Goal: Task Accomplishment & Management: Manage account settings

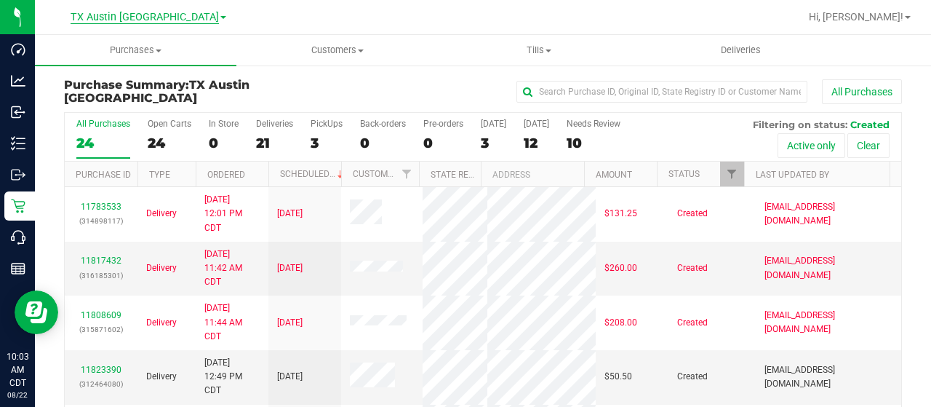
click at [130, 14] on span "TX Austin [GEOGRAPHIC_DATA]" at bounding box center [145, 17] width 148 height 13
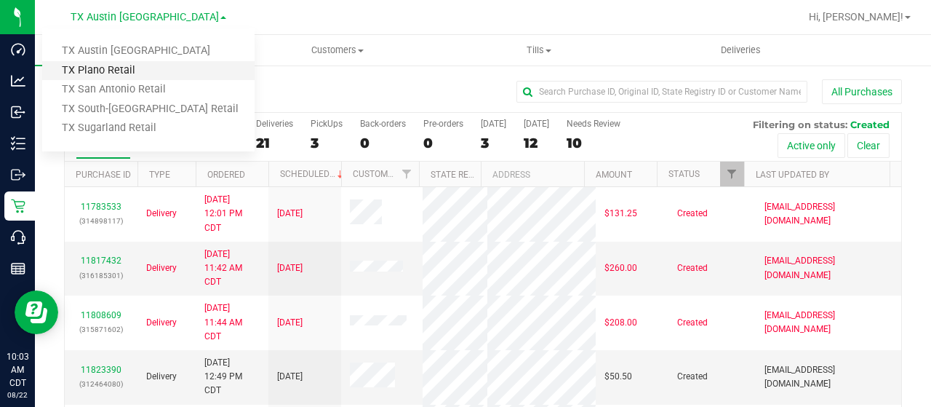
click at [122, 72] on link "TX Plano Retail" at bounding box center [148, 71] width 212 height 20
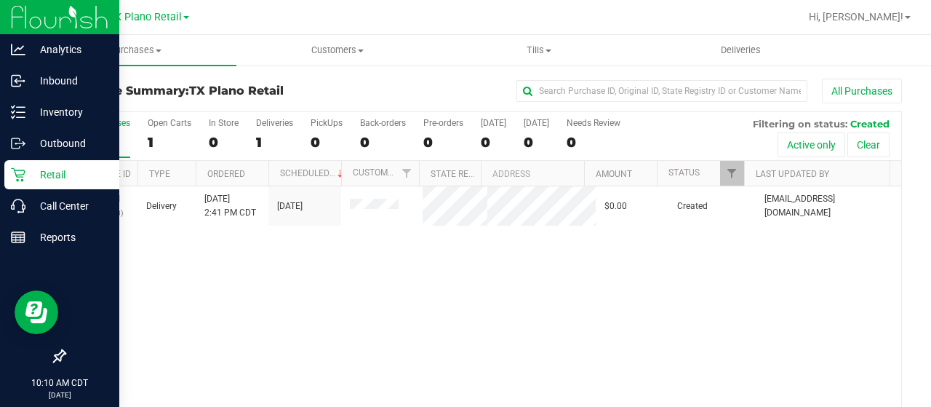
click at [19, 168] on icon at bounding box center [18, 174] width 15 height 15
click at [32, 172] on p "Retail" at bounding box center [68, 174] width 87 height 17
click at [31, 242] on p "Reports" at bounding box center [68, 236] width 87 height 17
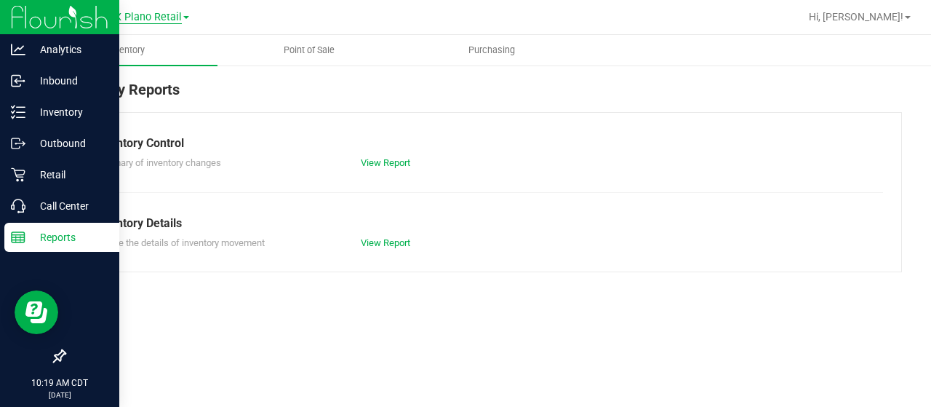
click at [169, 20] on span "TX Plano Retail" at bounding box center [144, 17] width 73 height 13
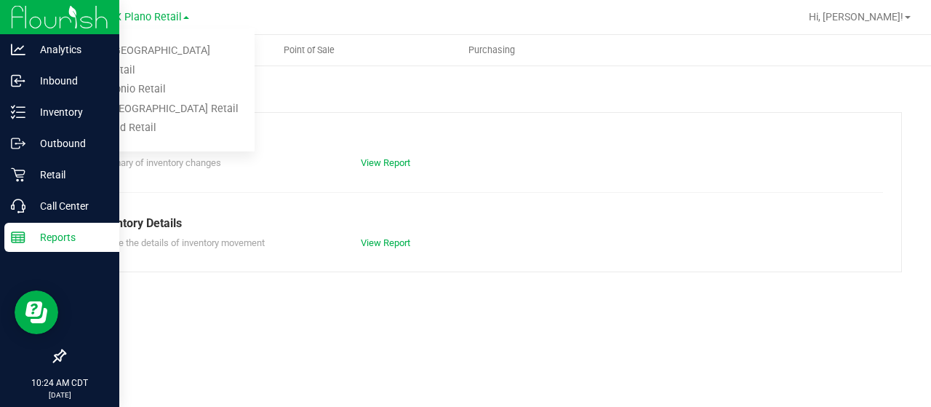
click at [360, 18] on div at bounding box center [529, 17] width 539 height 28
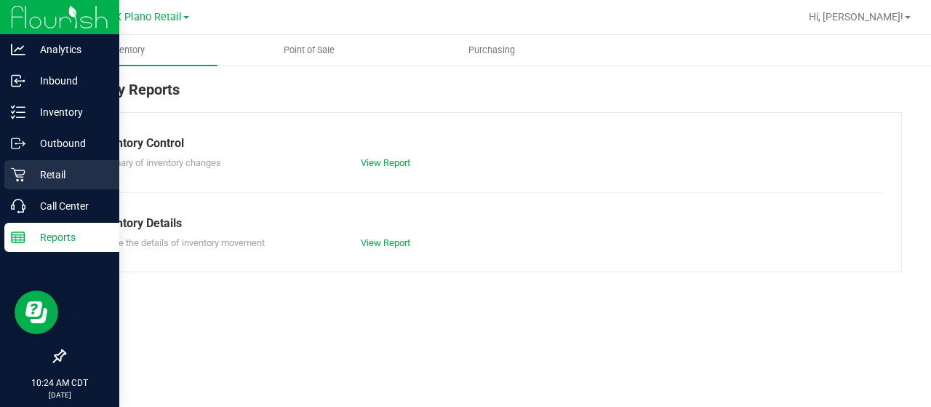
click at [25, 181] on p "Retail" at bounding box center [68, 174] width 87 height 17
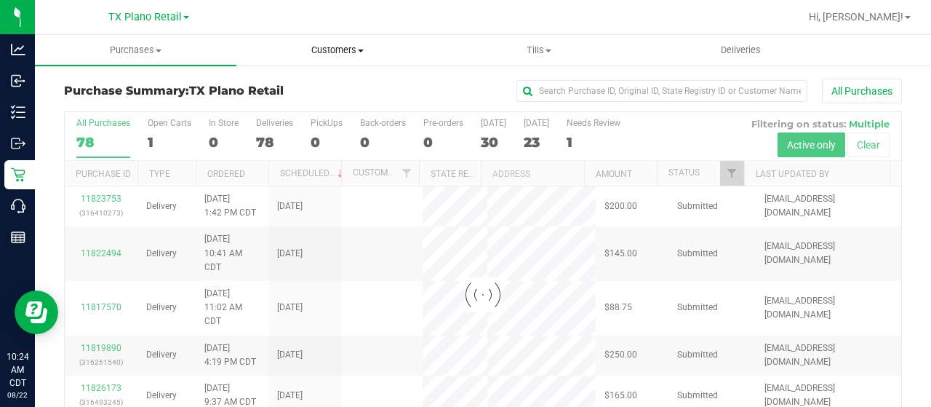
click at [355, 50] on span "Customers" at bounding box center [337, 50] width 200 height 13
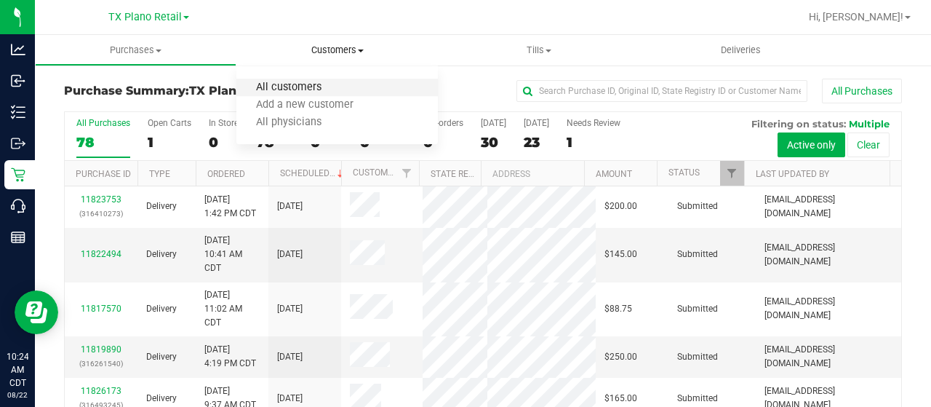
click at [337, 82] on span "All customers" at bounding box center [288, 87] width 105 height 12
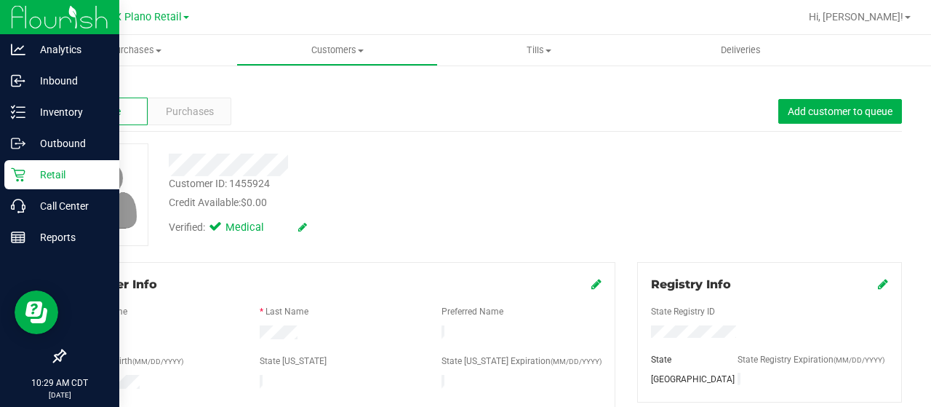
click at [15, 164] on div "Retail" at bounding box center [61, 174] width 115 height 29
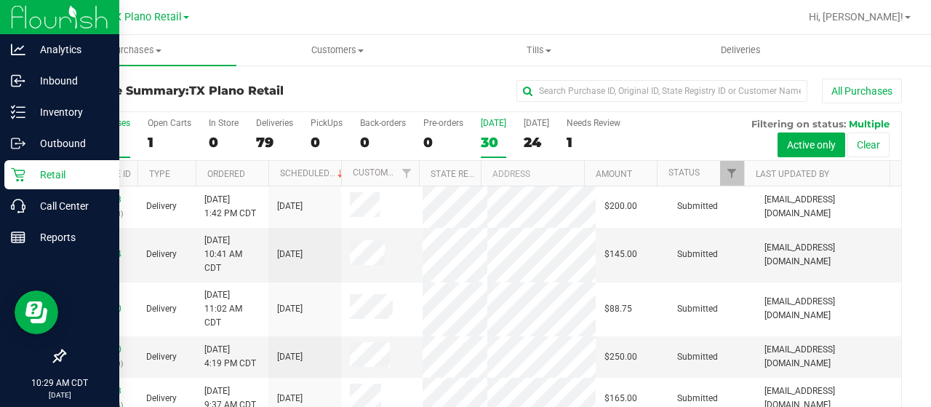
click at [498, 128] on label "Today 30" at bounding box center [493, 138] width 25 height 40
click at [0, 0] on input "Today 30" at bounding box center [0, 0] width 0 height 0
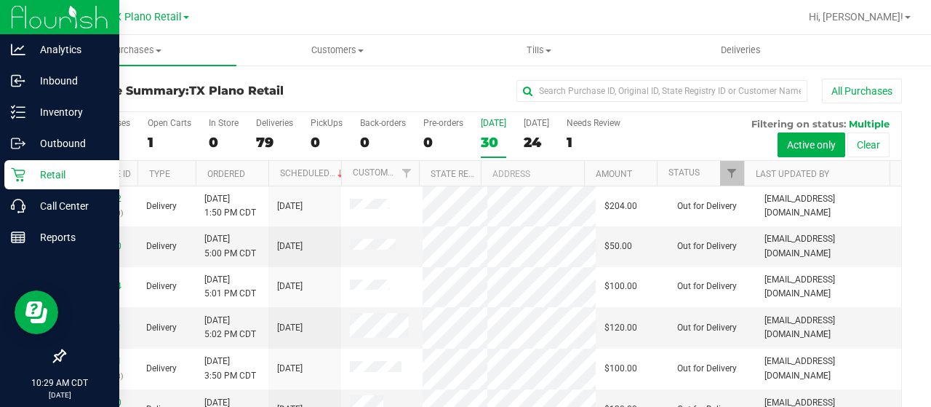
click at [489, 132] on label "Today 30" at bounding box center [493, 138] width 25 height 40
click at [0, 0] on input "Today 30" at bounding box center [0, 0] width 0 height 0
click at [487, 127] on label "Today 30" at bounding box center [493, 138] width 25 height 40
click at [0, 0] on input "Today 30" at bounding box center [0, 0] width 0 height 0
click at [485, 130] on label "Today 30" at bounding box center [493, 138] width 25 height 40
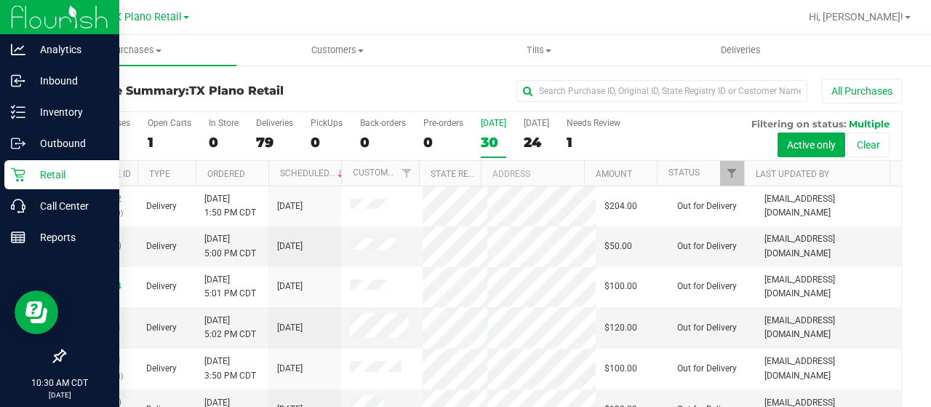
click at [0, 0] on input "Today 30" at bounding box center [0, 0] width 0 height 0
click at [342, 51] on span "Customers" at bounding box center [337, 50] width 200 height 13
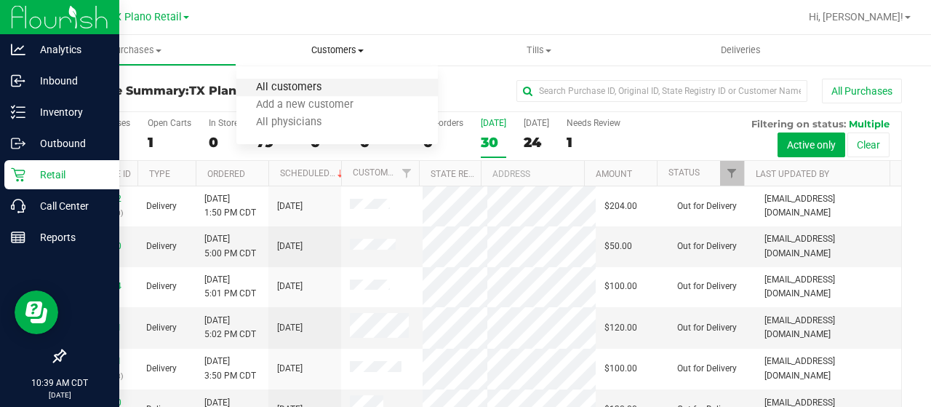
click at [320, 92] on span "All customers" at bounding box center [288, 87] width 105 height 12
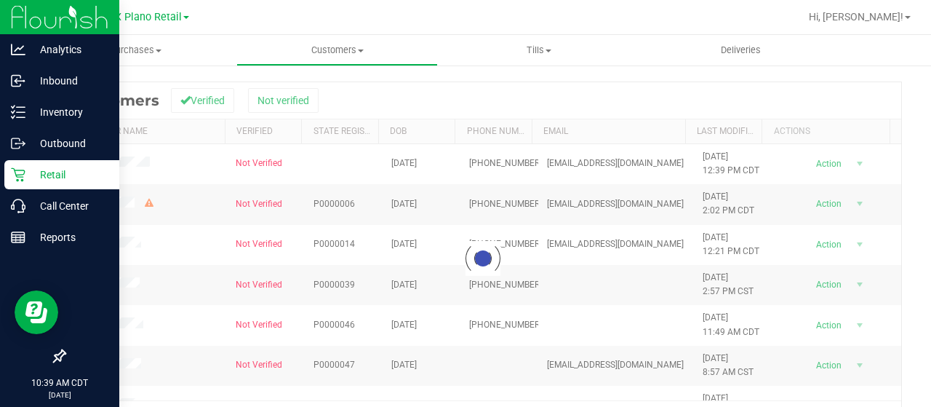
scroll to position [224, 0]
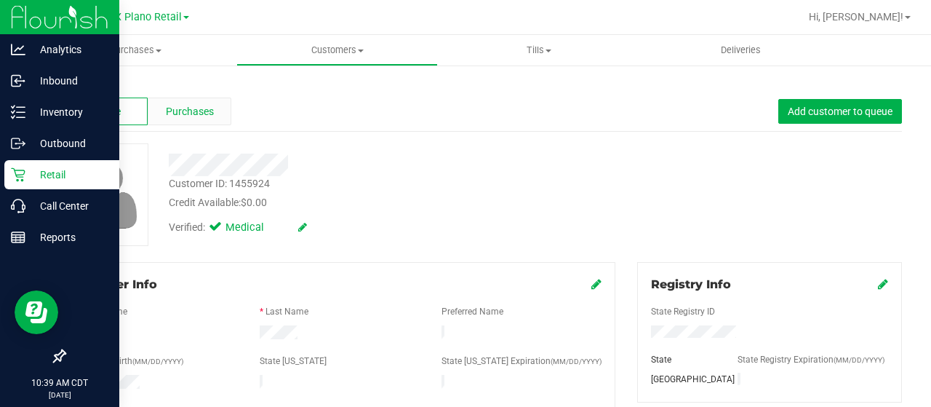
click at [202, 117] on span "Purchases" at bounding box center [190, 111] width 48 height 15
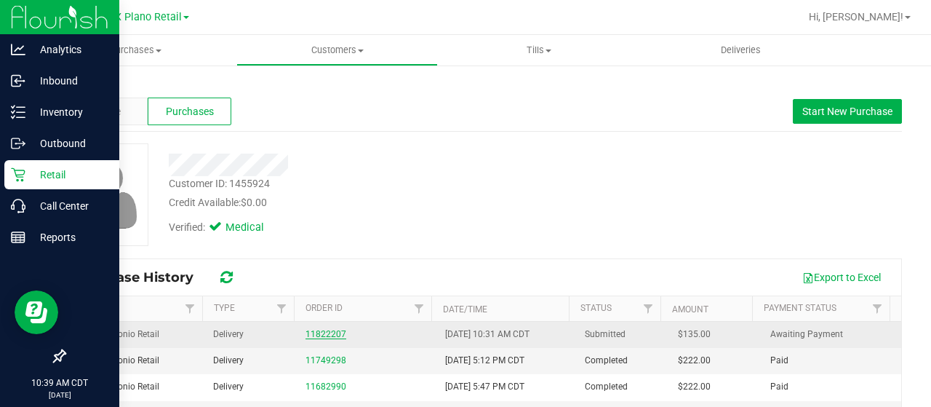
click at [327, 332] on link "11822207" at bounding box center [326, 334] width 41 height 10
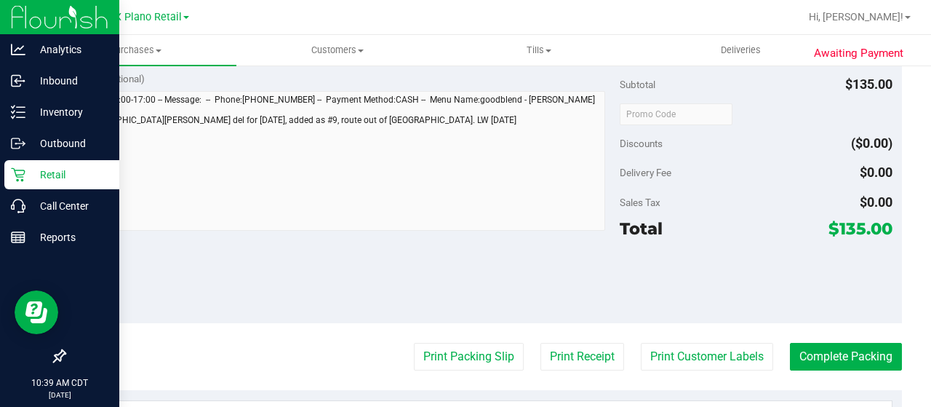
scroll to position [618, 0]
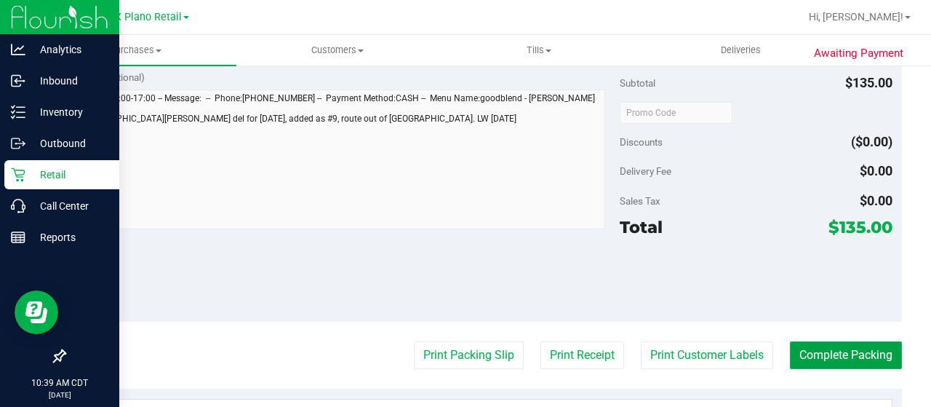
click at [817, 353] on button "Complete Packing" at bounding box center [846, 355] width 112 height 28
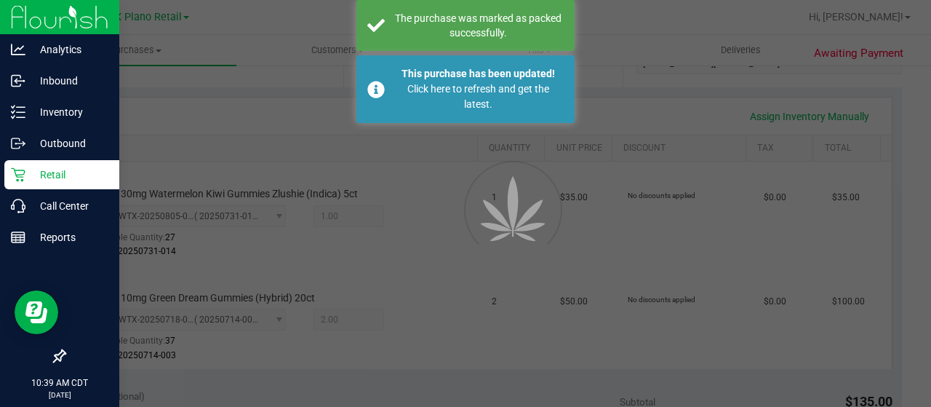
scroll to position [287, 0]
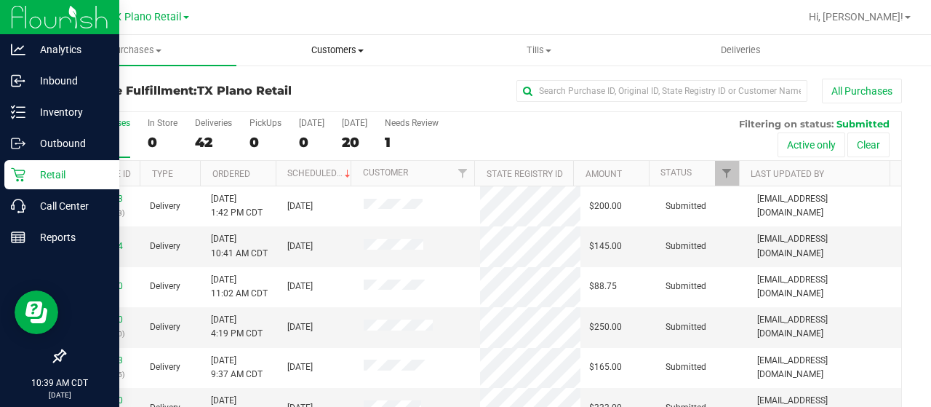
click at [340, 47] on span "Customers" at bounding box center [337, 50] width 200 height 13
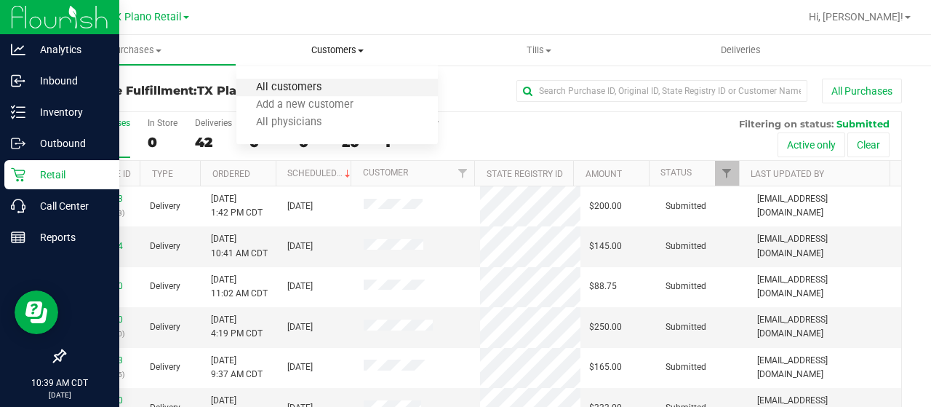
click at [315, 89] on span "All customers" at bounding box center [288, 87] width 105 height 12
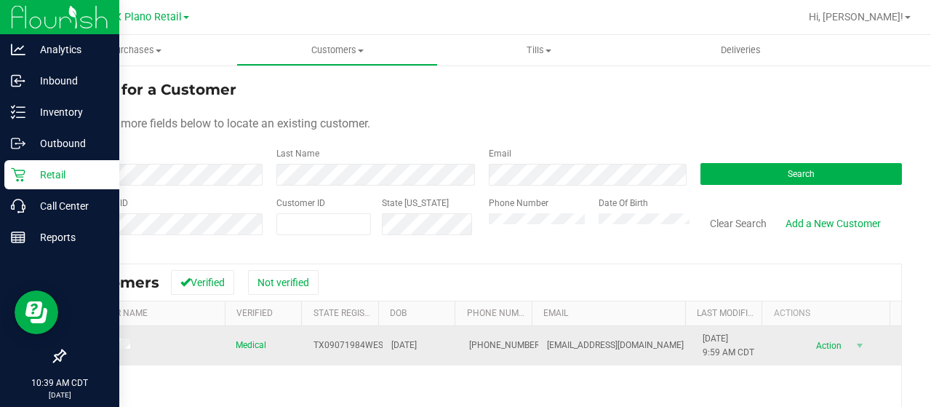
click at [100, 338] on span at bounding box center [103, 345] width 61 height 15
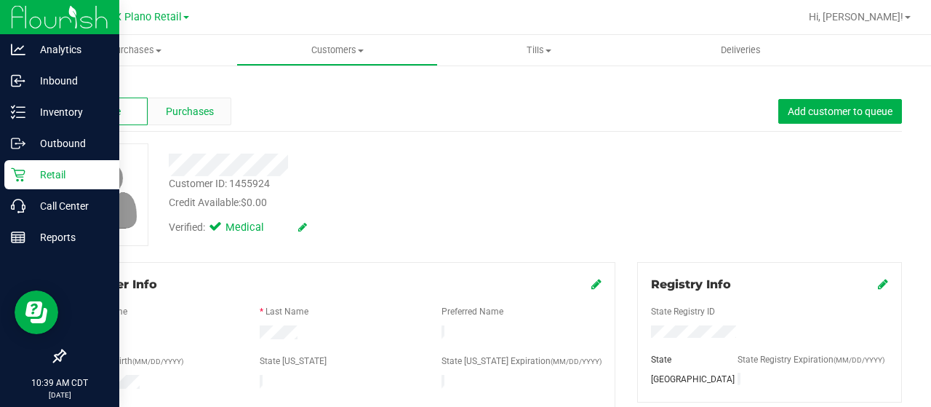
click at [203, 107] on span "Purchases" at bounding box center [190, 111] width 48 height 15
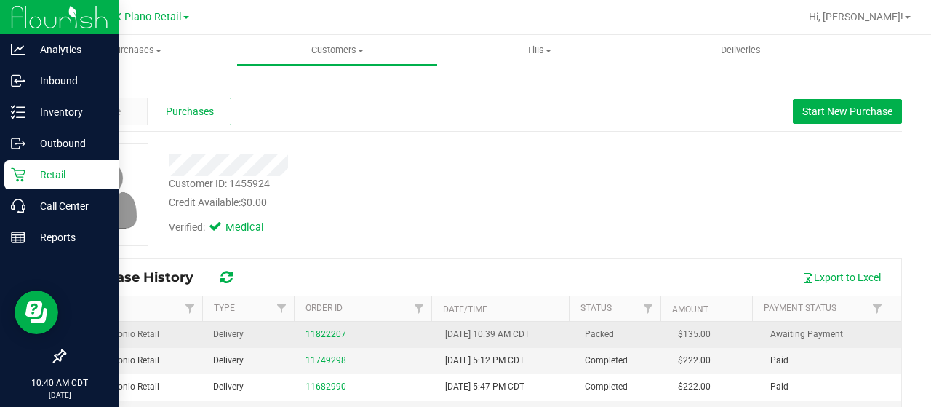
click at [321, 337] on link "11822207" at bounding box center [326, 334] width 41 height 10
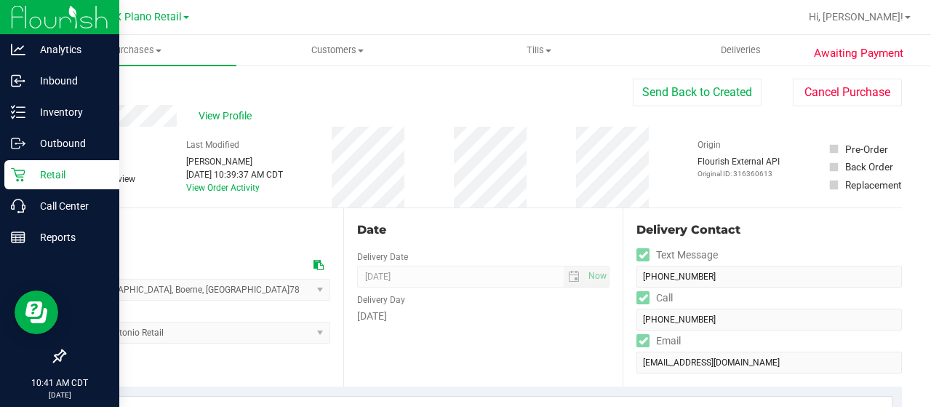
click at [28, 182] on p "Retail" at bounding box center [68, 174] width 87 height 17
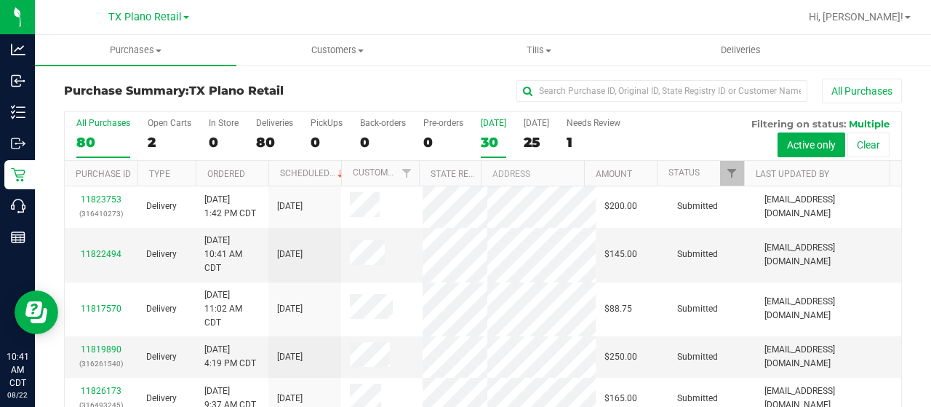
click at [498, 140] on div "30" at bounding box center [493, 142] width 25 height 17
click at [0, 0] on input "Today 30" at bounding box center [0, 0] width 0 height 0
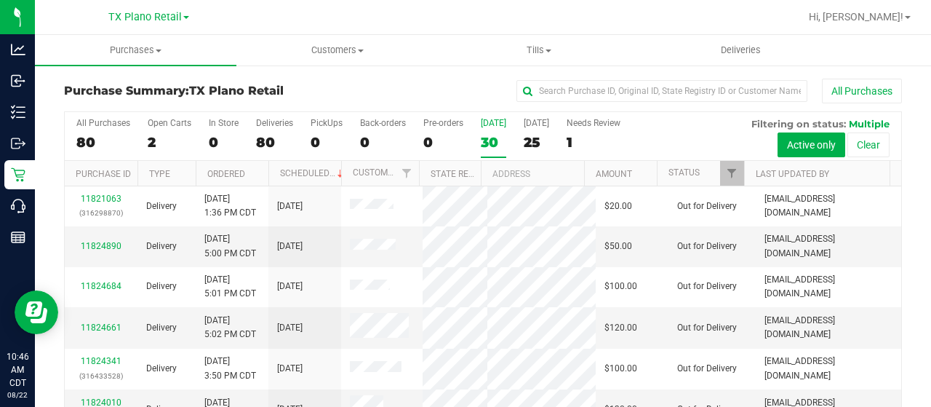
click at [490, 129] on label "Today 30" at bounding box center [493, 138] width 25 height 40
click at [0, 0] on input "Today 30" at bounding box center [0, 0] width 0 height 0
click at [143, 12] on span "TX Plano Retail" at bounding box center [144, 17] width 73 height 13
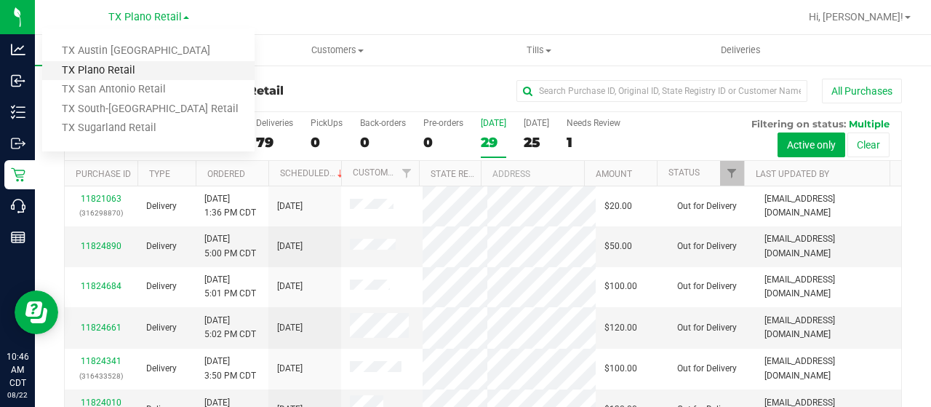
click at [130, 73] on link "TX Plano Retail" at bounding box center [148, 71] width 212 height 20
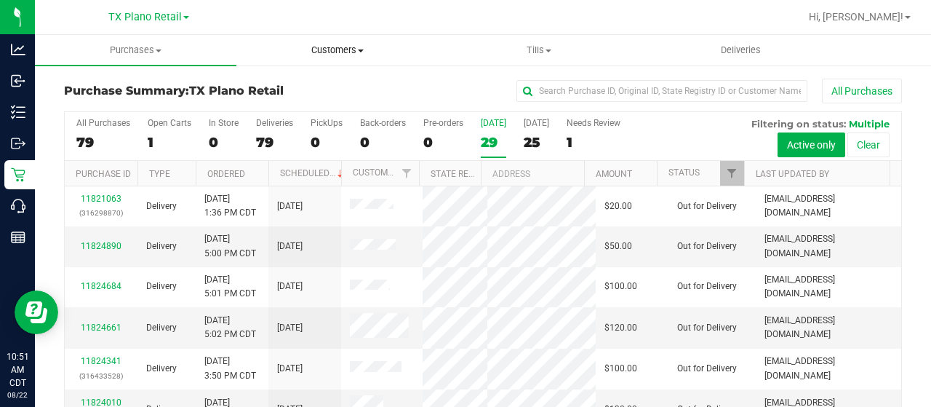
click at [327, 43] on uib-tab-heading "Customers All customers Add a new customer All physicians" at bounding box center [337, 50] width 200 height 29
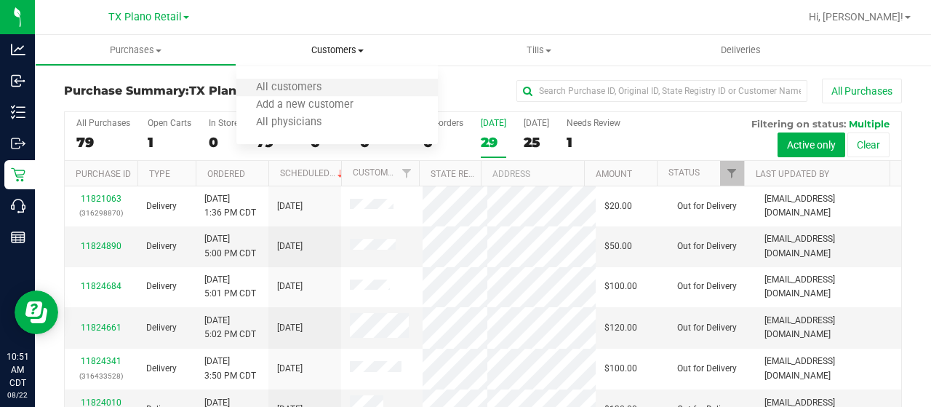
click at [315, 79] on li "All customers" at bounding box center [337, 87] width 202 height 17
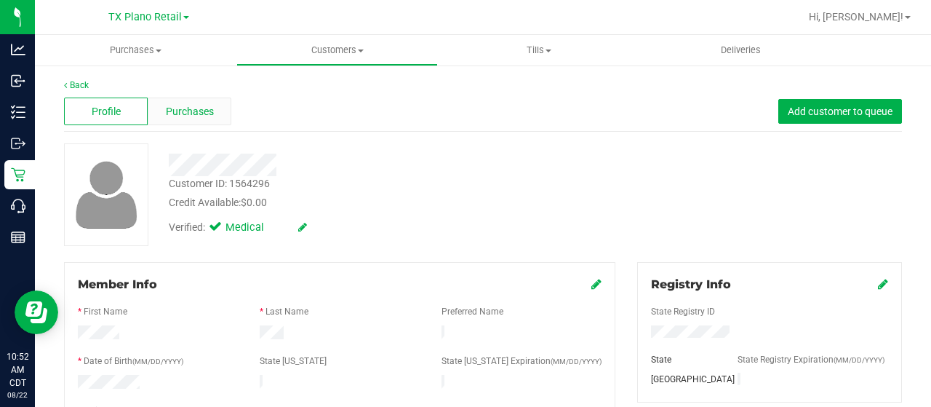
click at [208, 117] on span "Purchases" at bounding box center [190, 111] width 48 height 15
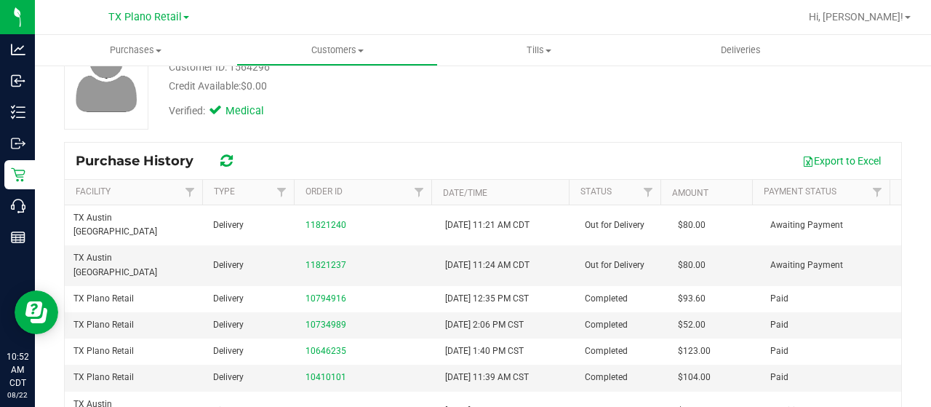
scroll to position [117, 0]
click at [326, 259] on link "11821237" at bounding box center [326, 264] width 41 height 10
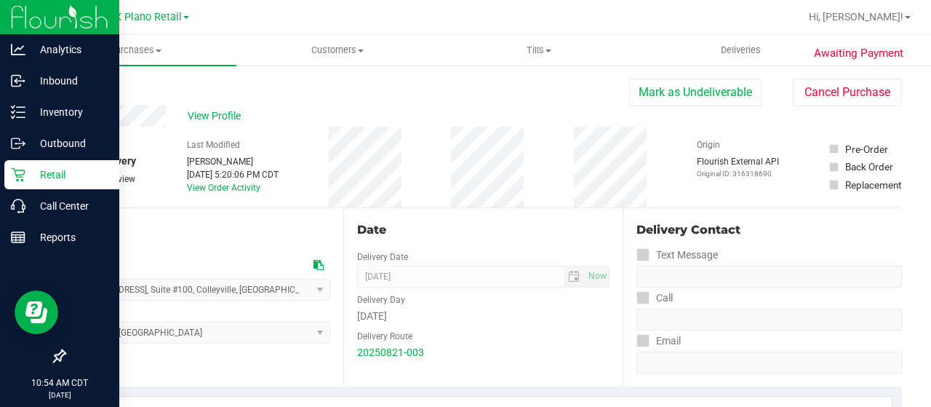
click at [25, 175] on p "Retail" at bounding box center [68, 174] width 87 height 17
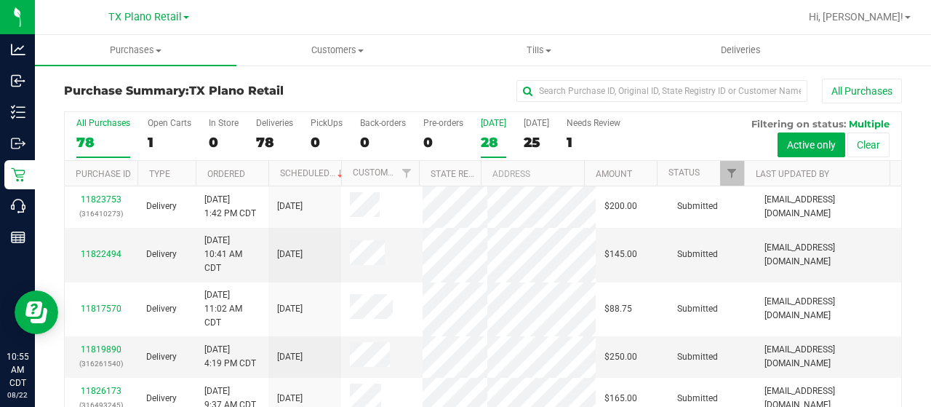
click at [492, 129] on label "Today 28" at bounding box center [493, 138] width 25 height 40
click at [0, 0] on input "Today 28" at bounding box center [0, 0] width 0 height 0
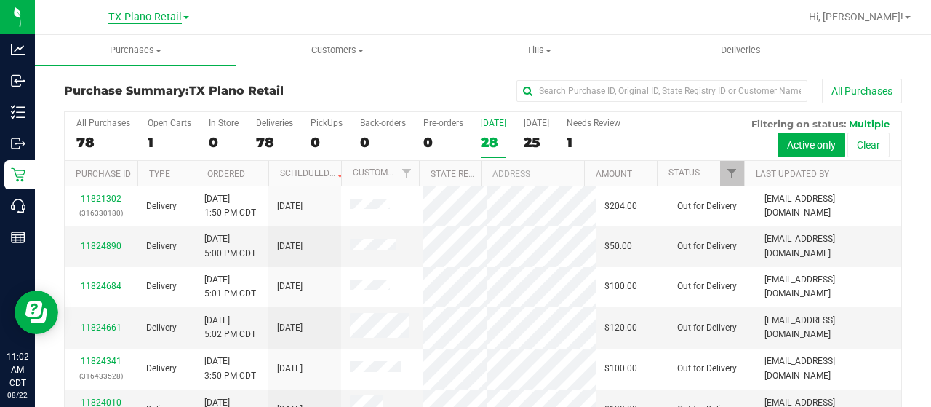
click at [143, 17] on span "TX Plano Retail" at bounding box center [144, 17] width 73 height 13
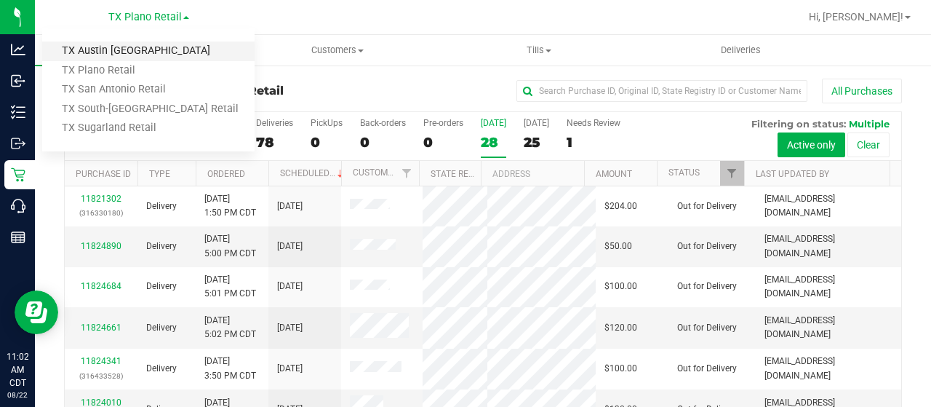
click at [116, 53] on link "TX Austin [GEOGRAPHIC_DATA]" at bounding box center [148, 51] width 212 height 20
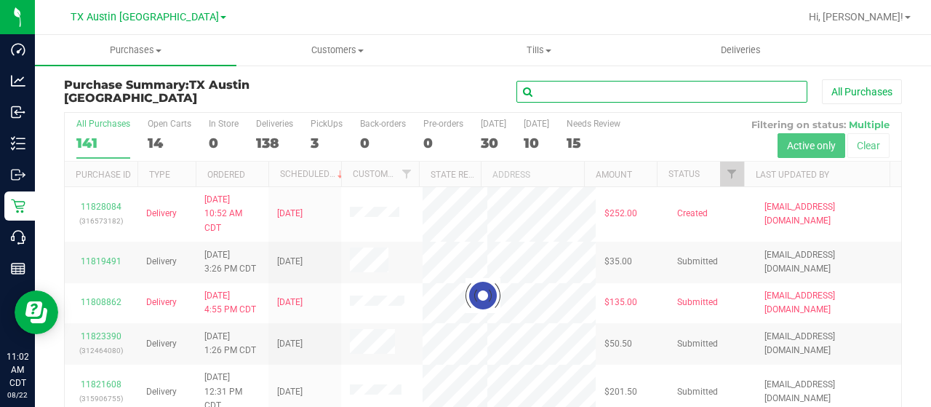
click at [601, 91] on input "text" at bounding box center [662, 92] width 291 height 22
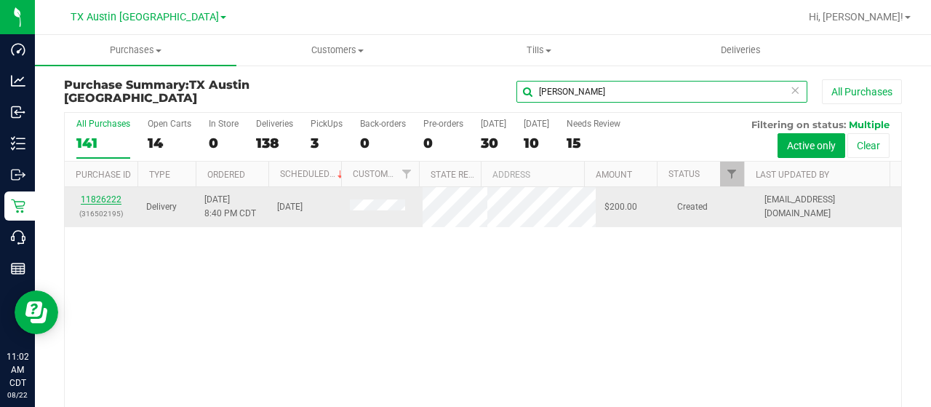
type input "padilla"
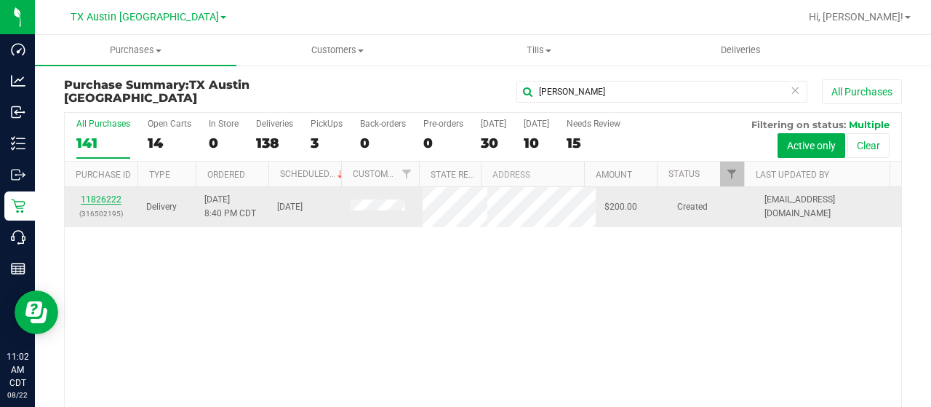
click at [103, 197] on link "11826222" at bounding box center [101, 199] width 41 height 10
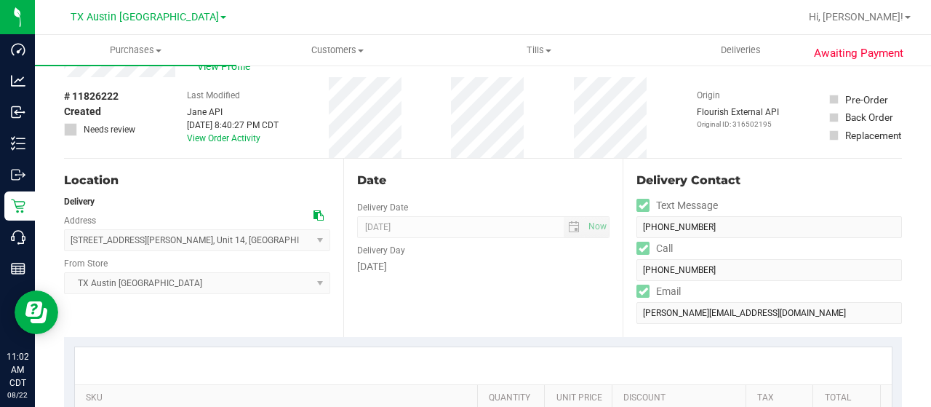
scroll to position [58, 0]
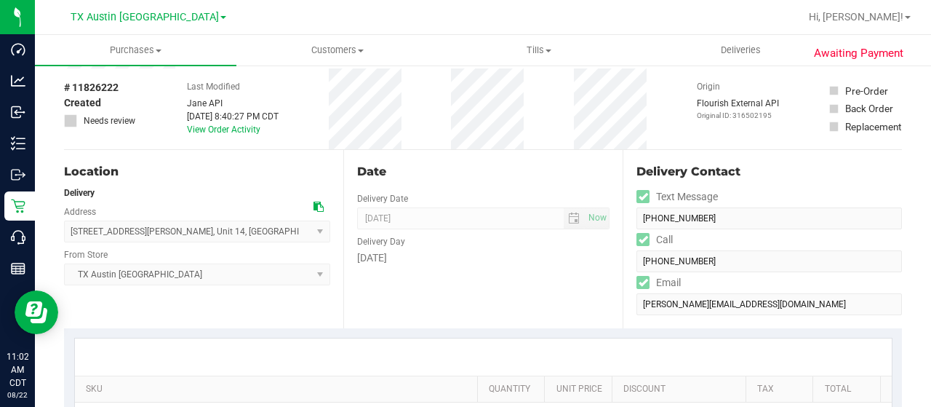
click at [314, 206] on icon at bounding box center [319, 207] width 10 height 10
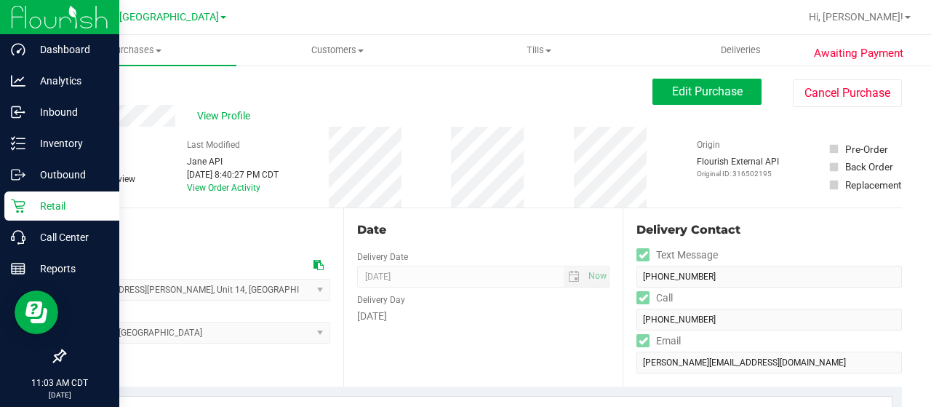
click at [22, 205] on icon at bounding box center [18, 206] width 14 height 14
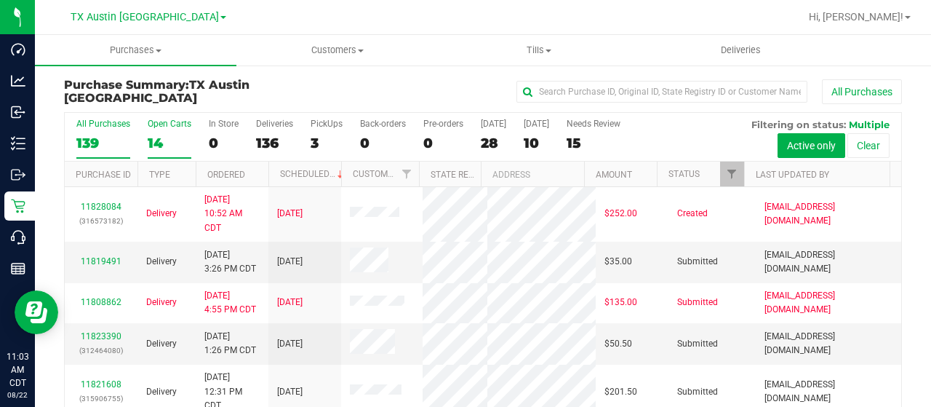
click at [160, 123] on div "Open Carts" at bounding box center [170, 124] width 44 height 10
click at [0, 0] on input "Open Carts 14" at bounding box center [0, 0] width 0 height 0
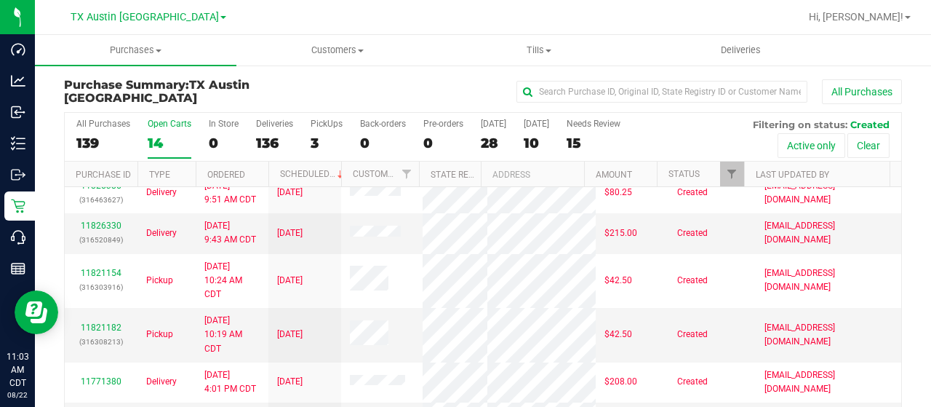
scroll to position [83, 0]
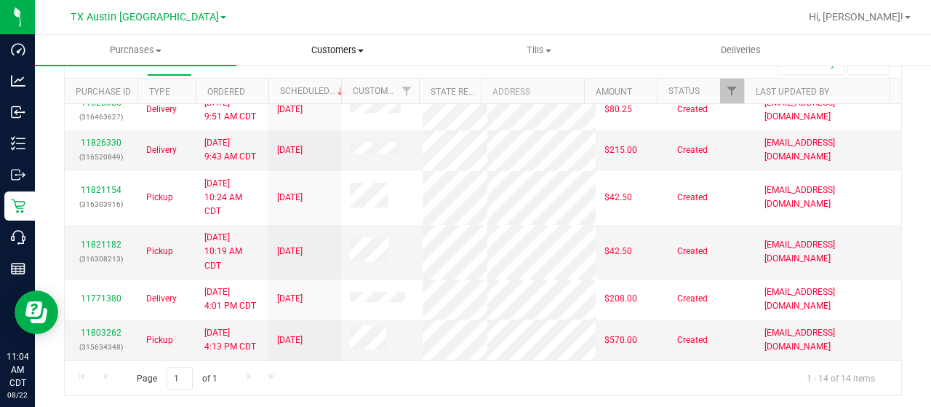
click at [329, 52] on span "Customers" at bounding box center [337, 50] width 200 height 13
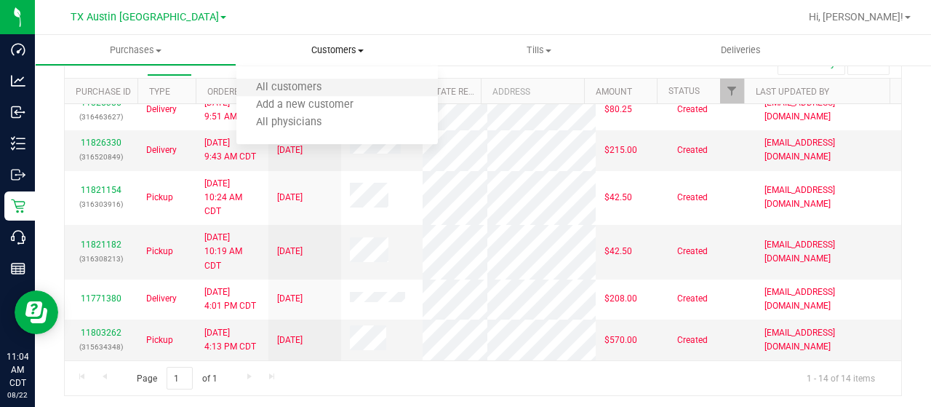
click at [322, 80] on li "All customers" at bounding box center [337, 87] width 202 height 17
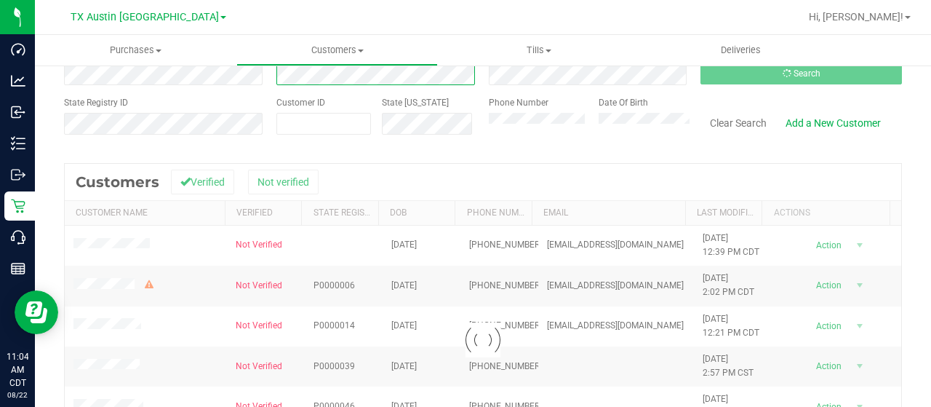
scroll to position [103, 0]
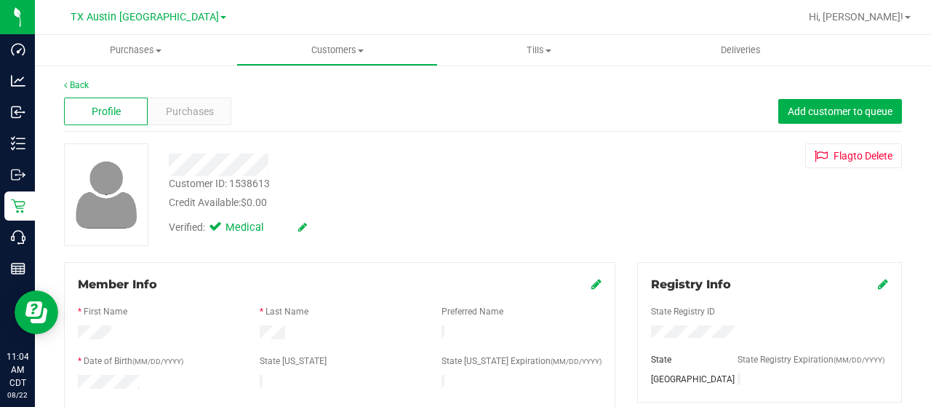
click at [228, 167] on div at bounding box center [373, 165] width 430 height 23
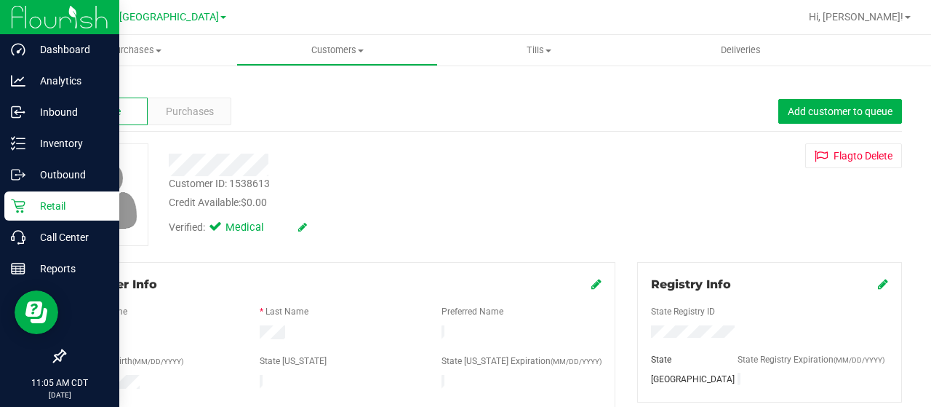
click at [23, 198] on div "Retail" at bounding box center [61, 205] width 115 height 29
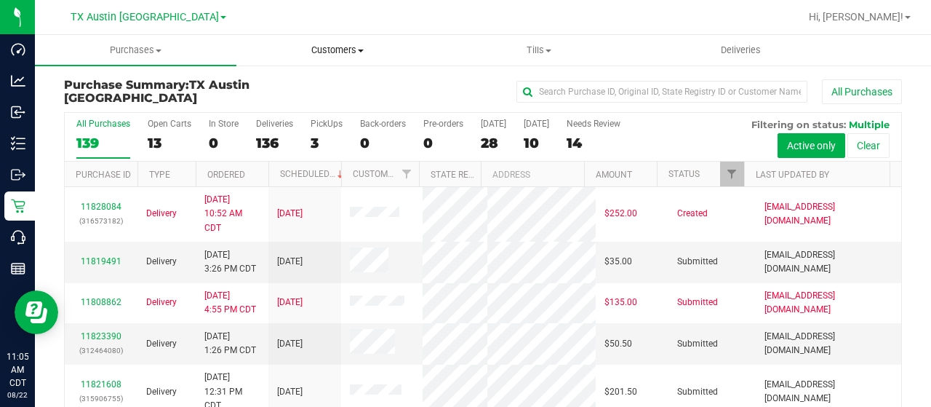
click at [332, 47] on span "Customers" at bounding box center [337, 50] width 200 height 13
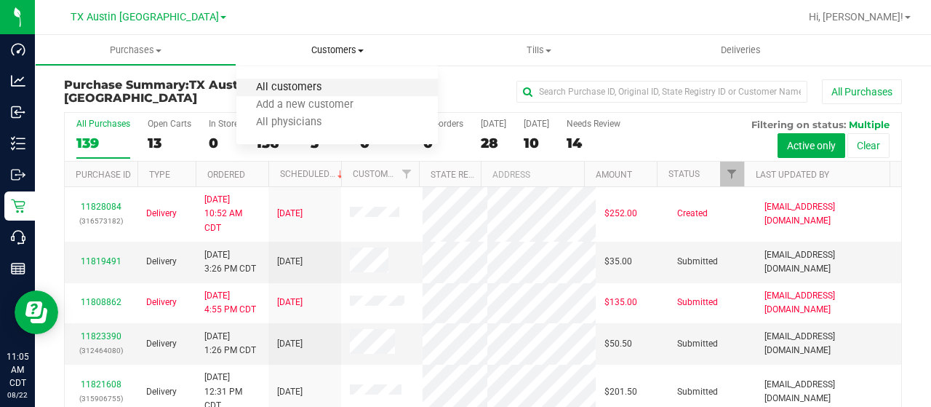
click at [319, 84] on span "All customers" at bounding box center [288, 87] width 105 height 12
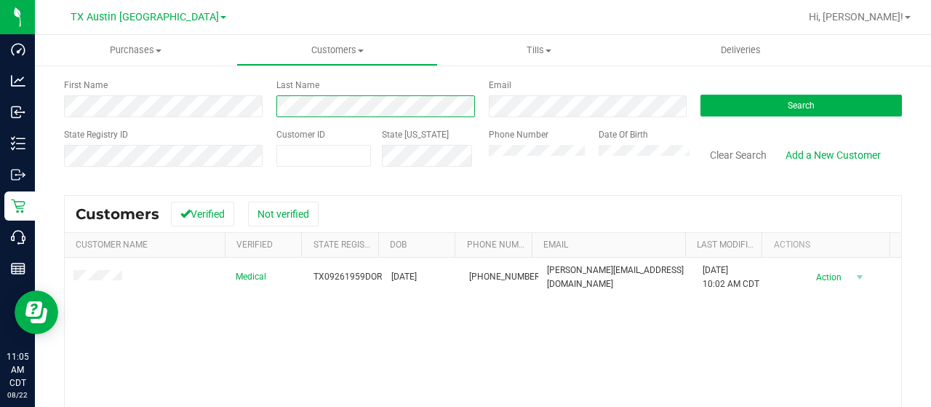
scroll to position [93, 0]
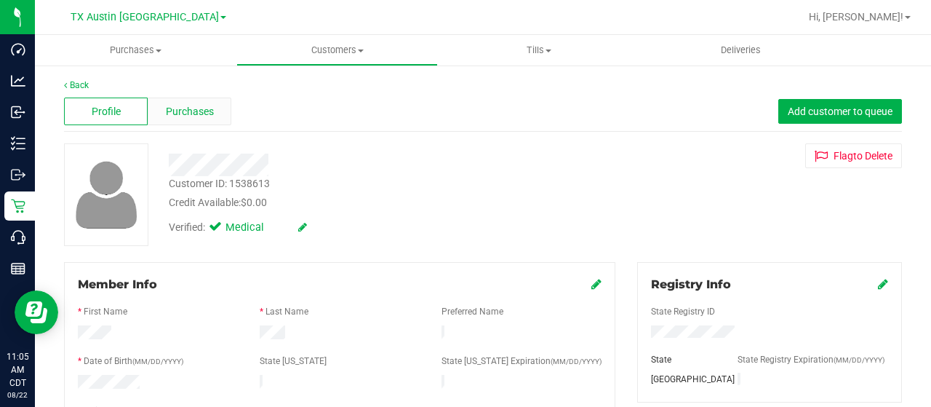
click at [181, 113] on span "Purchases" at bounding box center [190, 111] width 48 height 15
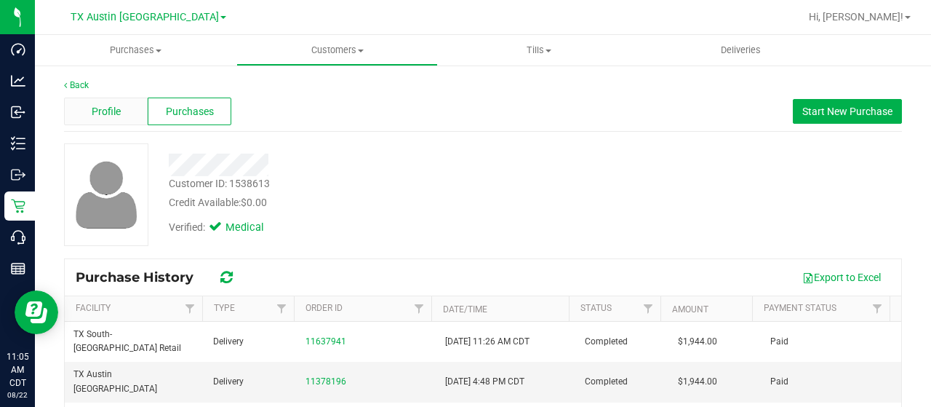
click at [128, 108] on div "Profile" at bounding box center [106, 111] width 84 height 28
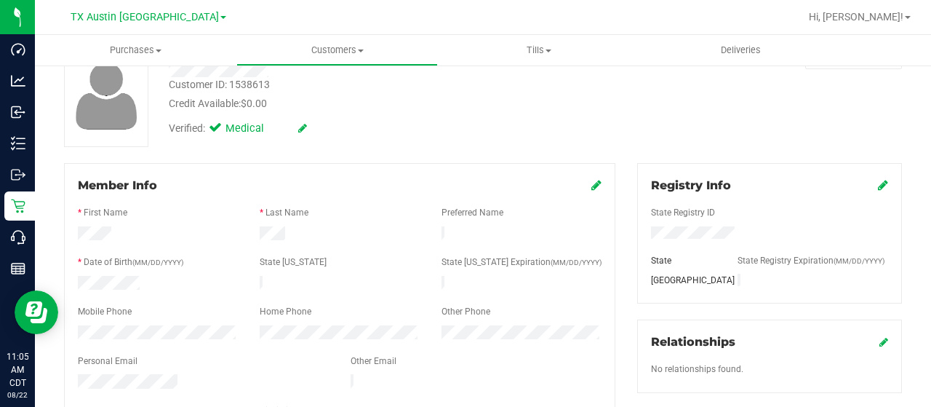
scroll to position [102, 0]
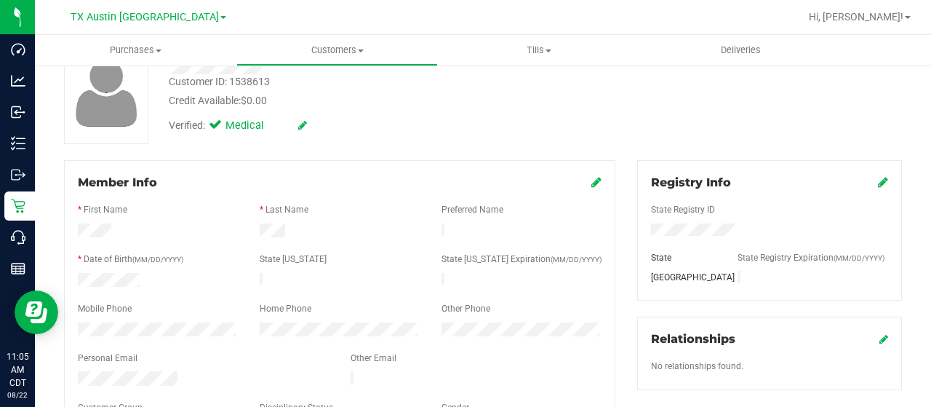
drag, startPoint x: 179, startPoint y: 373, endPoint x: 66, endPoint y: 367, distance: 112.9
click at [67, 371] on div at bounding box center [203, 379] width 273 height 17
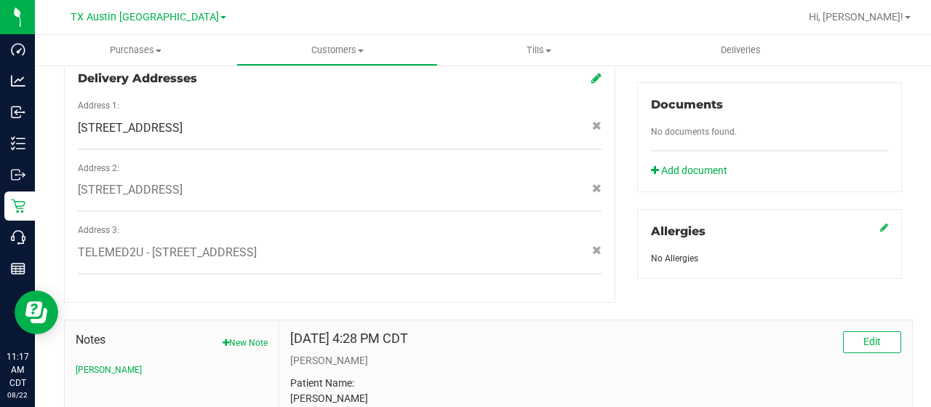
scroll to position [520, 0]
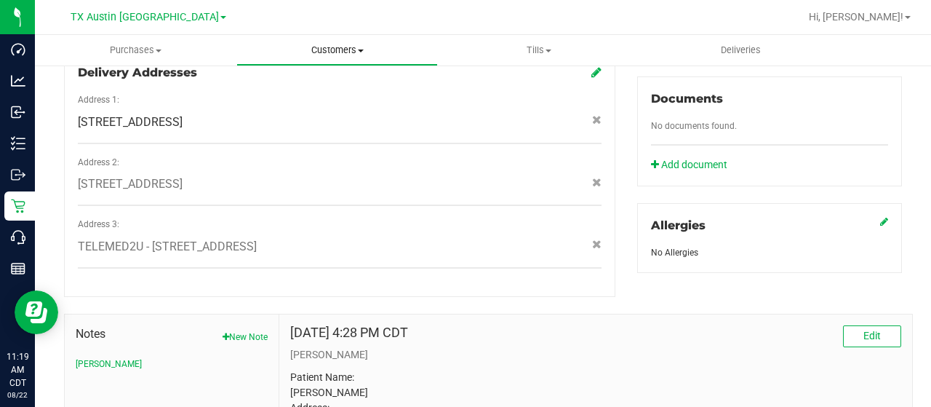
click at [332, 52] on span "Customers" at bounding box center [337, 50] width 200 height 13
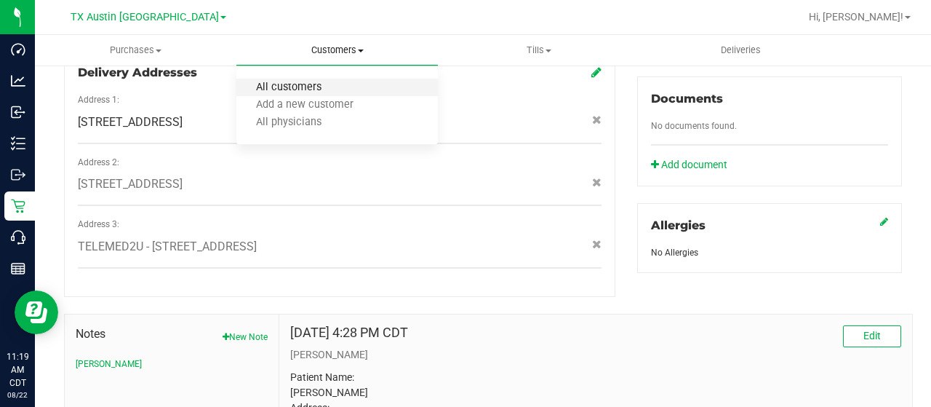
click at [310, 81] on span "All customers" at bounding box center [288, 87] width 105 height 12
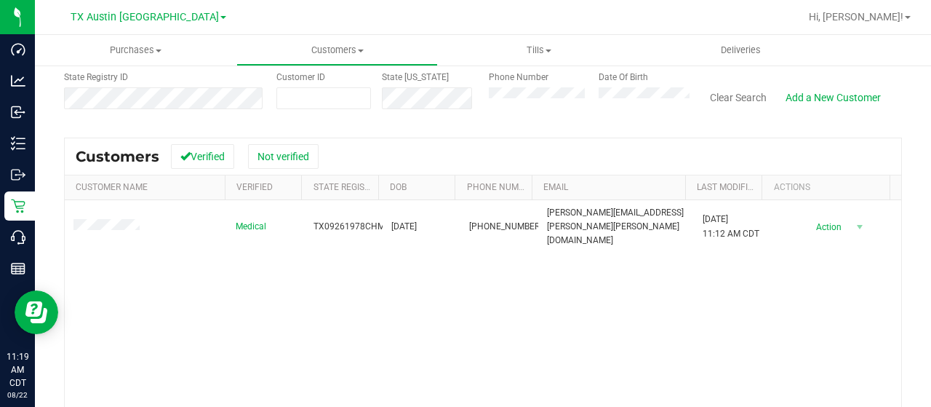
scroll to position [124, 0]
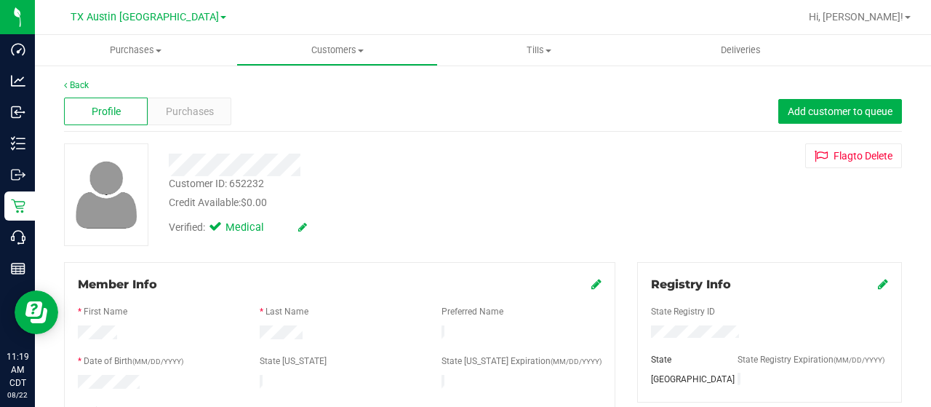
drag, startPoint x: 305, startPoint y: 331, endPoint x: 252, endPoint y: 335, distance: 52.5
click at [252, 335] on div at bounding box center [340, 333] width 182 height 17
click at [186, 120] on div "Purchases" at bounding box center [190, 111] width 84 height 28
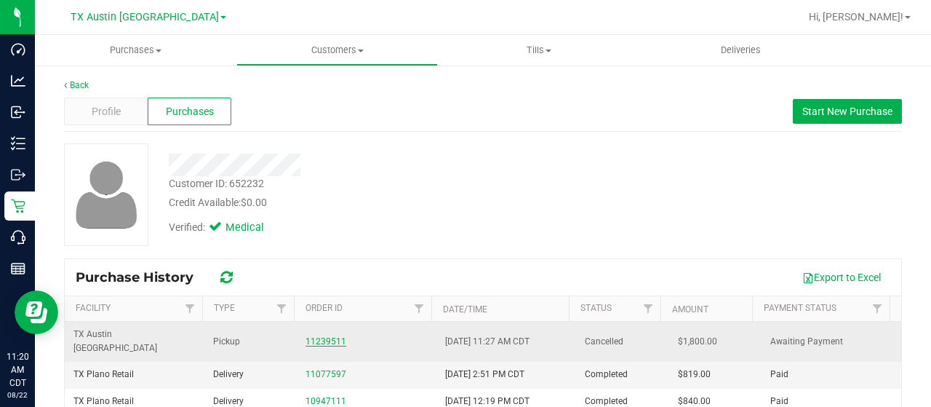
click at [330, 336] on link "11239511" at bounding box center [326, 341] width 41 height 10
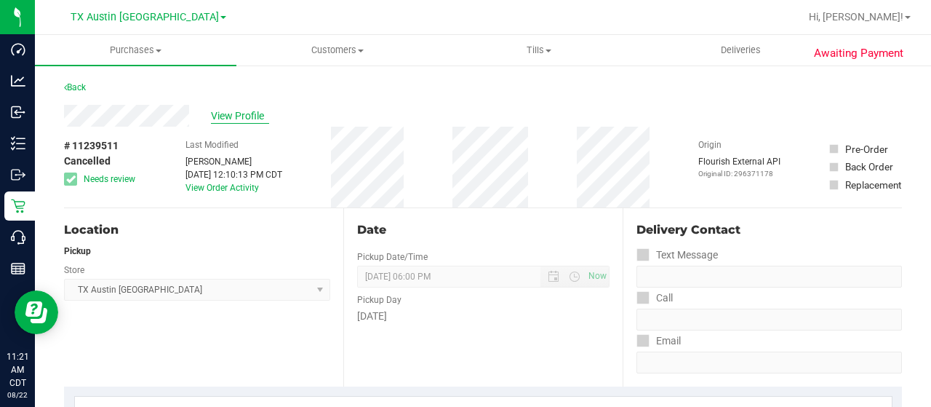
click at [243, 114] on span "View Profile" at bounding box center [240, 115] width 58 height 15
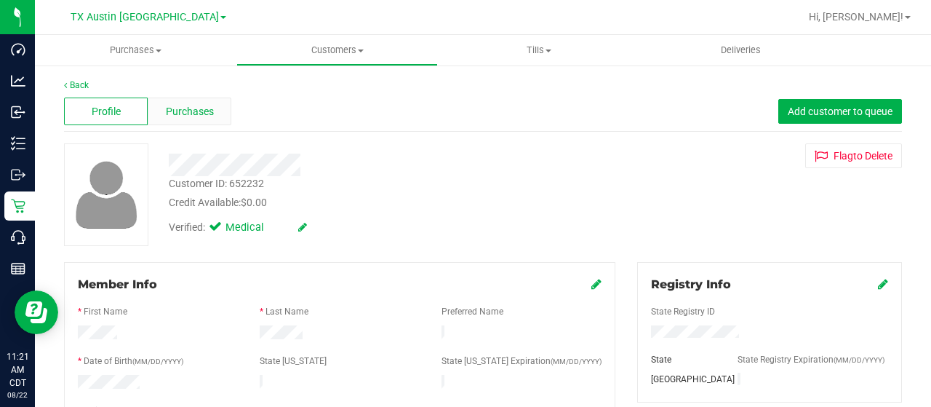
click at [195, 102] on div "Purchases" at bounding box center [190, 111] width 84 height 28
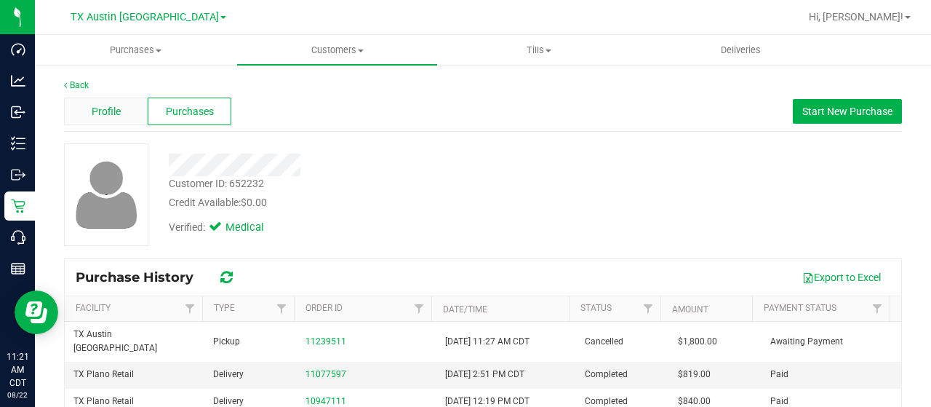
click at [111, 110] on span "Profile" at bounding box center [106, 111] width 29 height 15
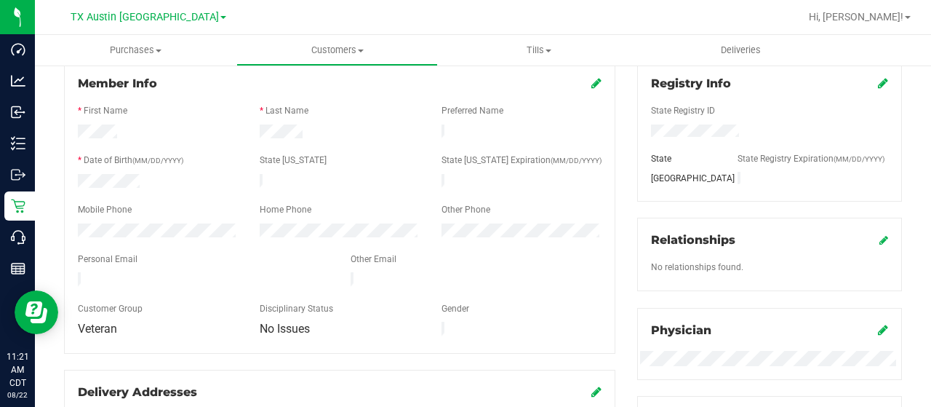
scroll to position [210, 0]
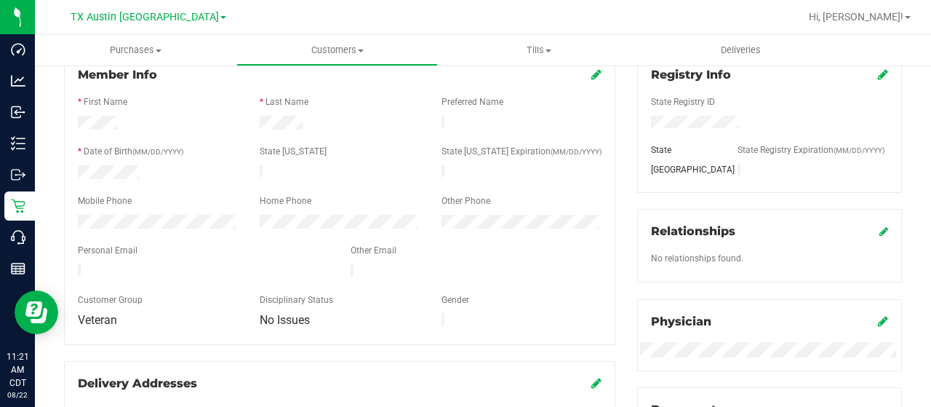
drag, startPoint x: 262, startPoint y: 264, endPoint x: 72, endPoint y: 256, distance: 190.1
click at [72, 263] on div at bounding box center [203, 271] width 273 height 17
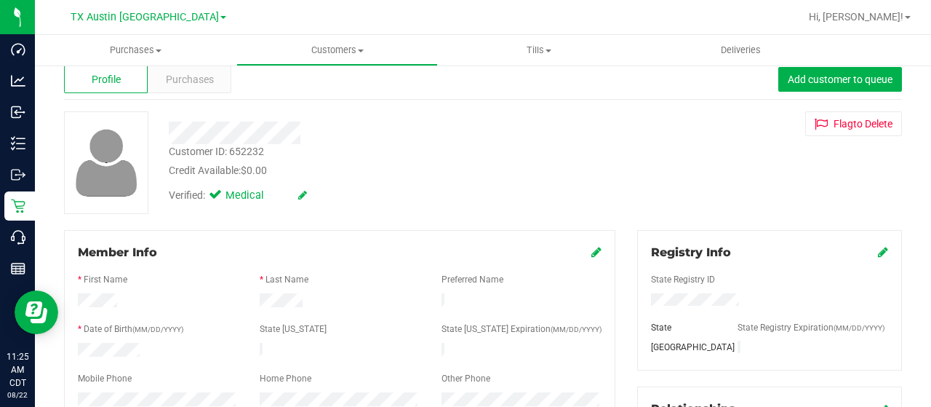
scroll to position [29, 0]
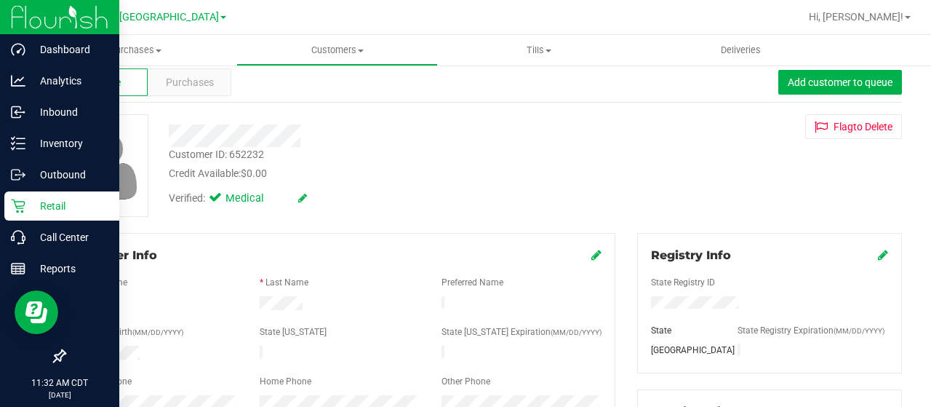
click at [16, 208] on icon at bounding box center [18, 206] width 15 height 15
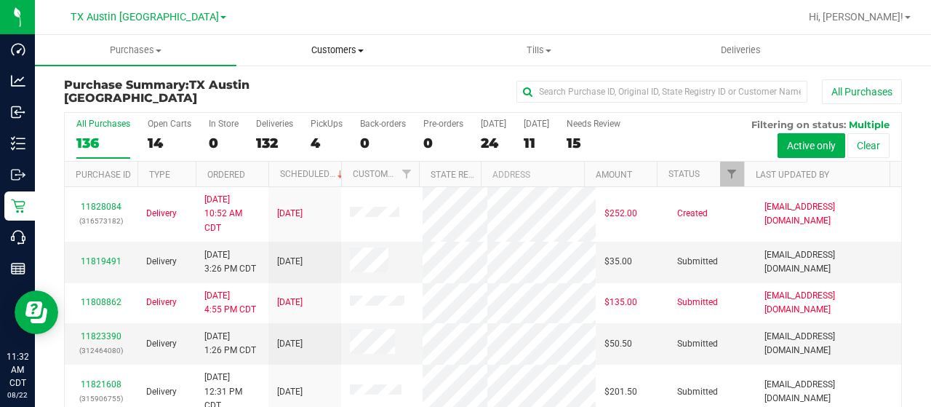
click at [333, 48] on span "Customers" at bounding box center [337, 50] width 200 height 13
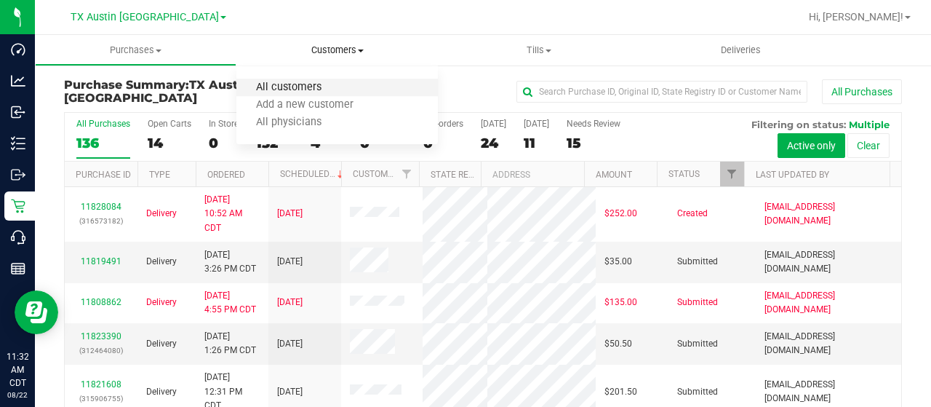
click at [314, 89] on span "All customers" at bounding box center [288, 87] width 105 height 12
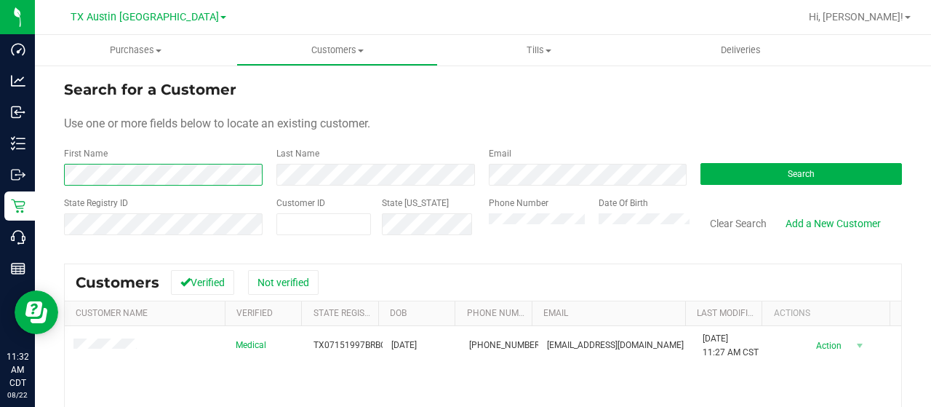
scroll to position [113, 0]
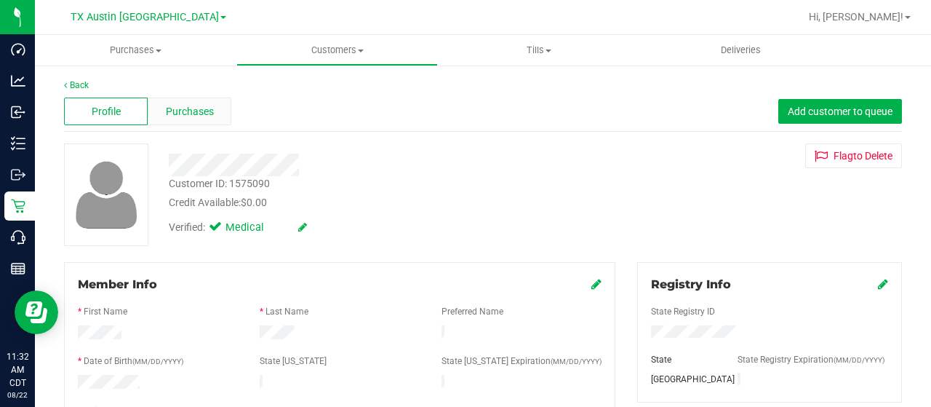
click at [195, 110] on span "Purchases" at bounding box center [190, 111] width 48 height 15
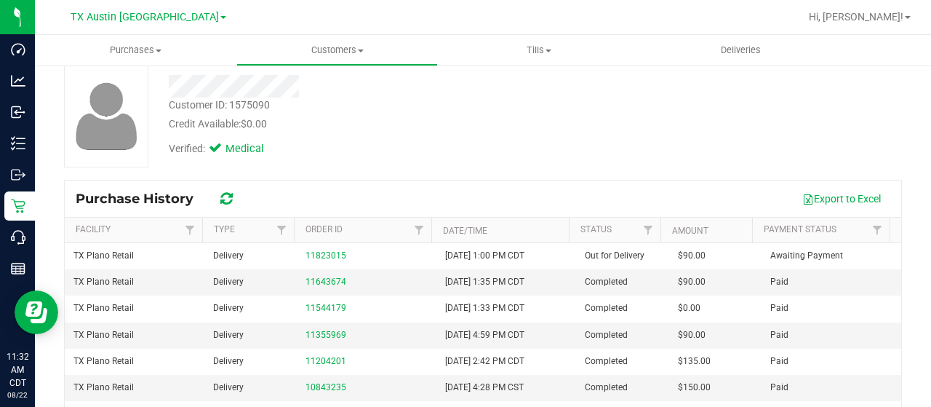
scroll to position [80, 0]
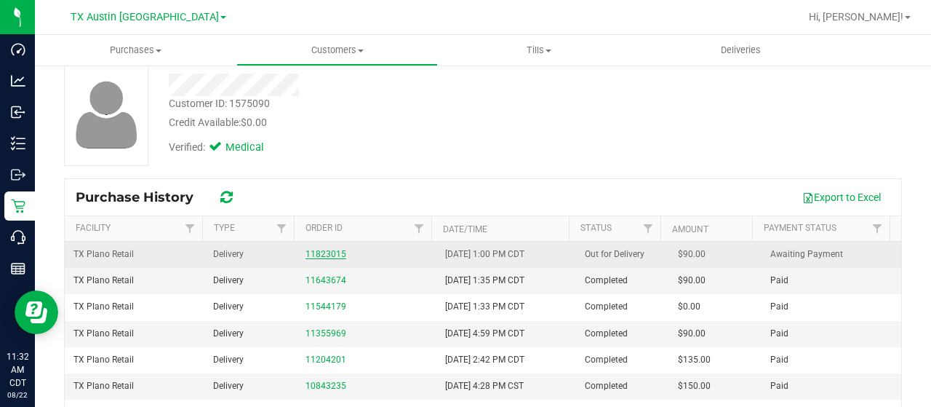
click at [323, 252] on link "11823015" at bounding box center [326, 254] width 41 height 10
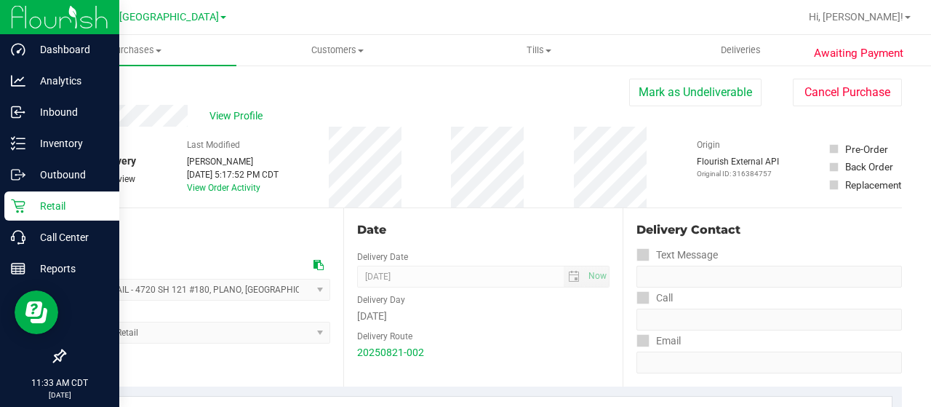
click at [25, 208] on p "Retail" at bounding box center [68, 205] width 87 height 17
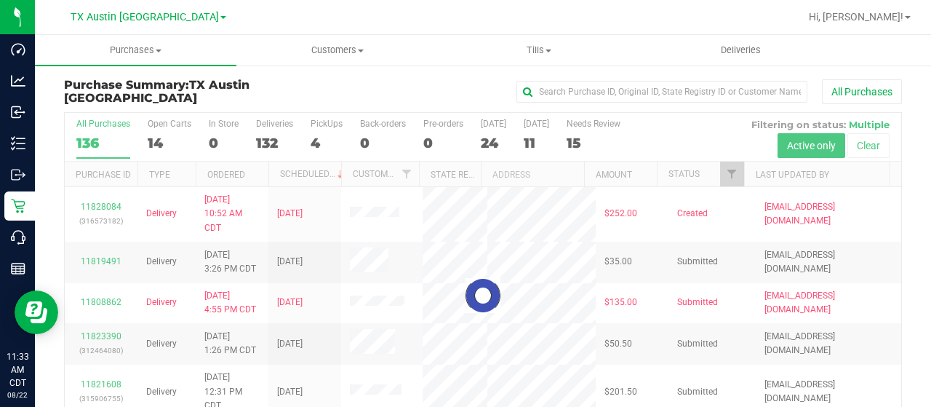
click at [158, 123] on div at bounding box center [483, 295] width 837 height 365
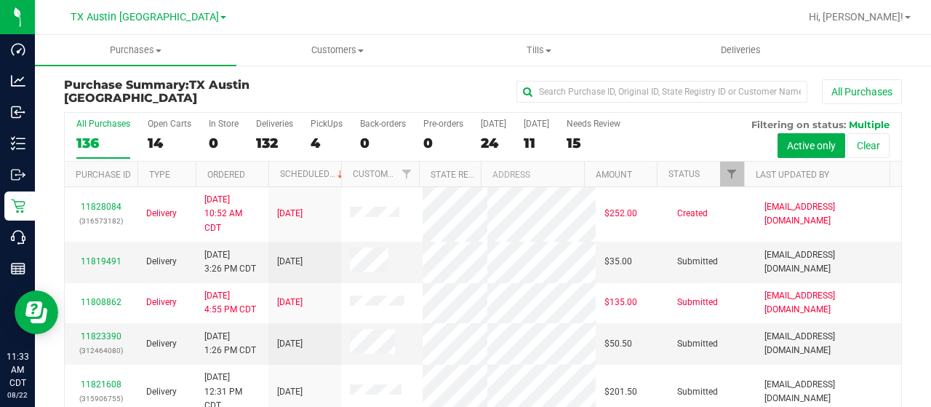
click at [158, 123] on div "Open Carts" at bounding box center [170, 124] width 44 height 10
click at [0, 0] on input "Open Carts 14" at bounding box center [0, 0] width 0 height 0
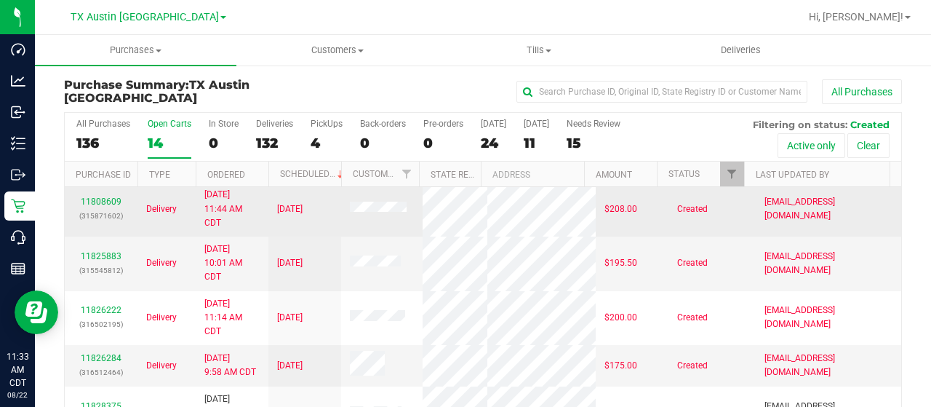
scroll to position [105, 0]
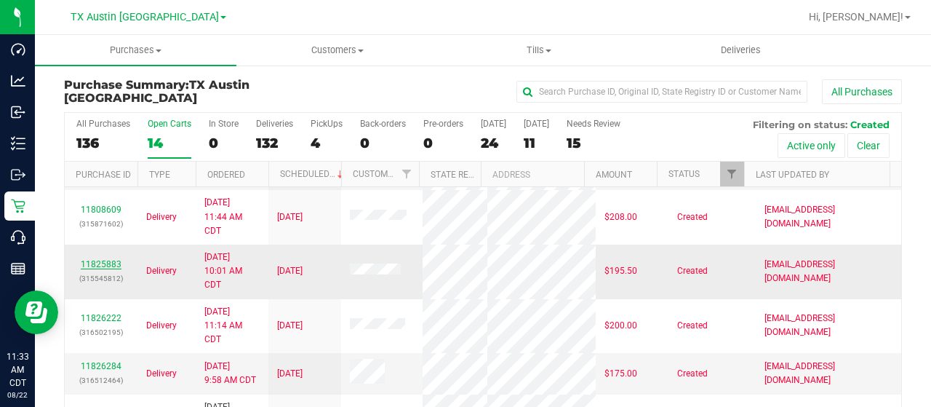
click at [111, 267] on link "11825883" at bounding box center [101, 264] width 41 height 10
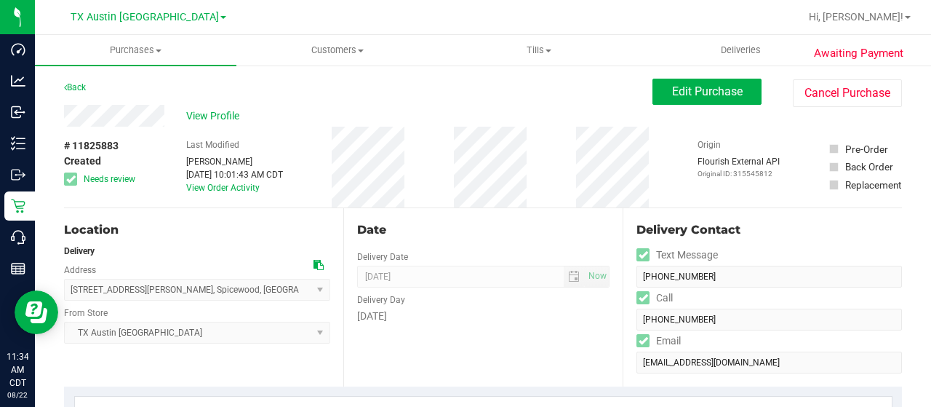
click at [318, 263] on icon at bounding box center [319, 265] width 10 height 10
click at [682, 100] on button "Edit Purchase" at bounding box center [707, 92] width 109 height 26
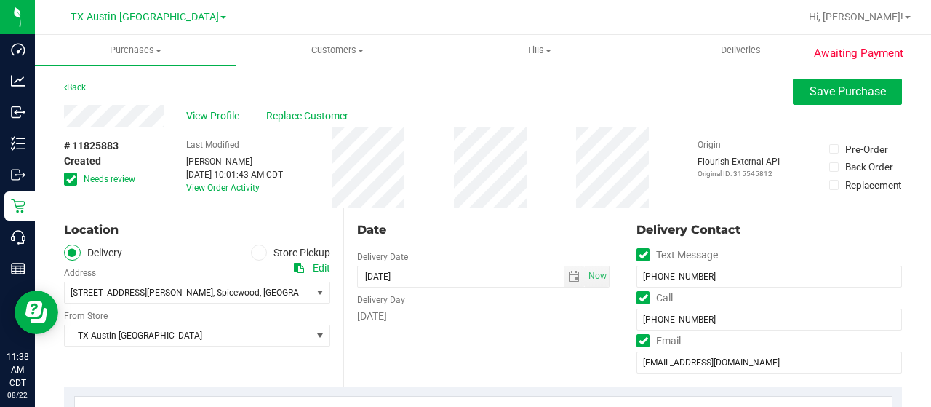
click at [68, 179] on icon at bounding box center [70, 179] width 9 height 0
click at [0, 0] on input "Needs review" at bounding box center [0, 0] width 0 height 0
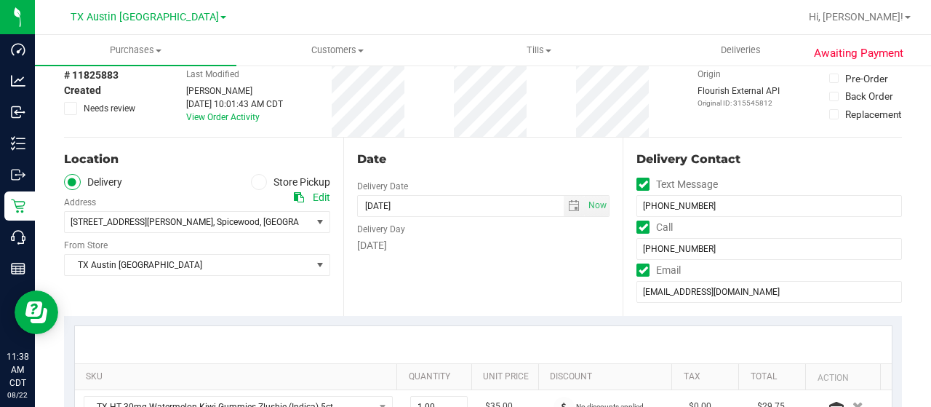
scroll to position [71, 0]
click at [314, 193] on div "Edit" at bounding box center [321, 197] width 17 height 15
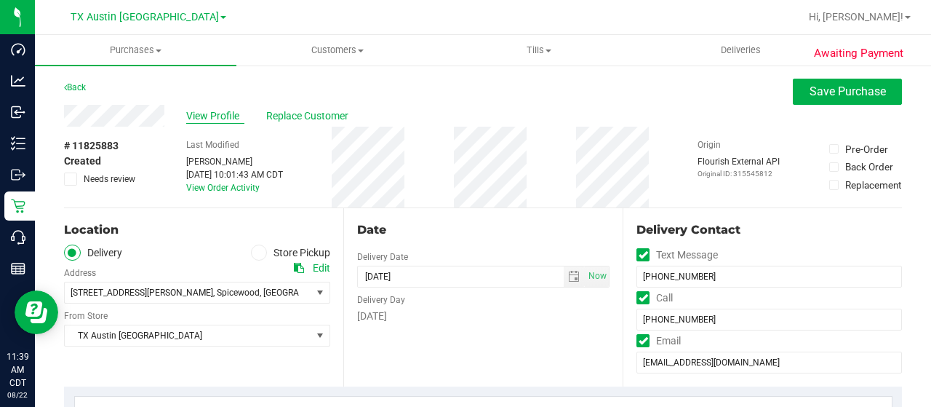
click at [193, 113] on span "View Profile" at bounding box center [215, 115] width 58 height 15
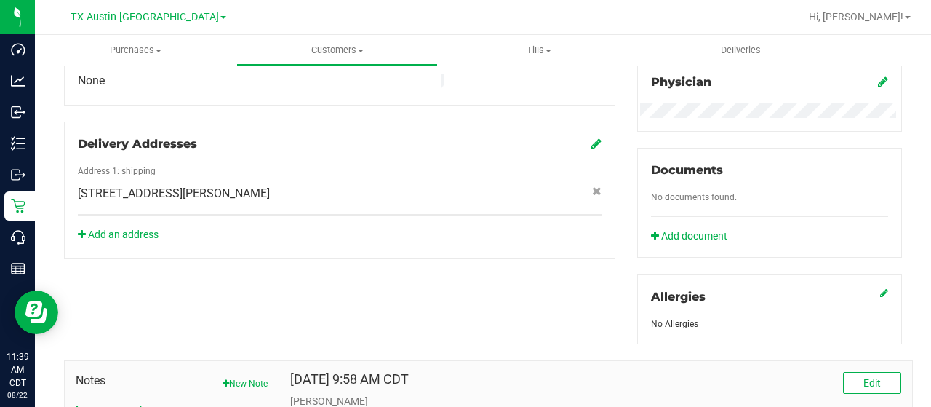
scroll to position [451, 0]
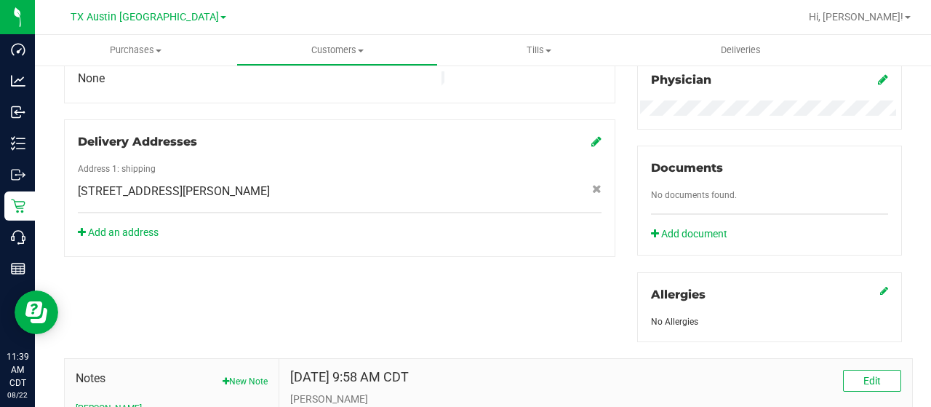
click at [113, 225] on div "Add an address" at bounding box center [340, 232] width 546 height 15
click at [117, 226] on link "Add an address" at bounding box center [118, 232] width 81 height 12
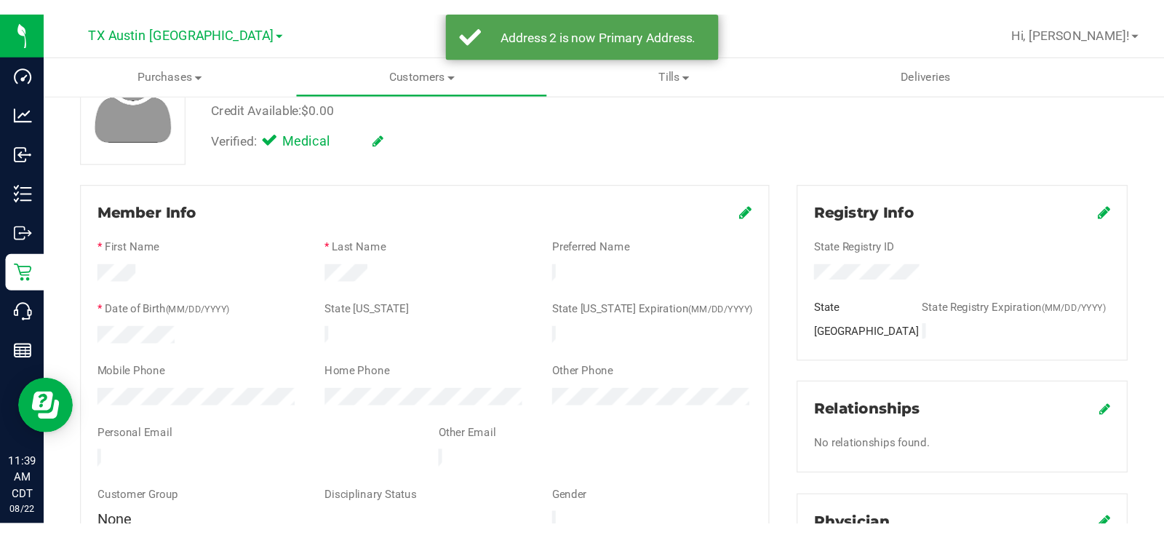
scroll to position [0, 0]
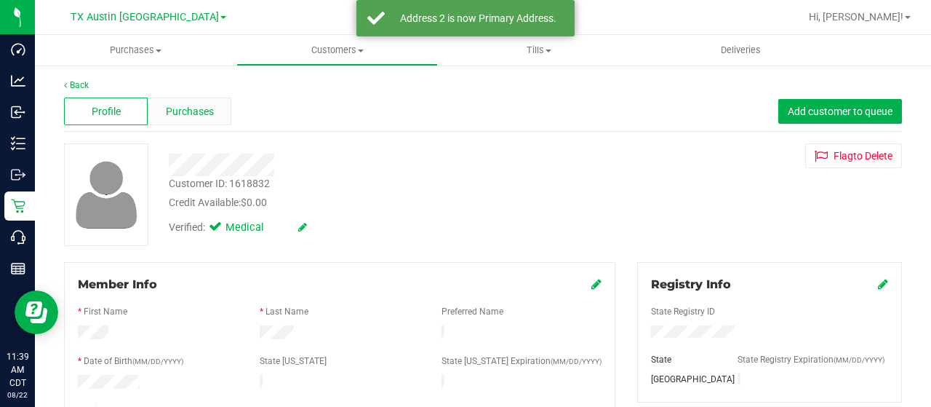
click at [185, 100] on div "Purchases" at bounding box center [190, 111] width 84 height 28
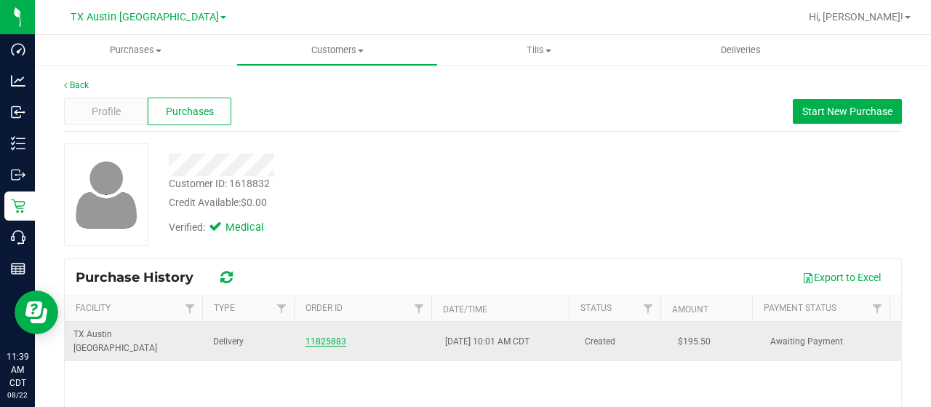
click at [311, 336] on link "11825883" at bounding box center [326, 341] width 41 height 10
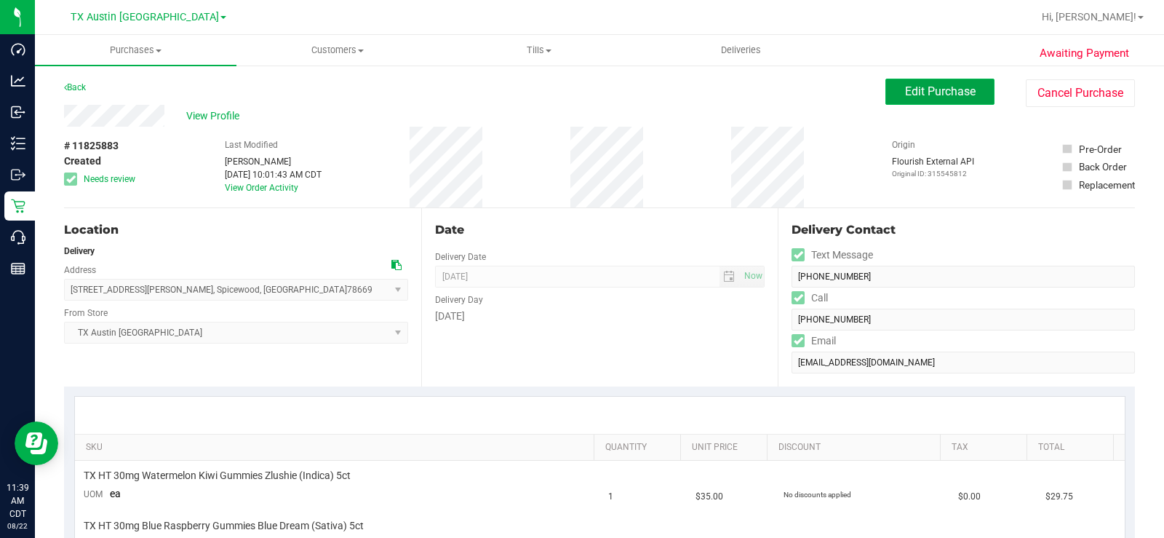
click at [896, 80] on button "Edit Purchase" at bounding box center [939, 92] width 109 height 26
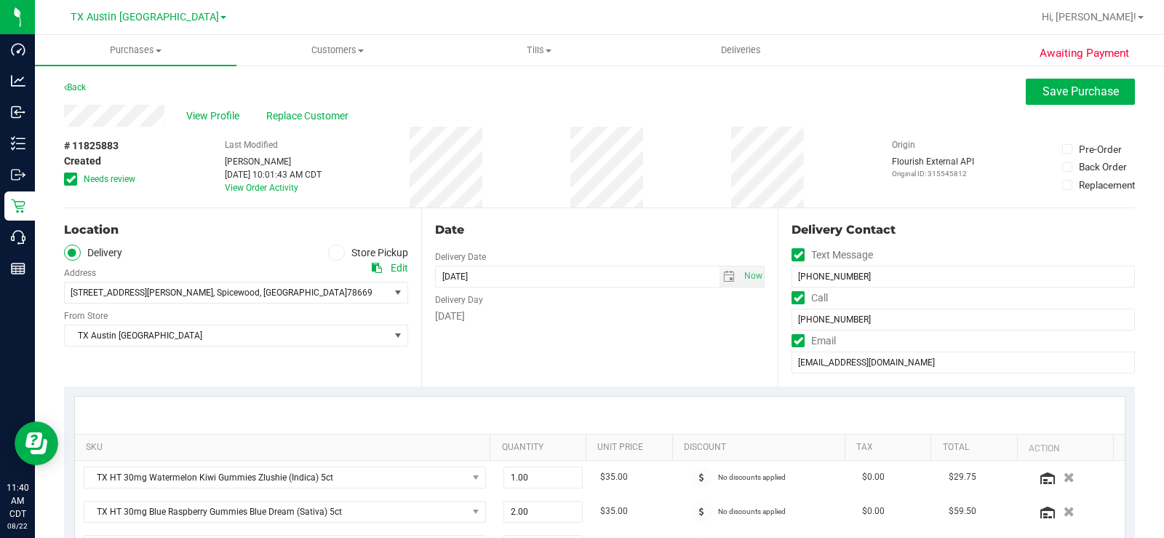
click at [71, 179] on icon at bounding box center [70, 179] width 9 height 0
click at [0, 0] on input "Needs review" at bounding box center [0, 0] width 0 height 0
click at [180, 239] on div "Location Delivery Store Pickup Address Edit 215 Grant Cannon Ln , Spicewood , T…" at bounding box center [242, 297] width 357 height 178
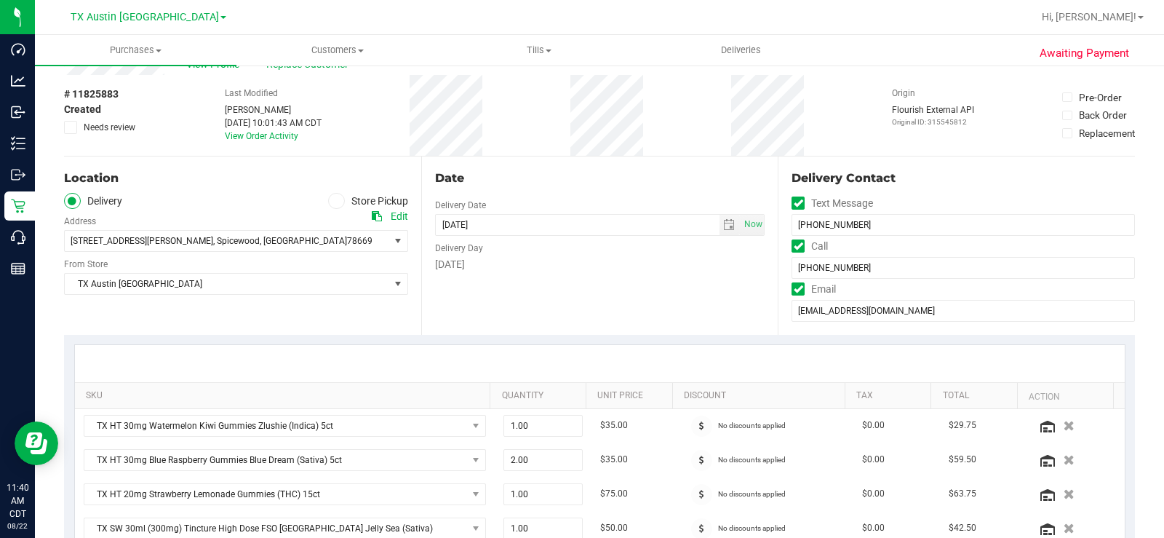
scroll to position [59, 0]
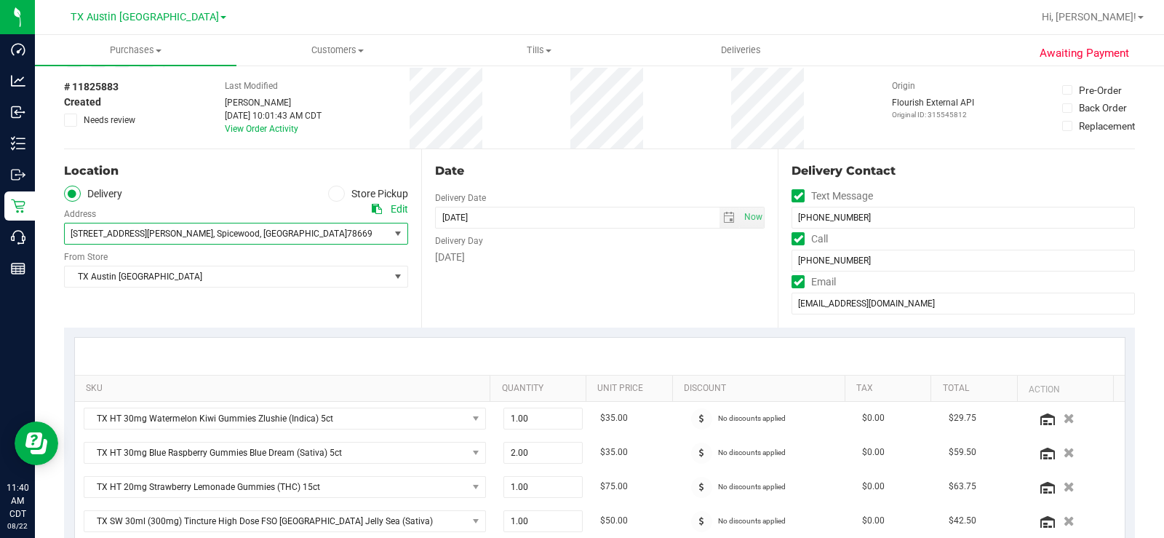
click at [347, 233] on span "78669" at bounding box center [359, 233] width 25 height 10
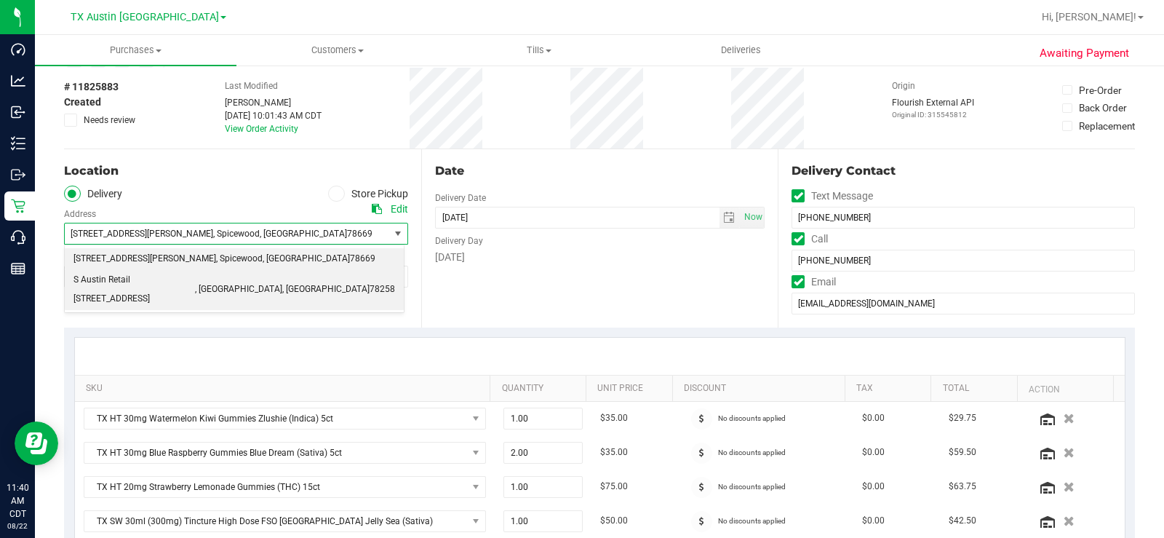
click at [225, 280] on span ", Austin" at bounding box center [238, 289] width 87 height 19
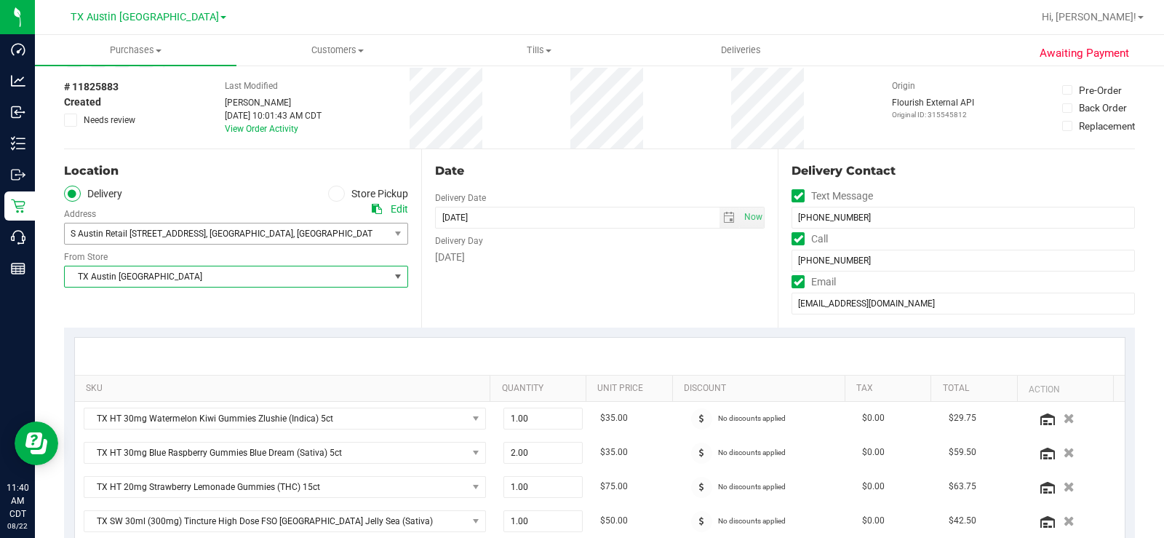
click at [218, 280] on span "TX Austin [GEOGRAPHIC_DATA]" at bounding box center [227, 276] width 324 height 20
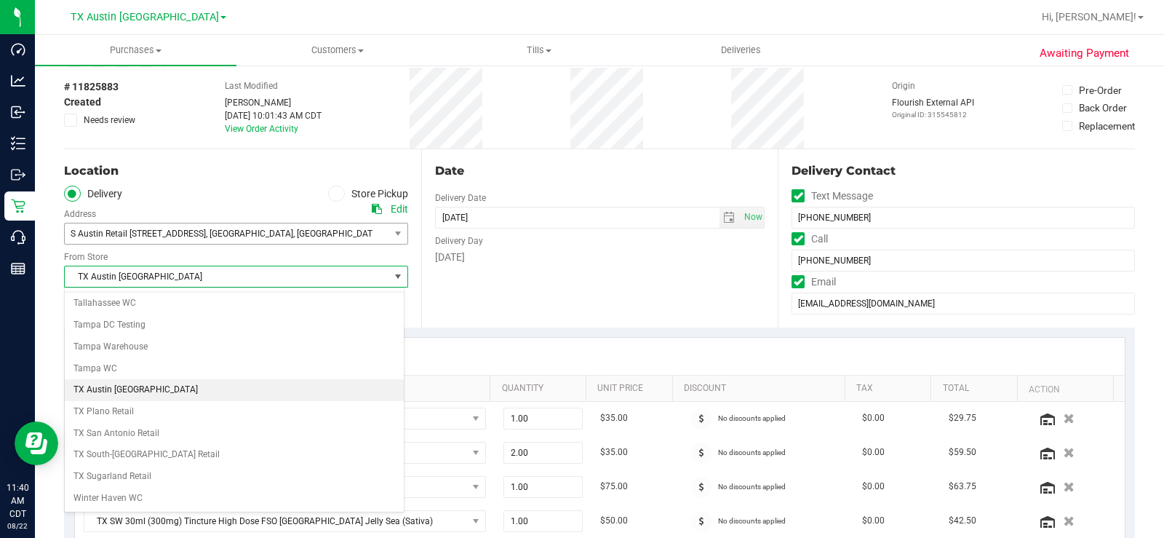
scroll to position [1026, 0]
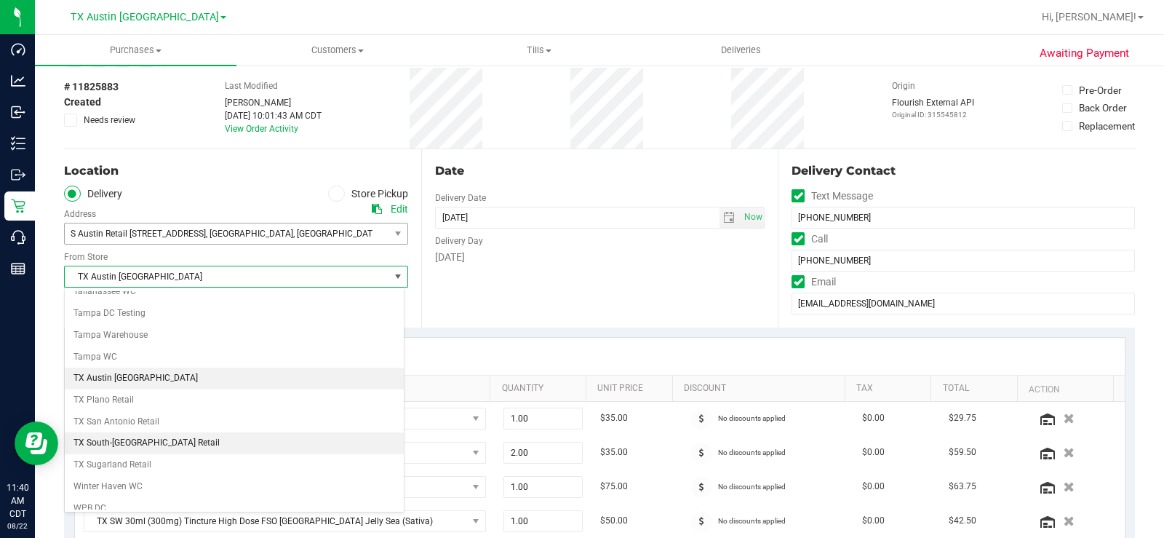
click at [122, 406] on li "TX South-[GEOGRAPHIC_DATA] Retail" at bounding box center [234, 443] width 339 height 22
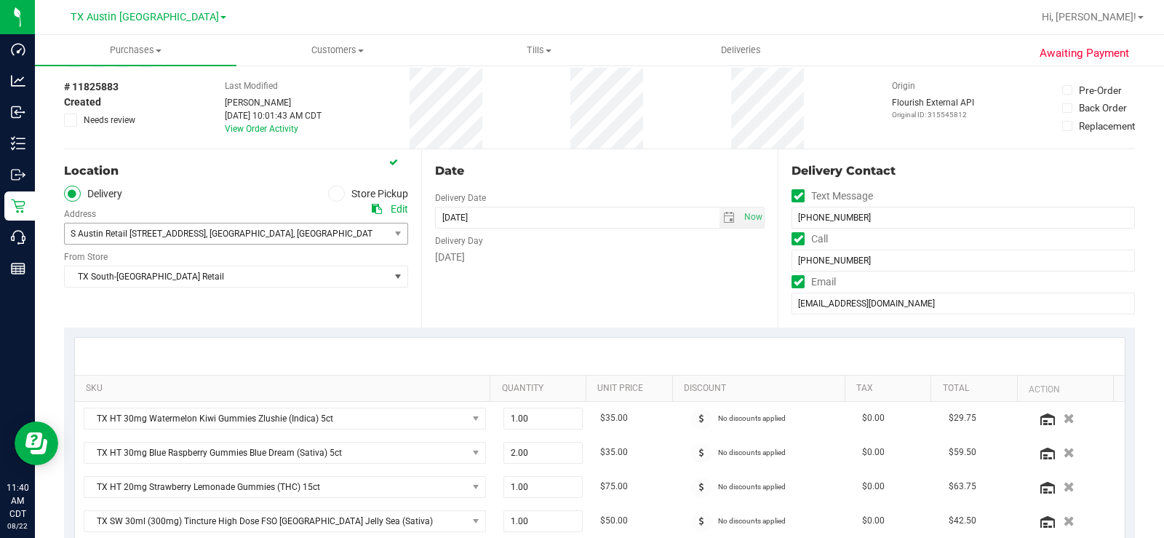
click at [453, 278] on div "Date Delivery Date 08/25/2025 Now 08/25/2025 07:00 AM Now Delivery Day Monday" at bounding box center [599, 238] width 357 height 178
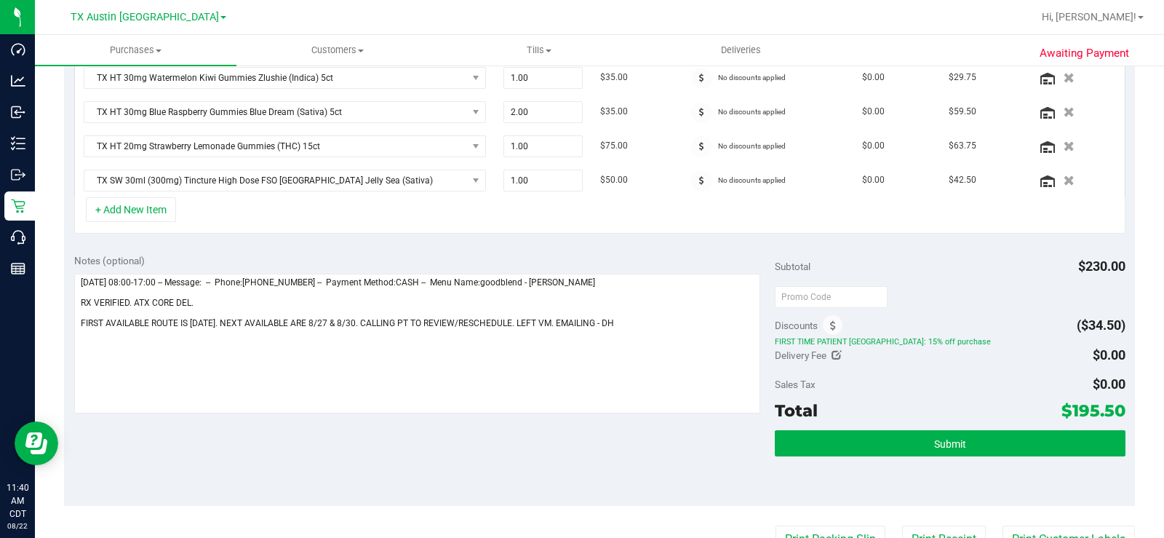
scroll to position [400, 0]
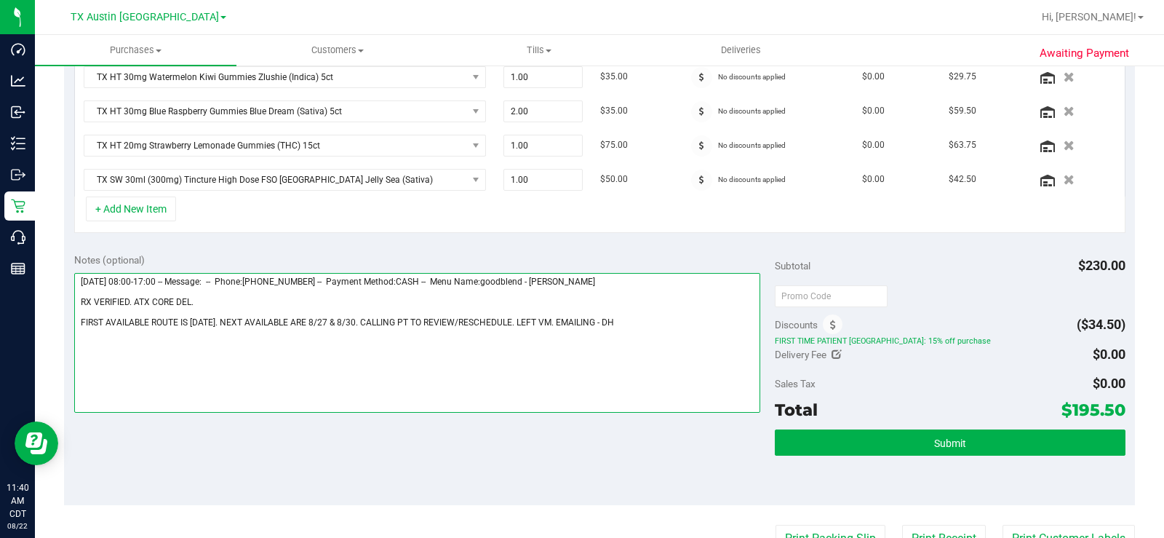
click at [638, 314] on textarea at bounding box center [417, 343] width 686 height 140
click at [638, 320] on textarea at bounding box center [417, 343] width 686 height 140
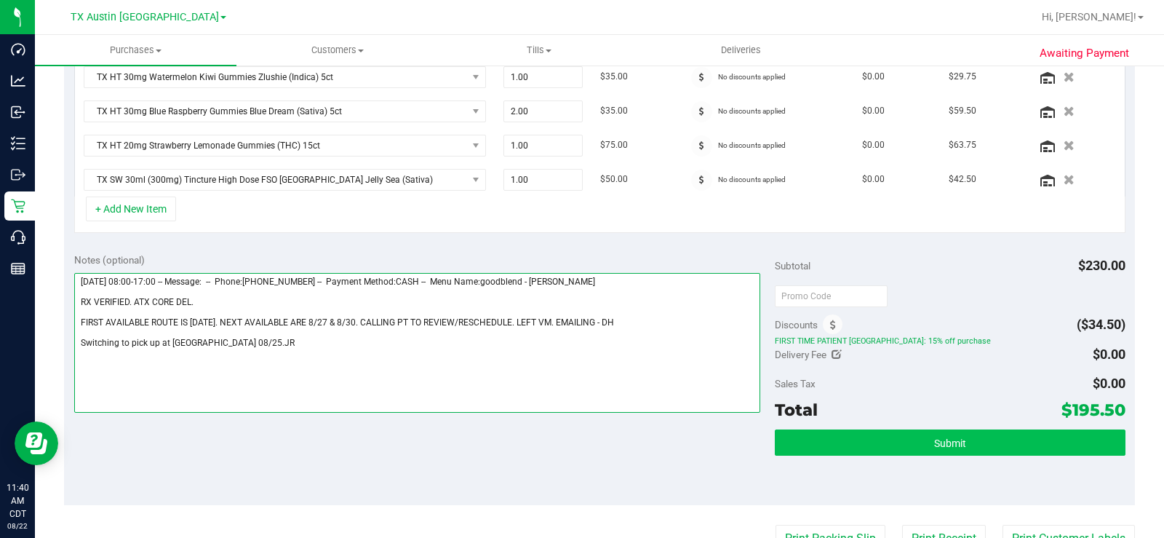
type textarea "Monday 08/25/2025 08:00-17:00 -- Message: -- Phone:5125162669 -- Payment Method…"
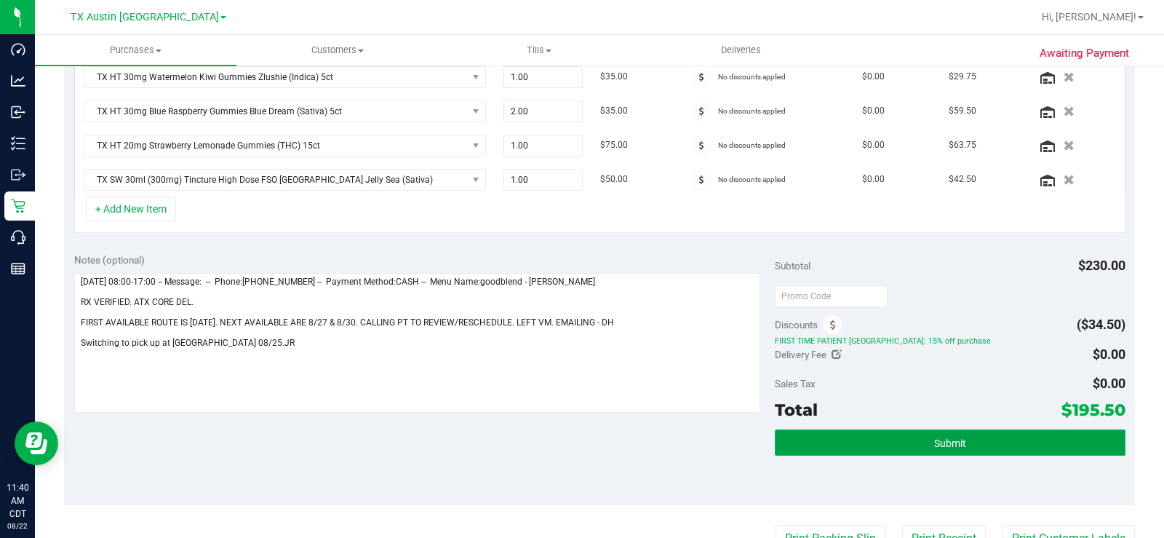
click at [864, 406] on button "Submit" at bounding box center [950, 442] width 351 height 26
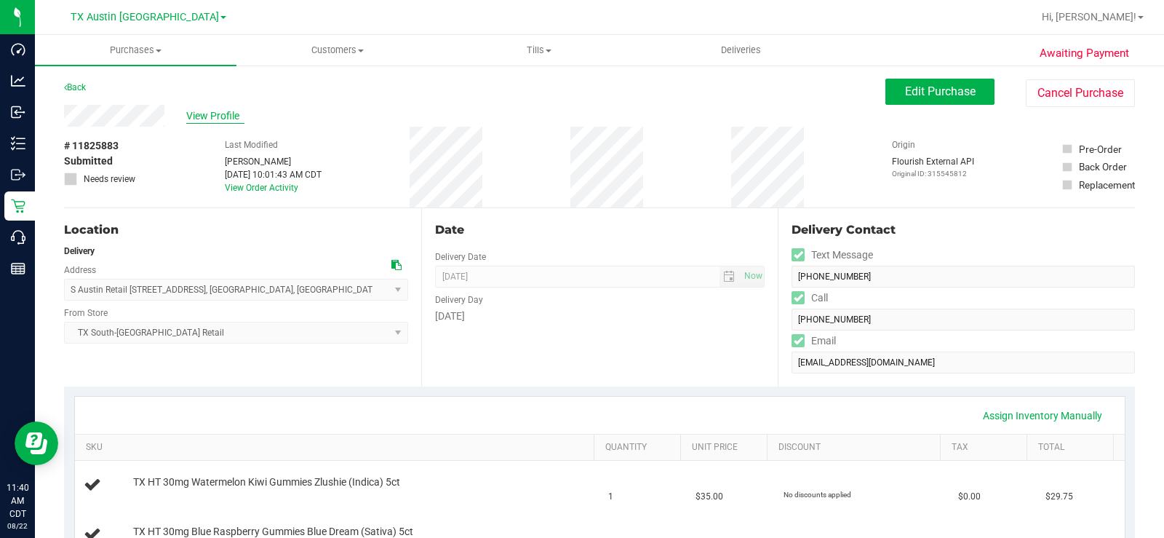
click at [204, 119] on span "View Profile" at bounding box center [215, 115] width 58 height 15
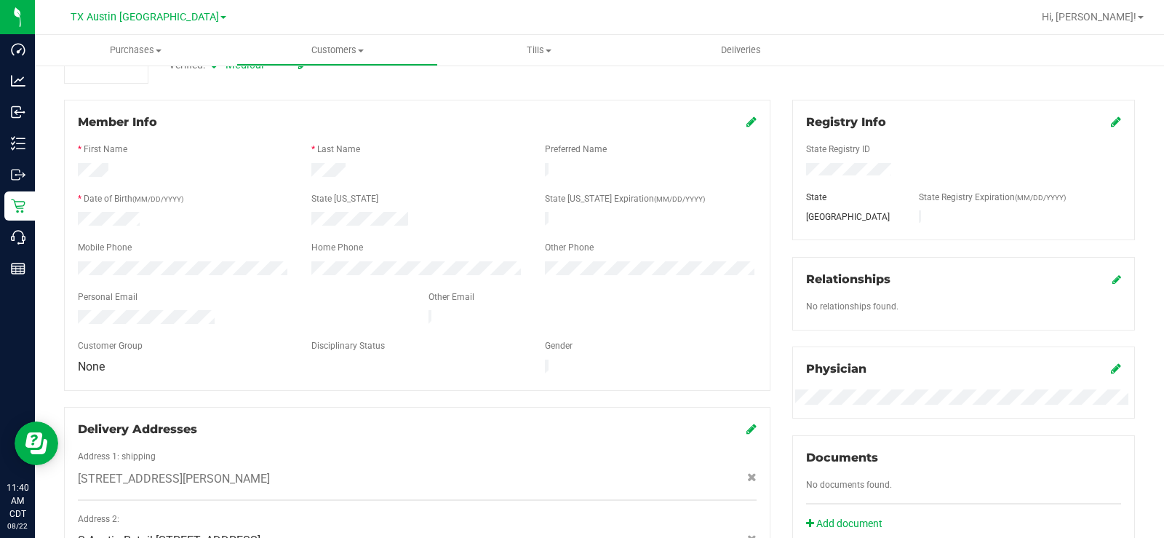
scroll to position [163, 0]
click at [73, 260] on div at bounding box center [184, 268] width 234 height 17
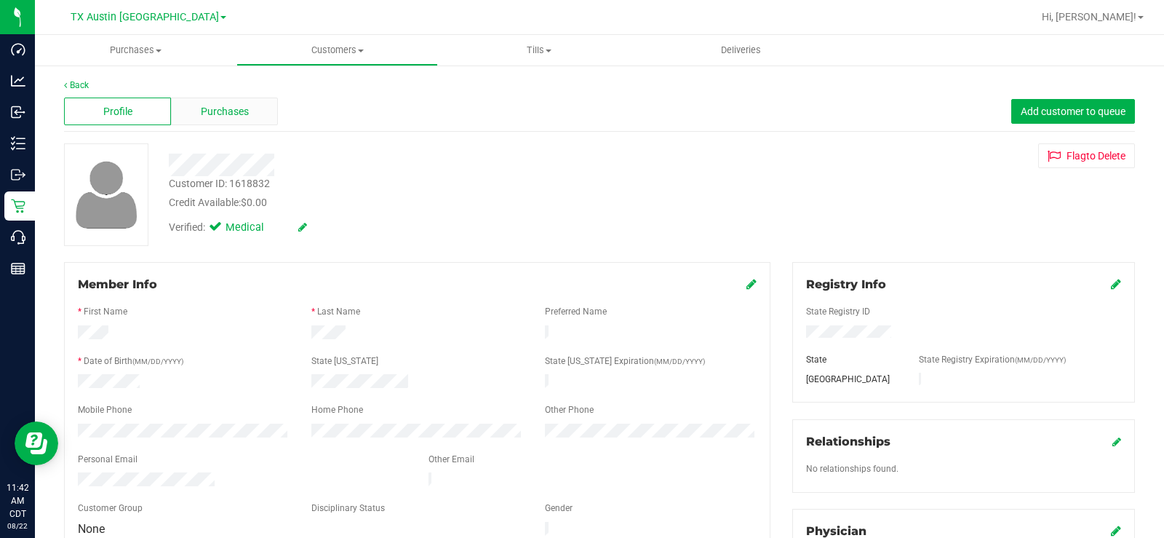
click at [231, 110] on span "Purchases" at bounding box center [225, 111] width 48 height 15
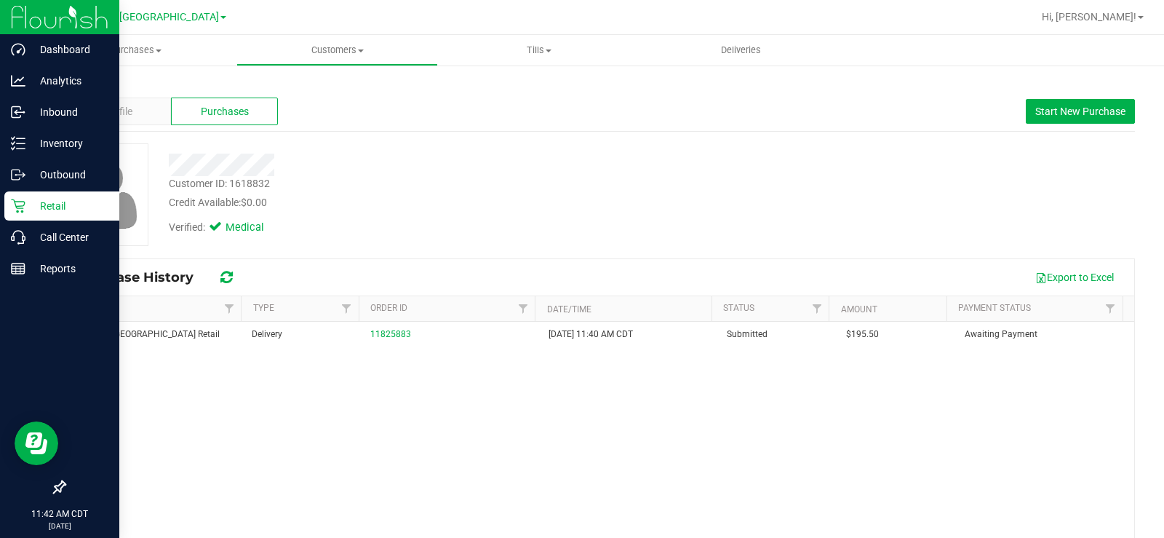
click at [29, 200] on p "Retail" at bounding box center [68, 205] width 87 height 17
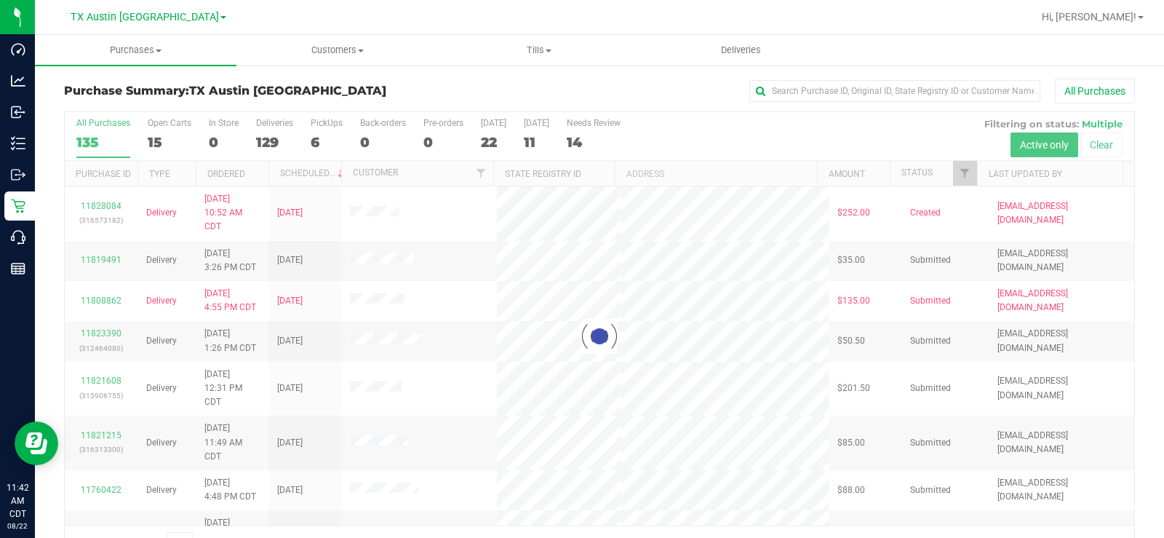
click at [154, 142] on div at bounding box center [599, 336] width 1069 height 448
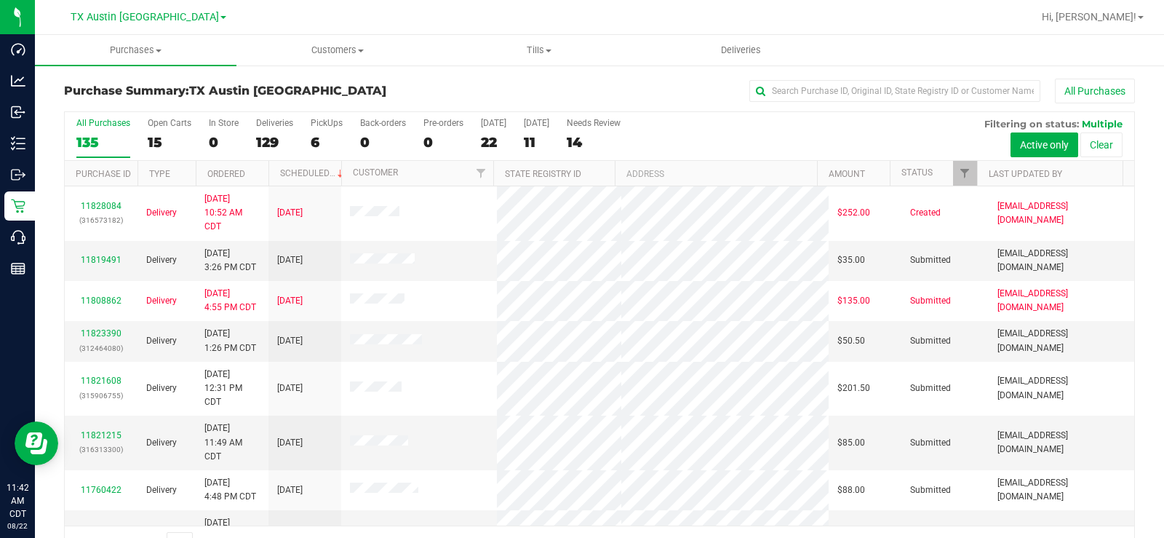
click at [154, 142] on div "15" at bounding box center [170, 142] width 44 height 17
click at [0, 0] on input "Open Carts 15" at bounding box center [0, 0] width 0 height 0
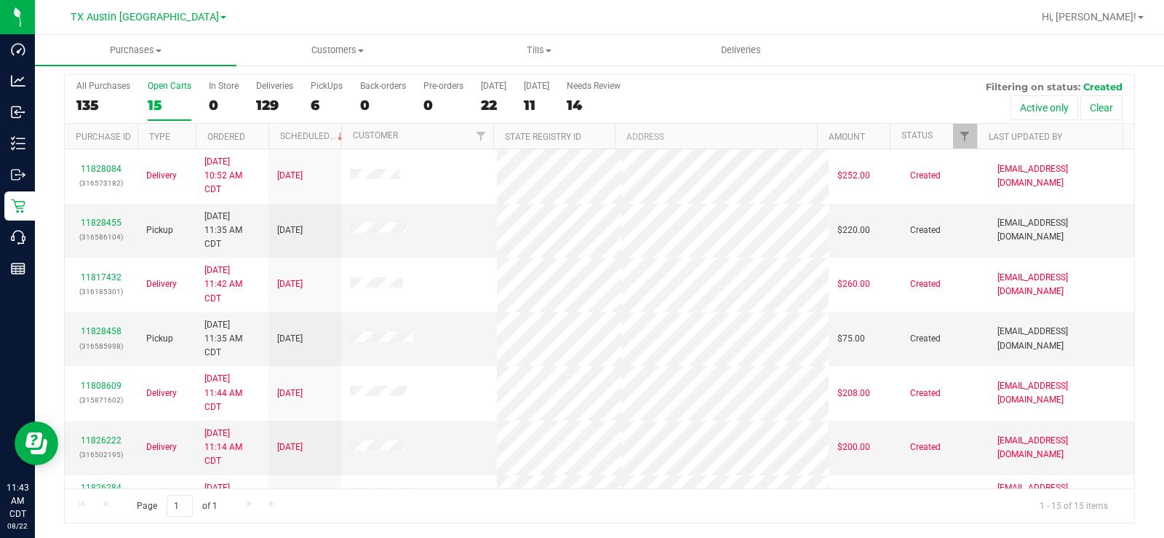
click at [163, 98] on div "15" at bounding box center [170, 105] width 44 height 17
click at [0, 0] on input "Open Carts 15" at bounding box center [0, 0] width 0 height 0
click at [346, 53] on span "Customers" at bounding box center [337, 50] width 200 height 13
click at [316, 89] on span "All customers" at bounding box center [288, 87] width 105 height 12
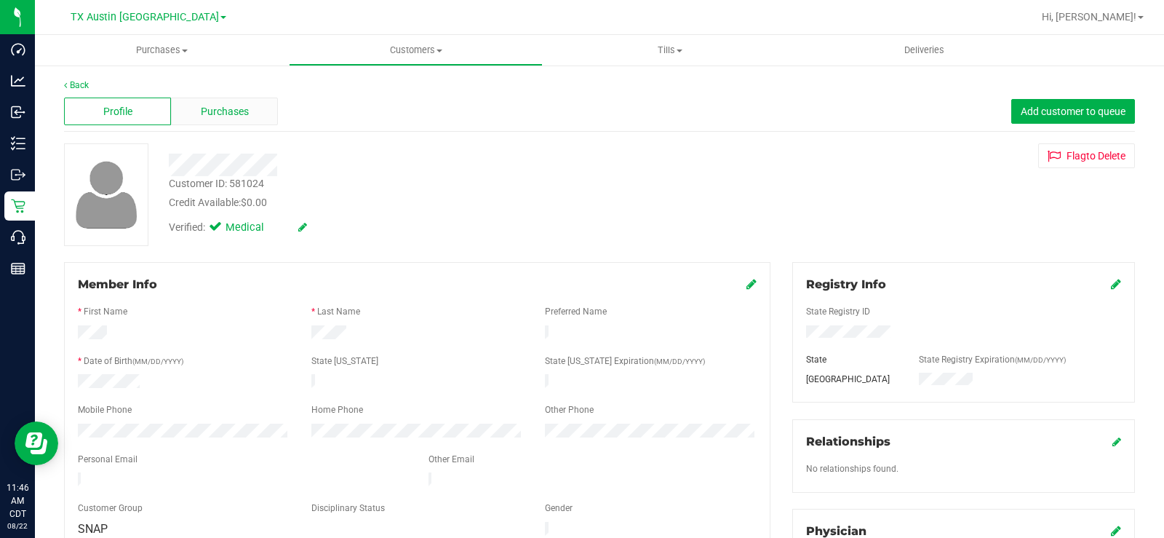
click at [210, 117] on span "Purchases" at bounding box center [225, 111] width 48 height 15
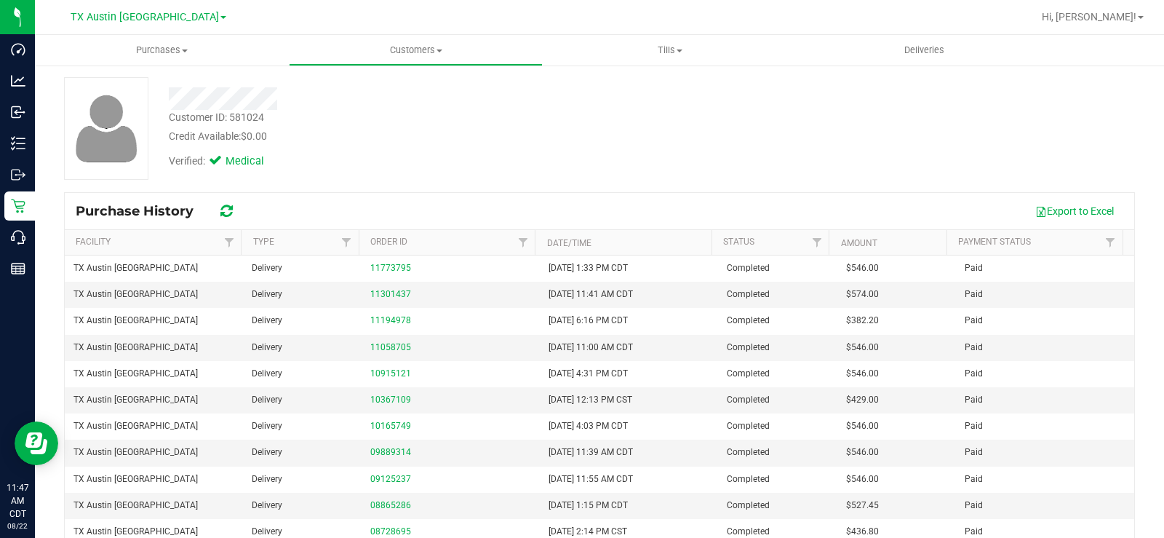
scroll to position [68, 0]
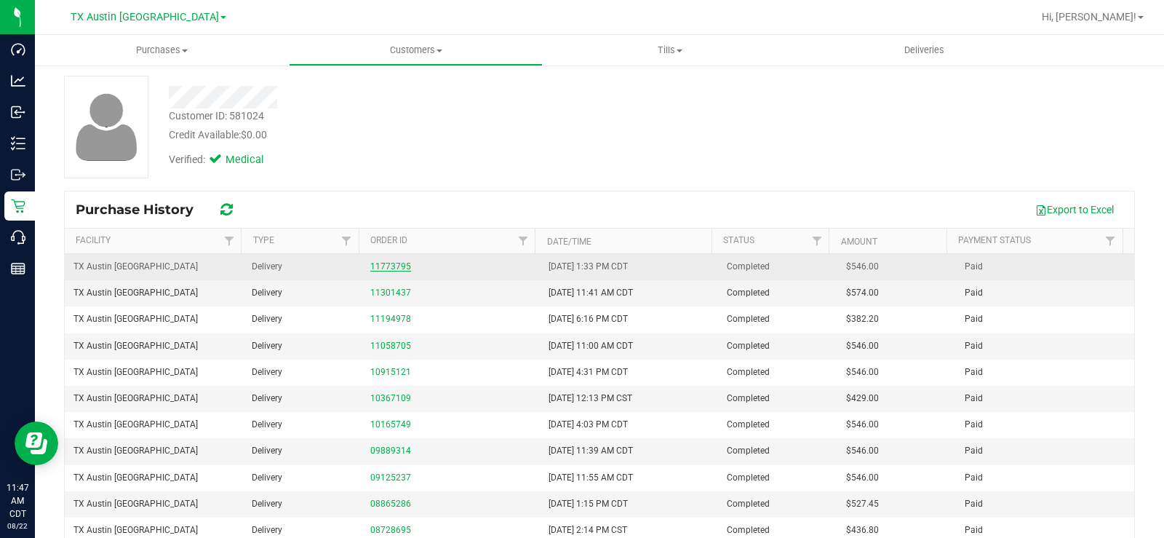
click at [371, 266] on link "11773795" at bounding box center [390, 266] width 41 height 10
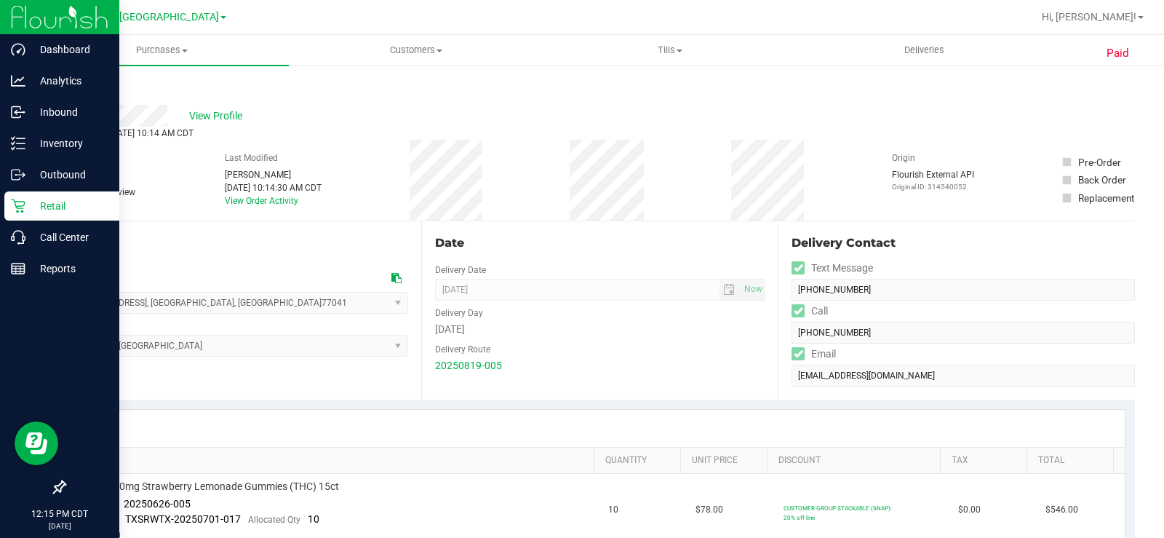
click at [28, 202] on p "Retail" at bounding box center [68, 205] width 87 height 17
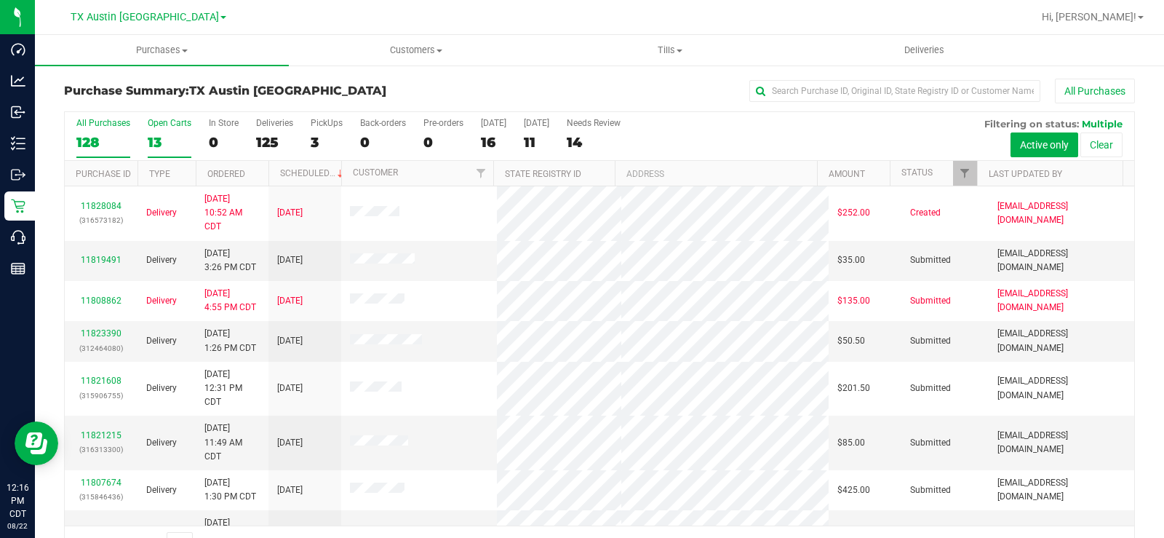
click at [163, 130] on label "Open Carts 13" at bounding box center [170, 138] width 44 height 40
click at [0, 0] on input "Open Carts 13" at bounding box center [0, 0] width 0 height 0
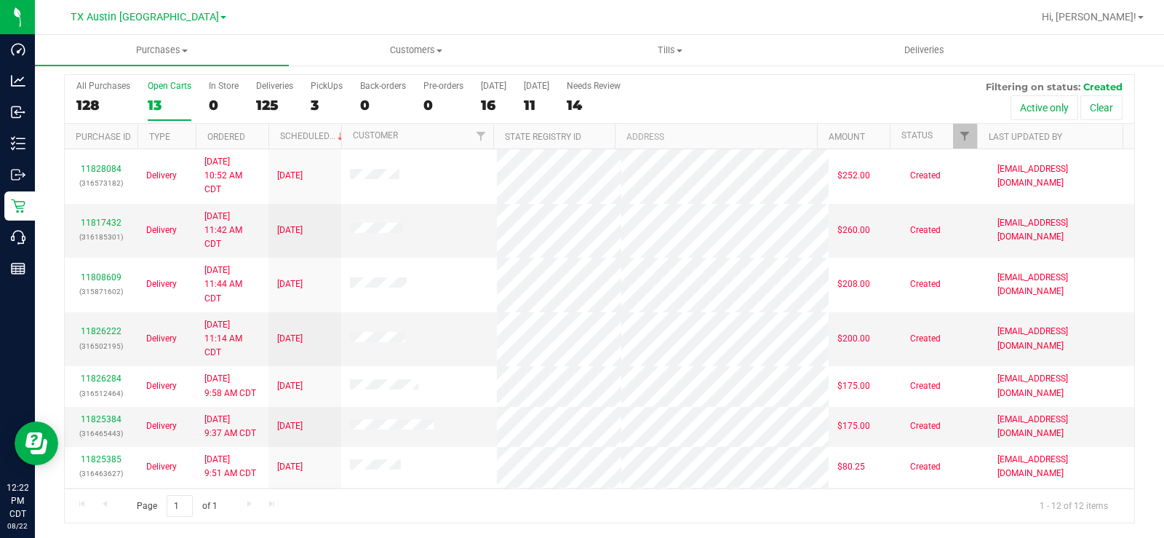
click at [172, 89] on div "Open Carts" at bounding box center [170, 86] width 44 height 10
click at [0, 0] on input "Open Carts 13" at bounding box center [0, 0] width 0 height 0
click at [399, 52] on span "Customers" at bounding box center [416, 50] width 252 height 13
click at [374, 92] on span "All customers" at bounding box center [341, 87] width 105 height 12
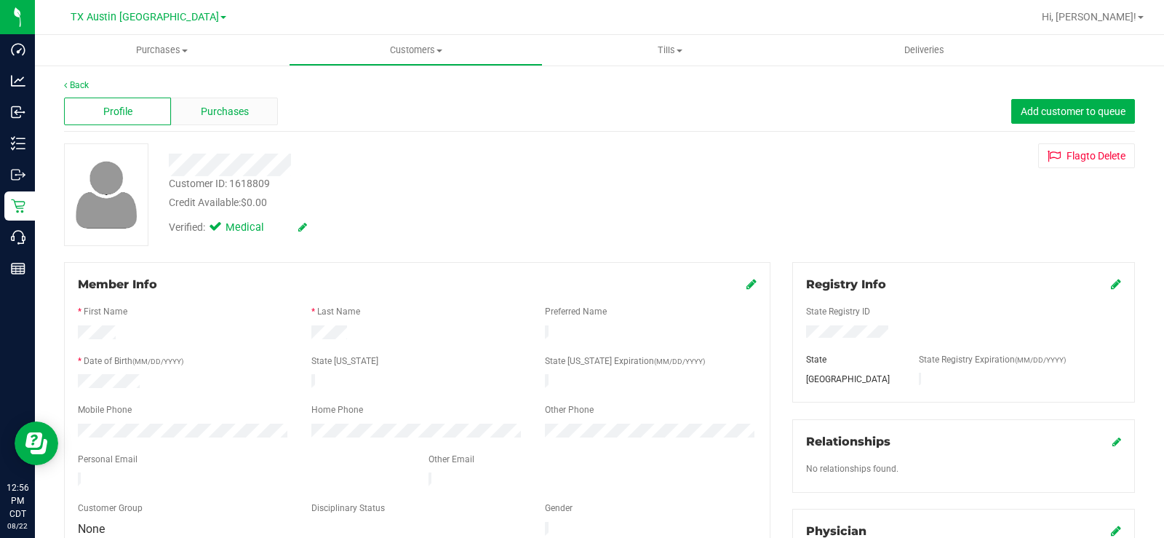
click at [226, 111] on span "Purchases" at bounding box center [225, 111] width 48 height 15
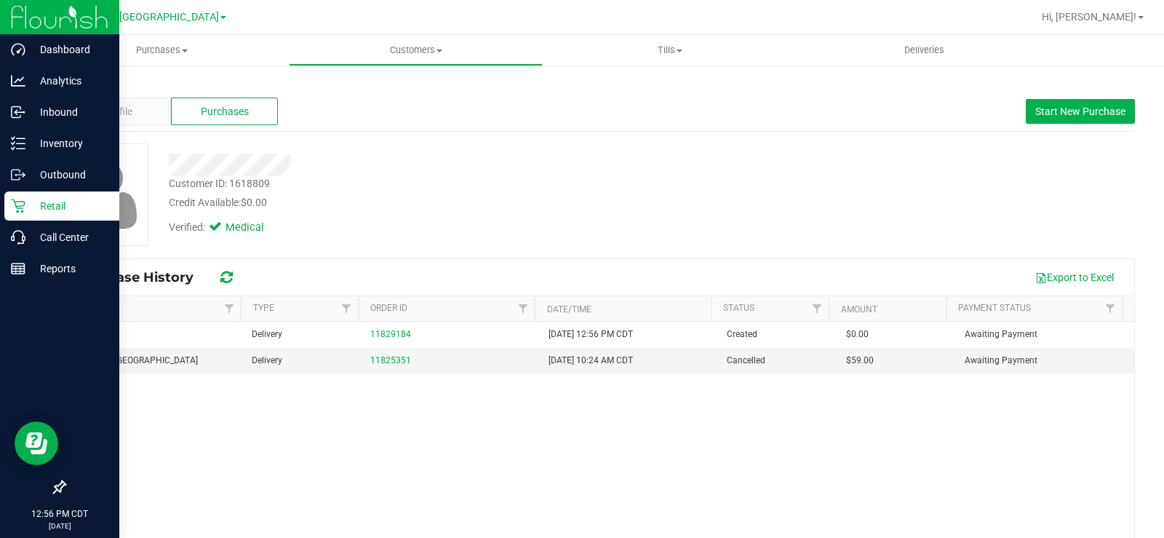
click at [33, 212] on p "Retail" at bounding box center [68, 205] width 87 height 17
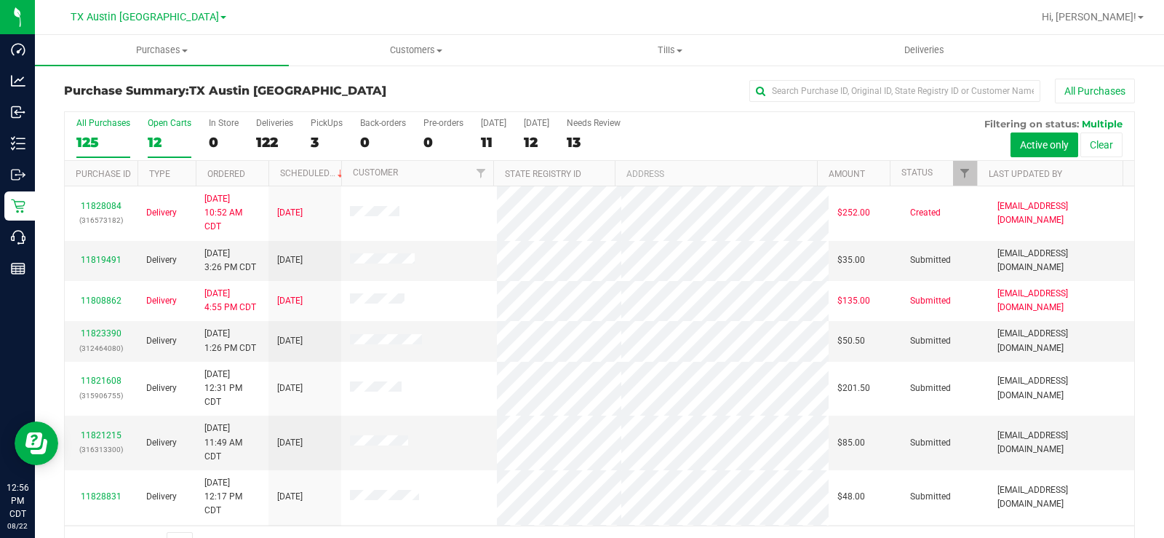
click at [155, 131] on label "Open Carts 12" at bounding box center [170, 138] width 44 height 40
click at [0, 0] on input "Open Carts 12" at bounding box center [0, 0] width 0 height 0
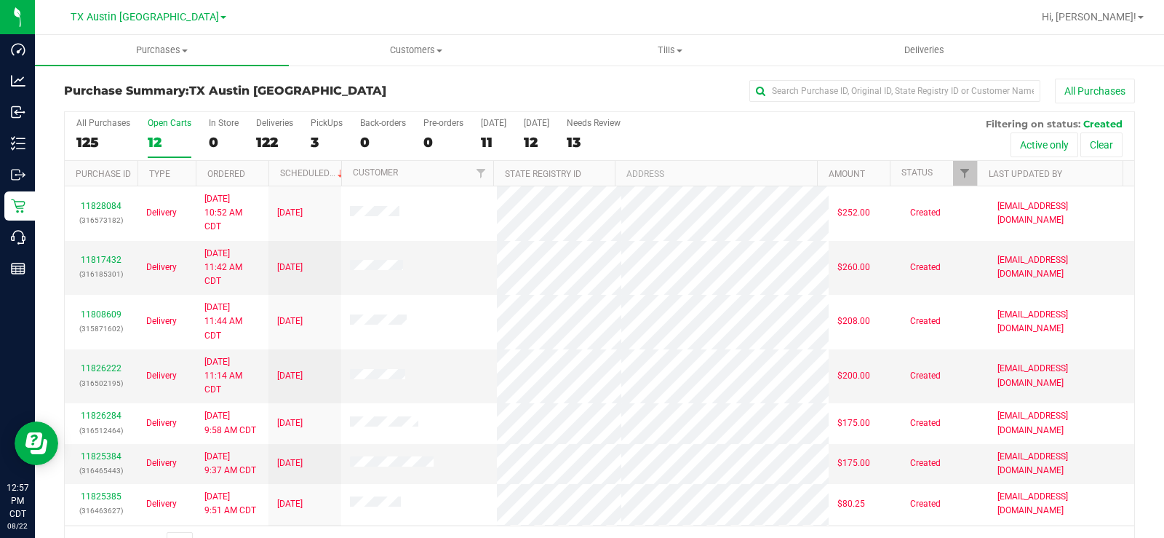
click at [154, 127] on div "Open Carts" at bounding box center [170, 123] width 44 height 10
click at [0, 0] on input "Open Carts 12" at bounding box center [0, 0] width 0 height 0
click at [162, 126] on div "Open Carts" at bounding box center [170, 123] width 44 height 10
click at [0, 0] on input "Open Carts 12" at bounding box center [0, 0] width 0 height 0
click at [912, 47] on span "Deliveries" at bounding box center [924, 50] width 79 height 13
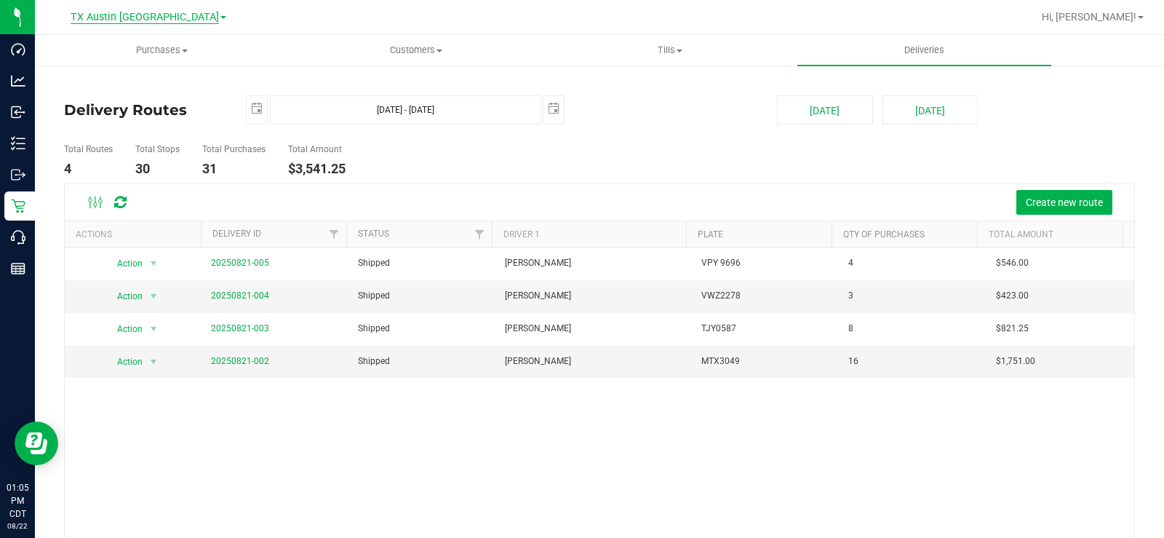
click at [145, 21] on span "TX Austin [GEOGRAPHIC_DATA]" at bounding box center [145, 17] width 148 height 13
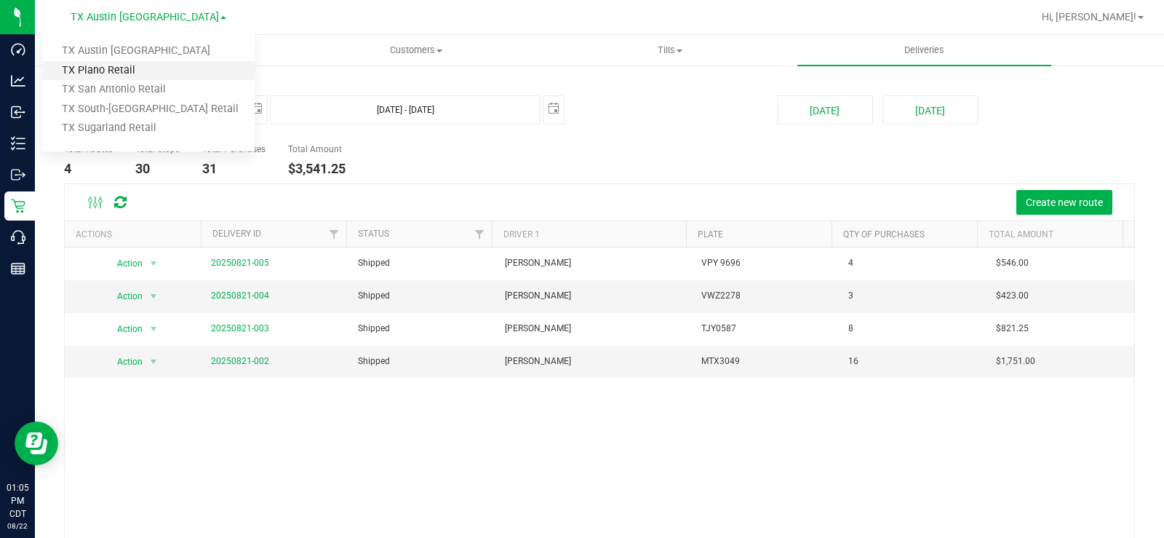
click at [140, 71] on link "TX Plano Retail" at bounding box center [148, 71] width 212 height 20
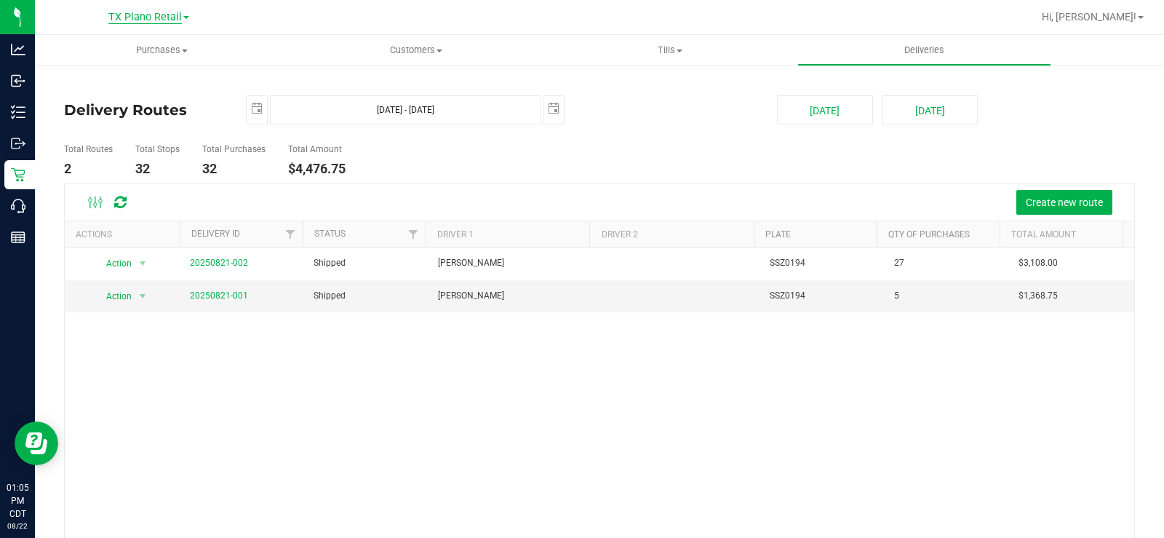
click at [132, 16] on span "TX Plano Retail" at bounding box center [144, 17] width 73 height 13
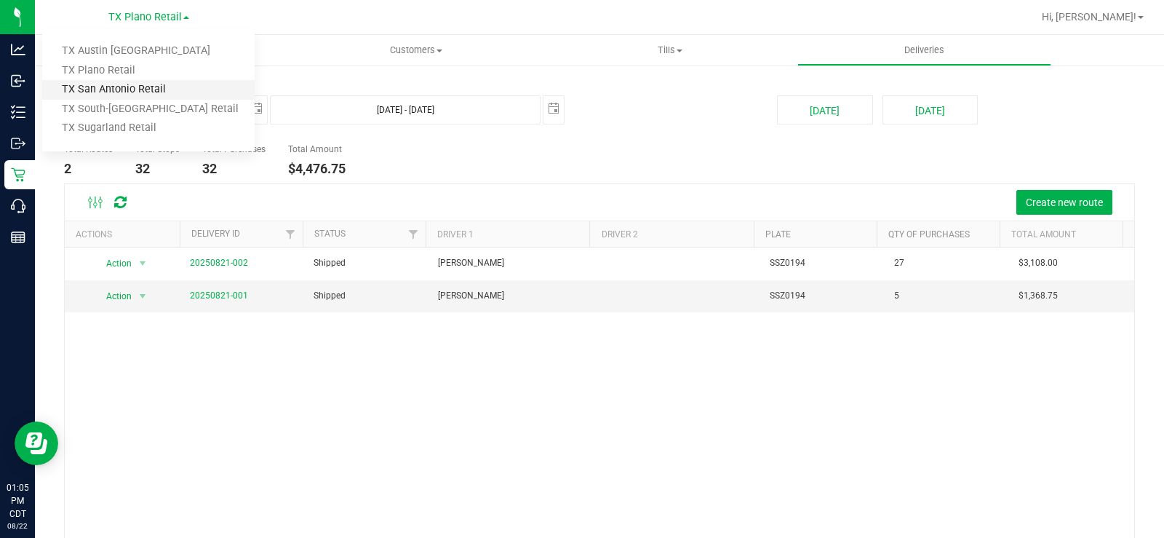
click at [118, 91] on link "TX San Antonio Retail" at bounding box center [148, 90] width 212 height 20
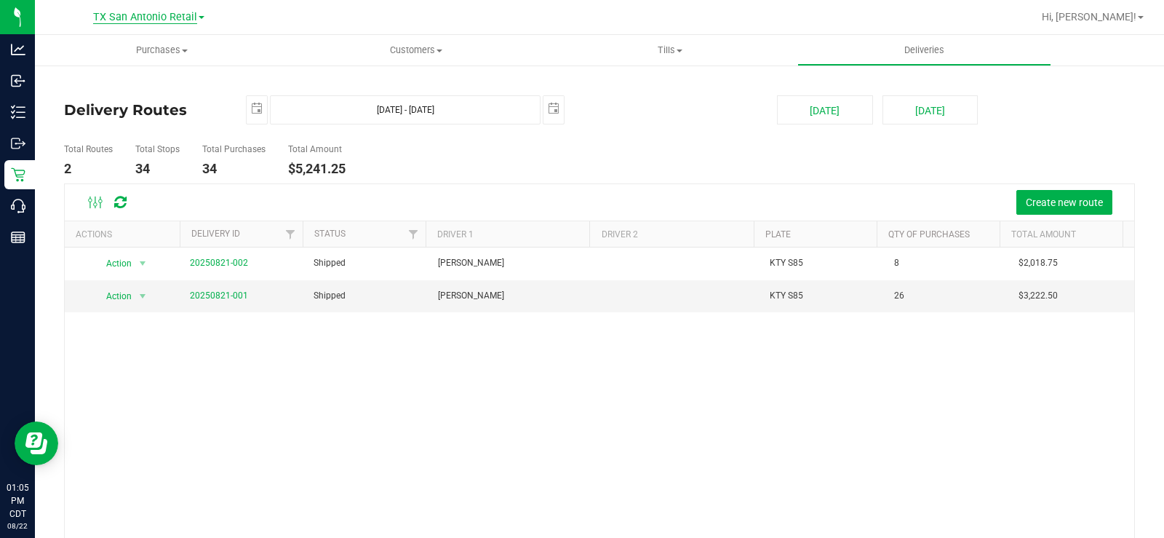
click at [146, 12] on span "TX San Antonio Retail" at bounding box center [145, 17] width 104 height 13
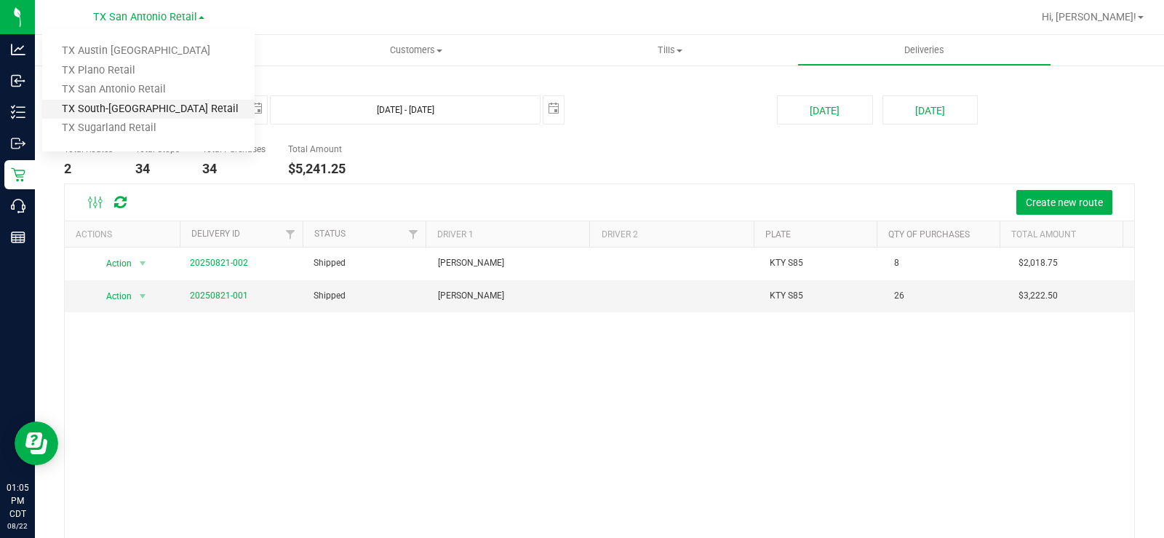
click at [145, 108] on link "TX South-[GEOGRAPHIC_DATA] Retail" at bounding box center [148, 110] width 212 height 20
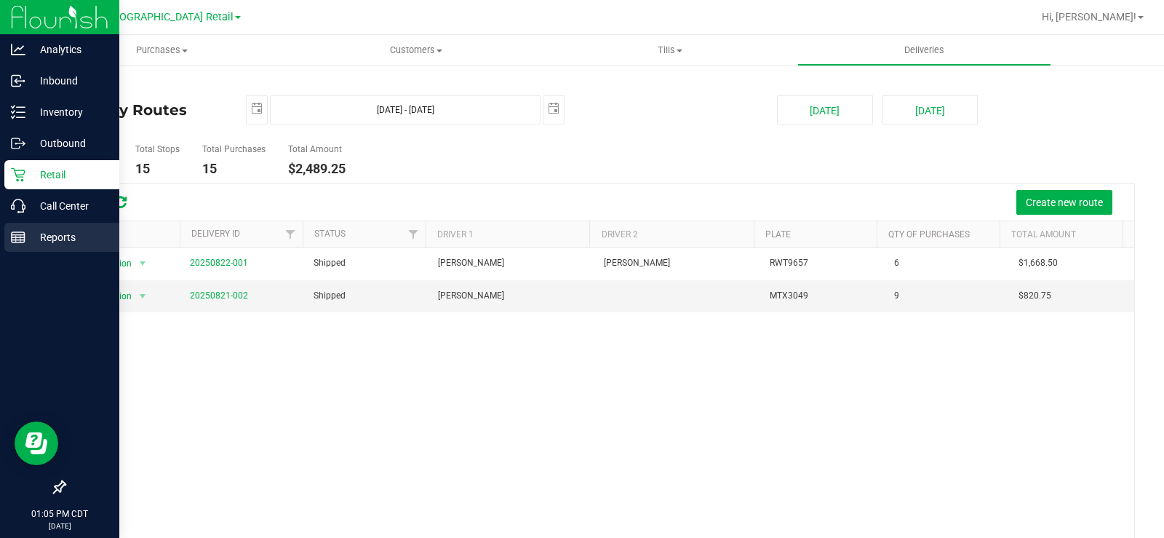
click at [32, 247] on div "Reports" at bounding box center [61, 237] width 115 height 29
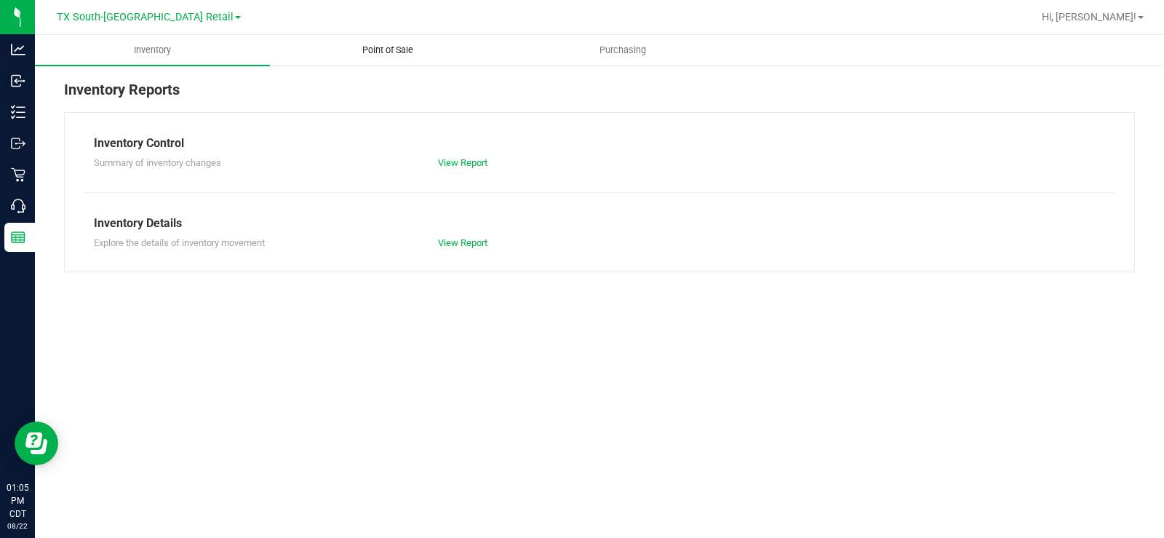
click at [399, 47] on span "Point of Sale" at bounding box center [388, 50] width 90 height 13
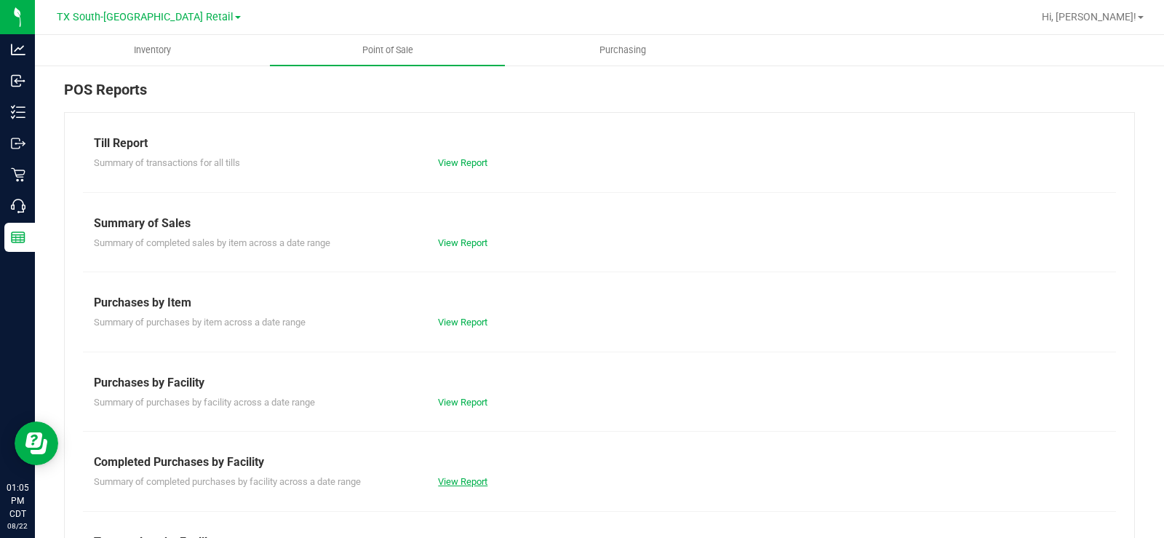
click at [453, 406] on link "View Report" at bounding box center [462, 481] width 49 height 11
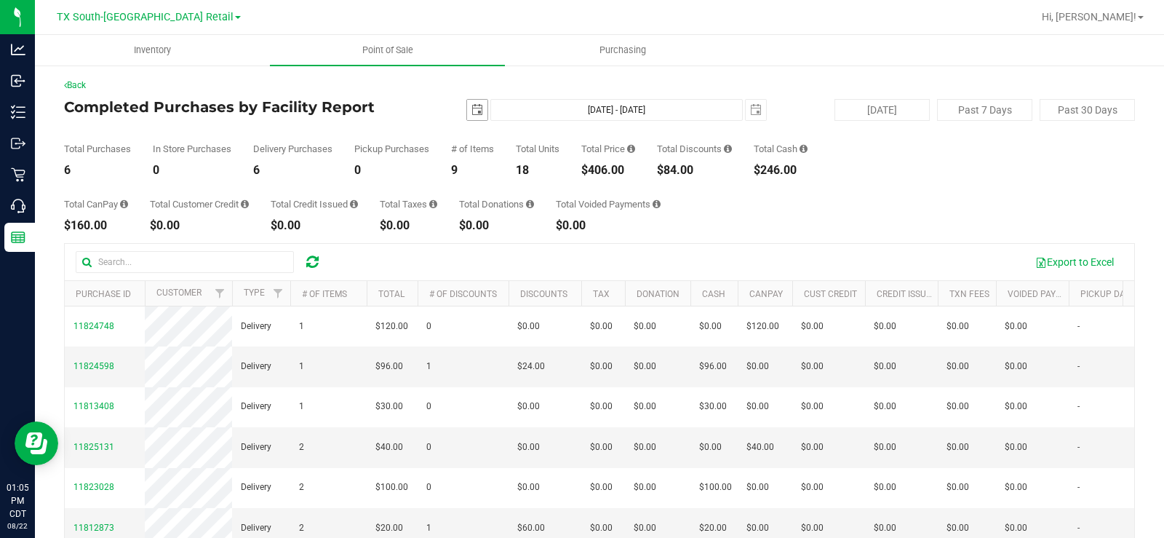
click at [473, 108] on span "select" at bounding box center [477, 110] width 12 height 12
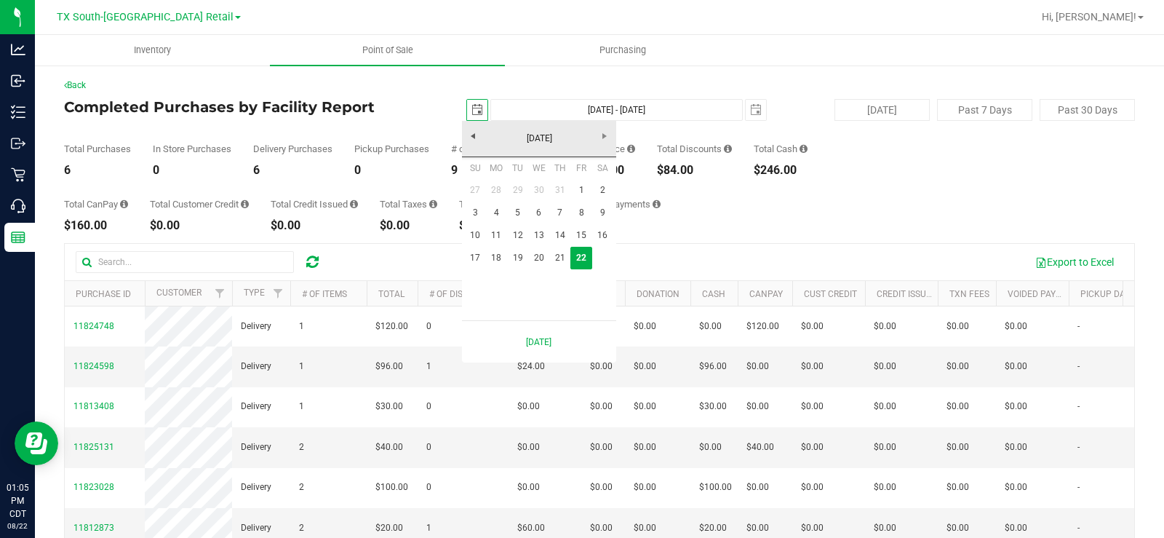
scroll to position [0, 36]
click at [474, 257] on link "17" at bounding box center [475, 258] width 21 height 23
type input "2025-08-17"
type input "Aug 17, 2025 - Aug 22, 2025"
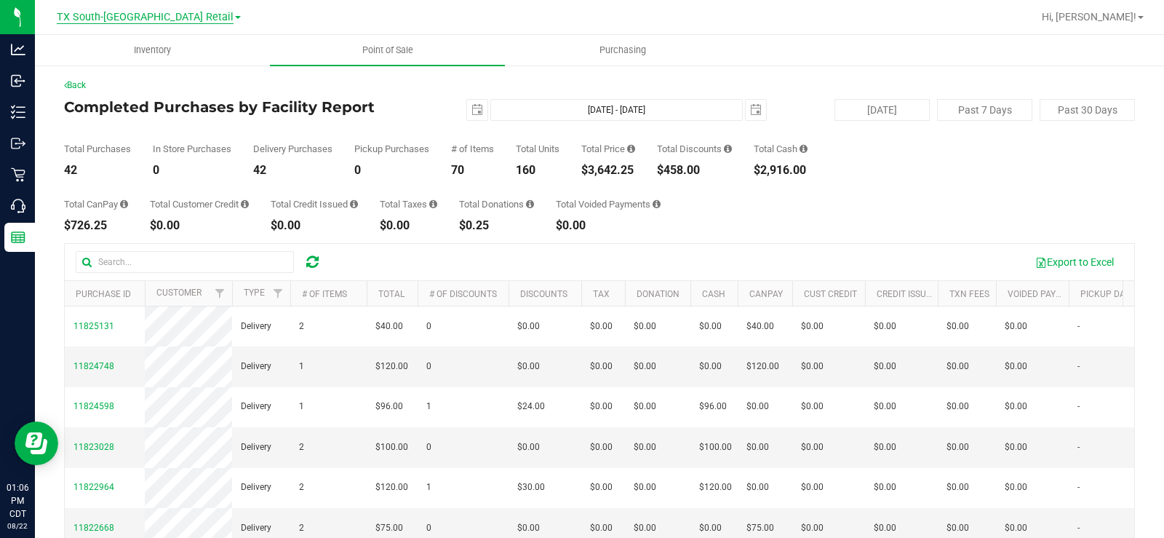
click at [123, 20] on span "TX South-[GEOGRAPHIC_DATA] Retail" at bounding box center [145, 17] width 177 height 13
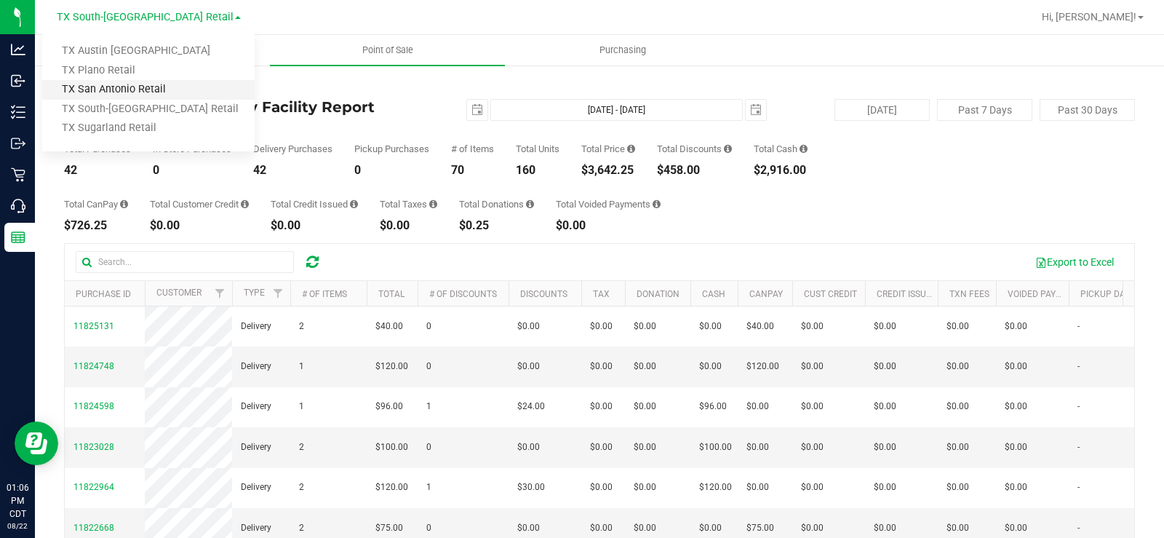
click at [127, 87] on link "TX San Antonio Retail" at bounding box center [148, 90] width 212 height 20
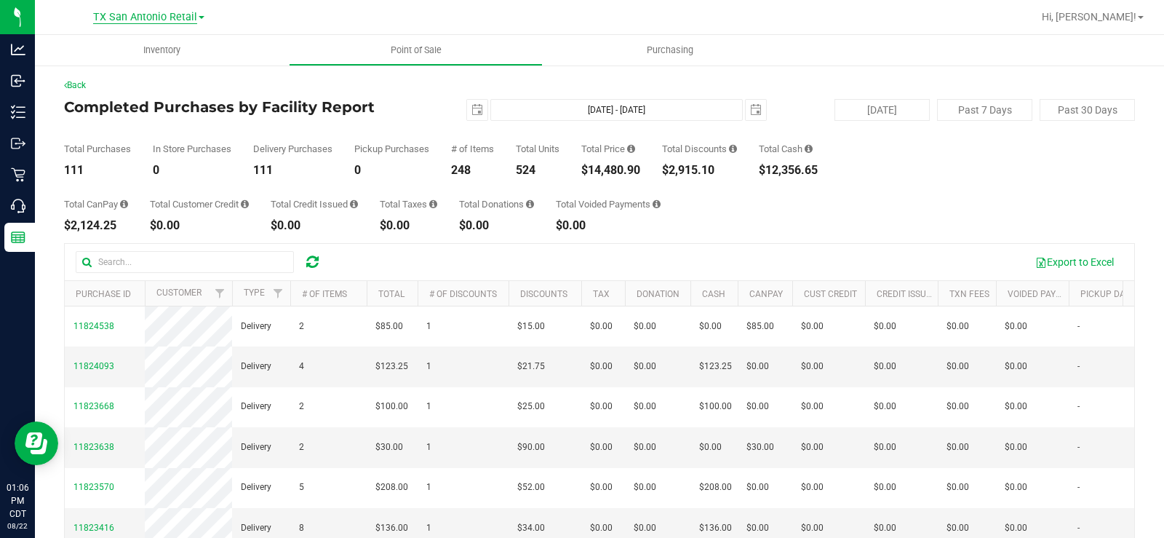
click at [124, 16] on span "TX San Antonio Retail" at bounding box center [145, 17] width 104 height 13
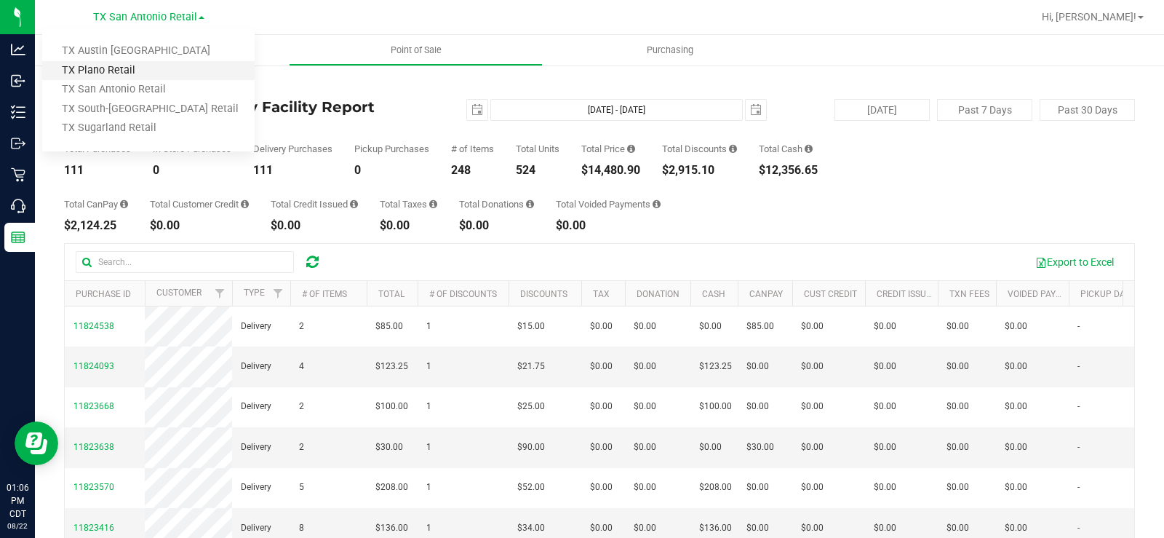
click at [128, 68] on link "TX Plano Retail" at bounding box center [148, 71] width 212 height 20
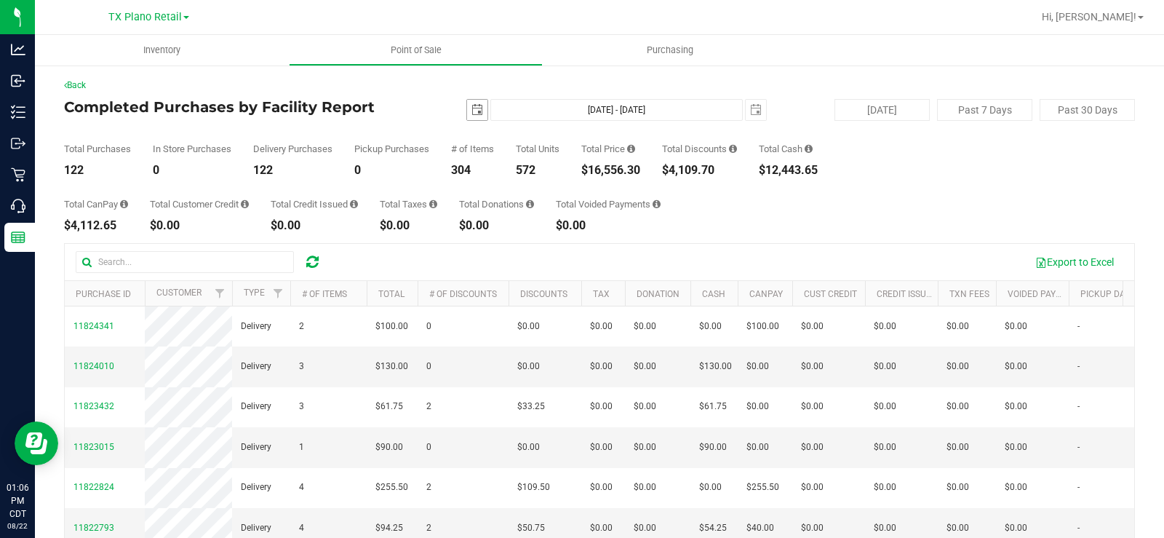
click at [478, 111] on span "select" at bounding box center [477, 110] width 12 height 12
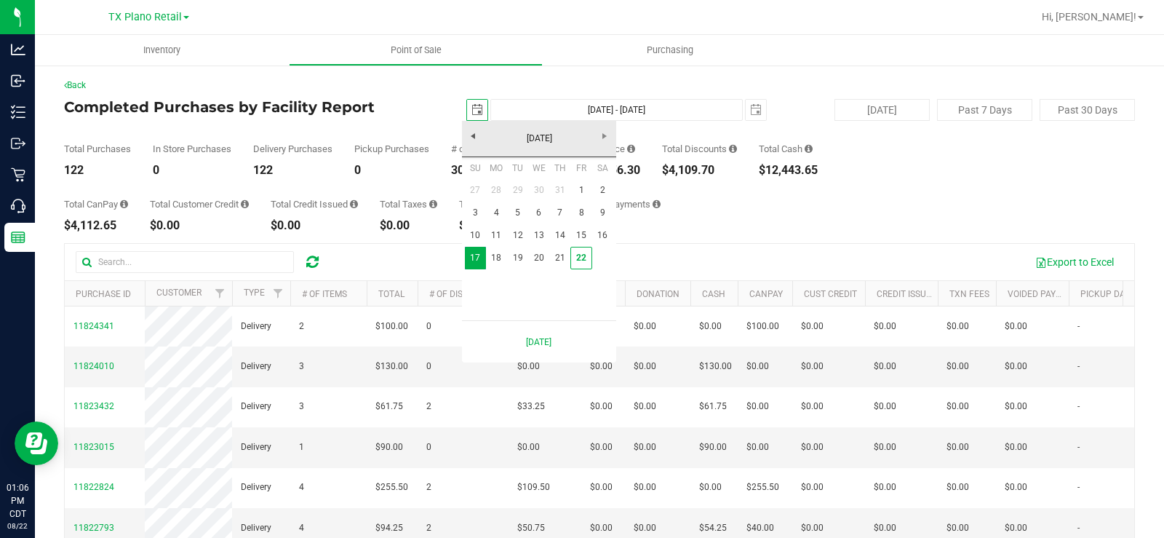
scroll to position [0, 36]
click at [575, 190] on link "1" at bounding box center [580, 190] width 21 height 23
type input "2025-08-01"
type input "Aug 1, 2025 - Aug 22, 2025"
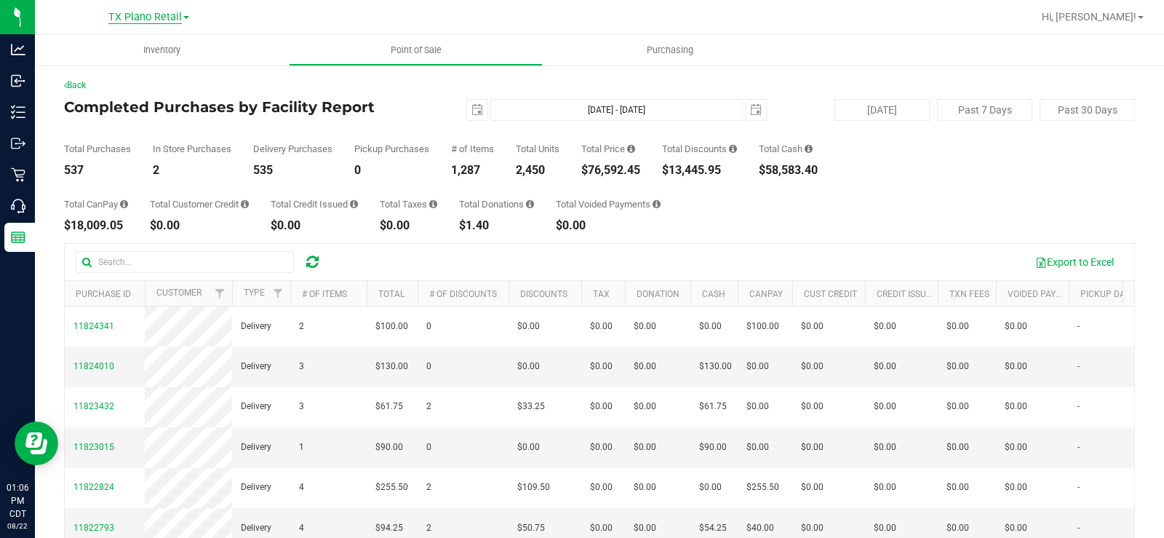
click at [140, 20] on span "TX Plano Retail" at bounding box center [144, 17] width 73 height 13
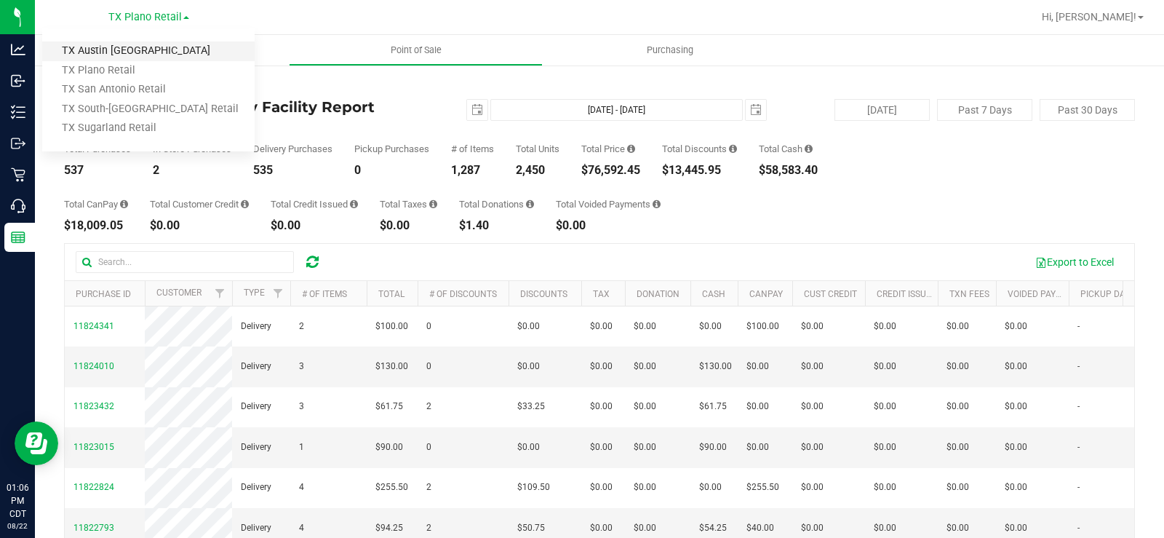
click at [127, 52] on link "TX Austin [GEOGRAPHIC_DATA]" at bounding box center [148, 51] width 212 height 20
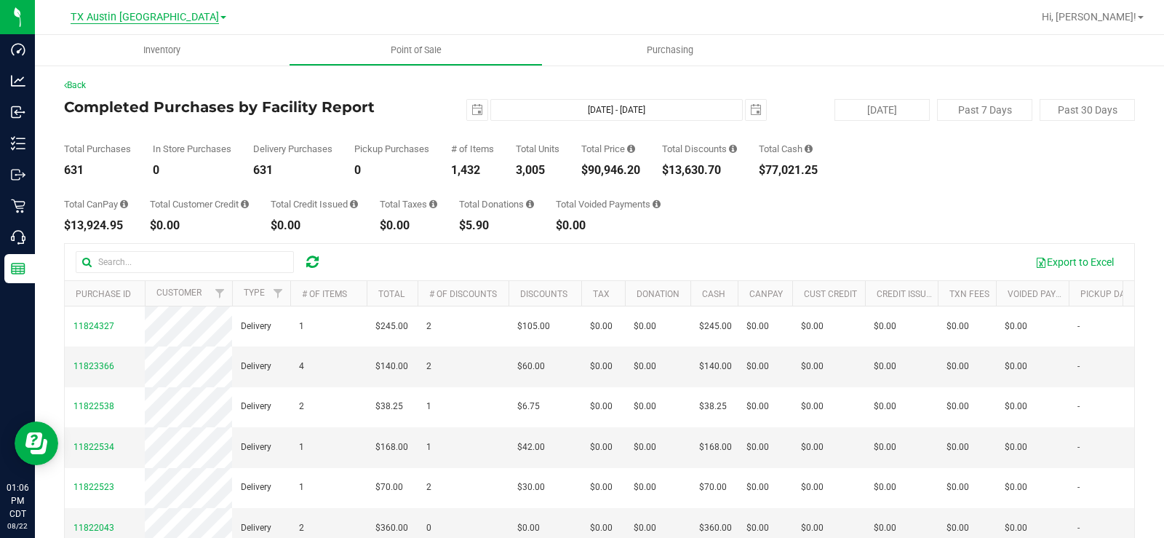
click at [156, 17] on span "TX Austin [GEOGRAPHIC_DATA]" at bounding box center [145, 17] width 148 height 13
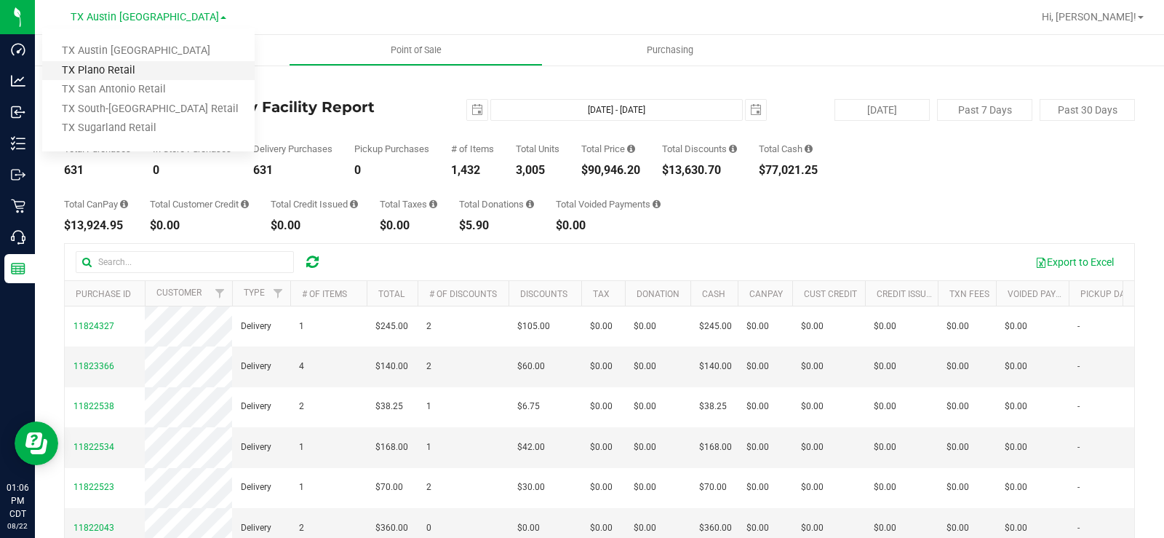
click at [119, 70] on link "TX Plano Retail" at bounding box center [148, 71] width 212 height 20
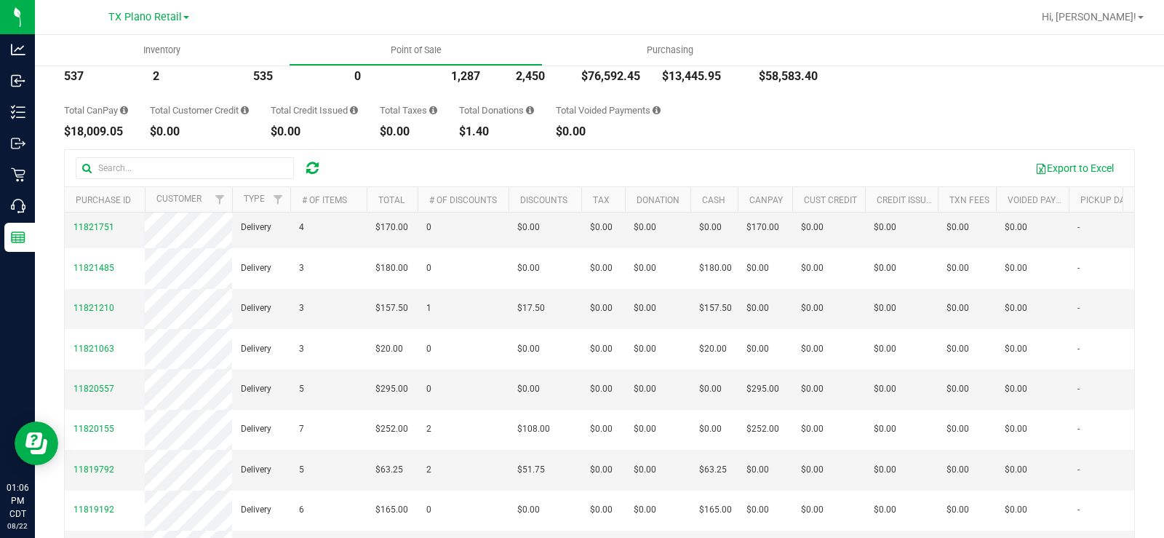
scroll to position [287, 0]
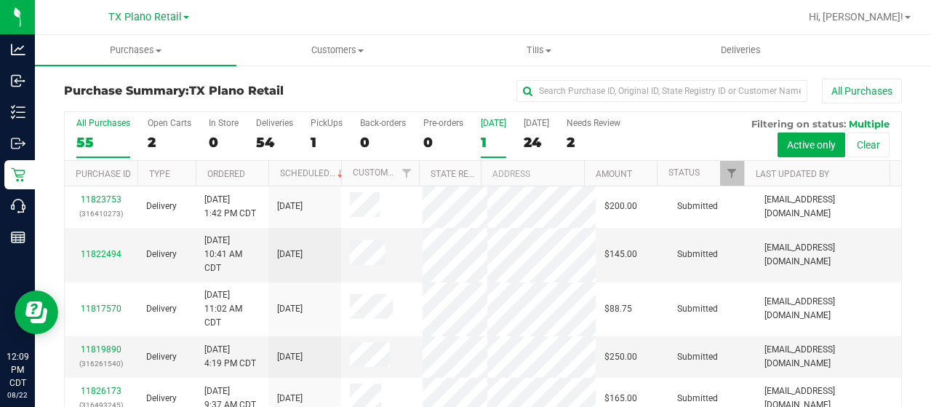
click at [490, 120] on div "[DATE]" at bounding box center [493, 123] width 25 height 10
click at [0, 0] on input "[DATE] 1" at bounding box center [0, 0] width 0 height 0
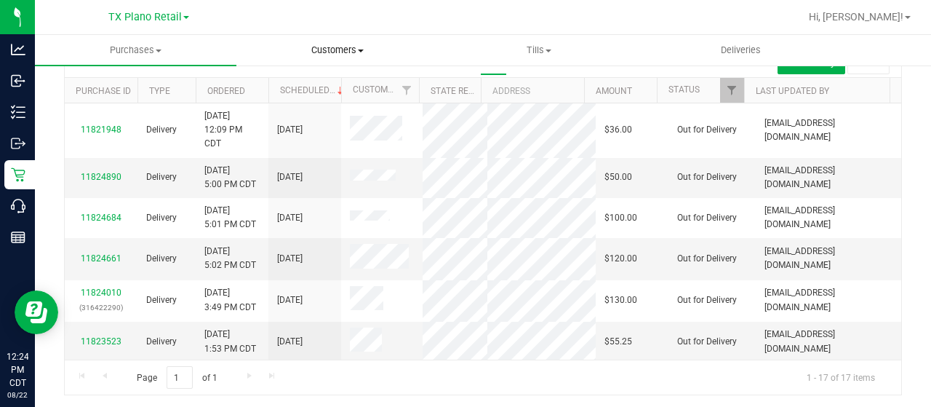
click at [338, 44] on span "Customers" at bounding box center [337, 50] width 200 height 13
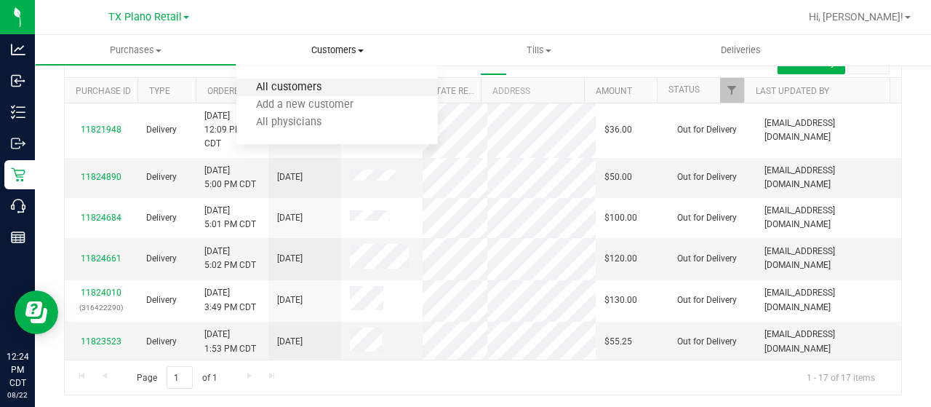
click at [305, 83] on span "All customers" at bounding box center [288, 87] width 105 height 12
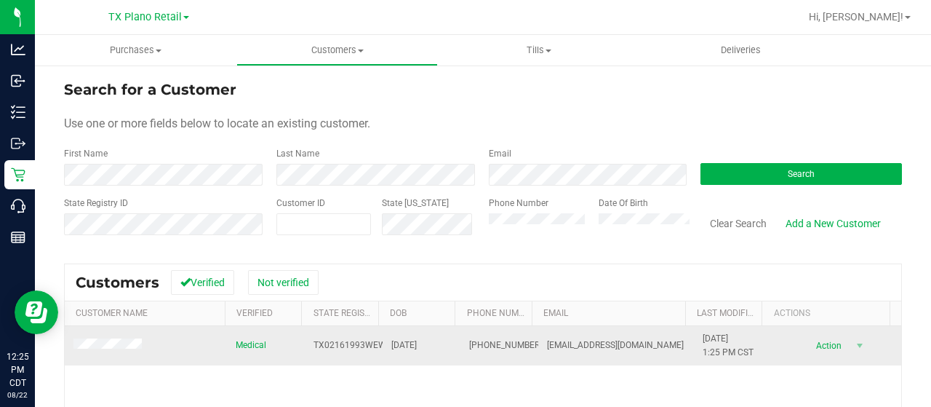
click at [104, 351] on span at bounding box center [109, 345] width 73 height 15
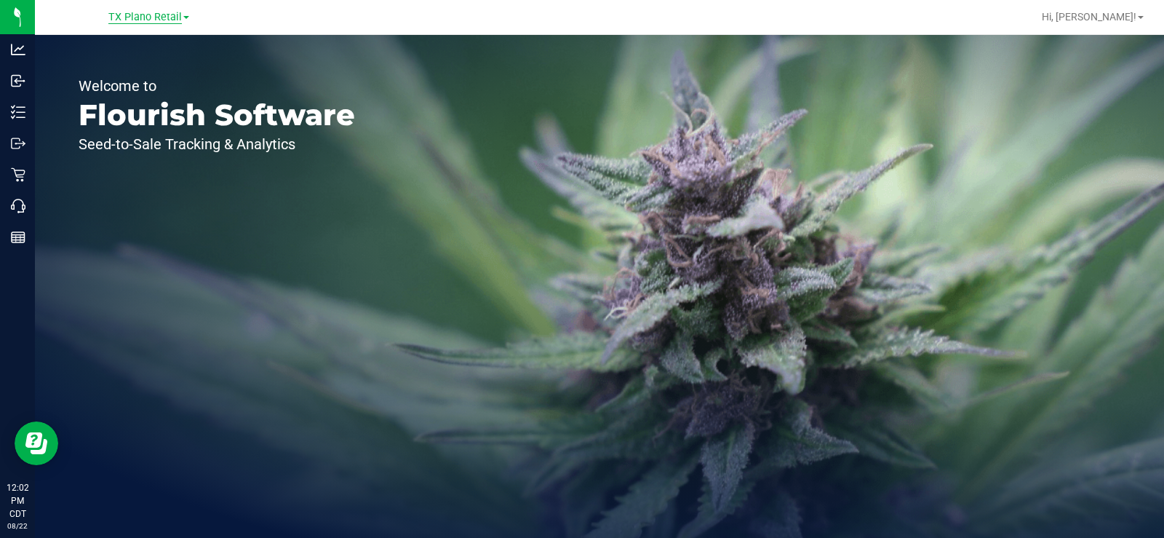
click at [139, 17] on span "TX Plano Retail" at bounding box center [144, 17] width 73 height 13
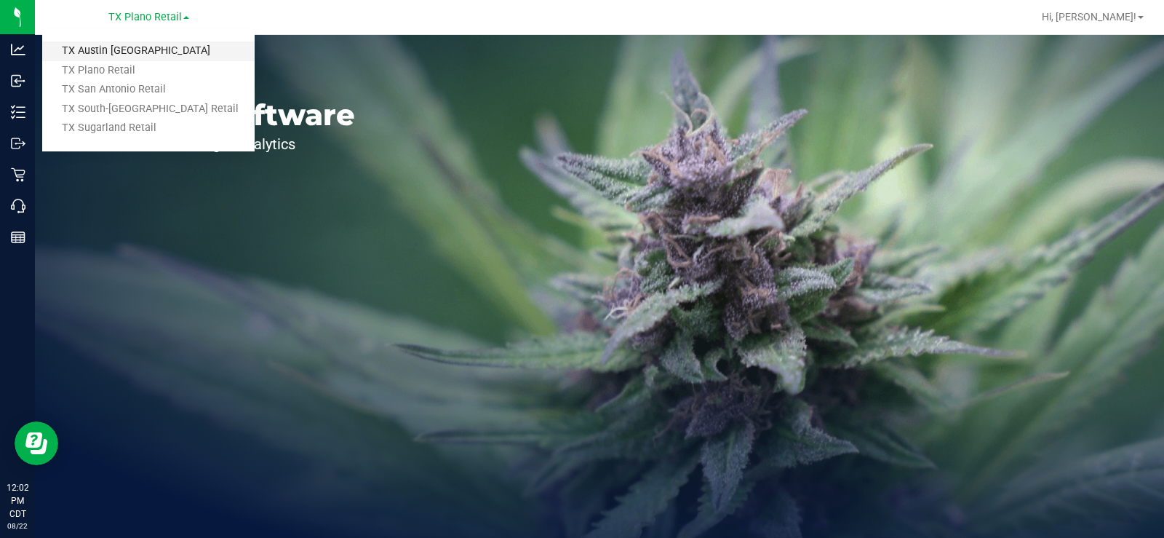
click at [128, 44] on link "TX Austin [GEOGRAPHIC_DATA]" at bounding box center [148, 51] width 212 height 20
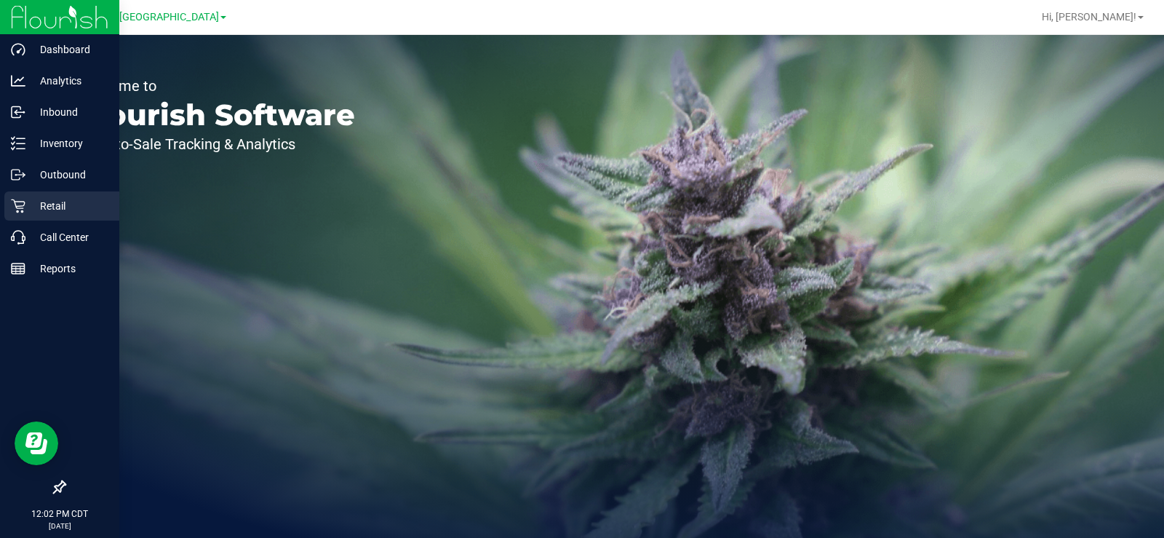
click at [28, 204] on p "Retail" at bounding box center [68, 205] width 87 height 17
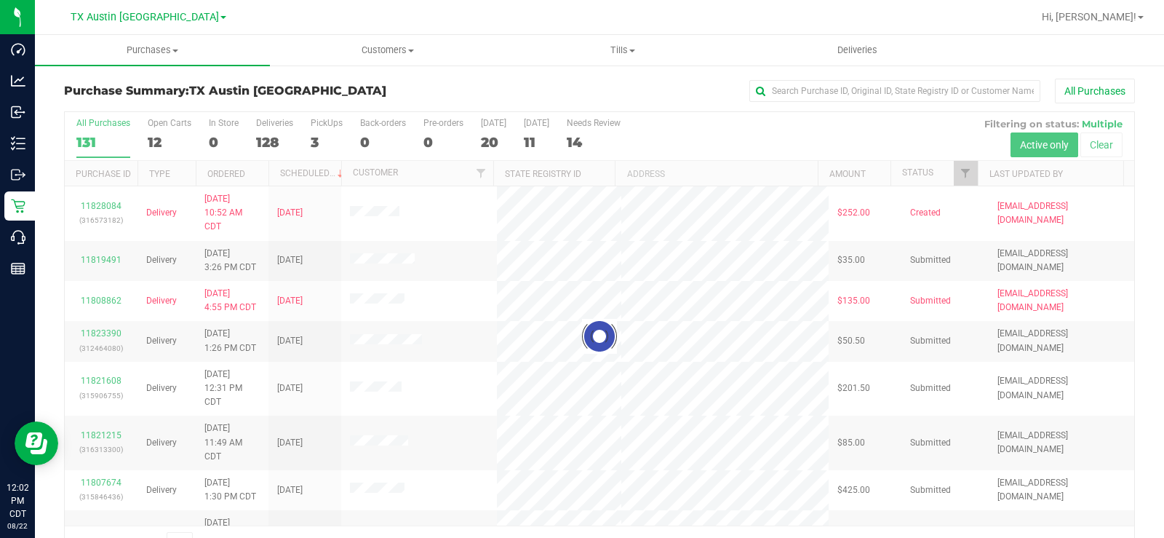
click at [150, 140] on div at bounding box center [599, 336] width 1069 height 448
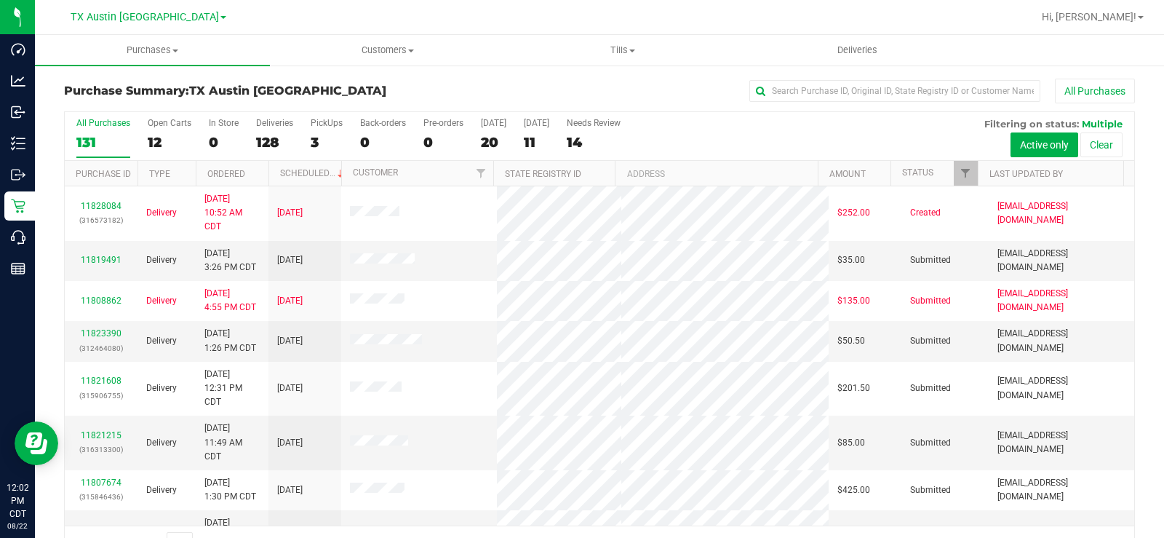
click at [150, 140] on div "12" at bounding box center [170, 142] width 44 height 17
click at [0, 0] on input "Open Carts 12" at bounding box center [0, 0] width 0 height 0
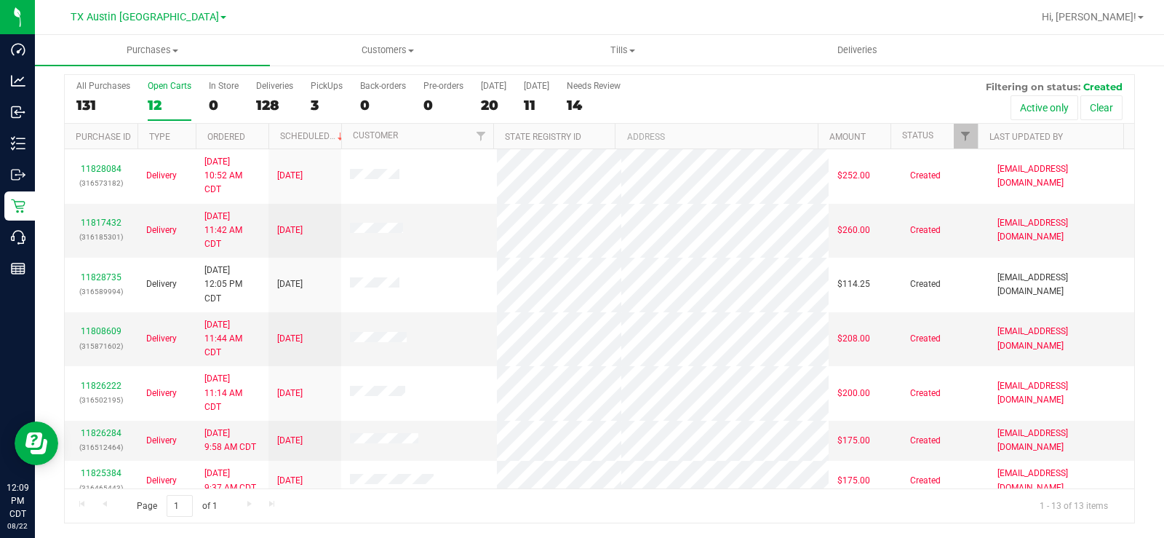
click at [159, 103] on div "12" at bounding box center [170, 105] width 44 height 17
click at [0, 0] on input "Open Carts 12" at bounding box center [0, 0] width 0 height 0
click at [161, 104] on div "12" at bounding box center [170, 105] width 44 height 17
click at [0, 0] on input "Open Carts 12" at bounding box center [0, 0] width 0 height 0
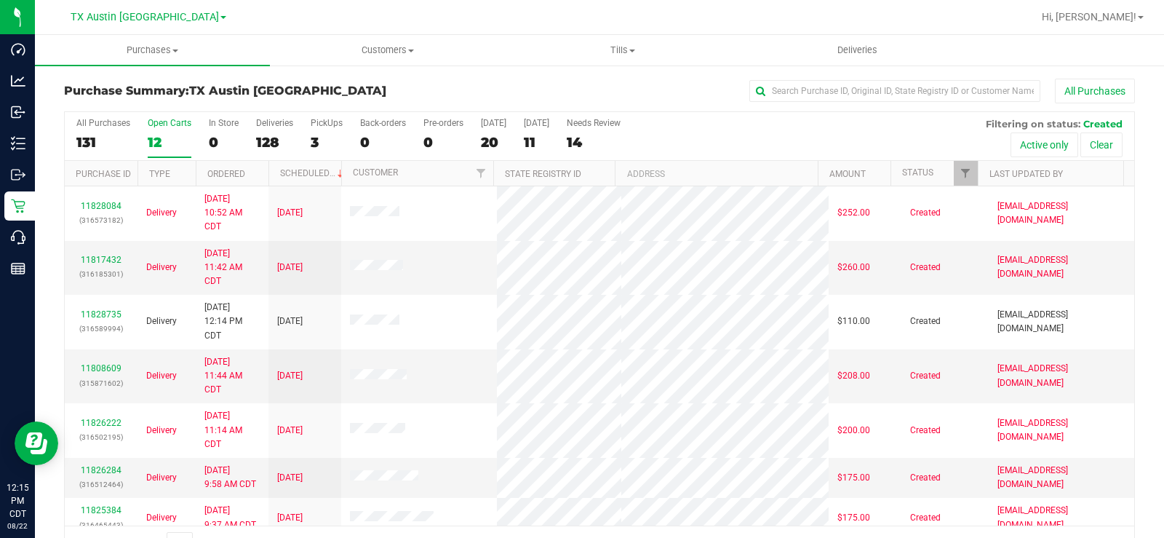
click at [159, 132] on label "Open Carts 12" at bounding box center [170, 138] width 44 height 40
click at [0, 0] on input "Open Carts 12" at bounding box center [0, 0] width 0 height 0
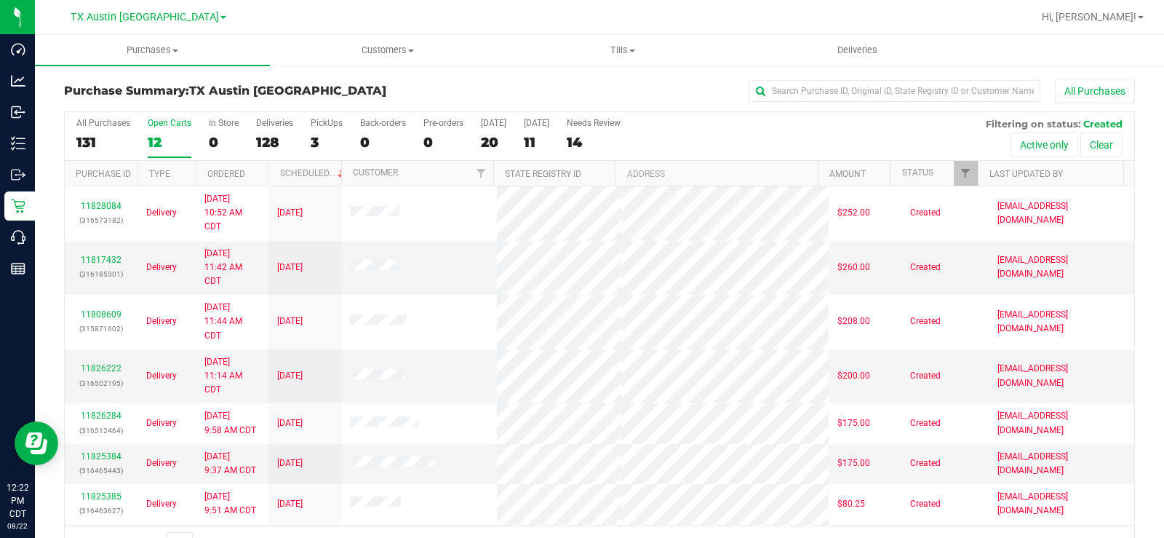
click at [163, 125] on div "Open Carts" at bounding box center [170, 123] width 44 height 10
click at [0, 0] on input "Open Carts 12" at bounding box center [0, 0] width 0 height 0
click at [380, 47] on span "Customers" at bounding box center [388, 50] width 234 height 13
click at [358, 80] on li "All customers" at bounding box center [387, 87] width 235 height 17
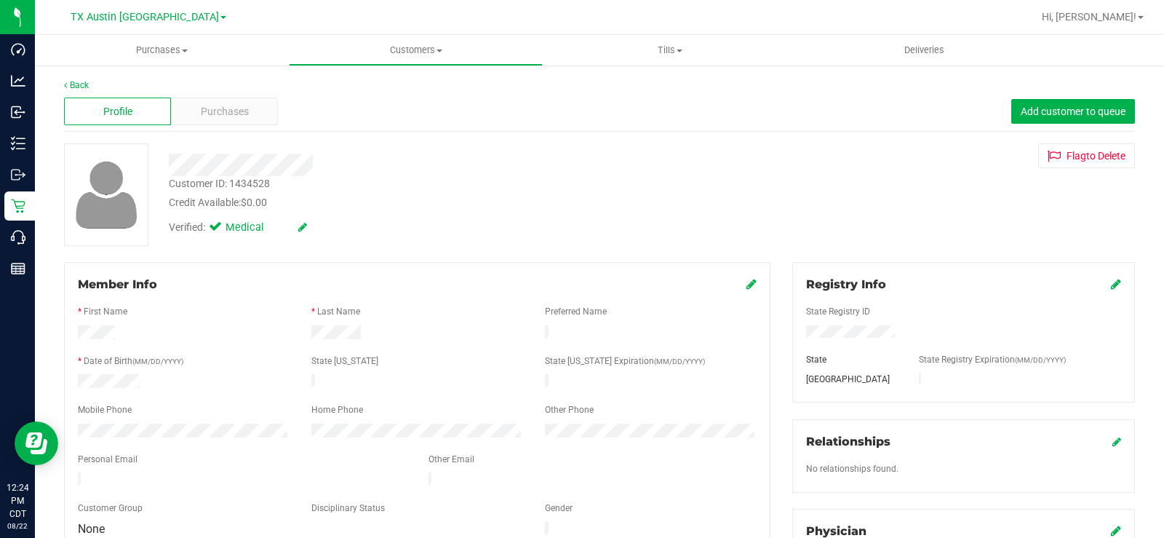
click at [309, 337] on div at bounding box center [417, 333] width 234 height 17
click at [320, 161] on div at bounding box center [431, 165] width 546 height 23
click at [238, 167] on div at bounding box center [431, 165] width 546 height 23
click at [217, 104] on span "Purchases" at bounding box center [225, 111] width 48 height 15
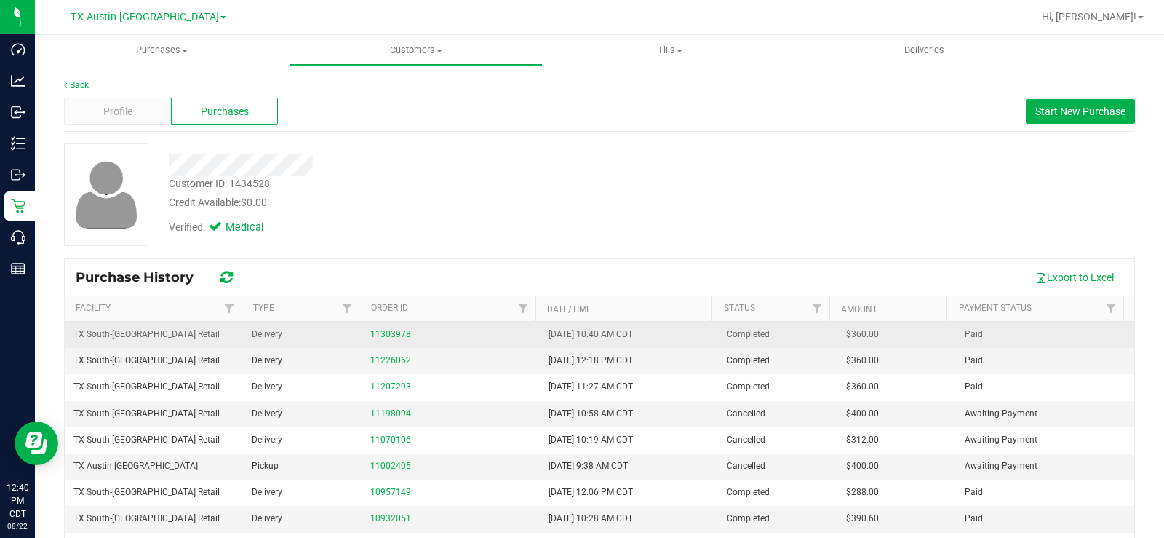
click at [386, 330] on link "11303978" at bounding box center [390, 334] width 41 height 10
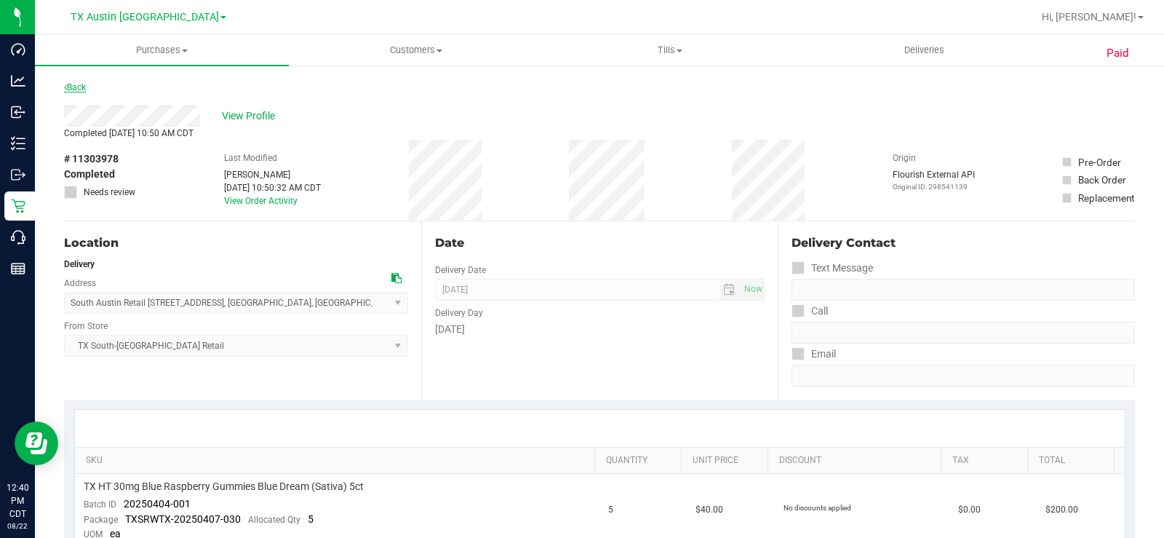
click at [68, 87] on link "Back" at bounding box center [75, 87] width 22 height 10
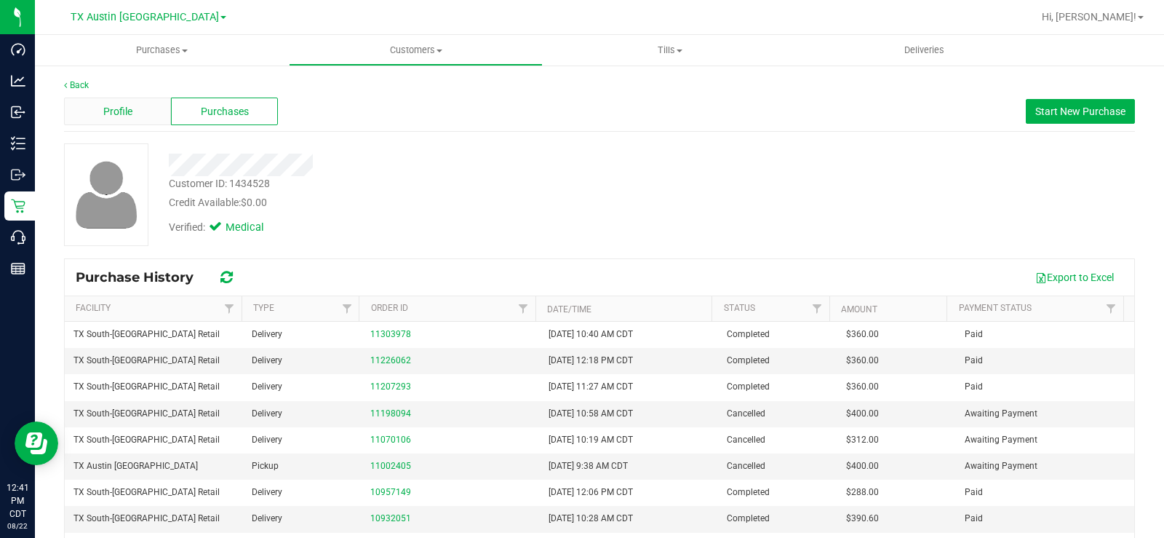
click at [147, 111] on div "Profile" at bounding box center [117, 111] width 107 height 28
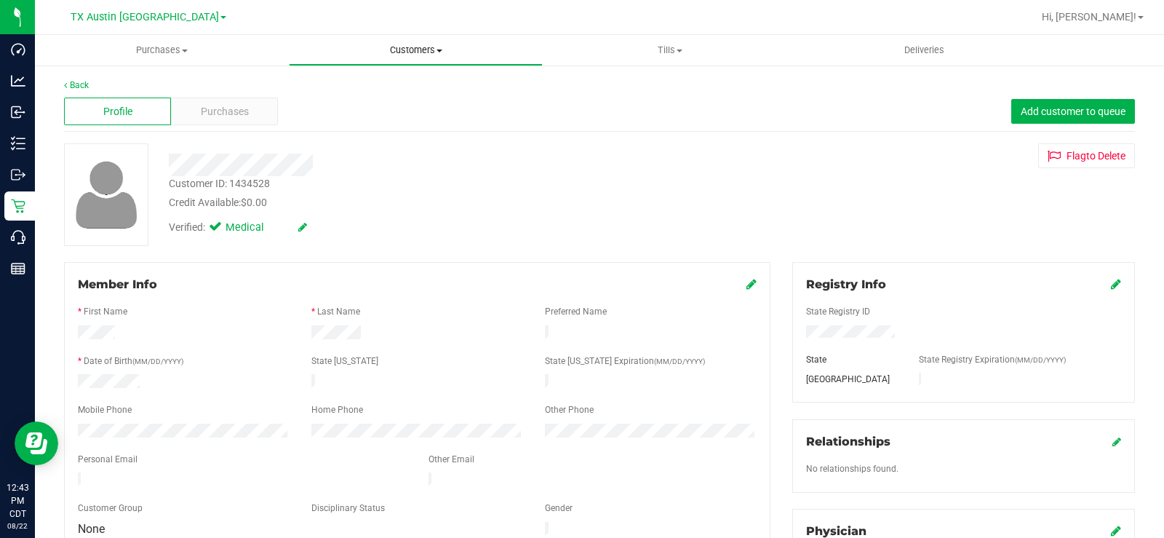
click at [399, 51] on span "Customers" at bounding box center [416, 50] width 252 height 13
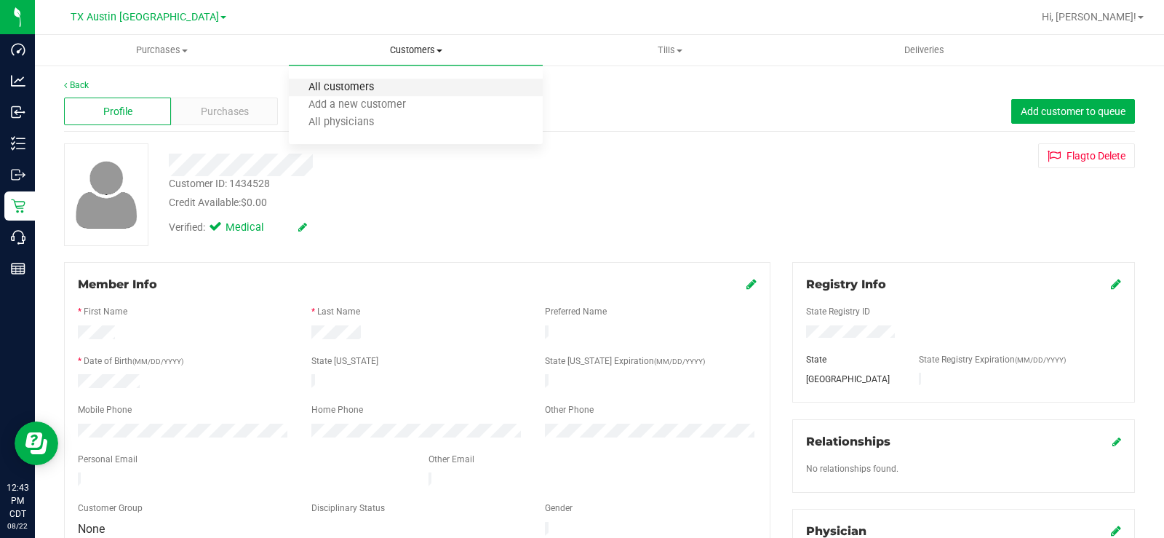
click at [374, 90] on span "All customers" at bounding box center [341, 87] width 105 height 12
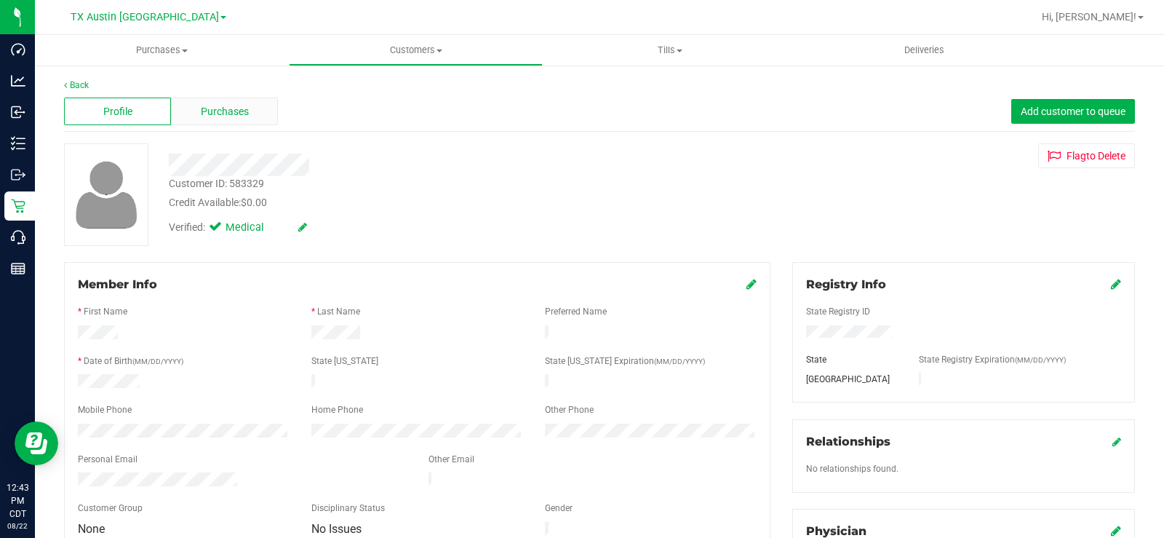
click at [217, 116] on span "Purchases" at bounding box center [225, 111] width 48 height 15
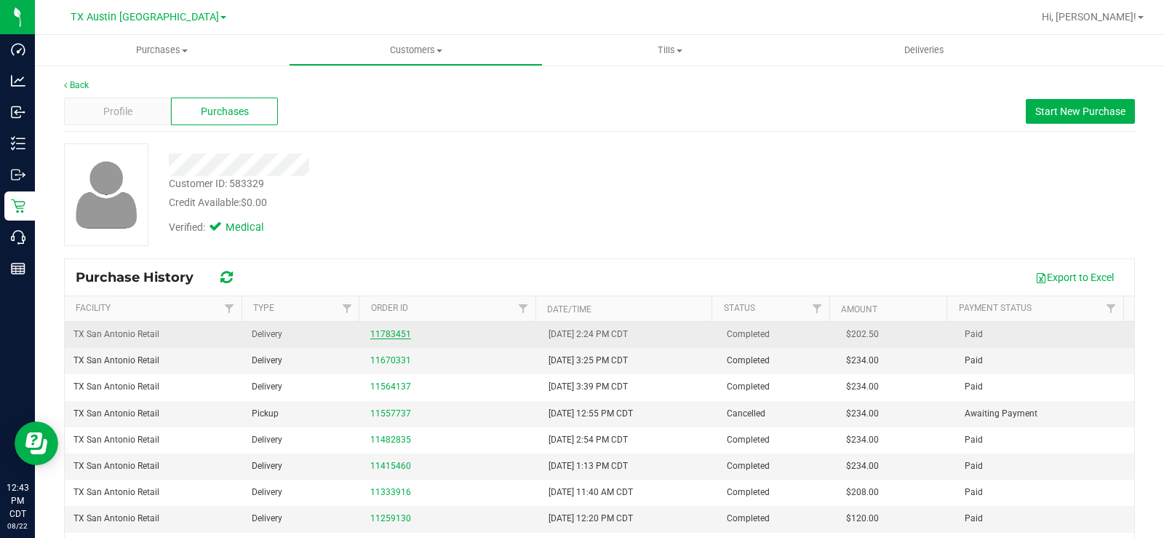
click at [374, 332] on link "11783451" at bounding box center [390, 334] width 41 height 10
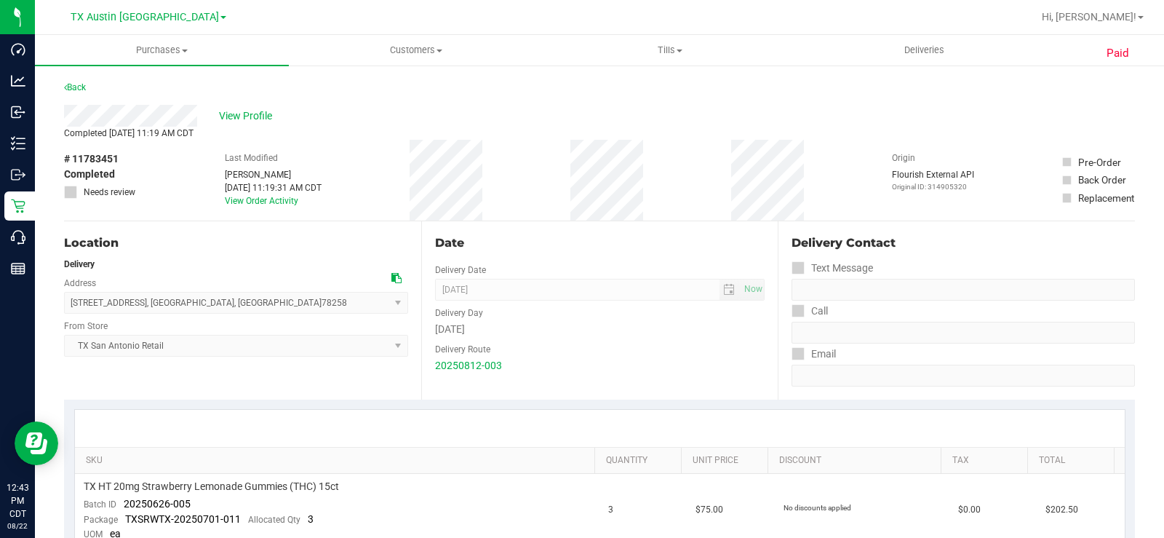
click at [199, 116] on div "View Profile" at bounding box center [599, 116] width 1071 height 22
click at [126, 122] on div "View Profile" at bounding box center [599, 116] width 1071 height 22
click at [249, 115] on span "View Profile" at bounding box center [248, 115] width 58 height 15
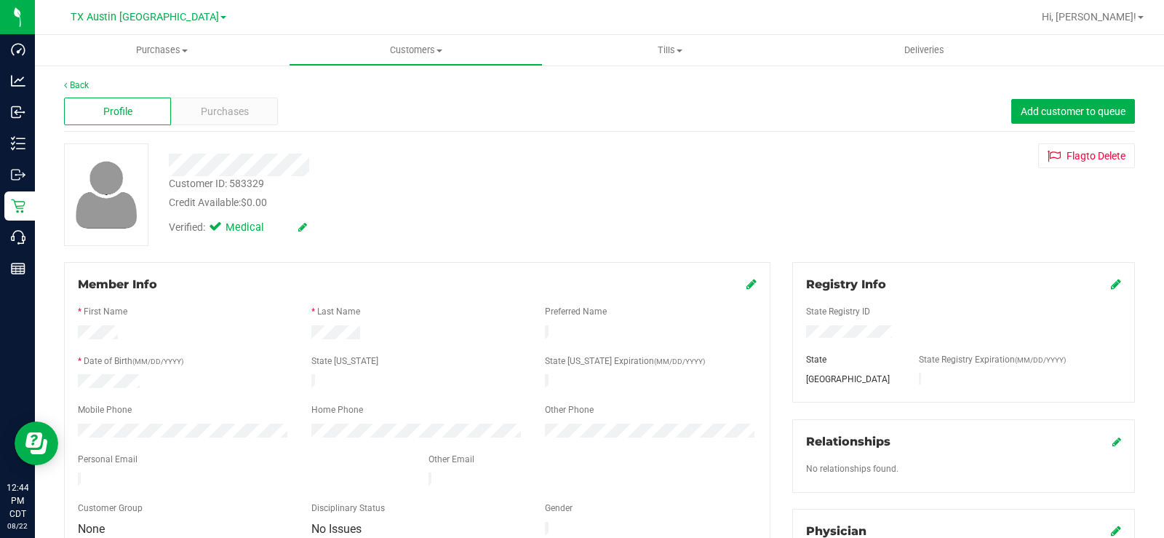
scroll to position [16, 0]
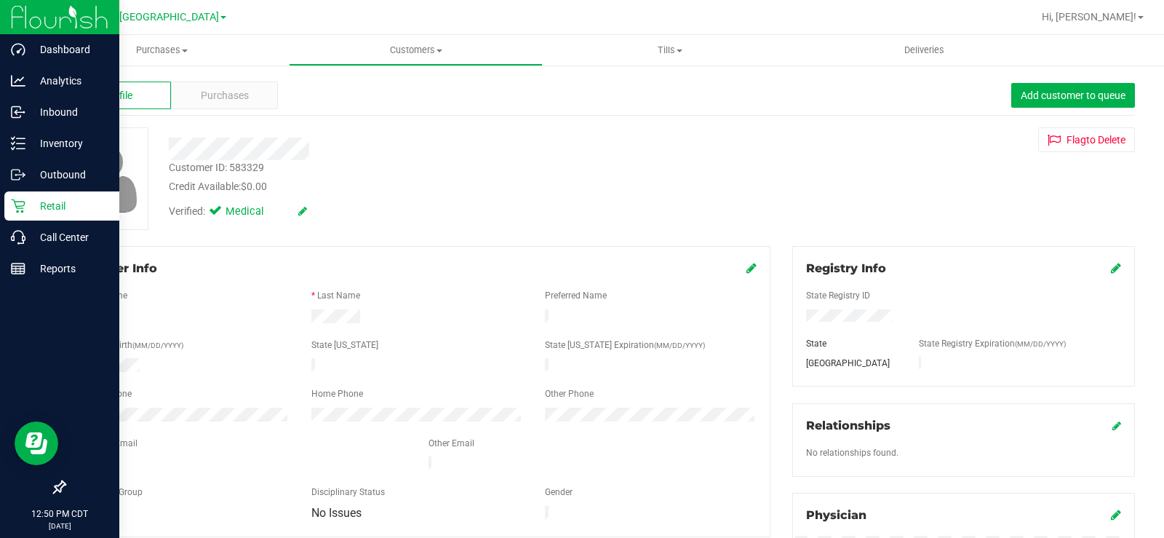
click at [28, 202] on p "Retail" at bounding box center [68, 205] width 87 height 17
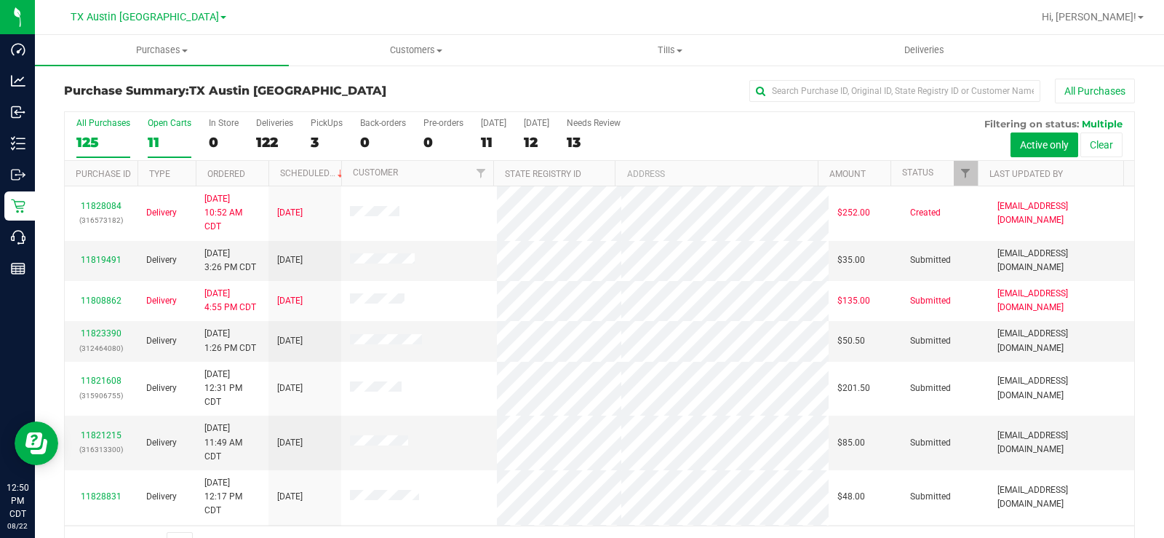
click at [151, 125] on div "Open Carts" at bounding box center [170, 123] width 44 height 10
click at [0, 0] on input "Open Carts 11" at bounding box center [0, 0] width 0 height 0
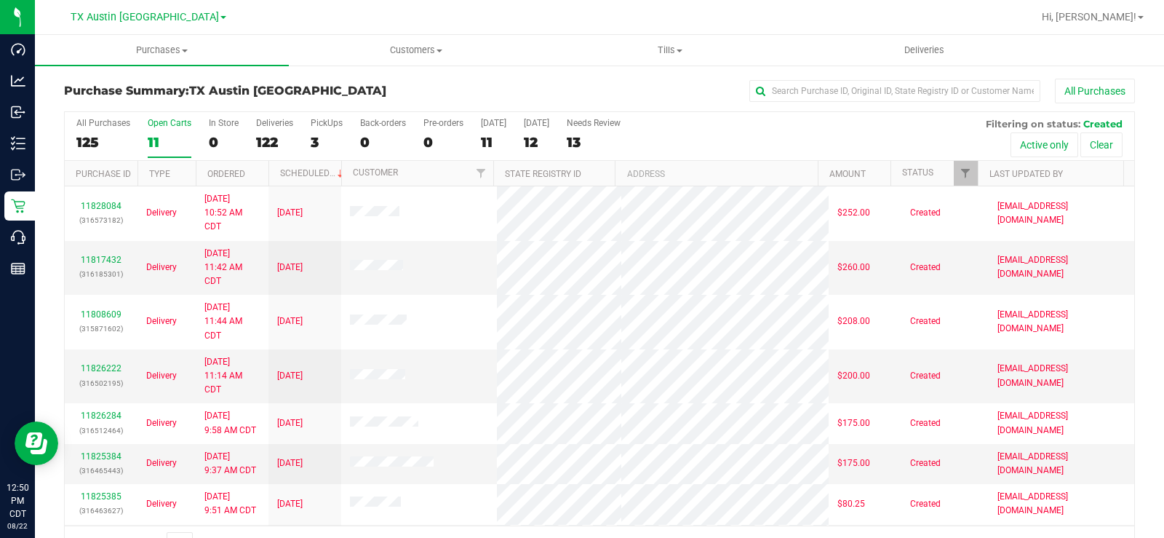
click at [151, 125] on div "Open Carts" at bounding box center [170, 123] width 44 height 10
click at [0, 0] on input "Open Carts 11" at bounding box center [0, 0] width 0 height 0
click at [413, 50] on span "Customers" at bounding box center [416, 50] width 252 height 13
click at [338, 88] on span "All customers" at bounding box center [341, 87] width 105 height 12
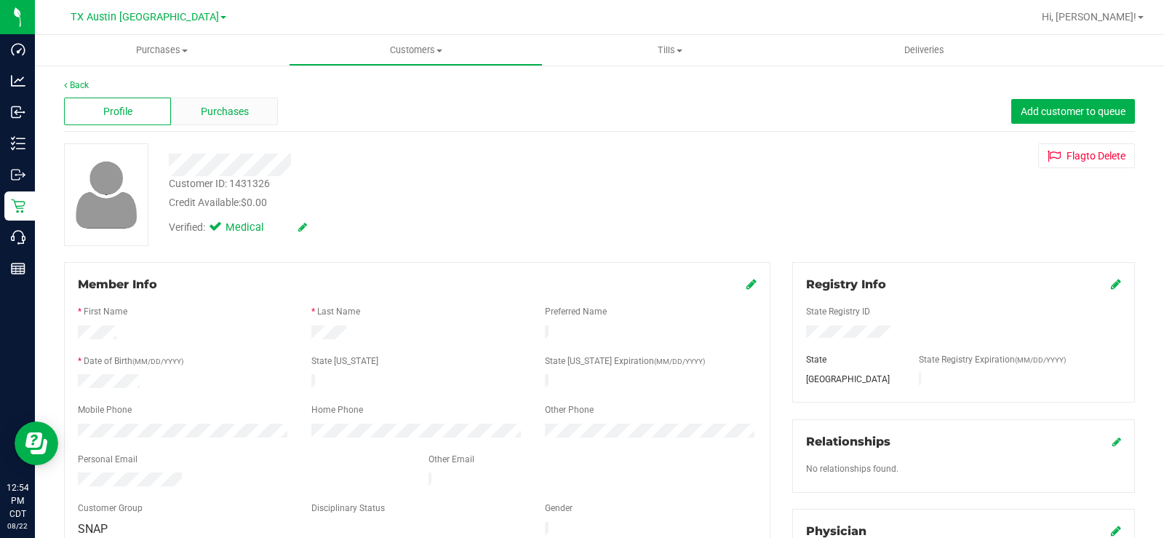
click at [228, 105] on span "Purchases" at bounding box center [225, 111] width 48 height 15
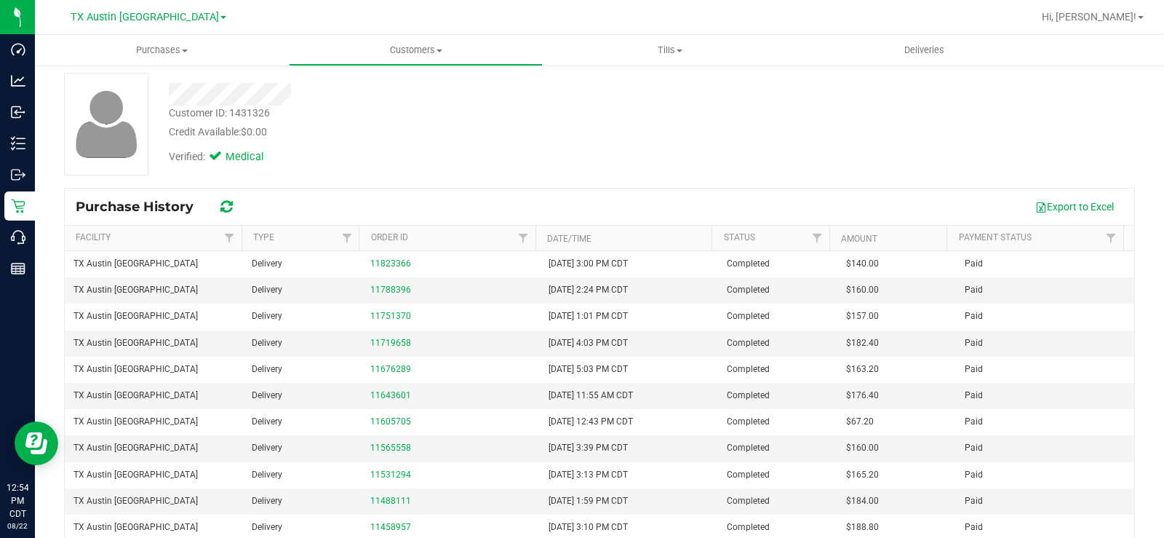
scroll to position [71, 0]
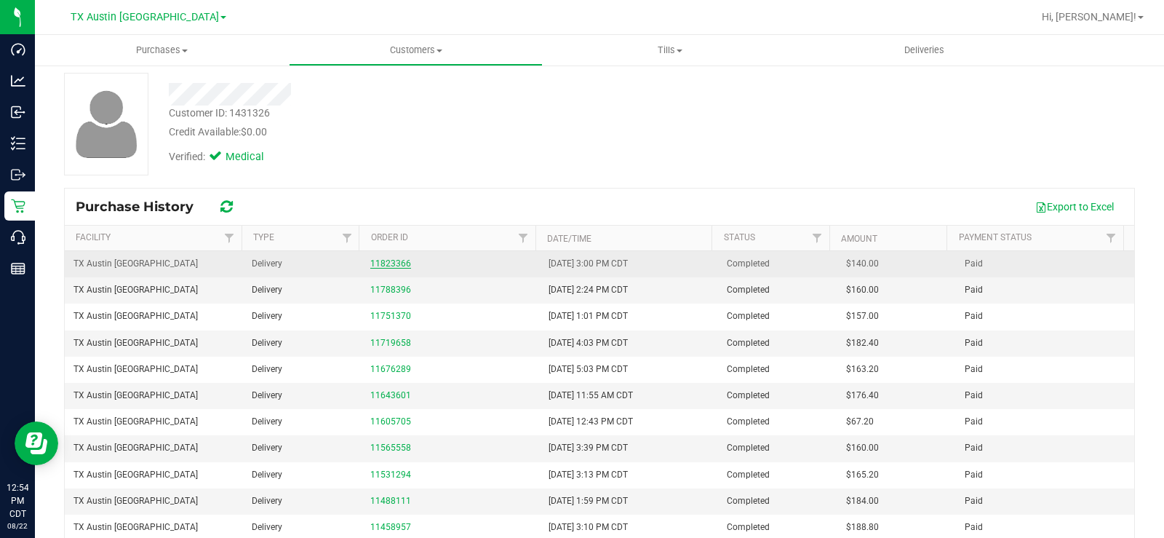
click at [370, 263] on link "11823366" at bounding box center [390, 263] width 41 height 10
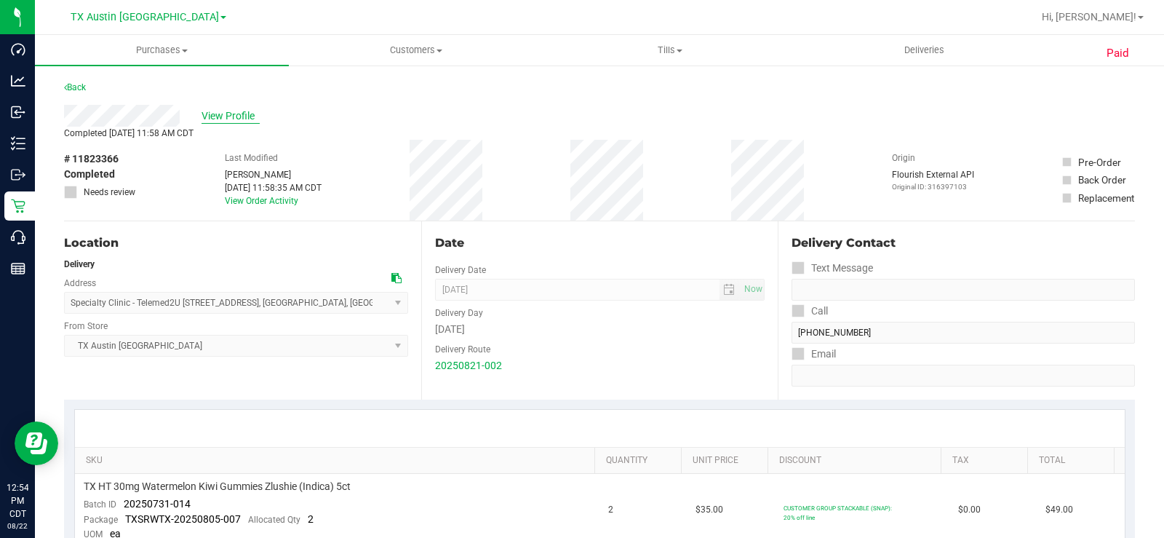
click at [227, 116] on span "View Profile" at bounding box center [231, 115] width 58 height 15
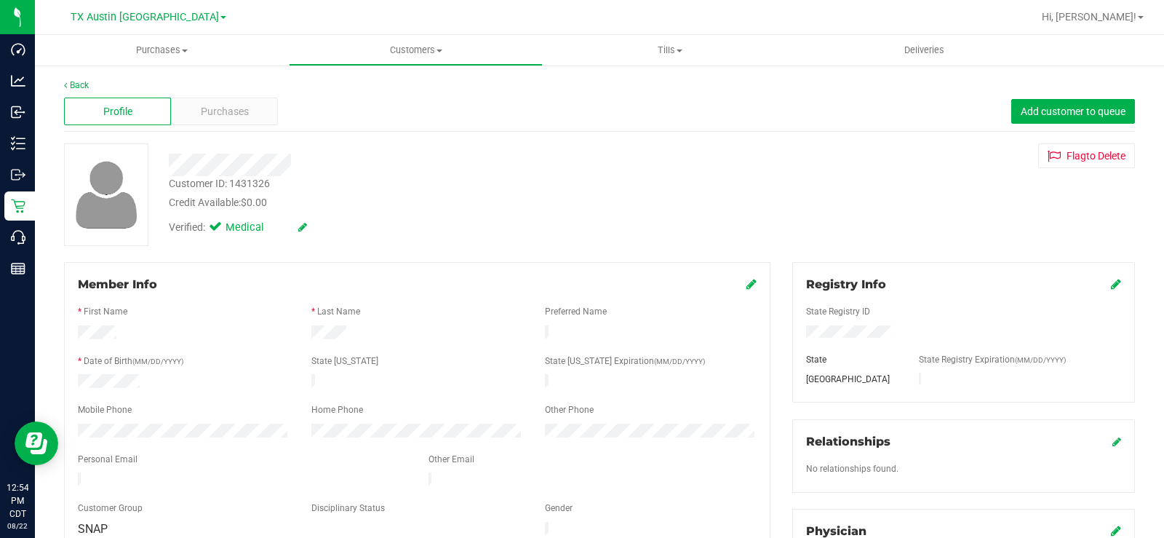
click at [227, 116] on span "Purchases" at bounding box center [225, 111] width 48 height 15
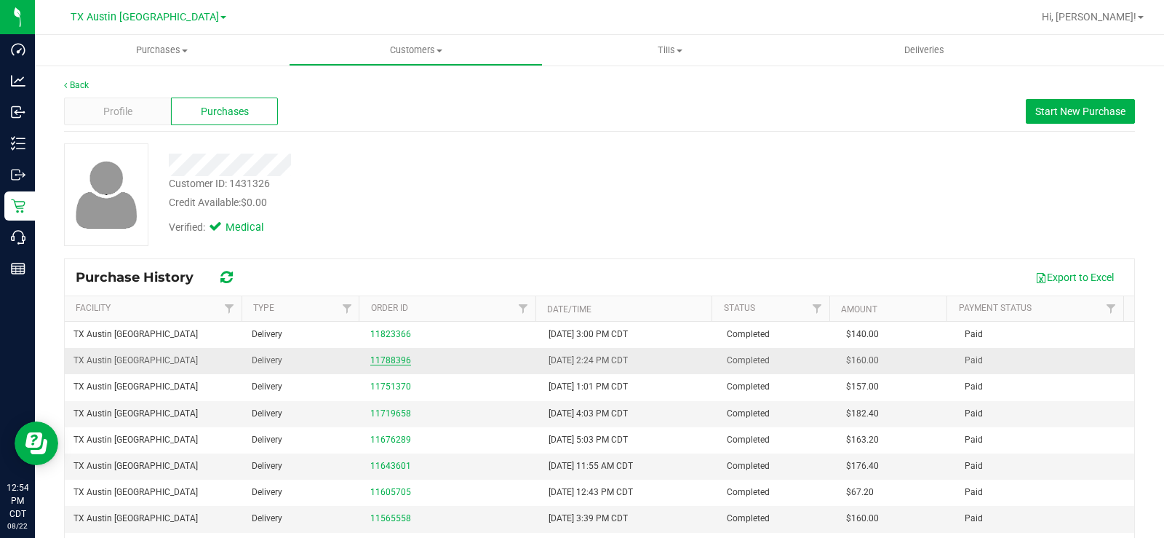
click at [392, 357] on link "11788396" at bounding box center [390, 360] width 41 height 10
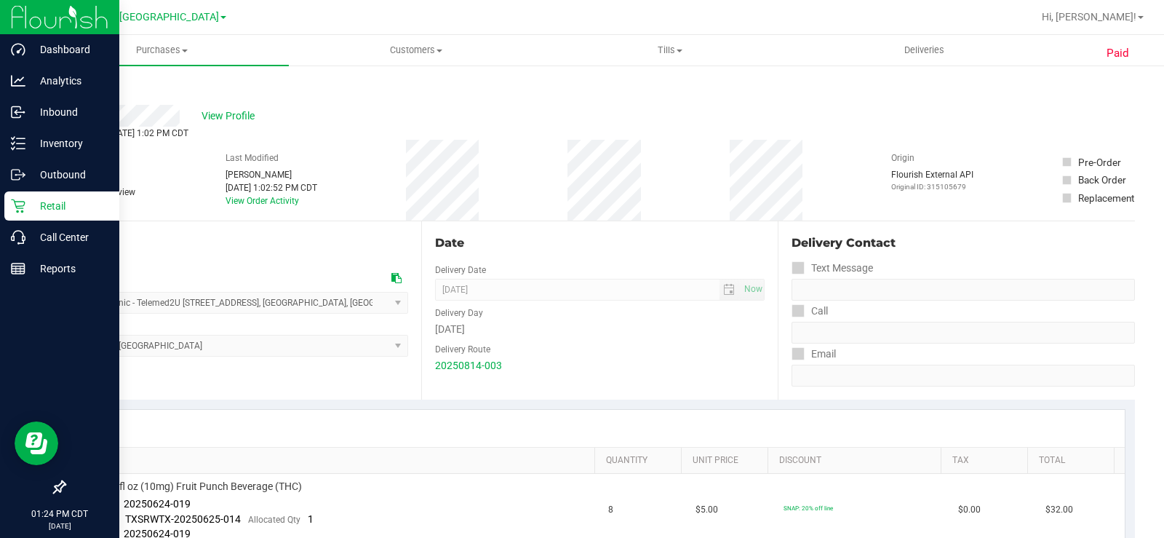
click at [27, 210] on p "Retail" at bounding box center [68, 205] width 87 height 17
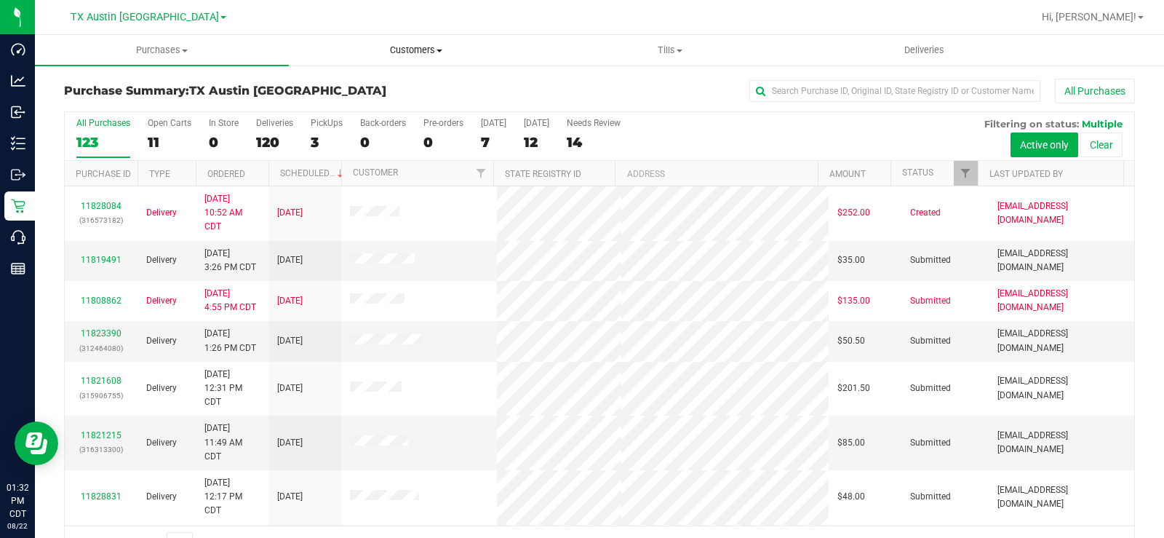
click at [410, 51] on span "Customers" at bounding box center [416, 50] width 252 height 13
click at [384, 85] on span "All customers" at bounding box center [341, 87] width 105 height 12
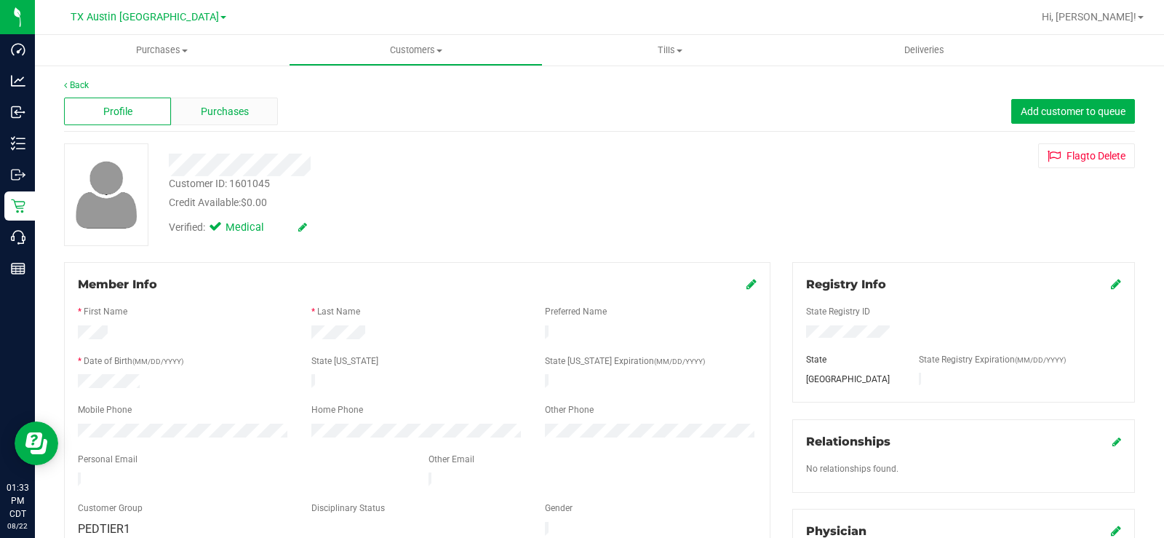
click at [220, 118] on span "Purchases" at bounding box center [225, 111] width 48 height 15
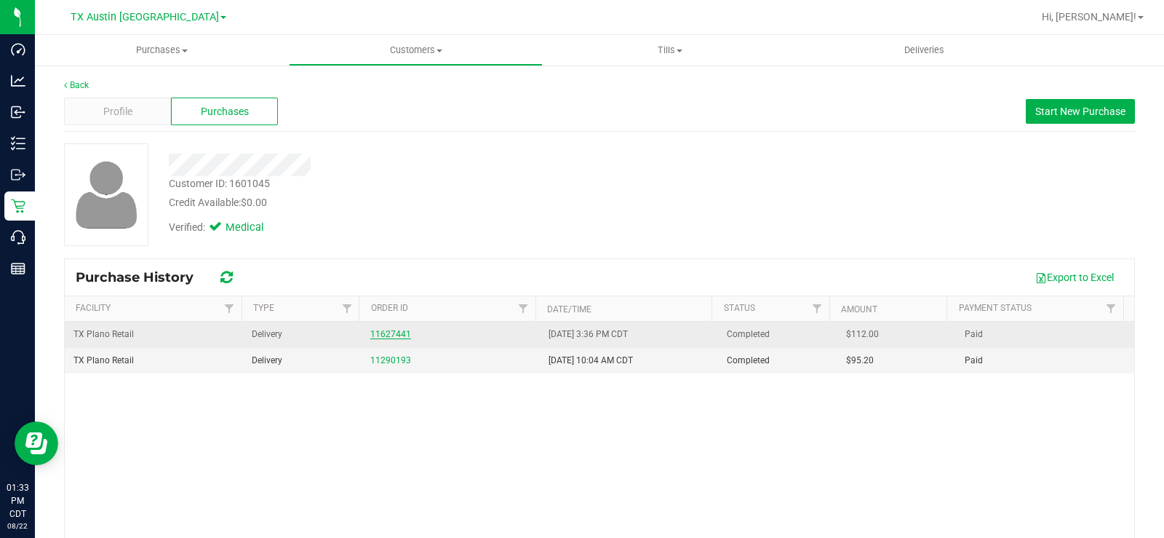
click at [376, 335] on link "11627441" at bounding box center [390, 334] width 41 height 10
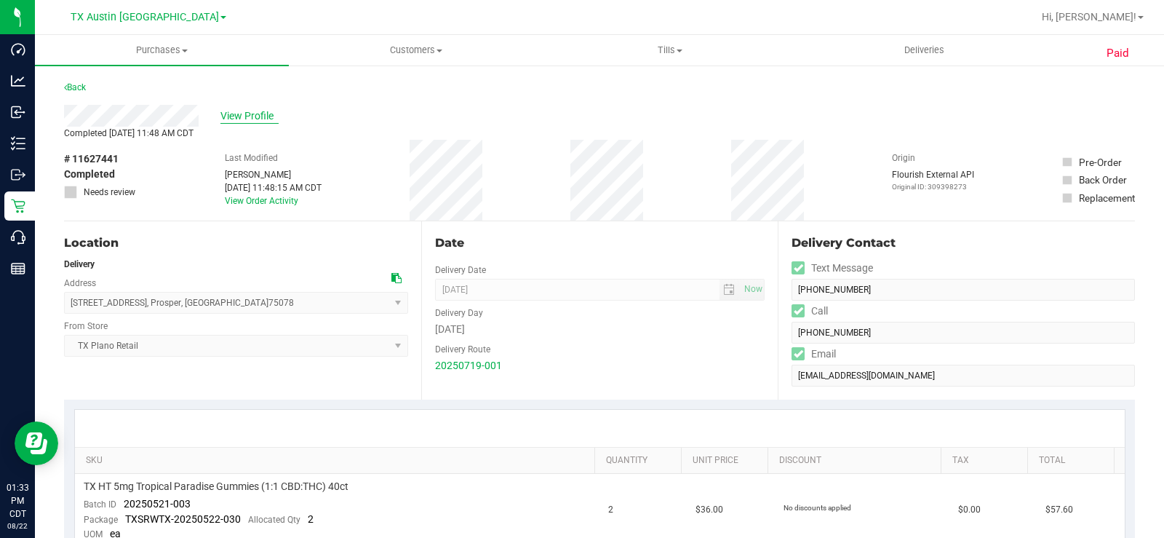
click at [240, 116] on span "View Profile" at bounding box center [249, 115] width 58 height 15
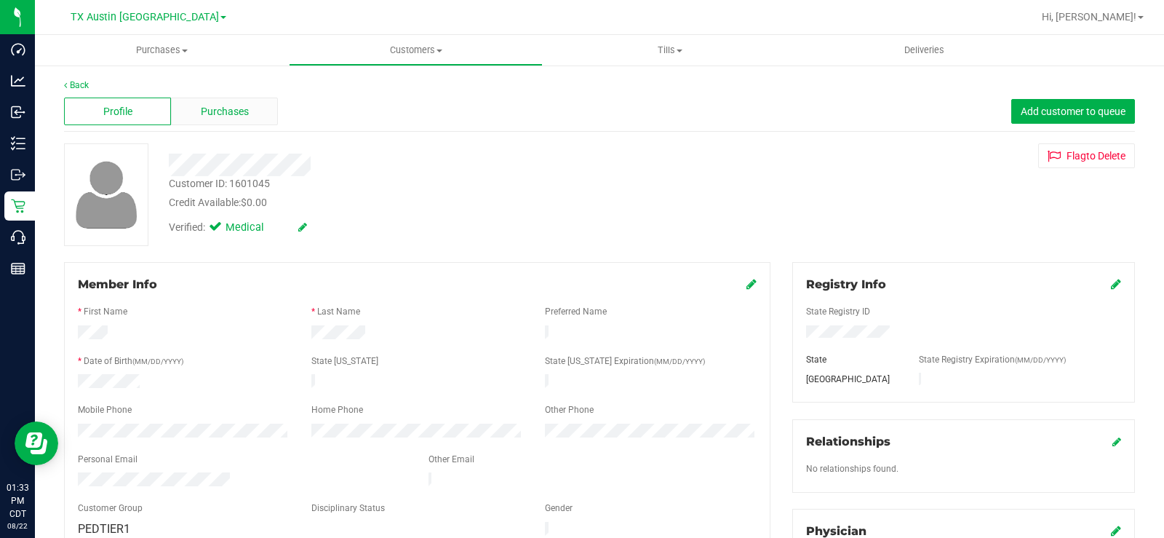
click at [236, 111] on span "Purchases" at bounding box center [225, 111] width 48 height 15
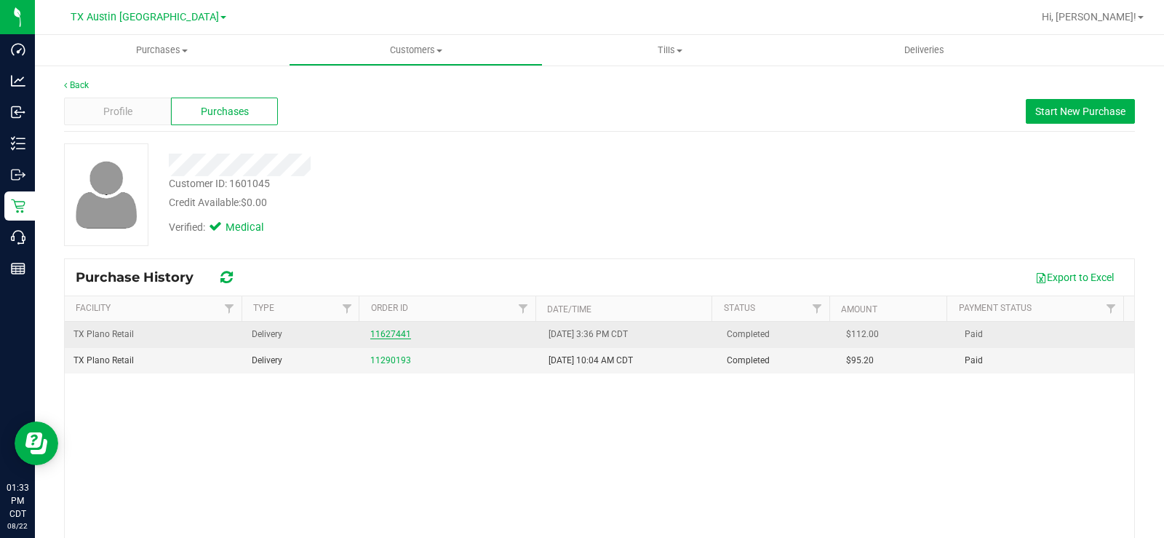
click at [370, 338] on link "11627441" at bounding box center [390, 334] width 41 height 10
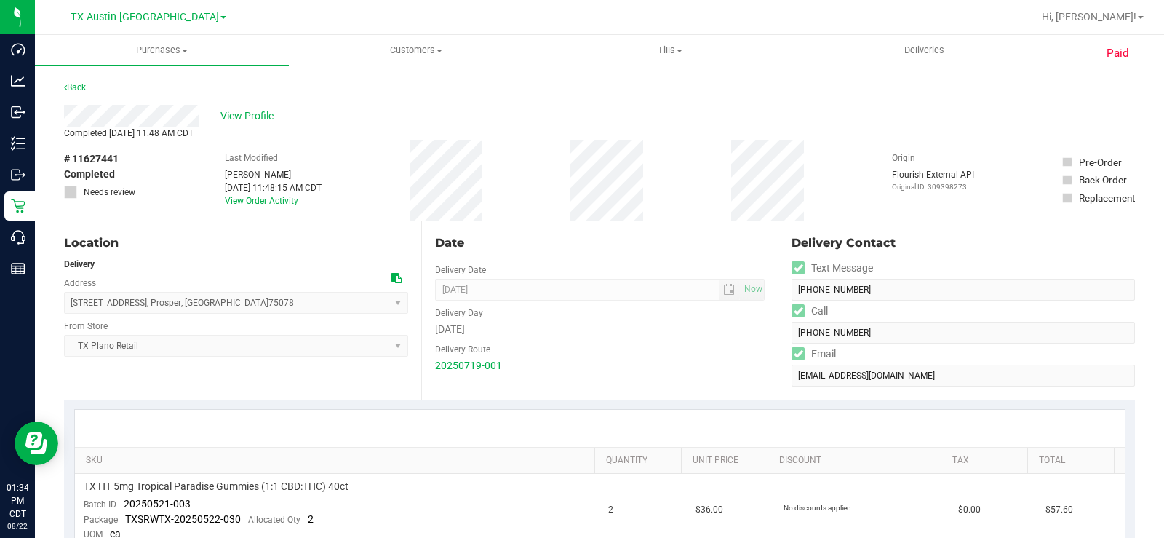
drag, startPoint x: 266, startPoint y: 82, endPoint x: 254, endPoint y: 128, distance: 47.3
click at [260, 104] on div "Back" at bounding box center [599, 92] width 1071 height 26
click at [261, 110] on span "View Profile" at bounding box center [249, 115] width 58 height 15
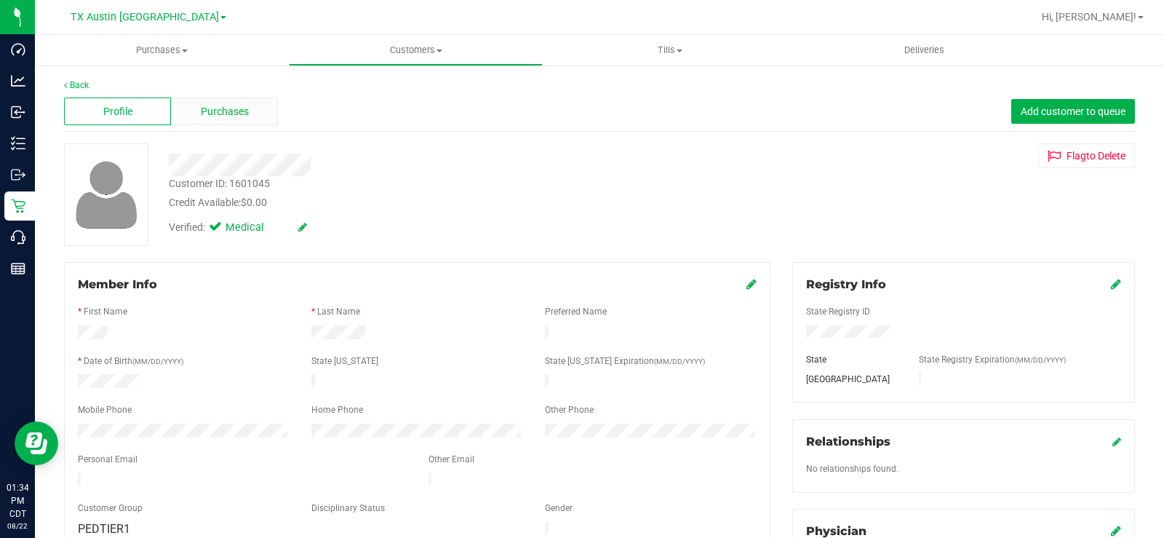
click at [250, 117] on div "Purchases" at bounding box center [224, 111] width 107 height 28
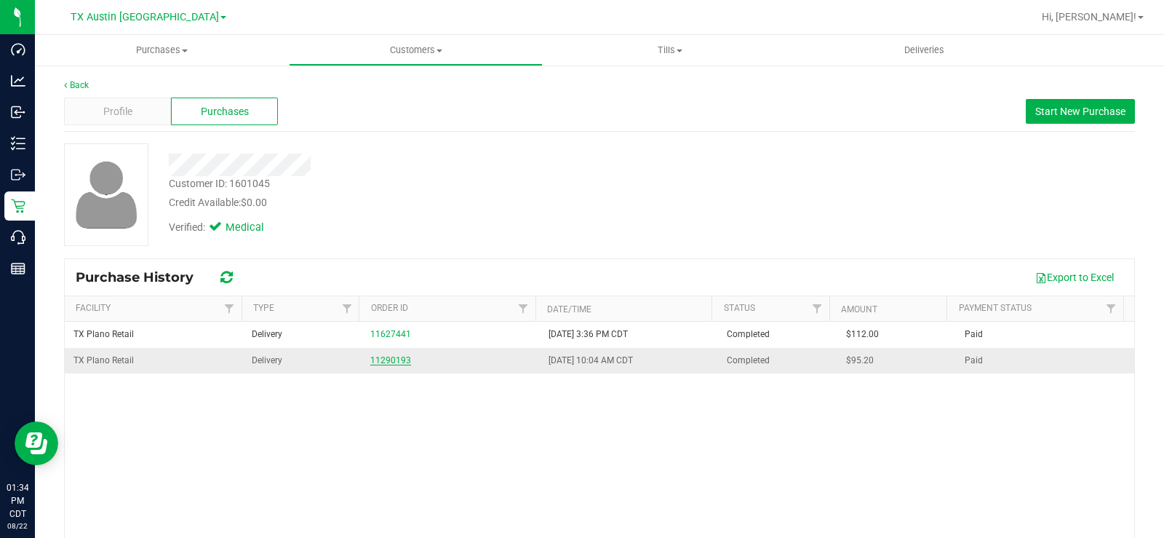
click at [379, 362] on link "11290193" at bounding box center [390, 360] width 41 height 10
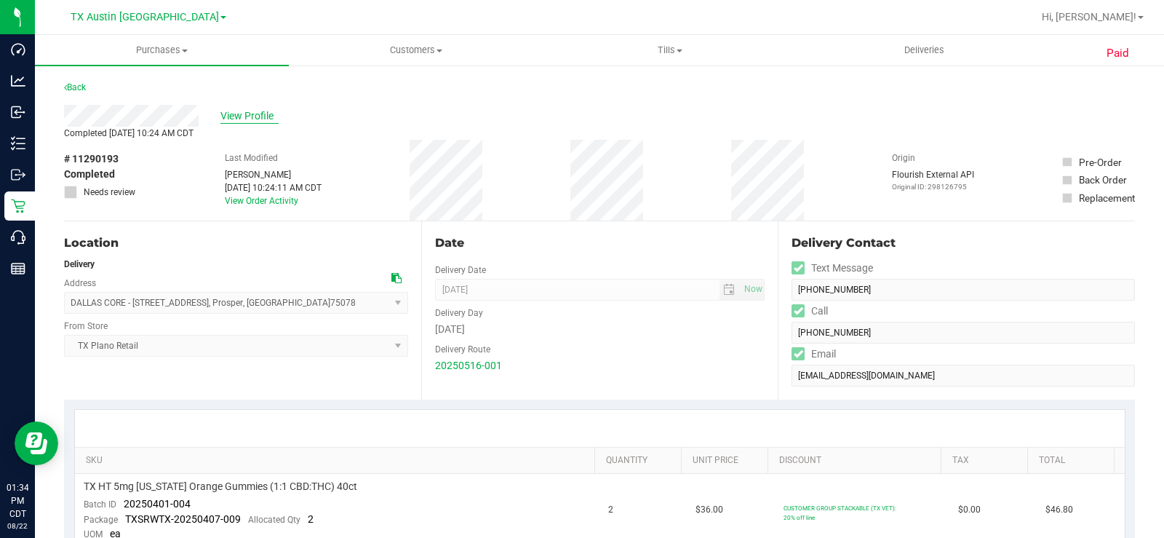
click at [251, 113] on span "View Profile" at bounding box center [249, 115] width 58 height 15
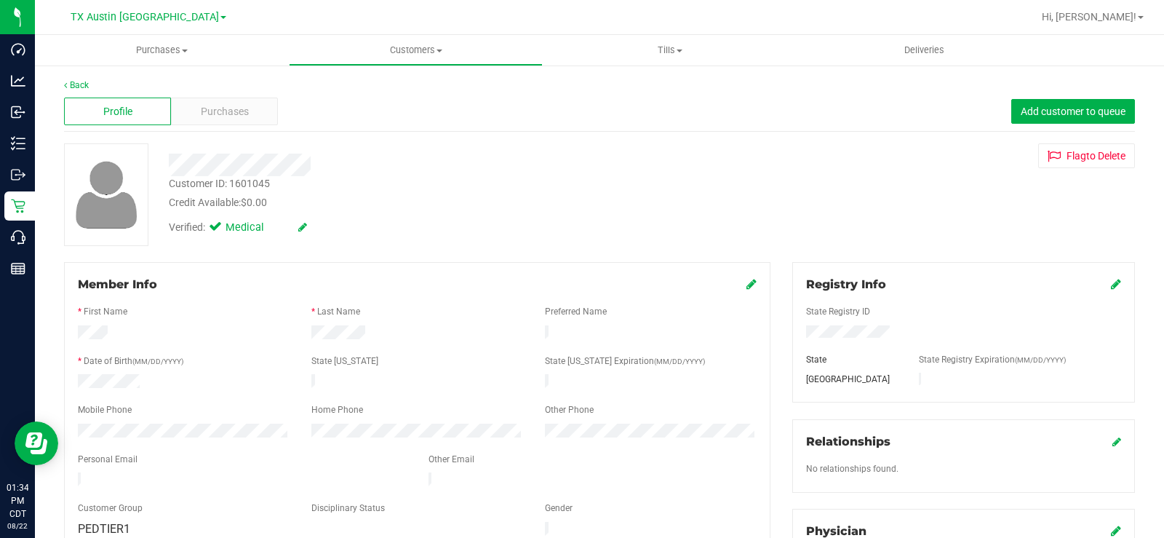
click at [251, 113] on div "Purchases" at bounding box center [224, 111] width 107 height 28
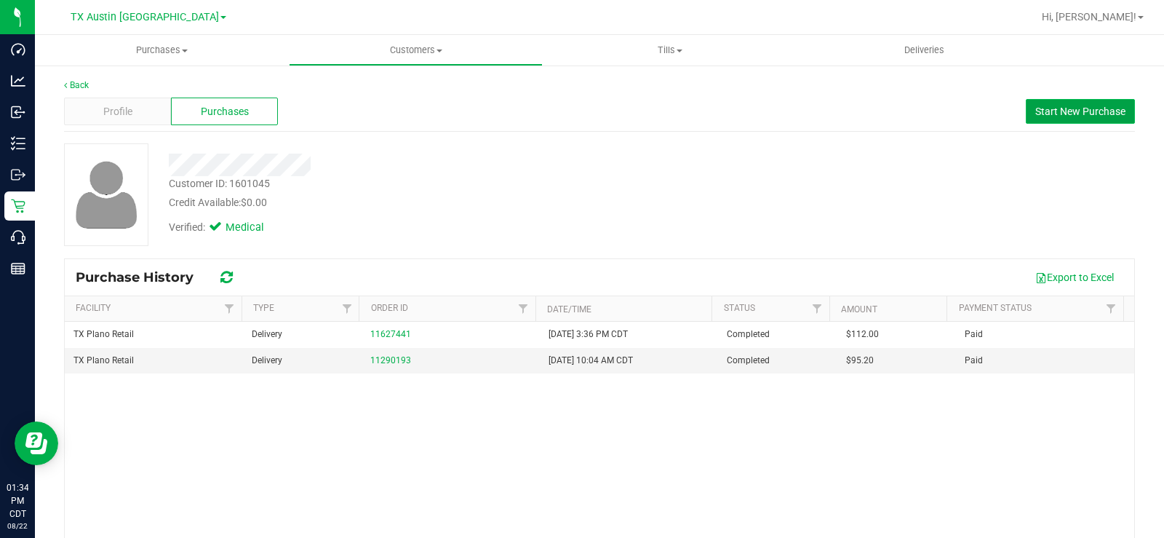
click at [1035, 105] on span "Start New Purchase" at bounding box center [1080, 111] width 90 height 12
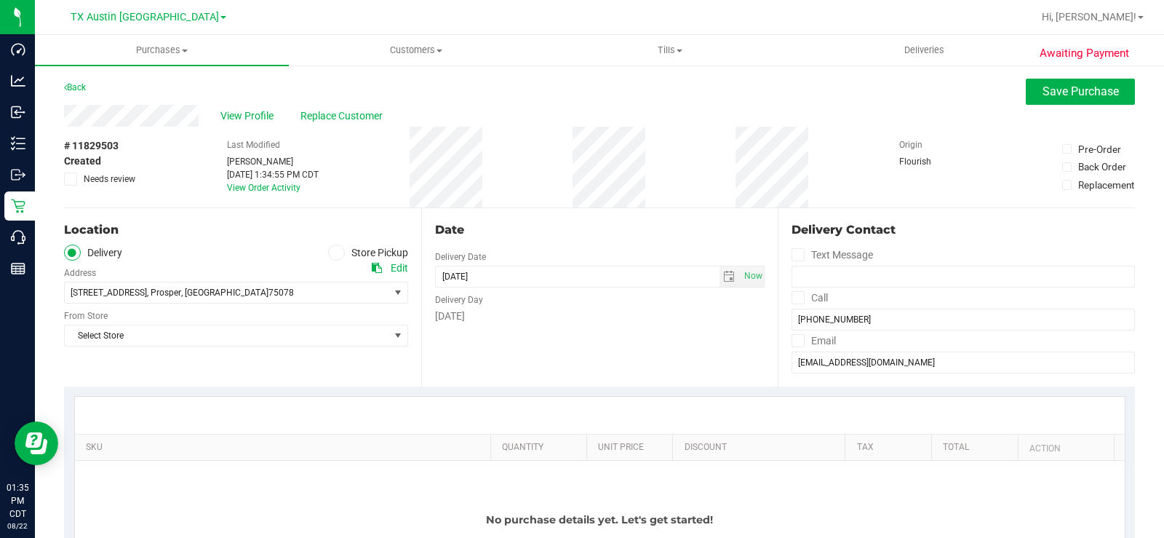
click at [627, 218] on div "Date Delivery Date 08/22/2025 Now 08/22/2025 01:34 PM Now Delivery Day Friday" at bounding box center [599, 297] width 357 height 178
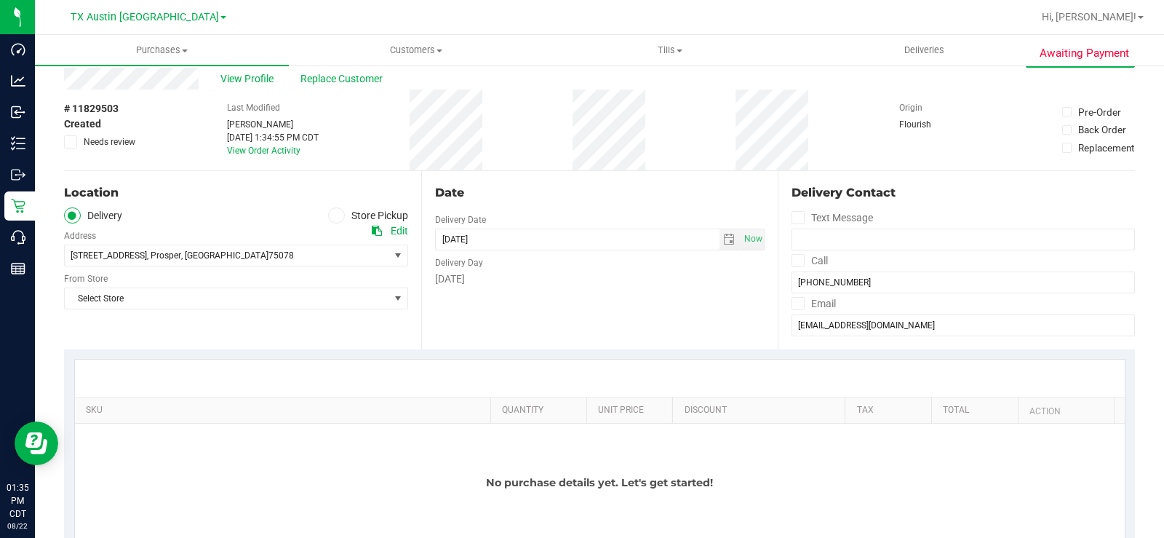
scroll to position [37, 0]
click at [277, 198] on div "Location" at bounding box center [236, 192] width 344 height 17
click at [185, 251] on span ", TX" at bounding box center [224, 255] width 87 height 10
drag, startPoint x: 296, startPoint y: 207, endPoint x: 398, endPoint y: 231, distance: 104.5
click at [398, 231] on div "Location Delivery Store Pickup Address Edit 801 Arrowhead Dr , Prosper , TX 750…" at bounding box center [242, 260] width 357 height 178
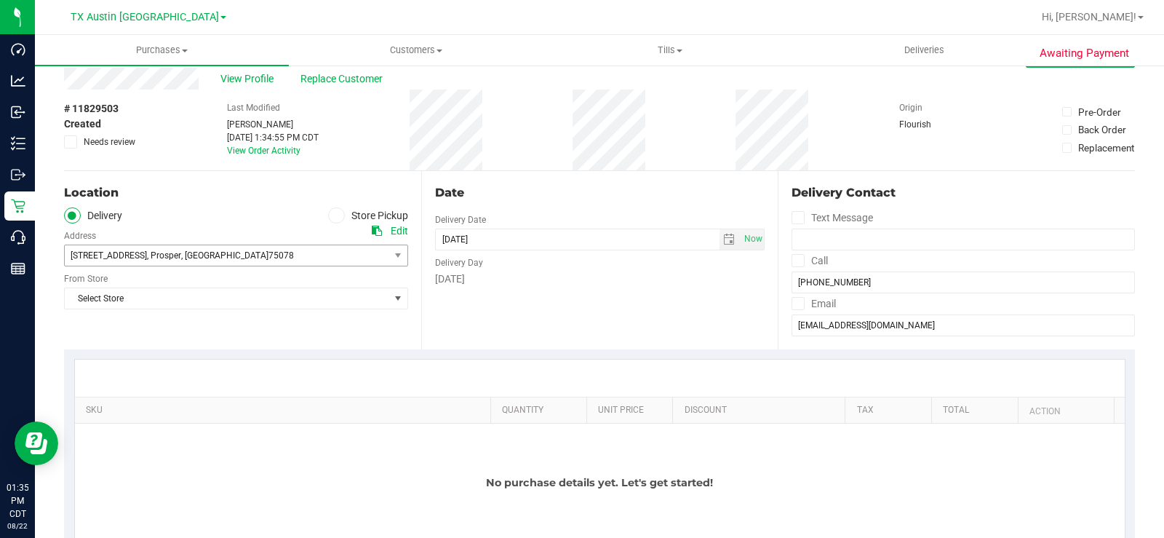
click at [398, 231] on div "Edit" at bounding box center [399, 230] width 17 height 15
click at [237, 77] on span "View Profile" at bounding box center [249, 78] width 58 height 15
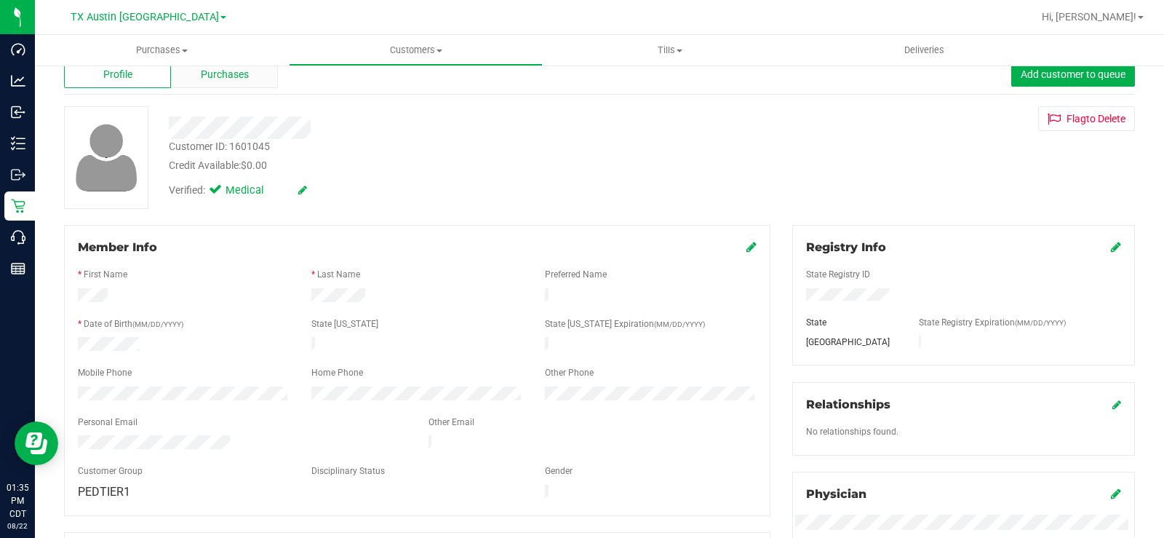
click at [216, 86] on div "Purchases" at bounding box center [224, 74] width 107 height 28
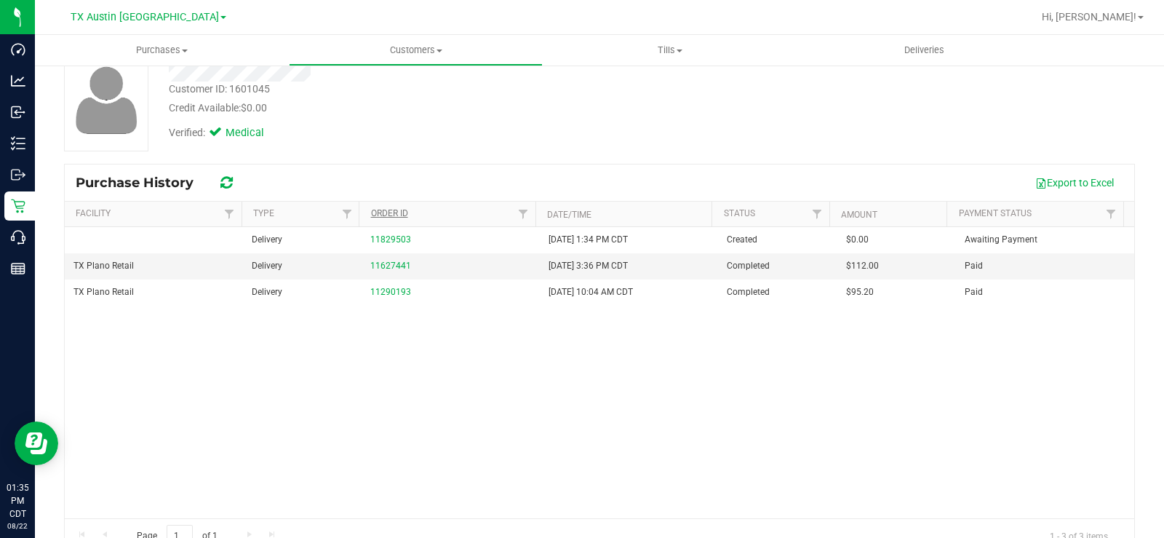
scroll to position [94, 0]
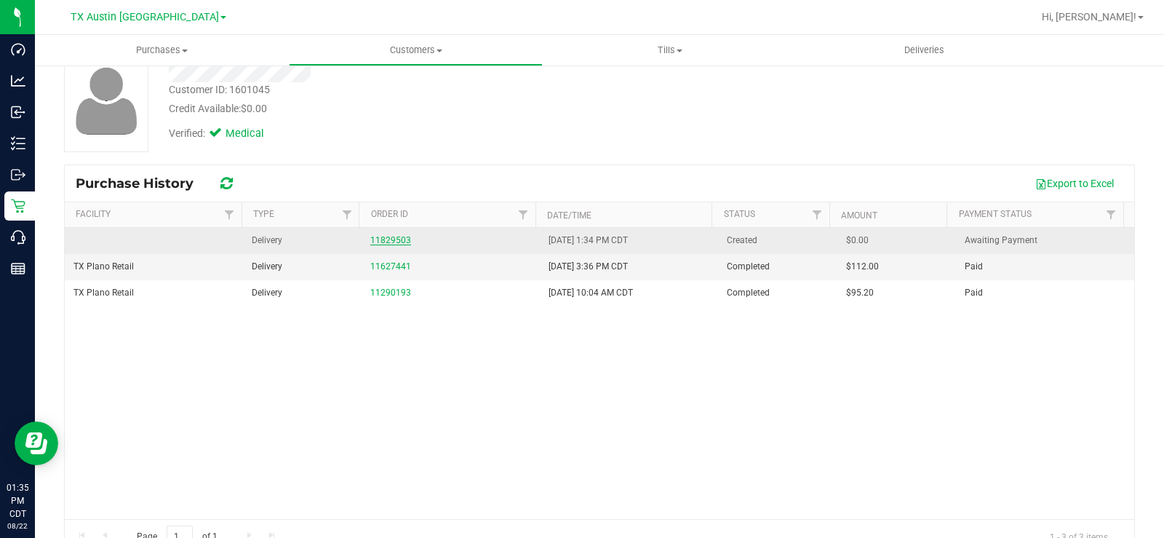
click at [381, 239] on link "11829503" at bounding box center [390, 240] width 41 height 10
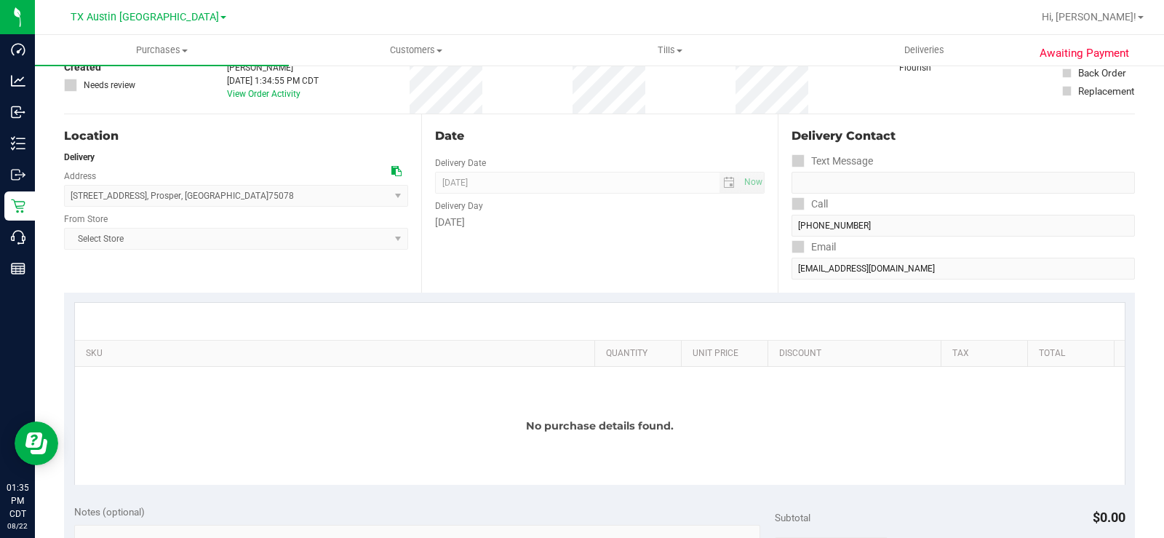
click at [489, 218] on div "Friday" at bounding box center [600, 222] width 330 height 15
click at [722, 184] on span "08/22/2025 Now" at bounding box center [600, 183] width 330 height 22
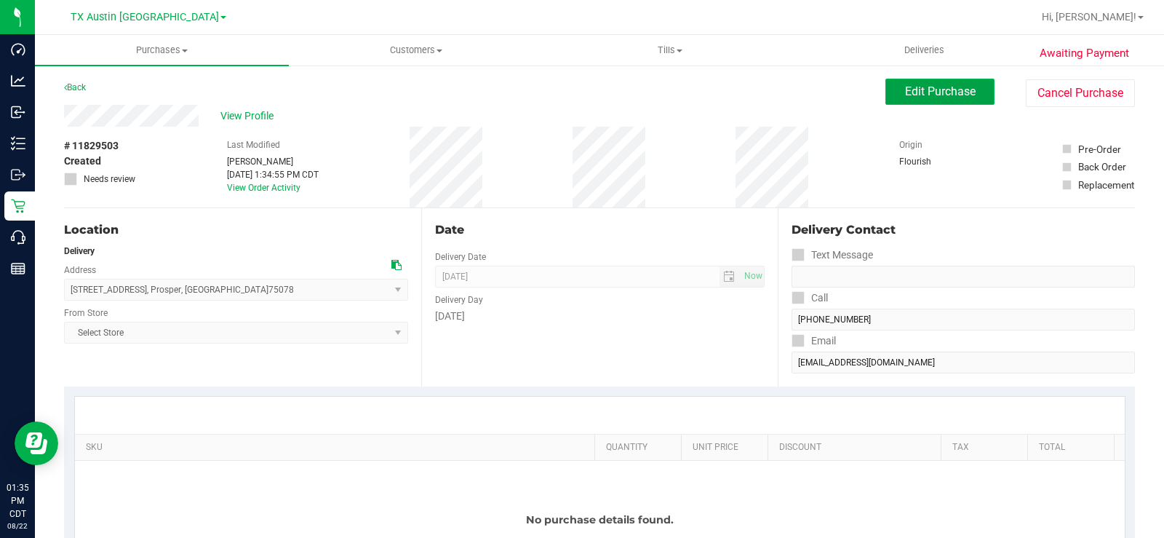
click at [911, 91] on span "Edit Purchase" at bounding box center [940, 91] width 71 height 14
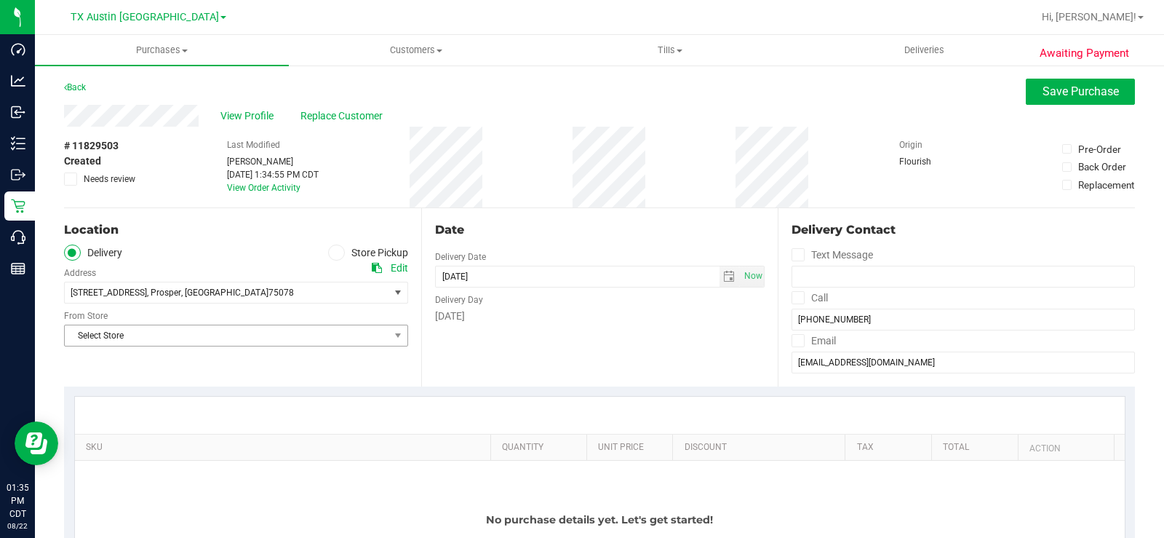
drag, startPoint x: 206, startPoint y: 252, endPoint x: 208, endPoint y: 331, distance: 79.3
click at [208, 331] on span "Select Store" at bounding box center [227, 335] width 324 height 20
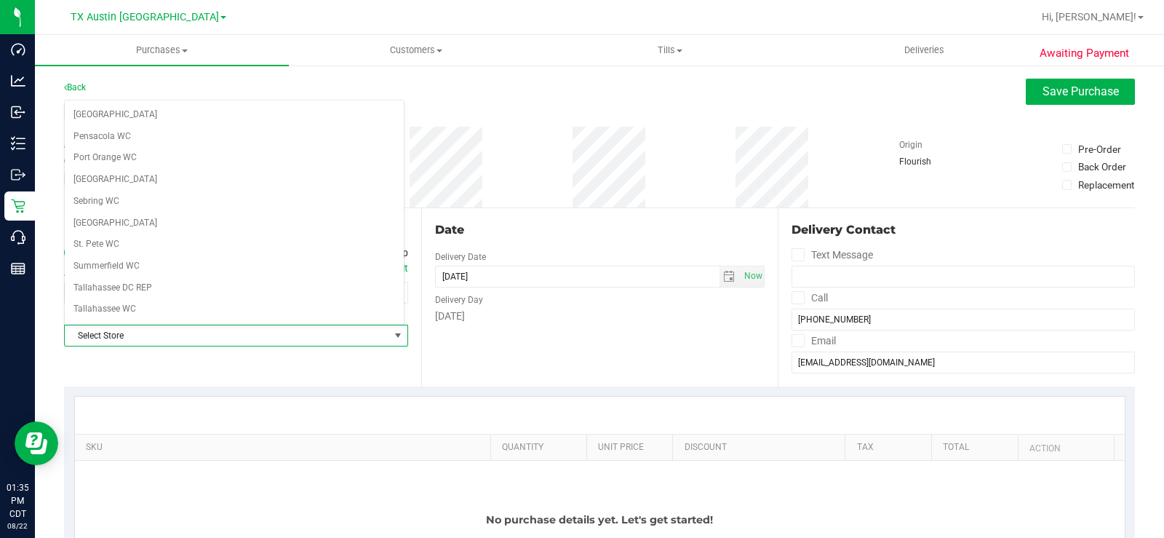
scroll to position [1057, 0]
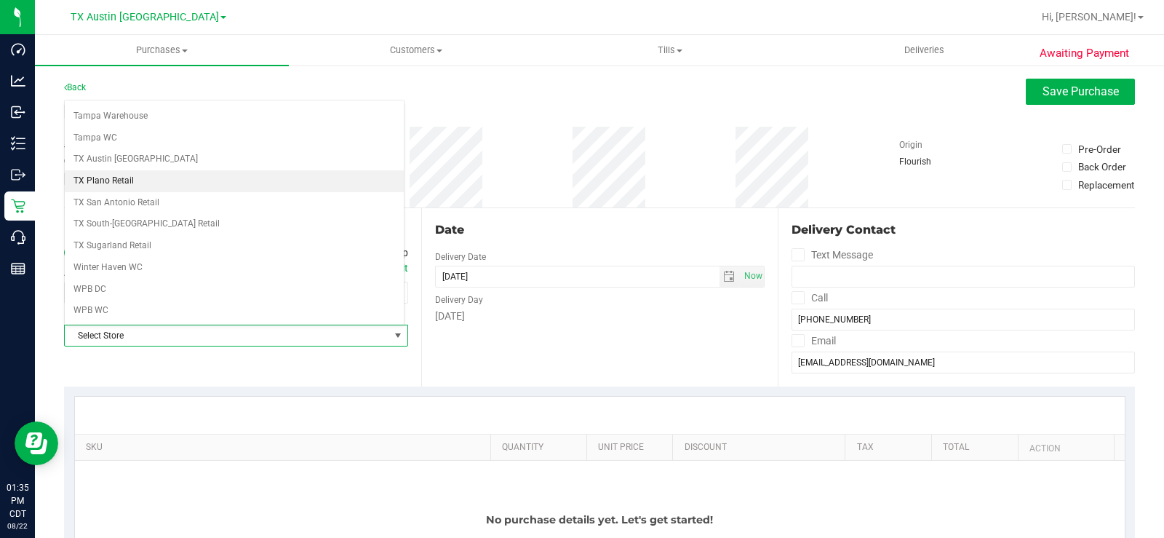
click at [186, 182] on li "TX Plano Retail" at bounding box center [234, 181] width 339 height 22
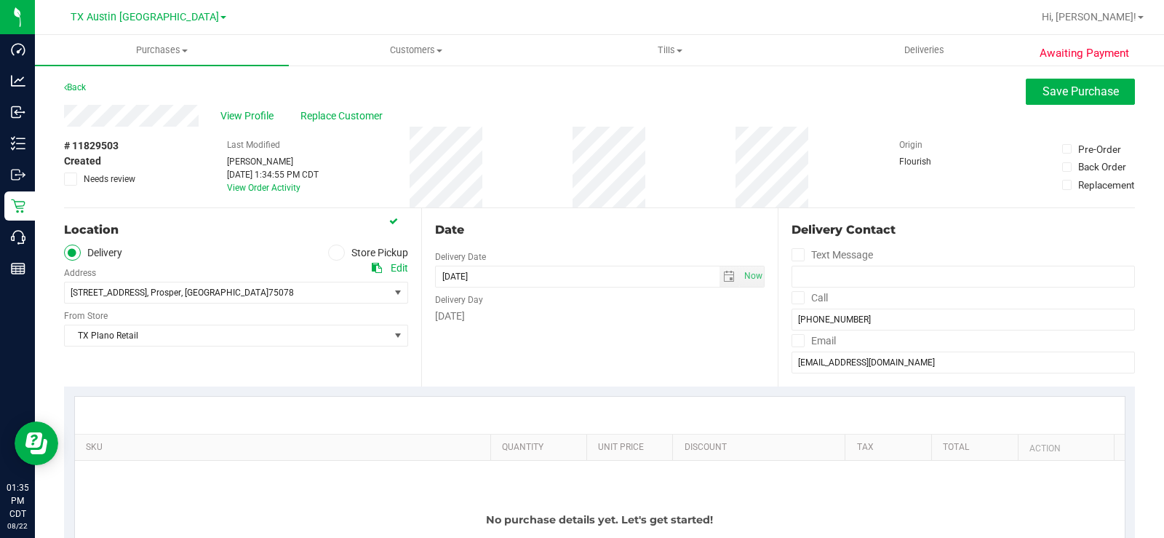
click at [499, 319] on div "Friday" at bounding box center [600, 315] width 330 height 15
click at [220, 300] on span "801 Arrowhead Dr , Prosper , TX 75078" at bounding box center [219, 292] width 308 height 20
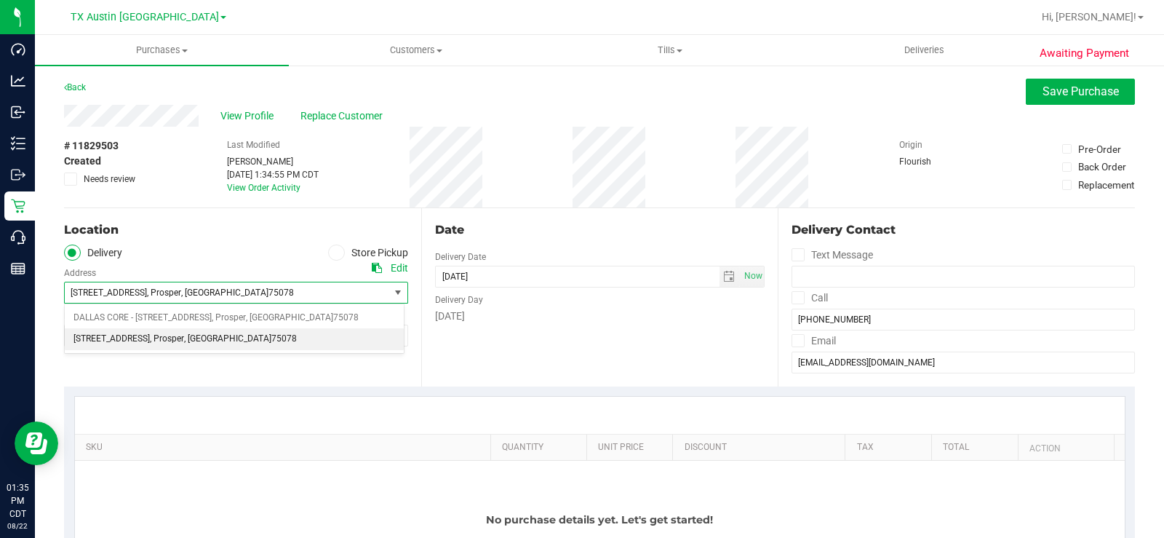
click at [478, 327] on div "Date Delivery Date 08/22/2025 Now 08/22/2025 01:35 PM Now Delivery Day Friday" at bounding box center [599, 297] width 357 height 178
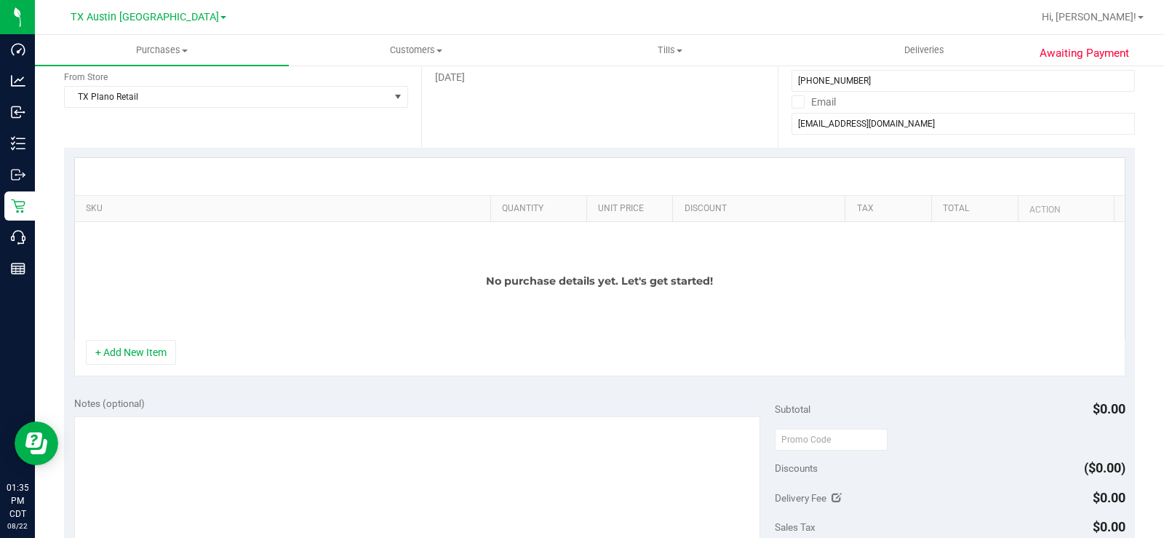
scroll to position [239, 0]
click at [389, 339] on div "No purchase details yet. Let's get started!" at bounding box center [600, 280] width 1050 height 118
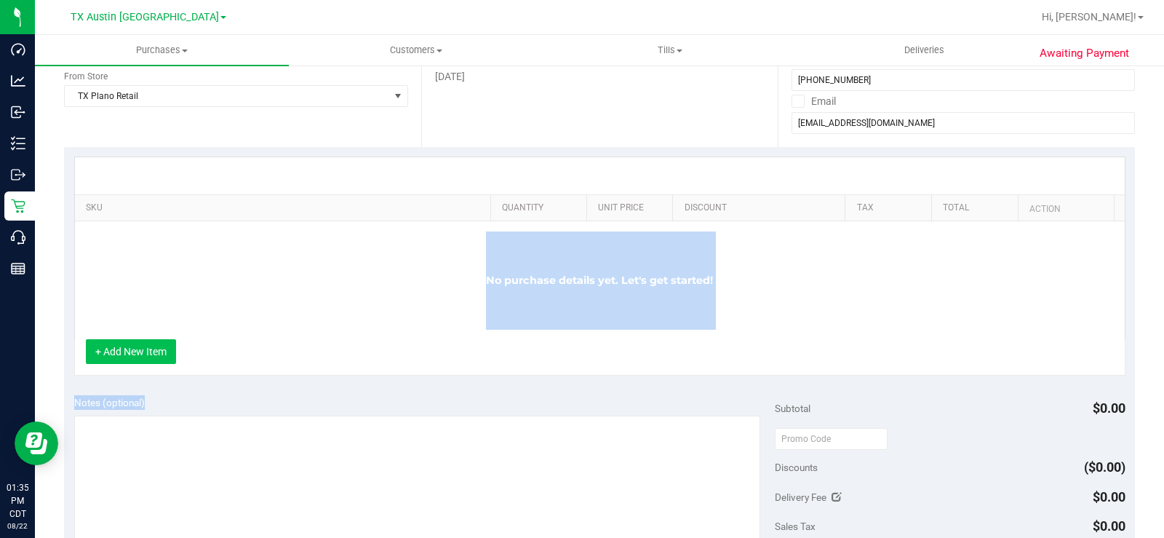
drag, startPoint x: 389, startPoint y: 339, endPoint x: 147, endPoint y: 359, distance: 242.4
click at [147, 359] on div "SKU Quantity Unit Price Discount Tax Total Action No purchase details yet. Let'…" at bounding box center [599, 265] width 1051 height 219
click at [147, 359] on button "+ Add New Item" at bounding box center [131, 351] width 90 height 25
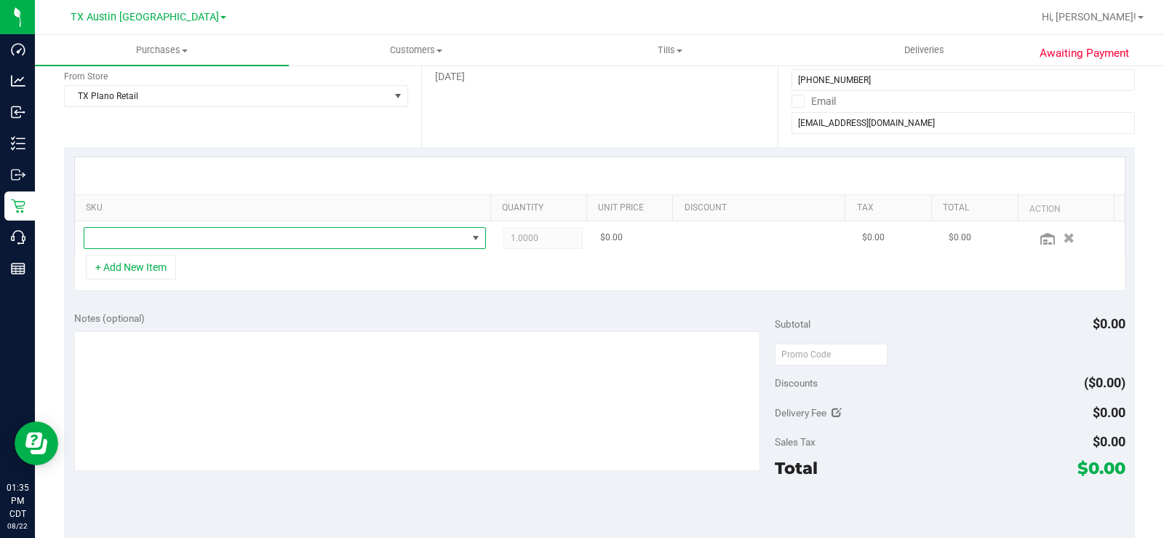
click at [164, 241] on span "NO DATA FOUND" at bounding box center [275, 238] width 383 height 20
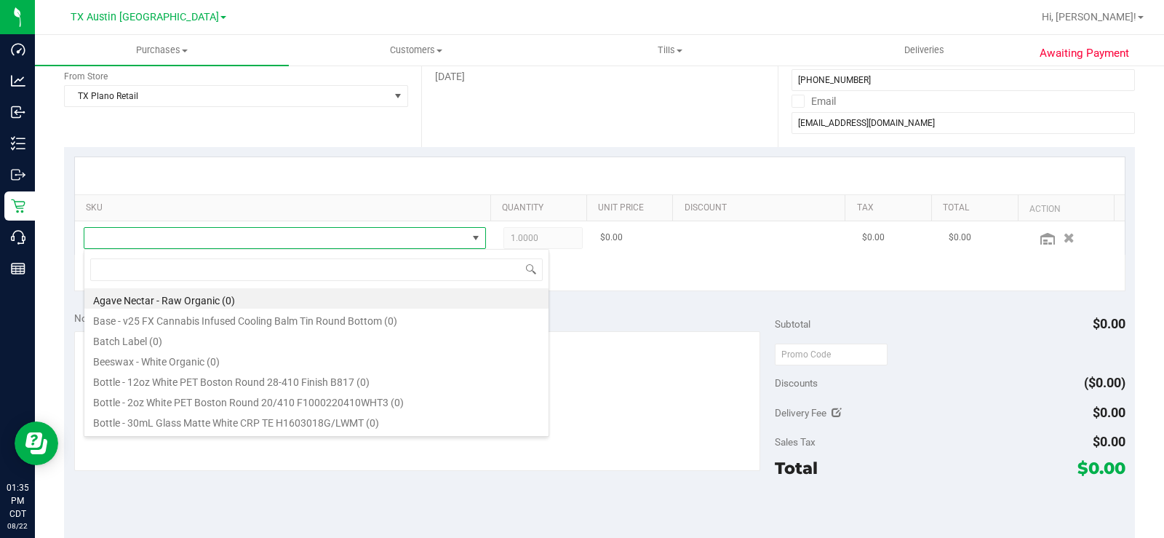
scroll to position [22, 389]
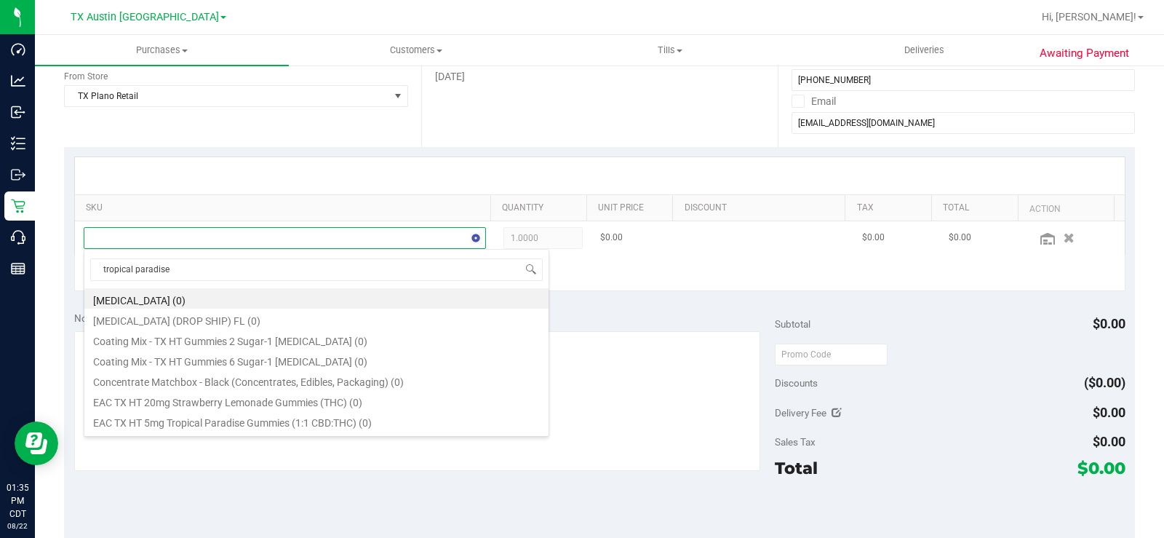
type input "tropical paradise"
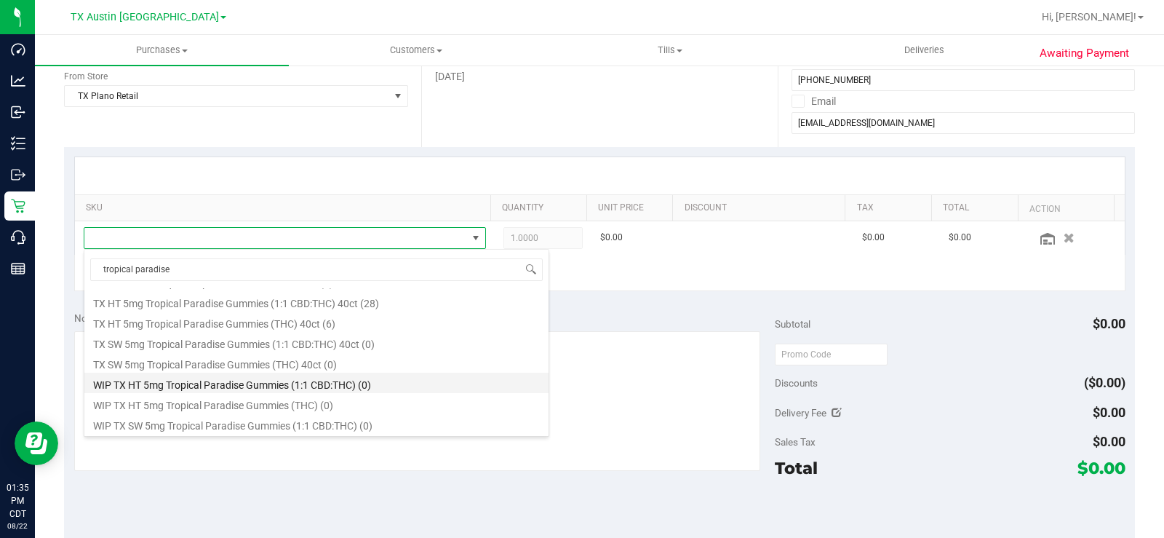
click at [271, 380] on li "WIP TX HT 5mg Tropical Paradise Gummies (1:1 CBD:THC) (0)" at bounding box center [316, 383] width 464 height 20
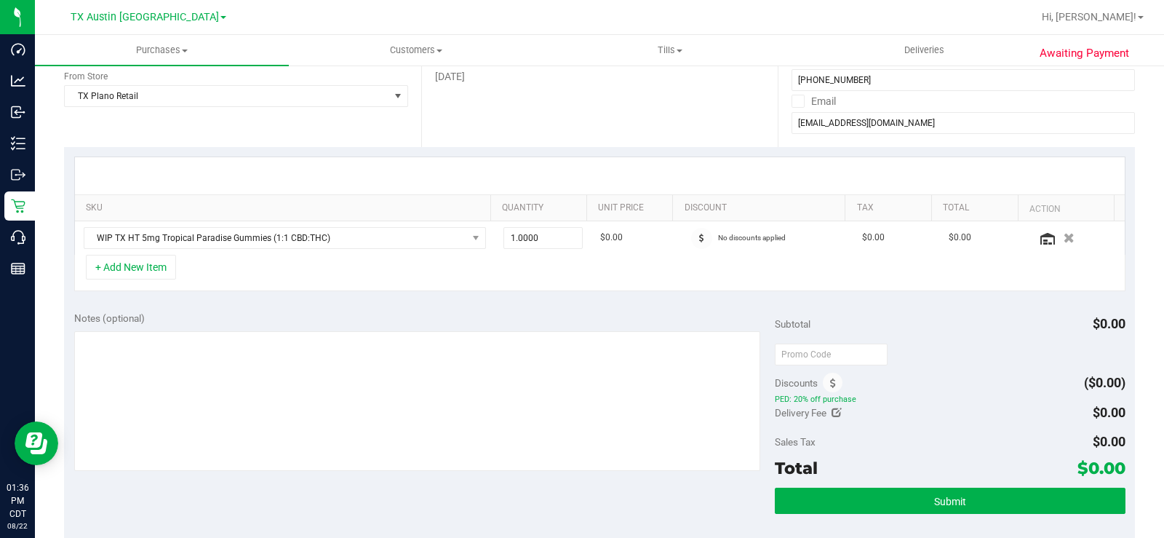
click at [609, 269] on div "+ Add New Item" at bounding box center [599, 273] width 1051 height 36
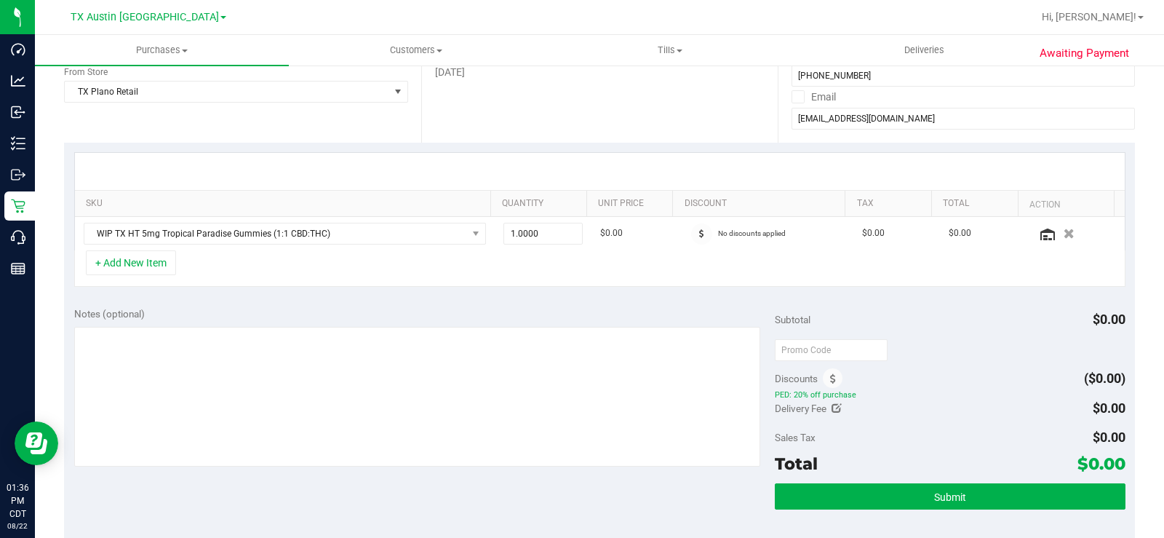
scroll to position [244, 0]
click at [845, 284] on div "+ Add New Item" at bounding box center [599, 268] width 1051 height 36
click at [656, 267] on div "+ Add New Item" at bounding box center [599, 268] width 1051 height 36
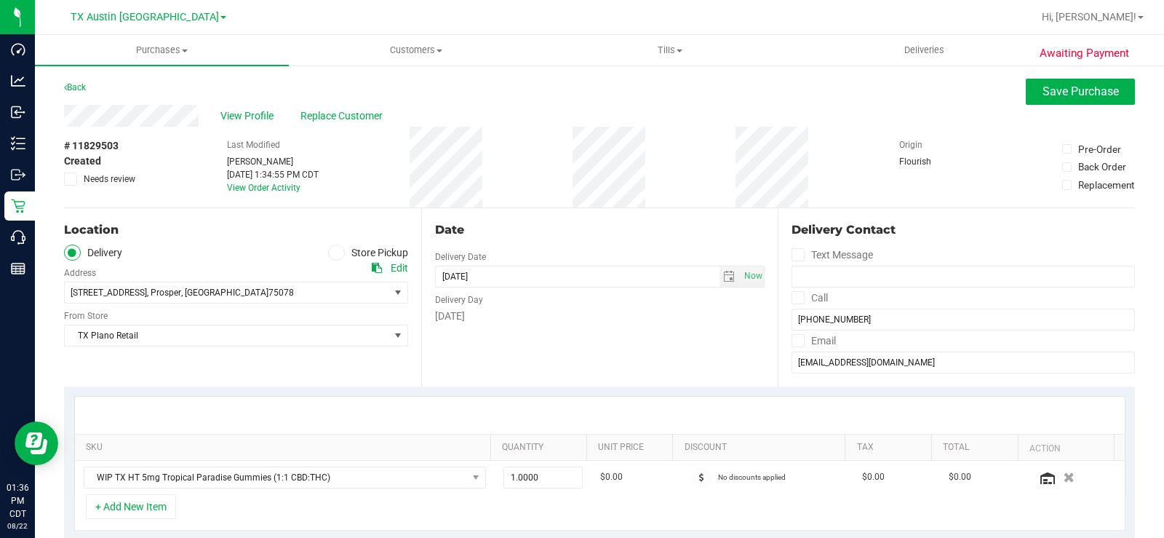
click at [533, 324] on div "Date Delivery Date 08/22/2025 Now 08/22/2025 07:00 AM Now Delivery Day Friday" at bounding box center [599, 297] width 357 height 178
click at [392, 269] on div "Edit" at bounding box center [399, 267] width 17 height 15
click at [236, 119] on span "View Profile" at bounding box center [249, 115] width 58 height 15
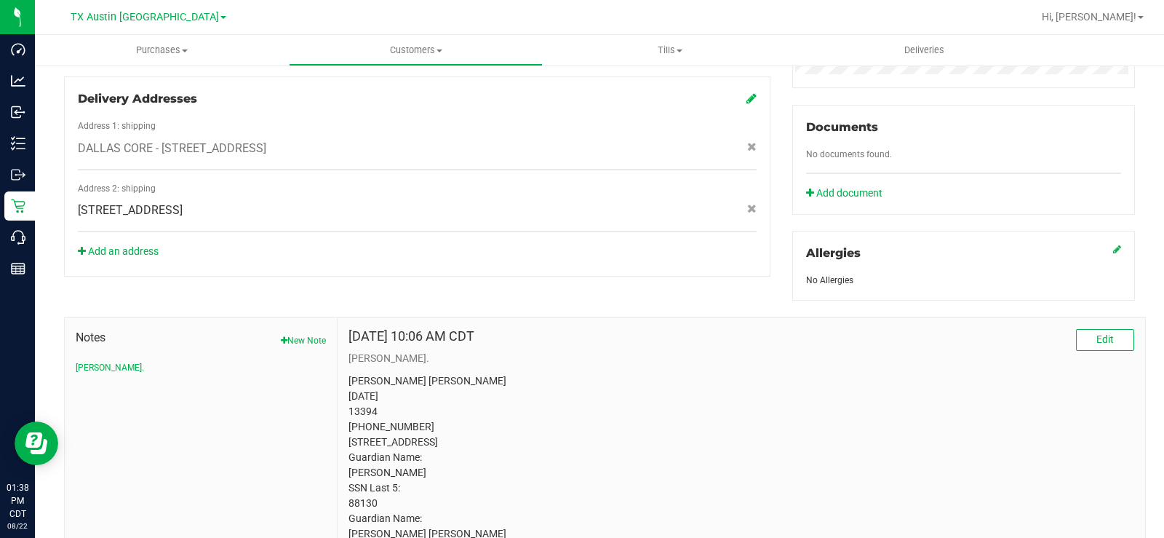
scroll to position [530, 0]
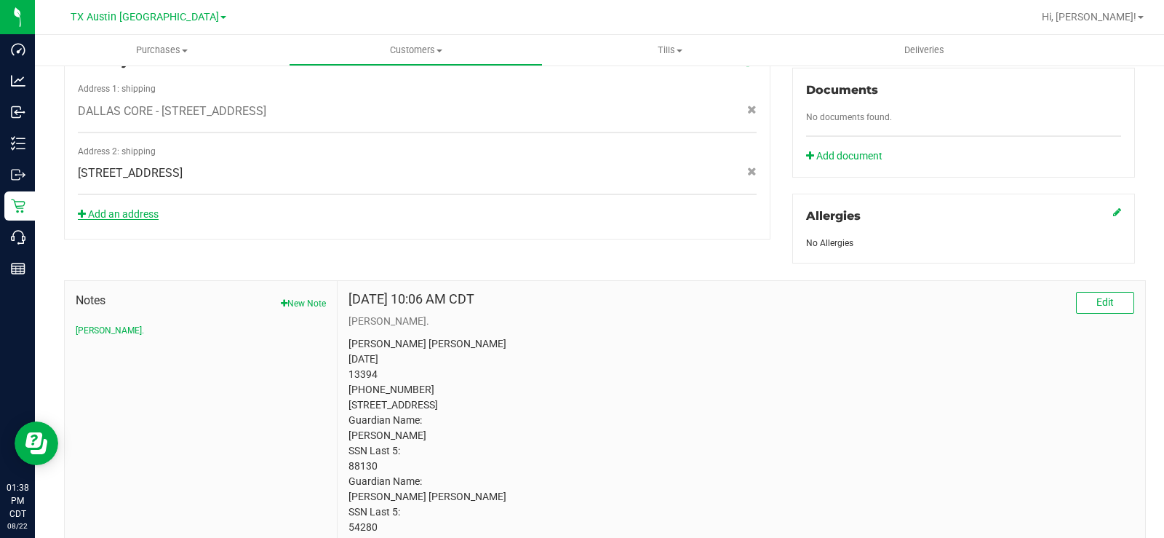
click at [133, 208] on link "Add an address" at bounding box center [118, 214] width 81 height 12
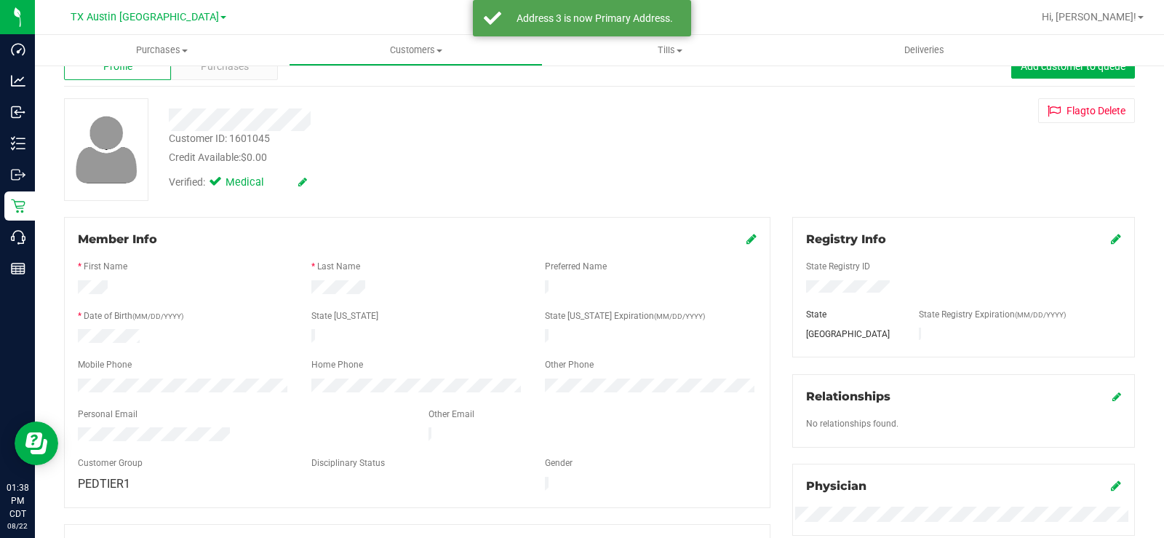
scroll to position [0, 0]
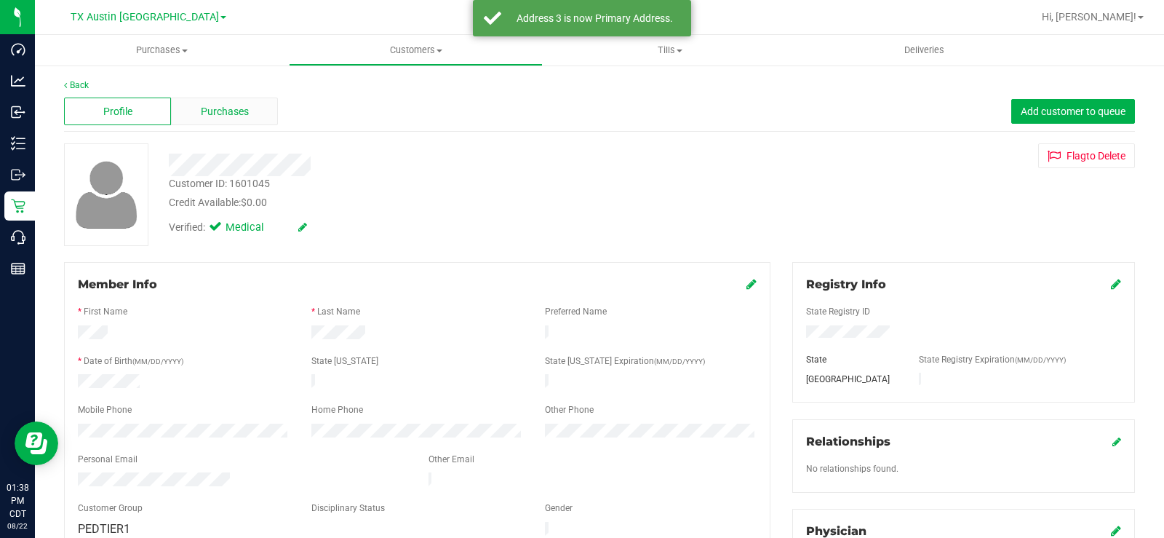
click at [236, 114] on span "Purchases" at bounding box center [225, 111] width 48 height 15
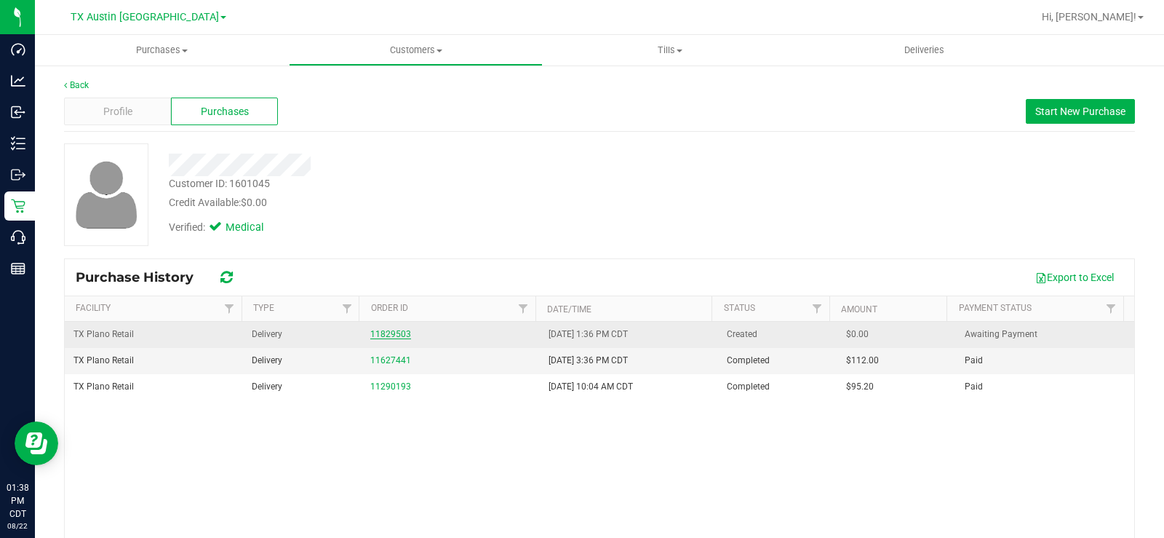
click at [403, 335] on link "11829503" at bounding box center [390, 334] width 41 height 10
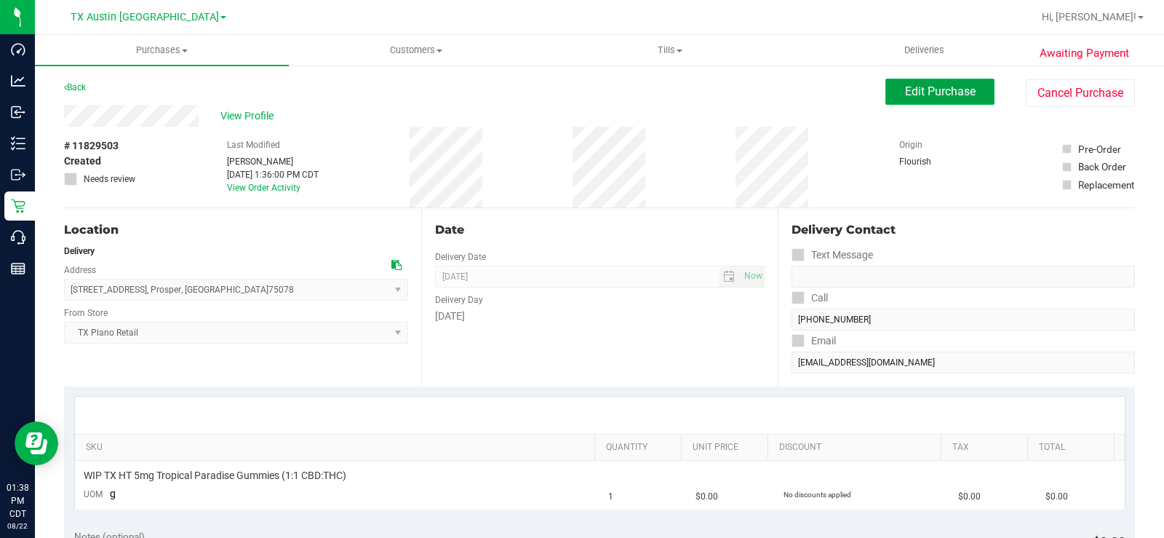
click at [887, 92] on button "Edit Purchase" at bounding box center [939, 92] width 109 height 26
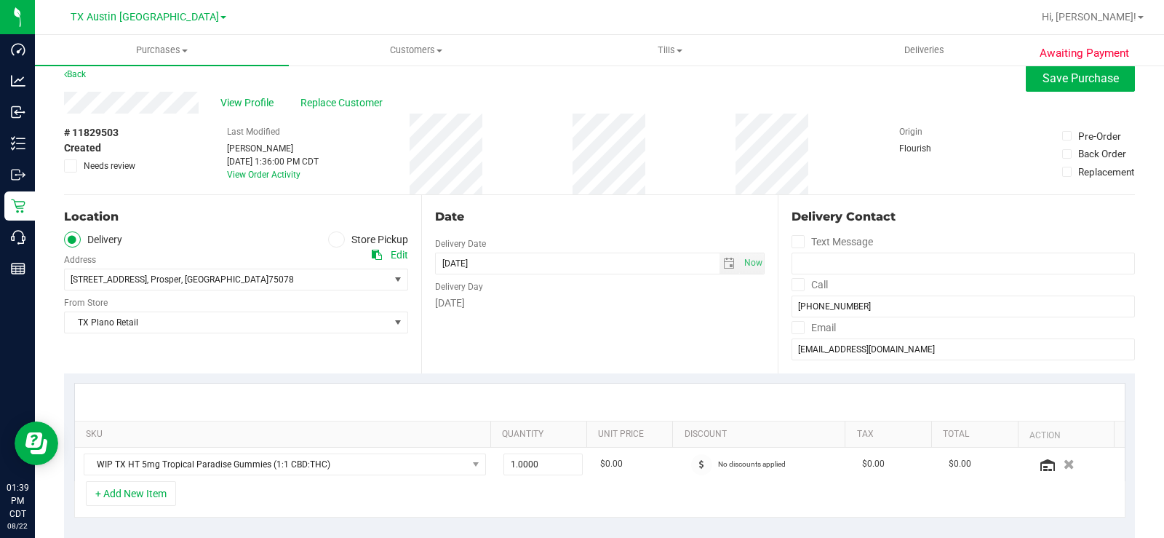
scroll to position [13, 0]
click at [301, 283] on span "801 Arrowhead Dr , Prosper , TX 75078" at bounding box center [219, 279] width 308 height 20
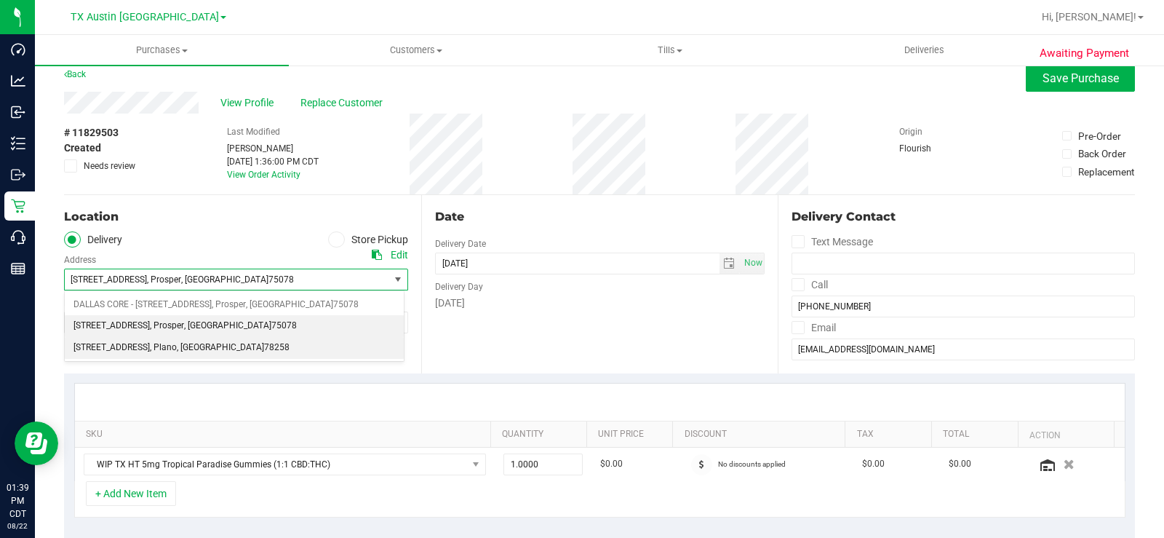
click at [170, 345] on span ", Plano" at bounding box center [163, 347] width 27 height 19
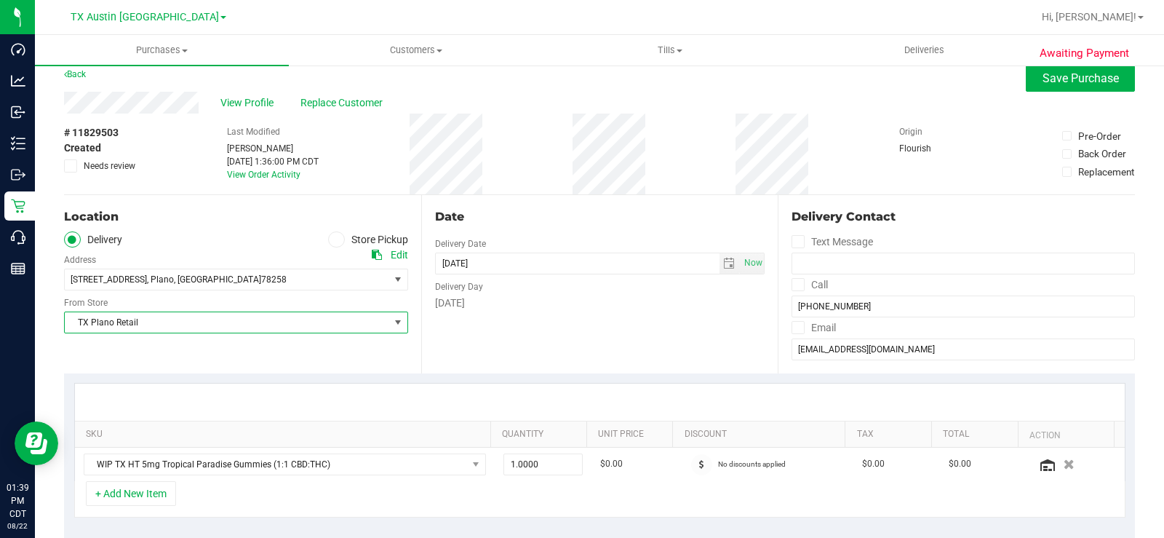
click at [173, 324] on span "TX Plano Retail" at bounding box center [227, 322] width 324 height 20
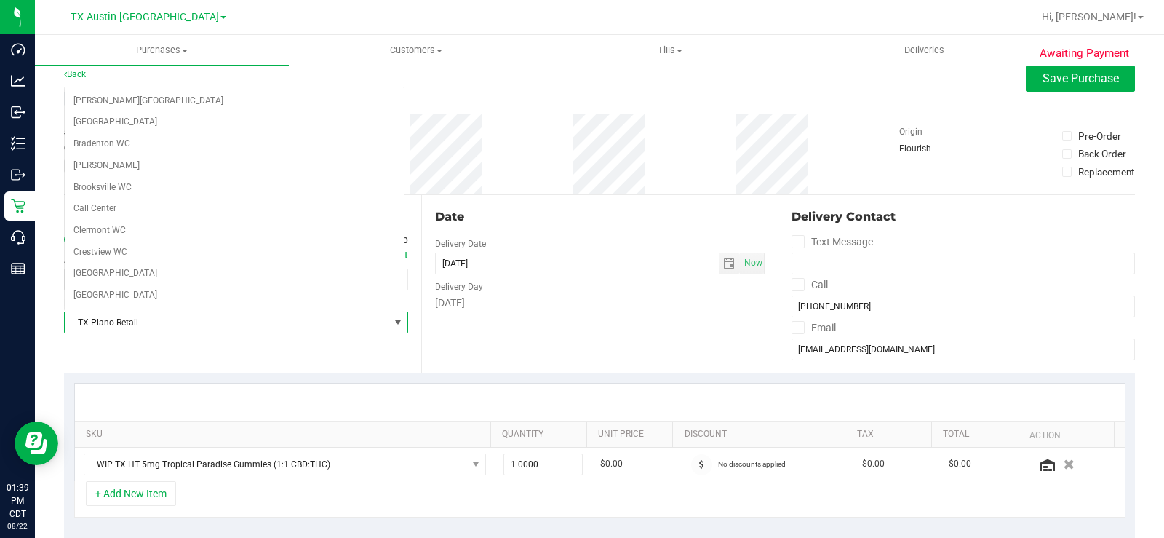
scroll to position [928, 0]
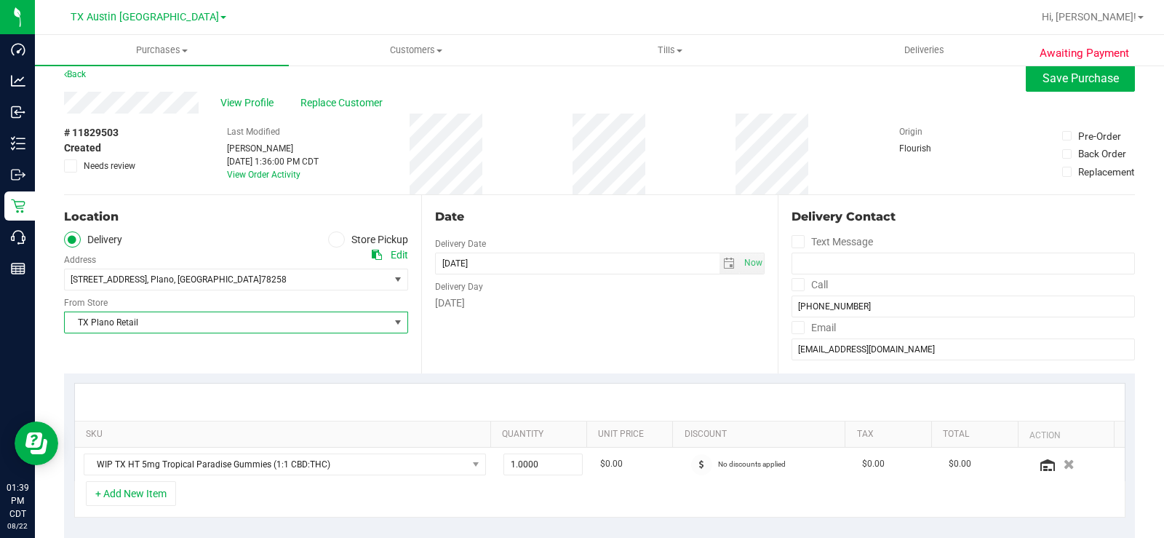
click at [493, 297] on div "Friday" at bounding box center [600, 302] width 330 height 15
click at [725, 258] on span "select" at bounding box center [729, 264] width 12 height 12
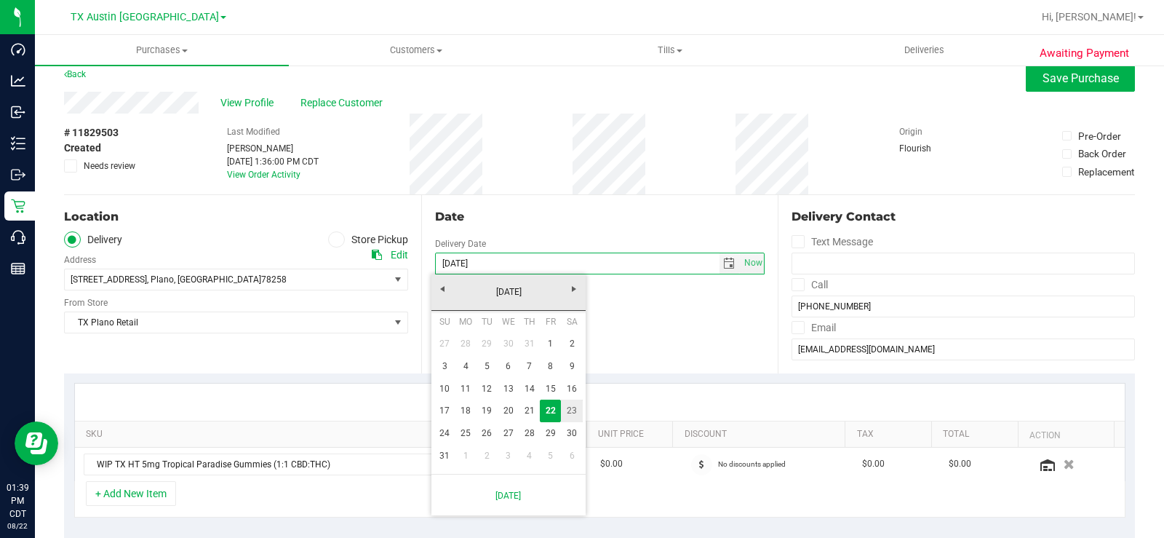
click at [570, 405] on link "23" at bounding box center [571, 410] width 21 height 23
type input "08/23/2025"
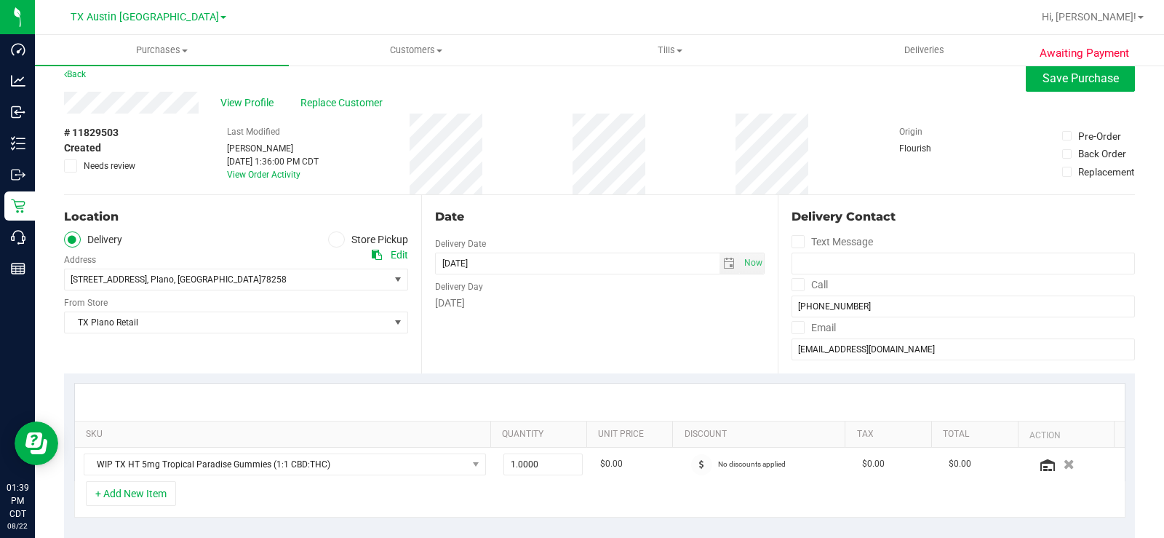
click at [567, 354] on div "Date Delivery Date 08/23/2025 Now 08/23/2025 07:00 AM Now Delivery Day Saturday" at bounding box center [599, 284] width 357 height 178
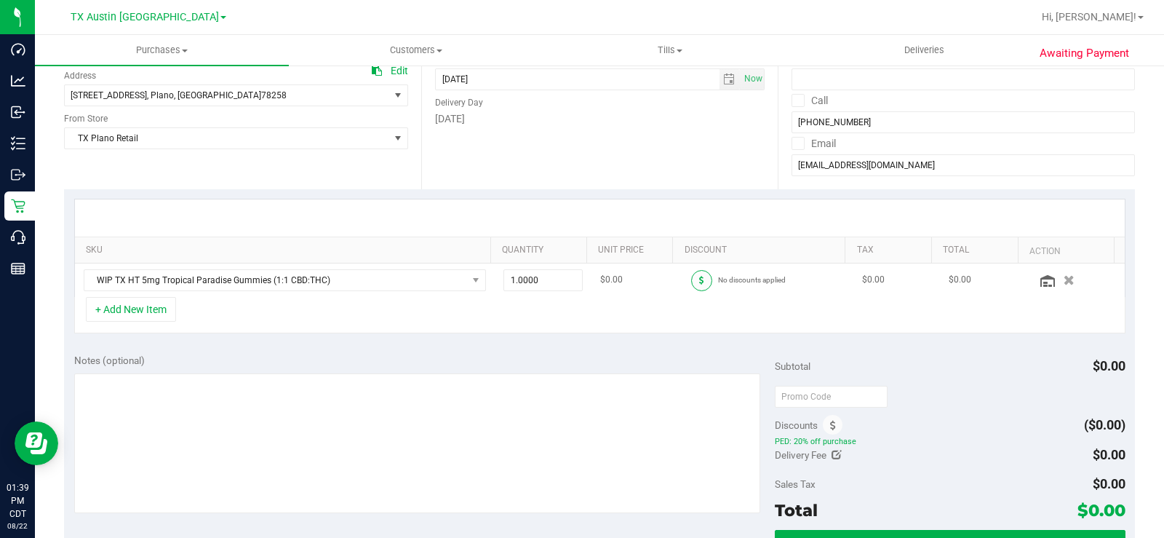
scroll to position [196, 0]
click at [470, 284] on span "NO DATA FOUND" at bounding box center [476, 281] width 12 height 12
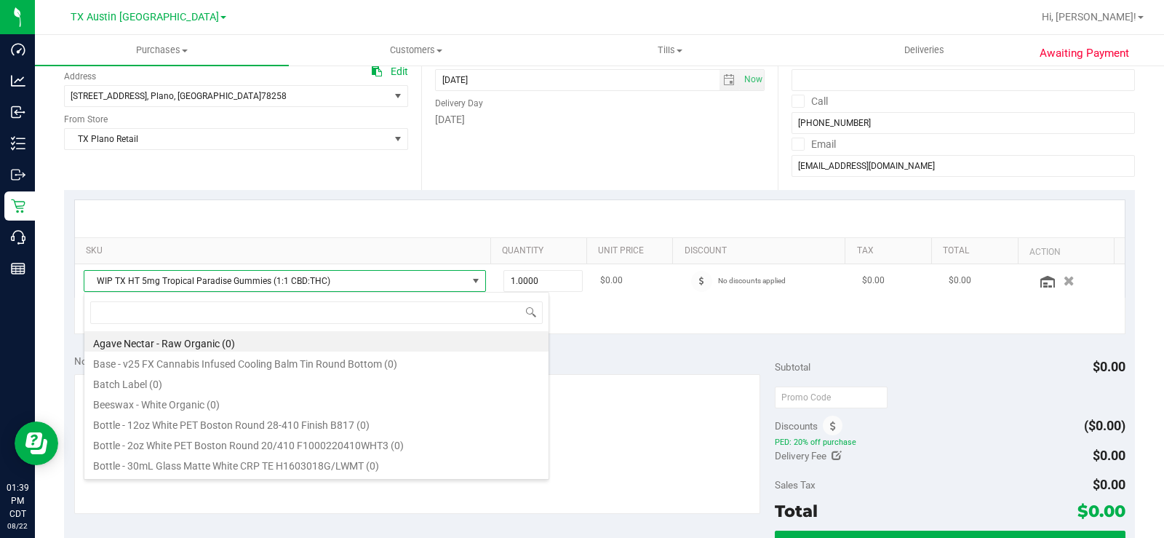
scroll to position [22, 389]
click at [1064, 279] on icon "button" at bounding box center [1070, 280] width 12 height 11
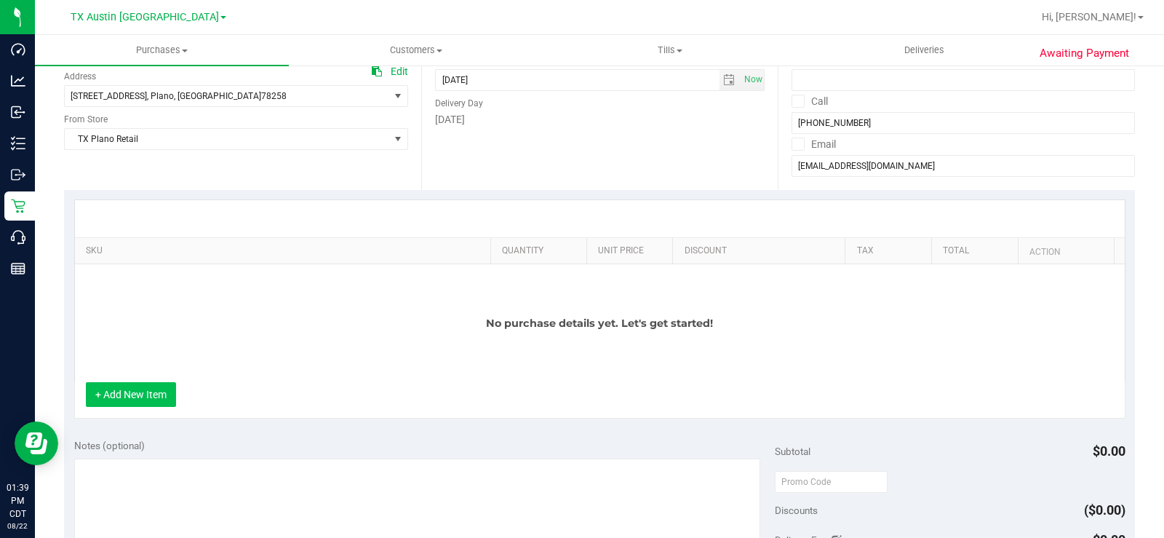
click at [120, 401] on button "+ Add New Item" at bounding box center [131, 394] width 90 height 25
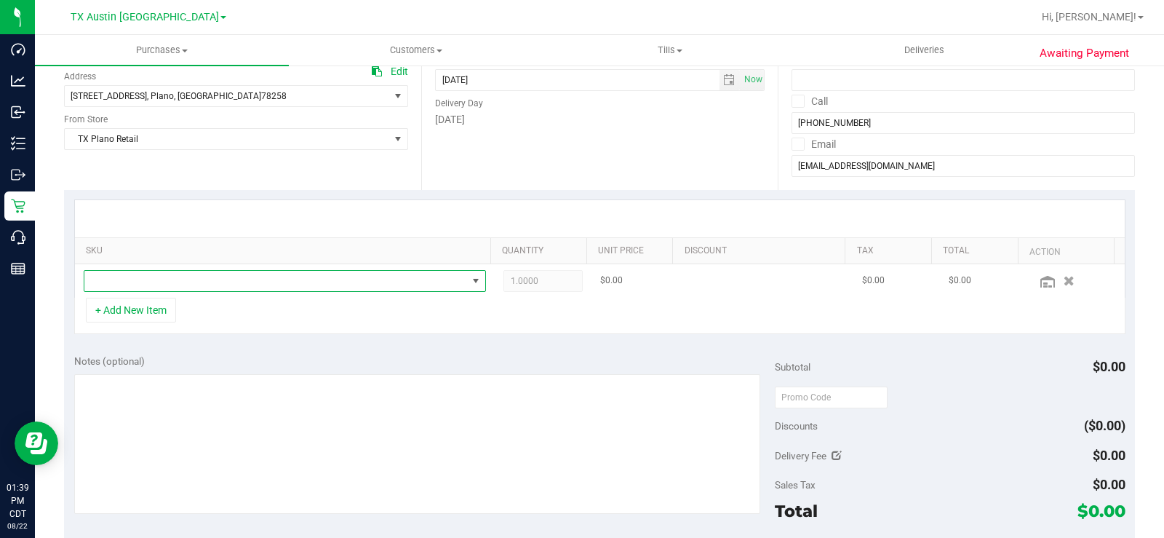
click at [196, 272] on span "NO DATA FOUND" at bounding box center [275, 281] width 383 height 20
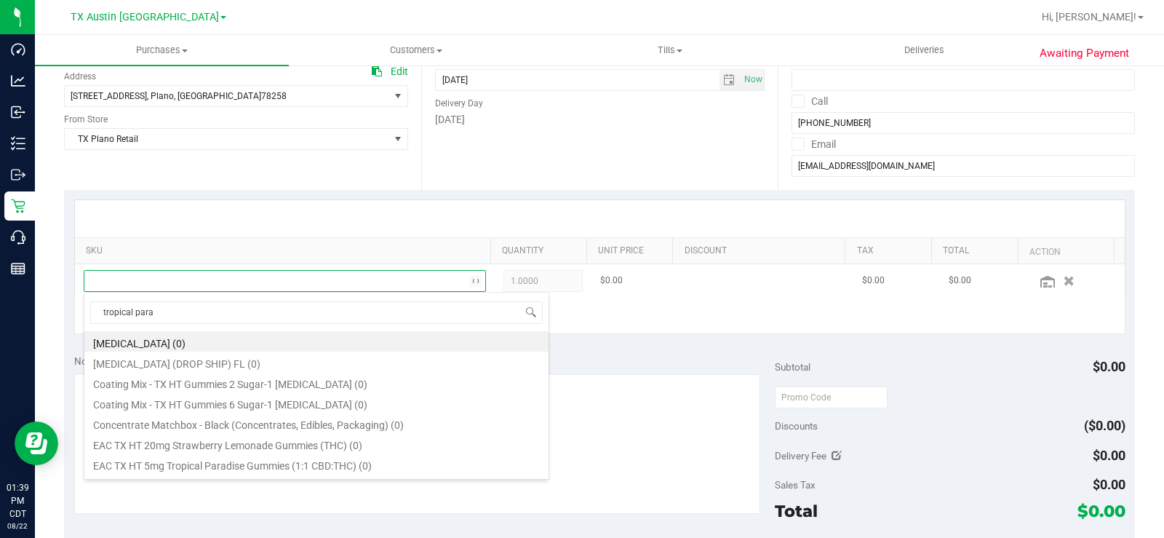
type input "tropical parad"
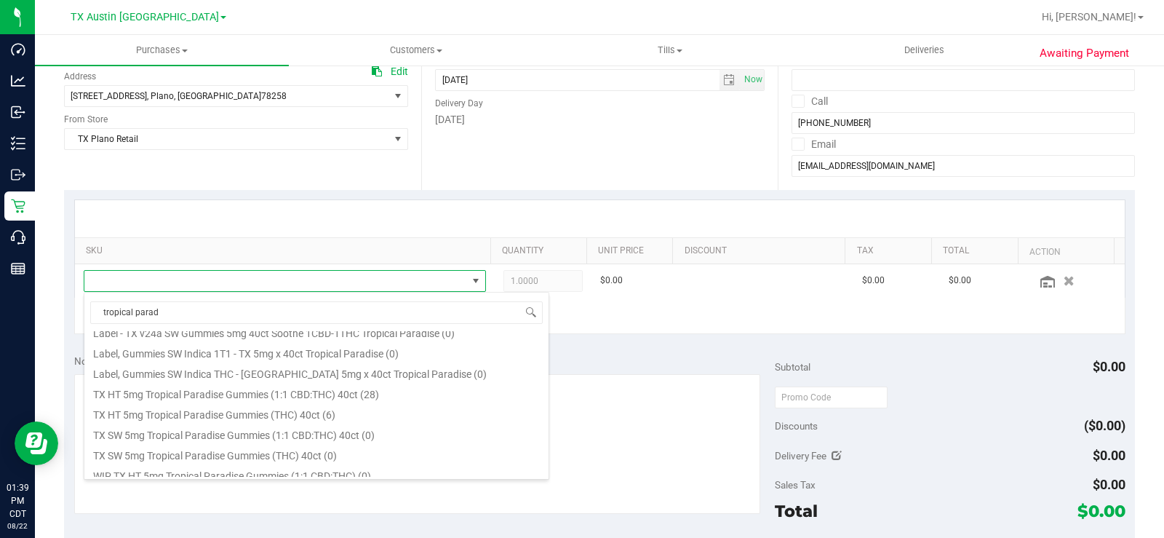
scroll to position [194, 0]
click at [211, 397] on li "TX HT 5mg Tropical Paradise Gummies (1:1 CBD:THC) 40ct (28)" at bounding box center [316, 391] width 464 height 20
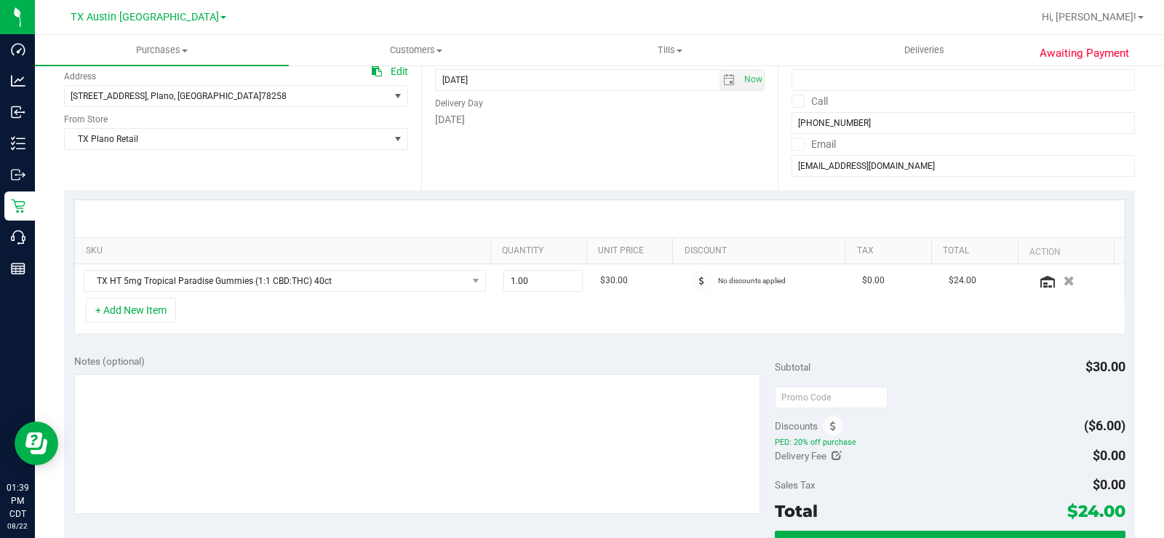
click at [591, 313] on div "+ Add New Item" at bounding box center [599, 316] width 1051 height 36
click at [691, 281] on span at bounding box center [701, 281] width 21 height 21
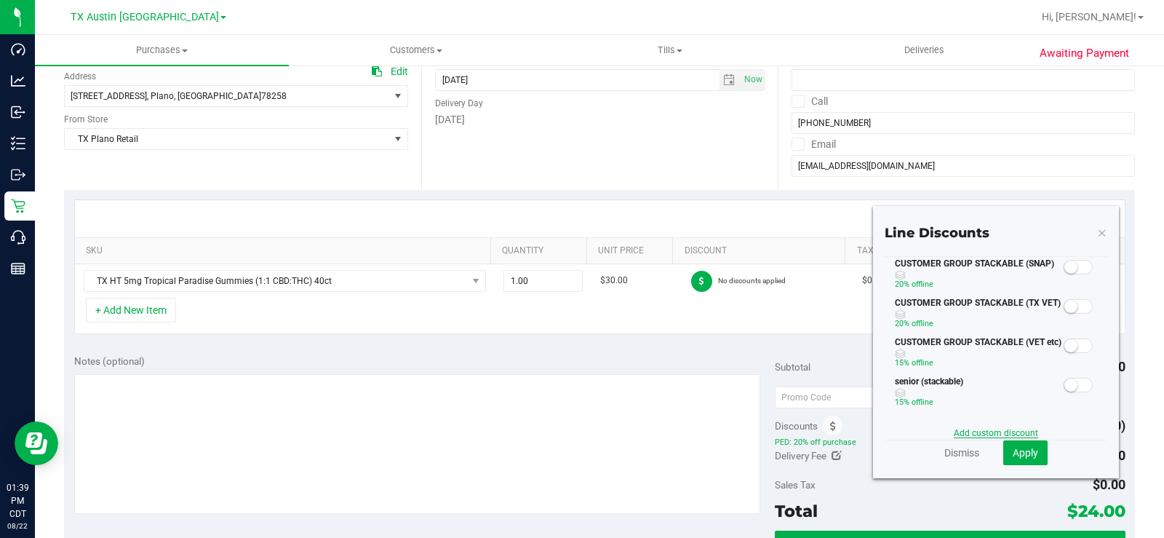
click at [987, 433] on link "Add custom discount" at bounding box center [996, 433] width 84 height 10
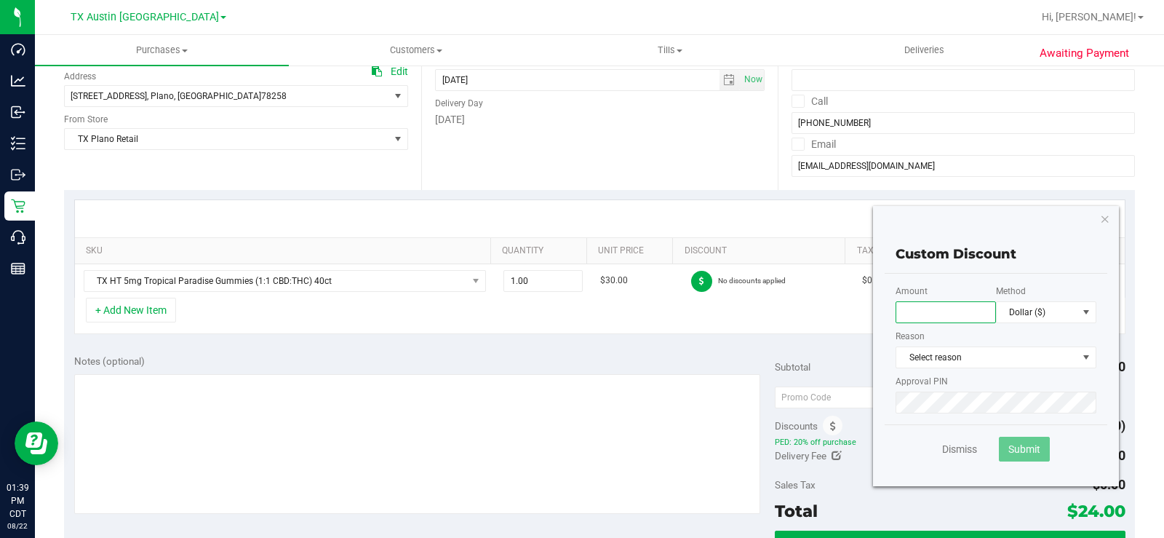
click at [936, 314] on input "text" at bounding box center [946, 312] width 100 height 22
type input "100.00"
click at [1033, 311] on span "Dollar ($)" at bounding box center [1037, 312] width 81 height 20
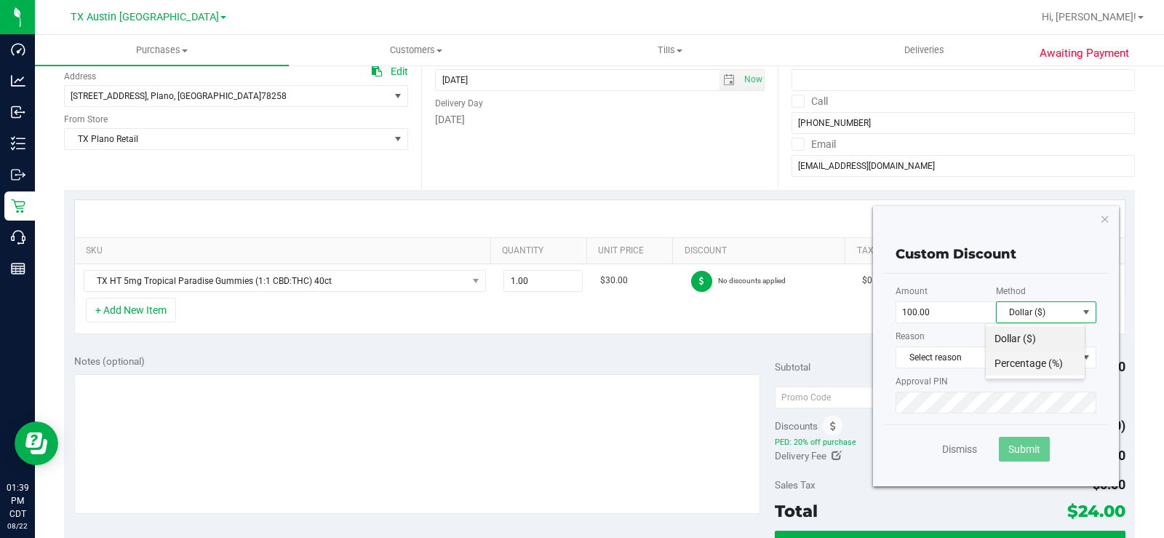
click at [1035, 362] on li "Percentage (%)" at bounding box center [1035, 363] width 99 height 25
click at [1024, 359] on span "Select reason" at bounding box center [986, 357] width 181 height 20
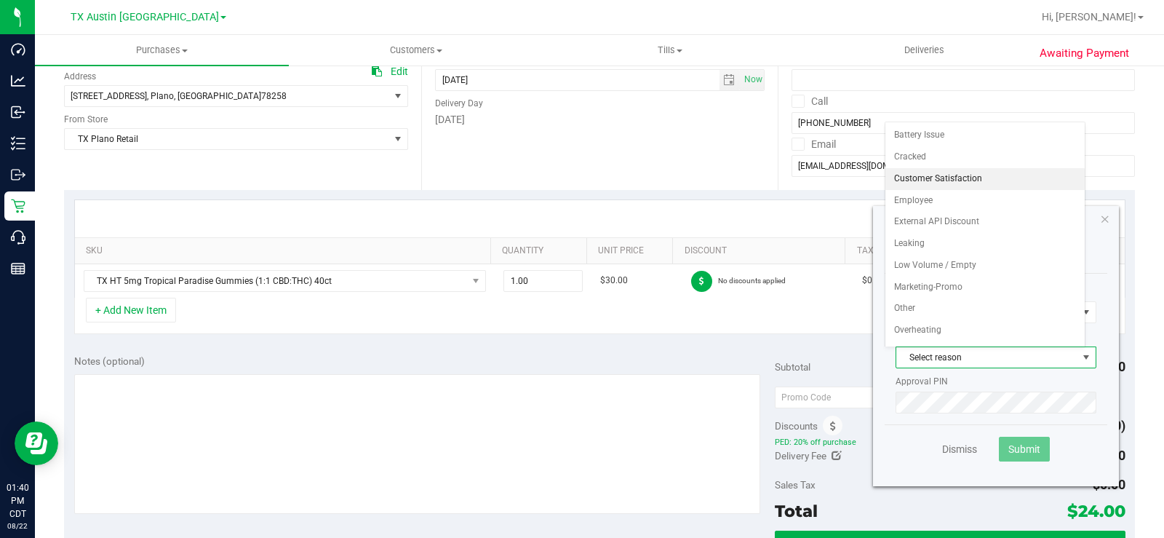
click at [919, 176] on li "Customer Satisfaction" at bounding box center [984, 179] width 199 height 22
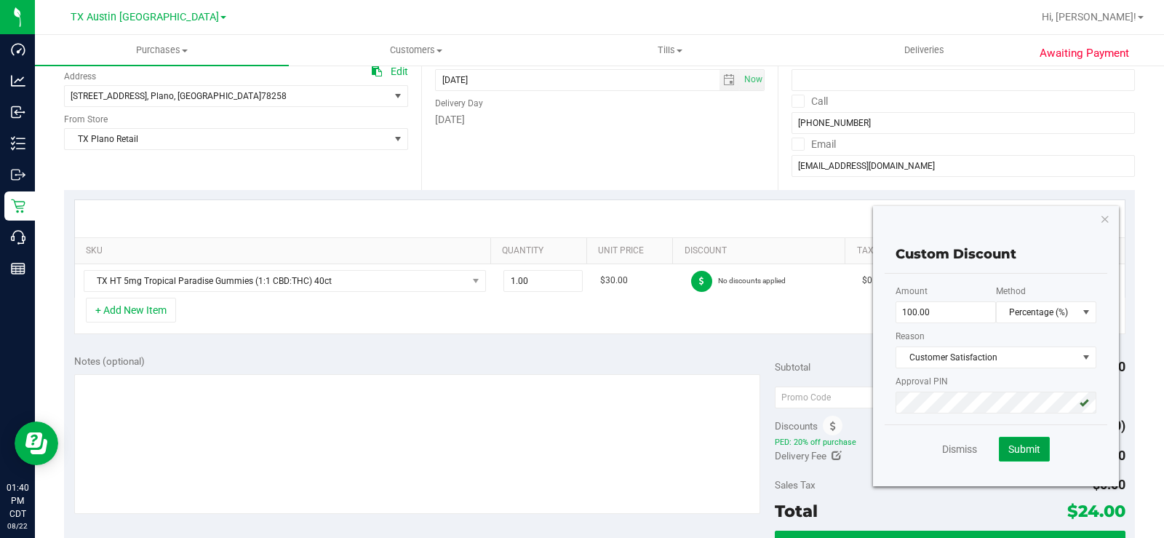
click at [1012, 446] on span "Submit" at bounding box center [1024, 449] width 32 height 12
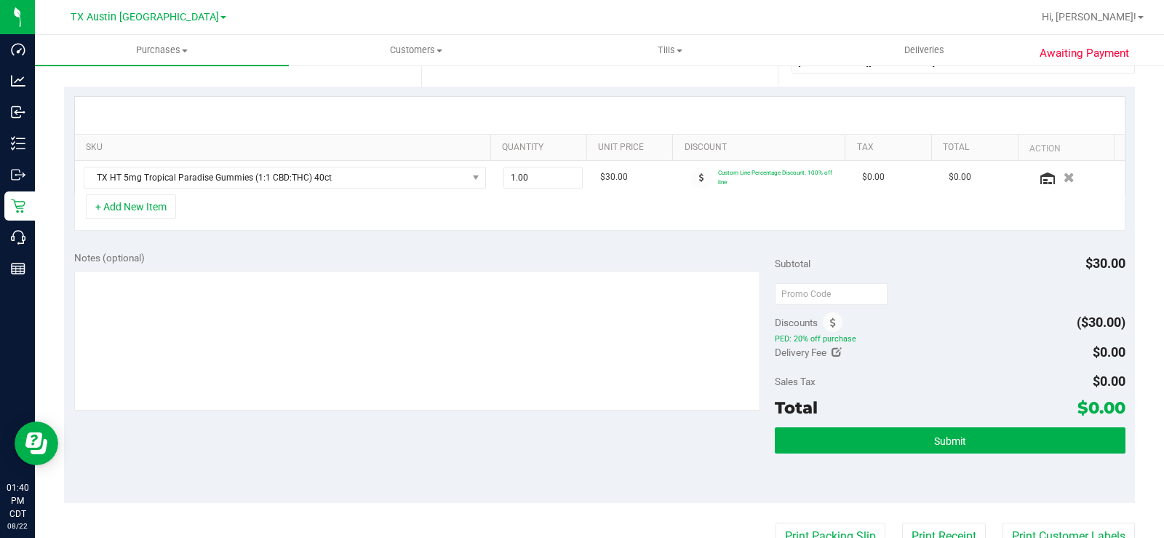
scroll to position [301, 0]
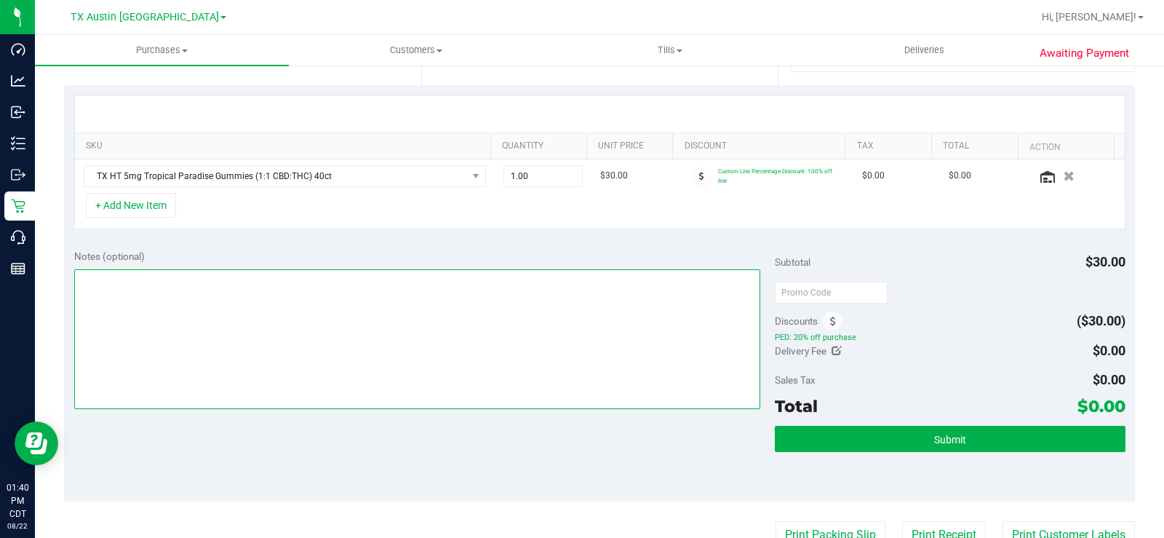
click at [736, 328] on textarea at bounding box center [417, 339] width 686 height 140
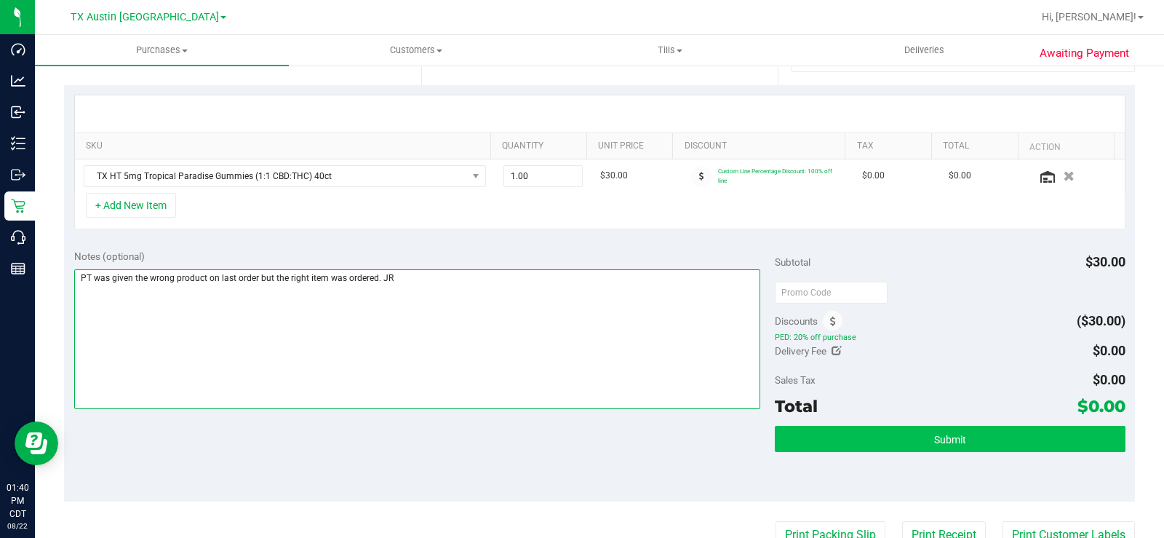
type textarea "PT was given the wrong product on last order but the right item was ordered. JR"
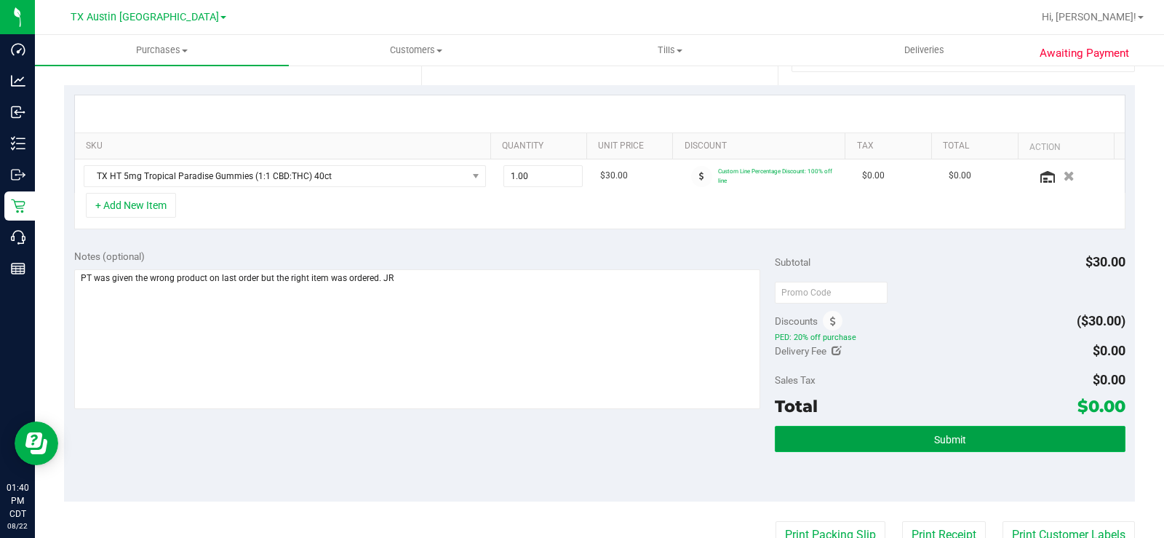
click at [934, 439] on span "Submit" at bounding box center [950, 440] width 32 height 12
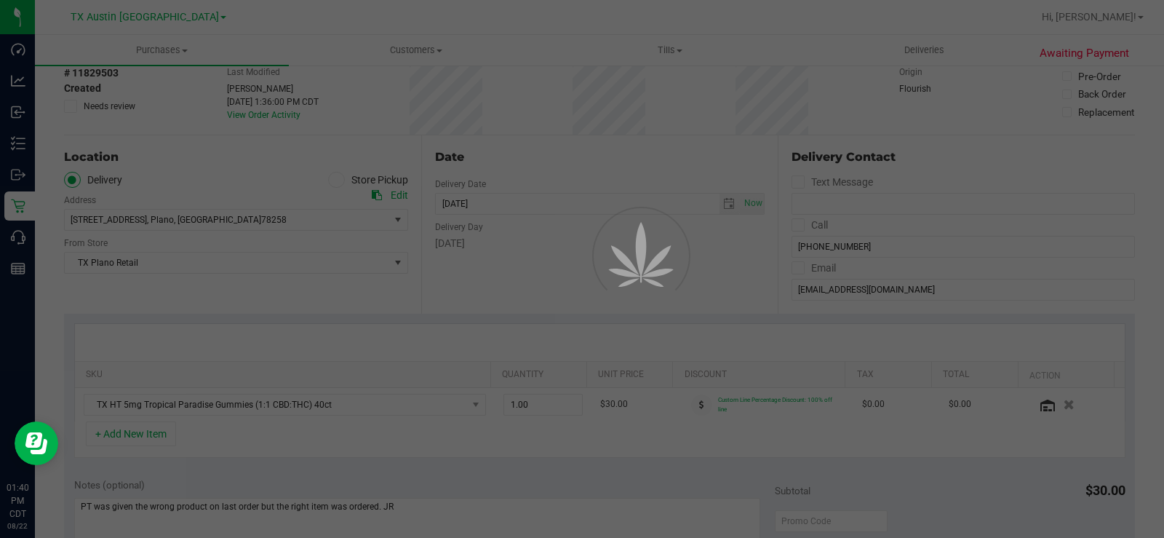
scroll to position [72, 0]
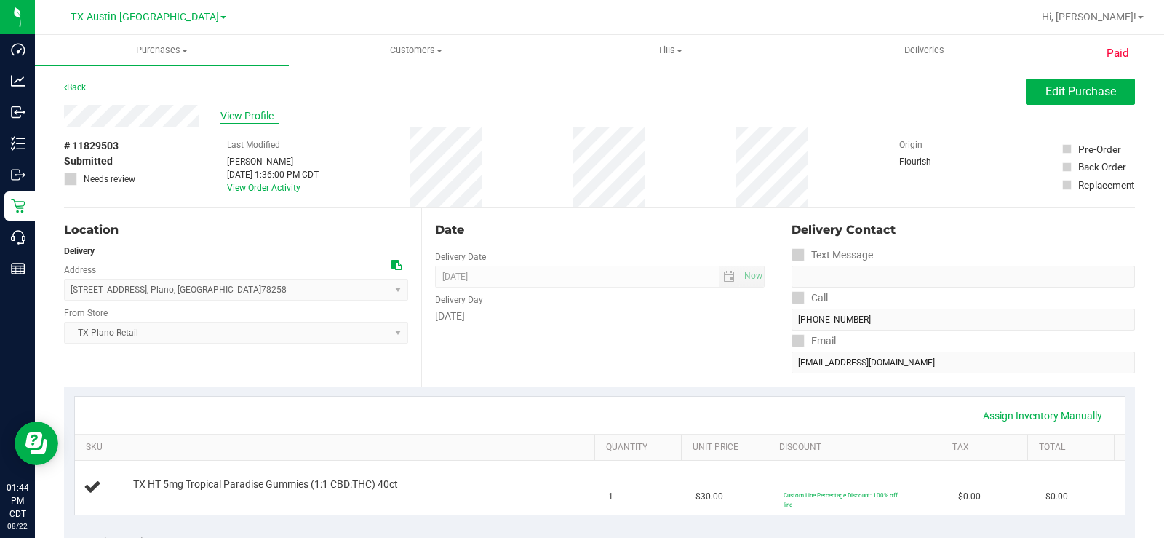
click at [250, 116] on span "View Profile" at bounding box center [249, 115] width 58 height 15
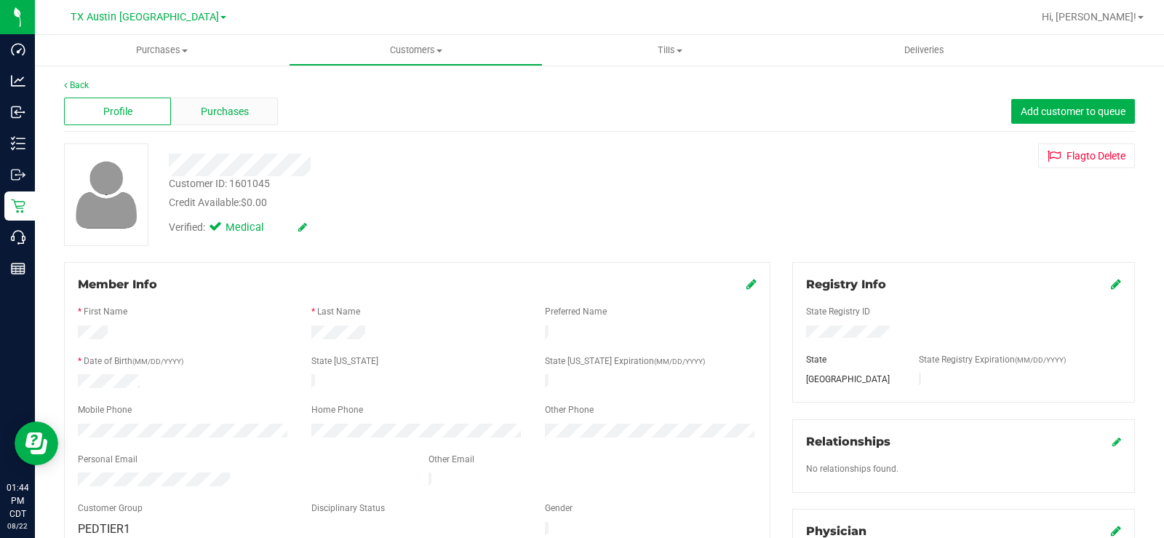
click at [244, 112] on span "Purchases" at bounding box center [225, 111] width 48 height 15
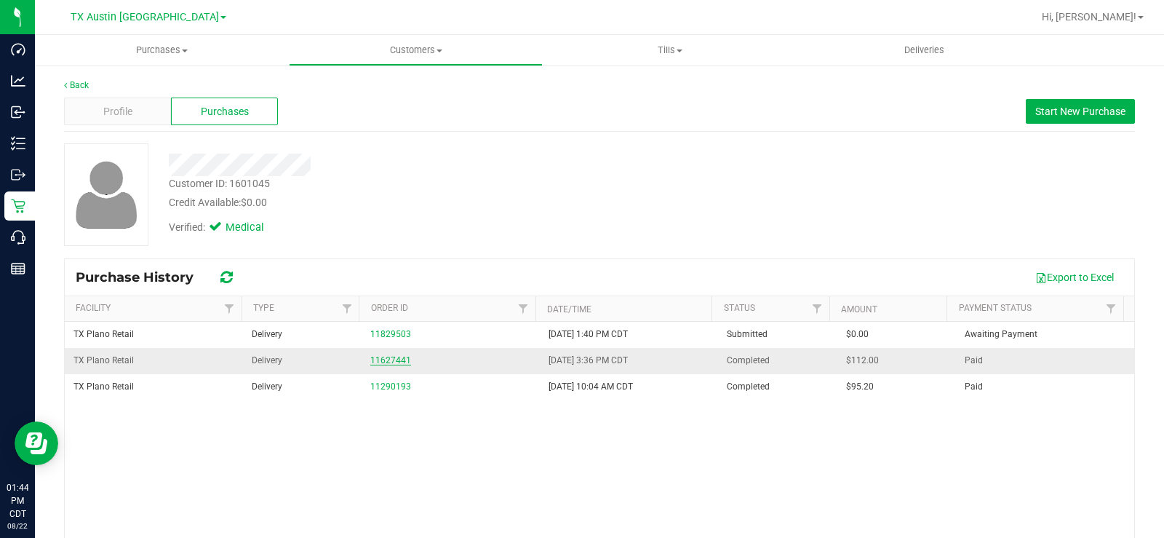
click at [399, 362] on link "11627441" at bounding box center [390, 360] width 41 height 10
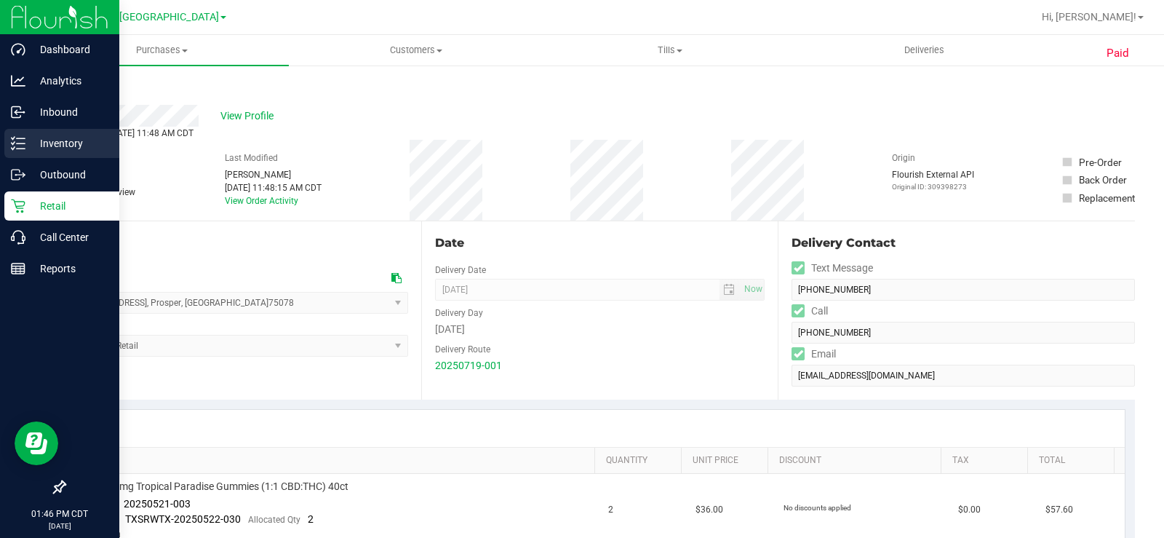
click at [65, 149] on p "Inventory" at bounding box center [68, 143] width 87 height 17
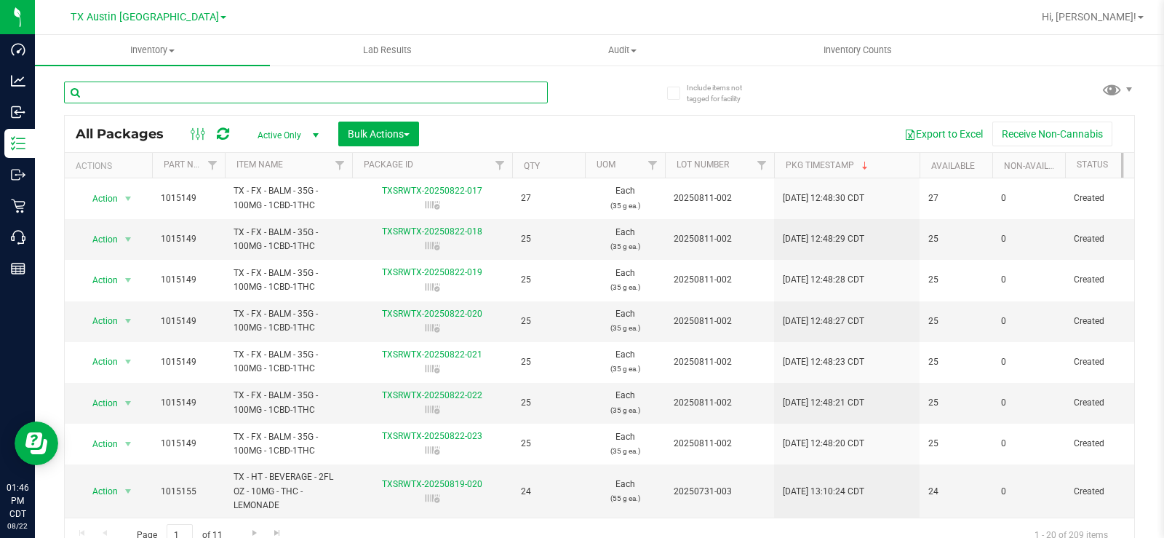
click at [158, 92] on input "text" at bounding box center [306, 92] width 484 height 22
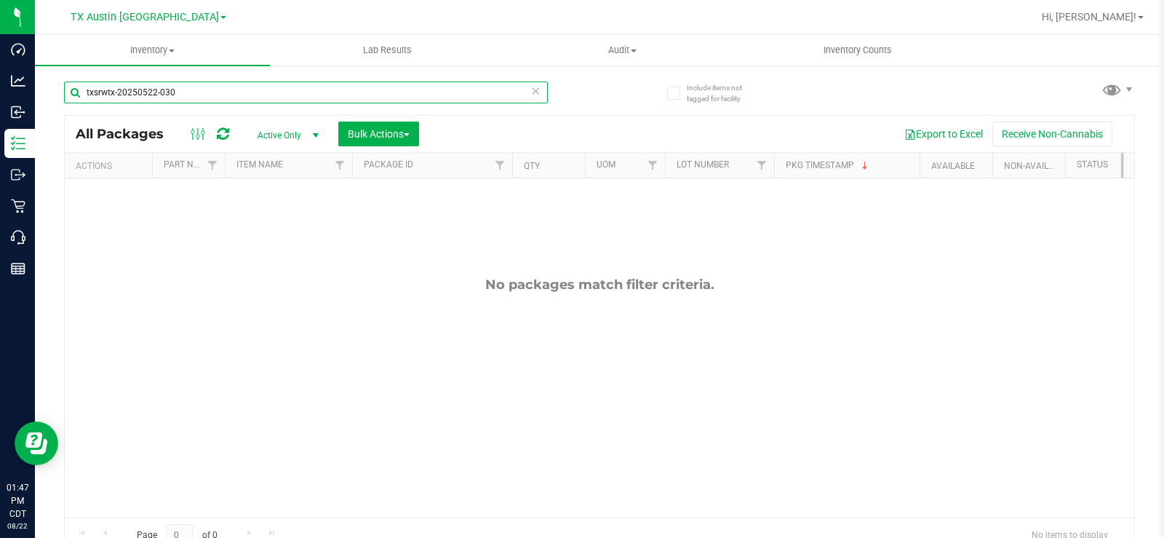
type input "txsrwtx-20250522-030"
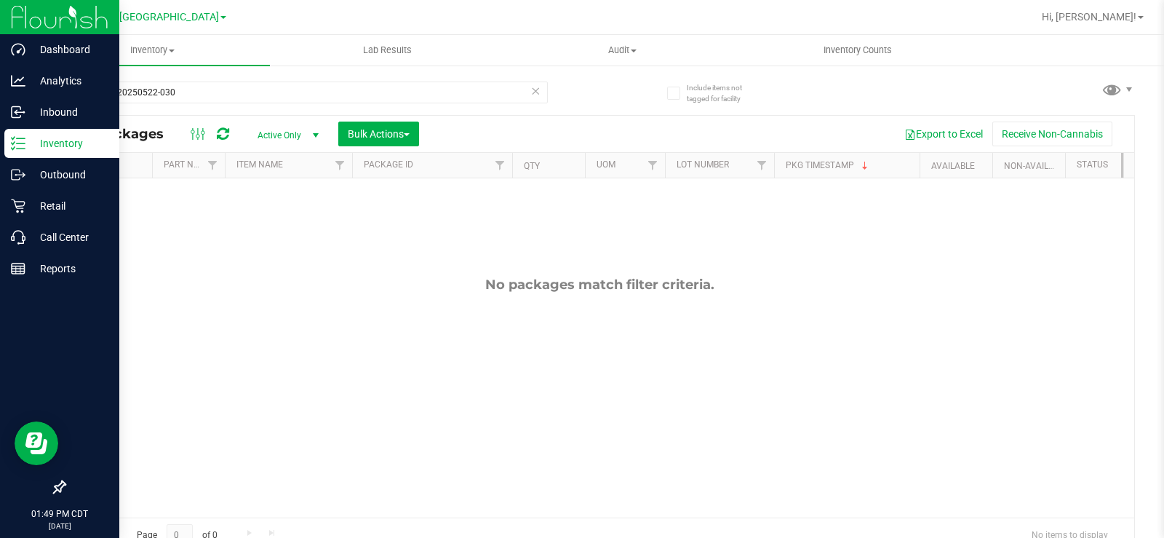
click at [22, 147] on icon at bounding box center [18, 143] width 15 height 15
click at [23, 205] on icon at bounding box center [18, 206] width 15 height 15
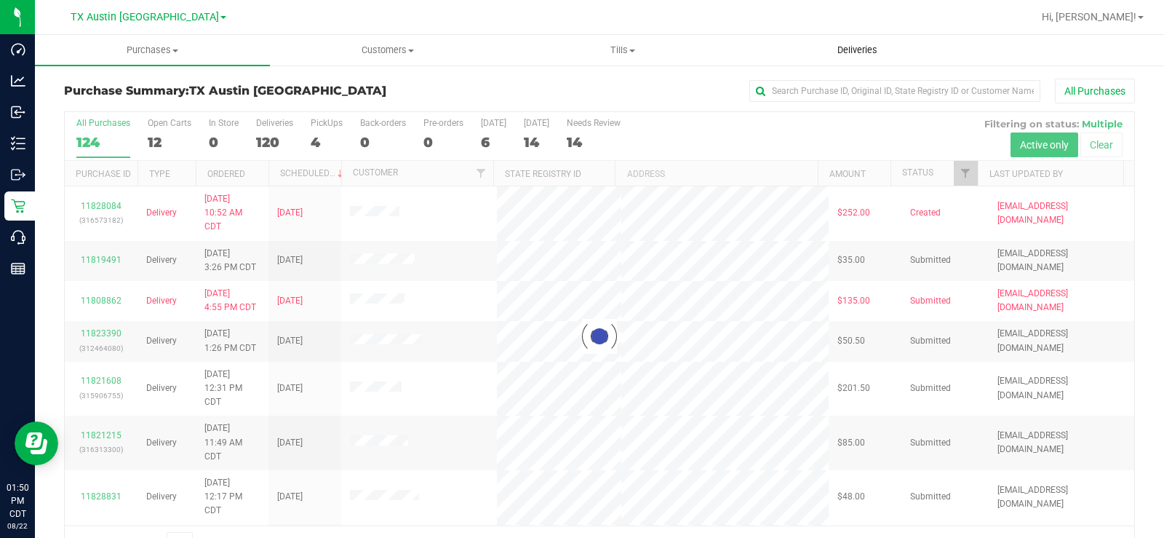
click at [858, 49] on span "Deliveries" at bounding box center [857, 50] width 79 height 13
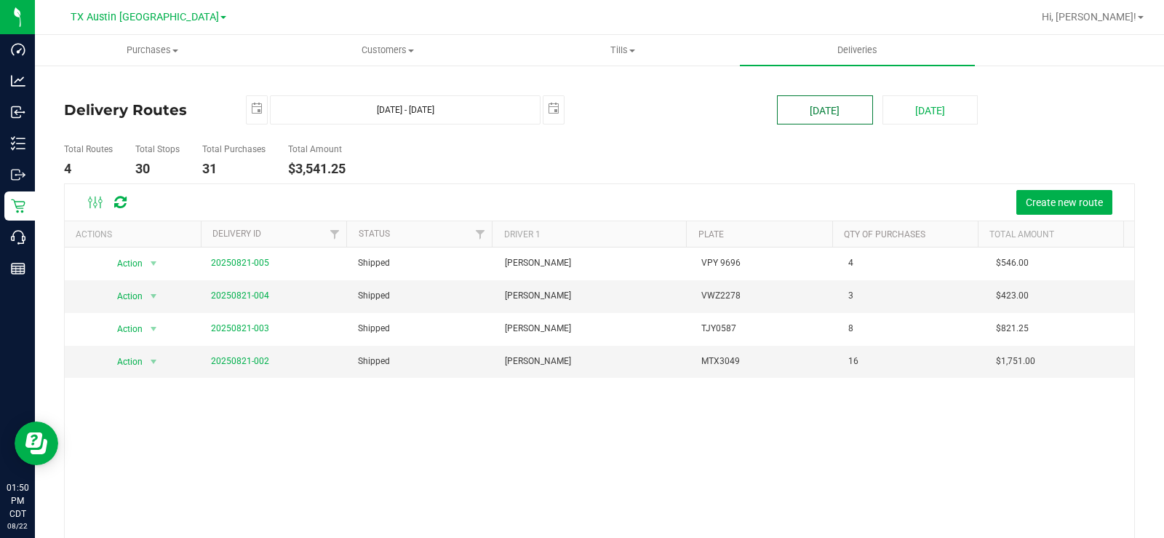
click at [852, 108] on button "[DATE]" at bounding box center [824, 109] width 95 height 29
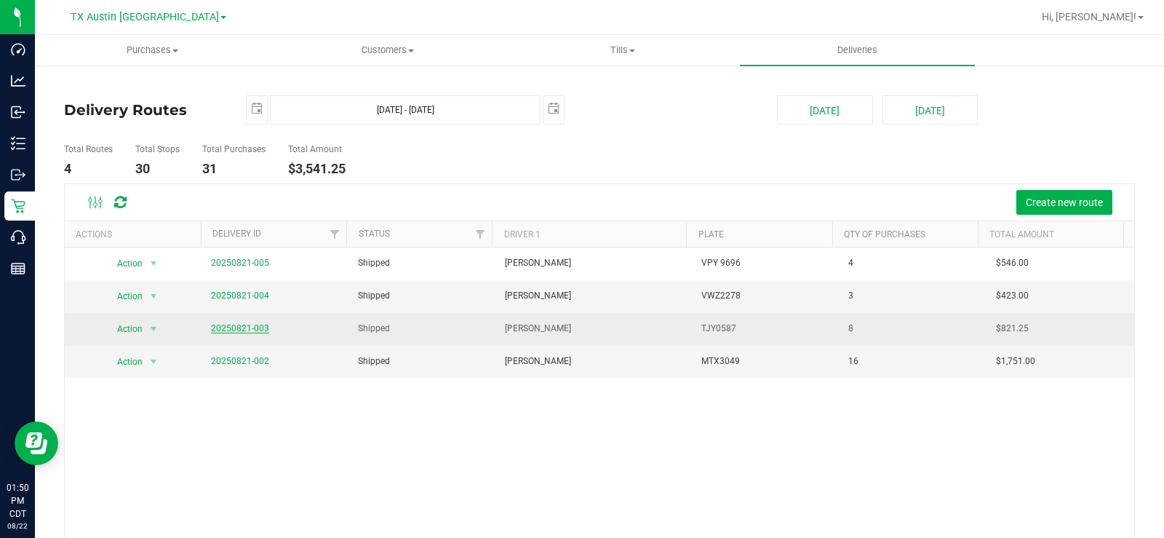
click at [248, 331] on link "20250821-003" at bounding box center [240, 328] width 58 height 10
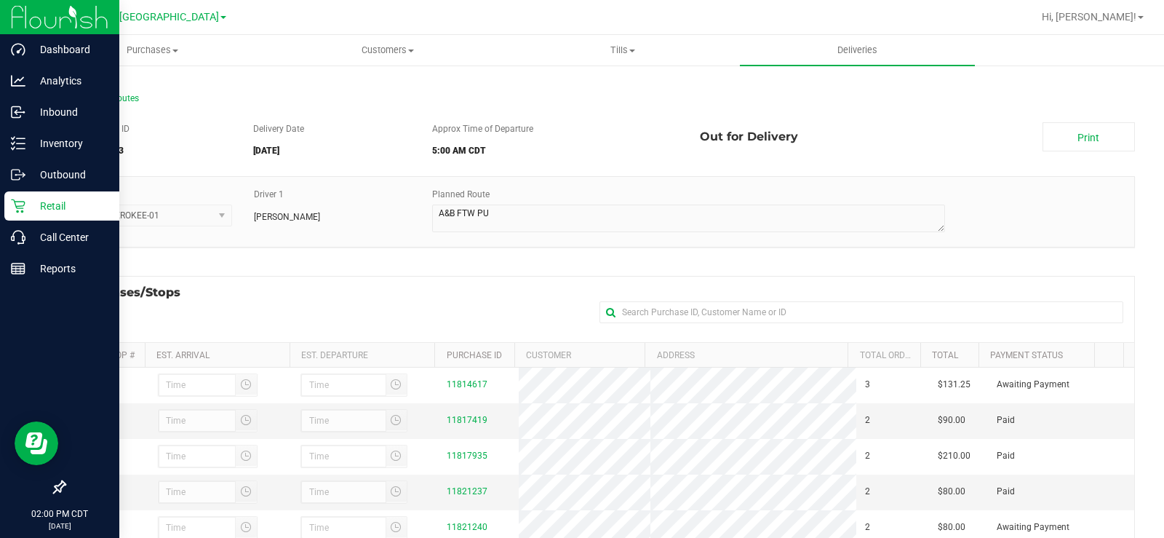
click at [10, 202] on div "Retail" at bounding box center [61, 205] width 115 height 29
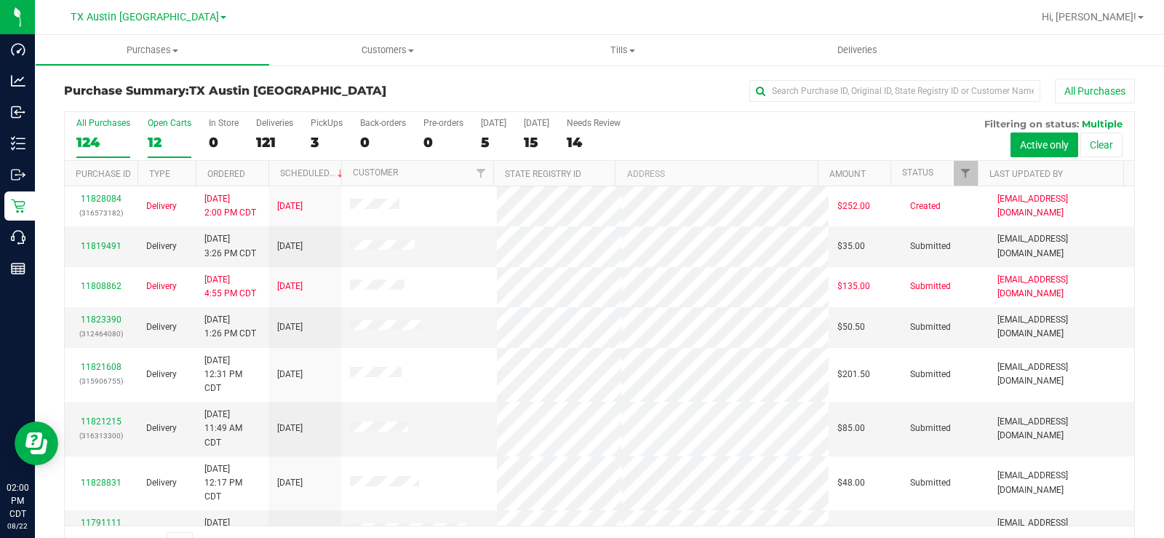
click at [152, 141] on div "12" at bounding box center [170, 142] width 44 height 17
click at [0, 0] on input "Open Carts 12" at bounding box center [0, 0] width 0 height 0
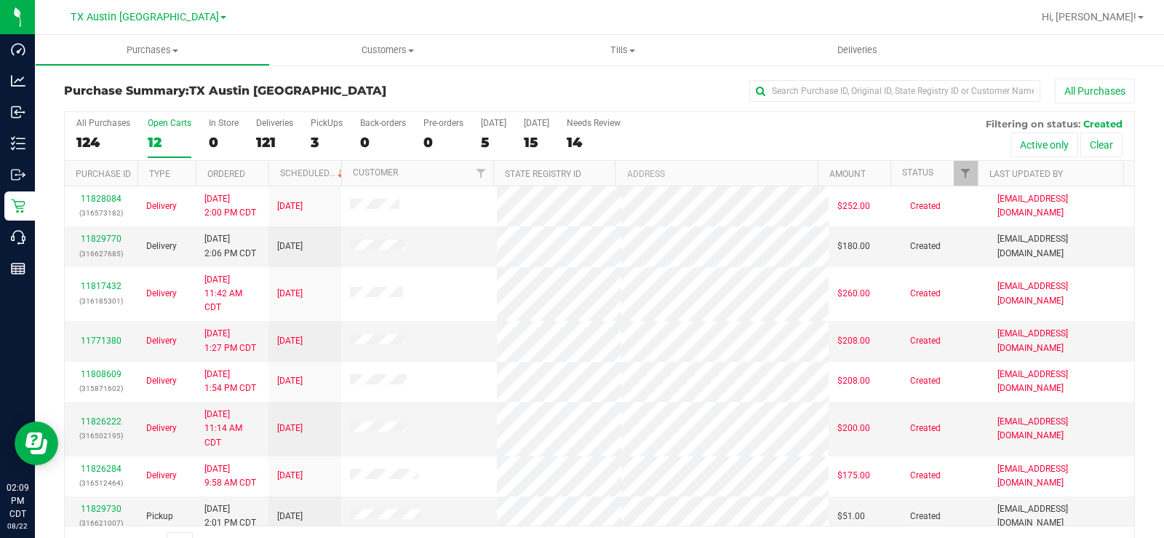
click at [167, 129] on label "Open Carts 12" at bounding box center [170, 138] width 44 height 40
click at [0, 0] on input "Open Carts 12" at bounding box center [0, 0] width 0 height 0
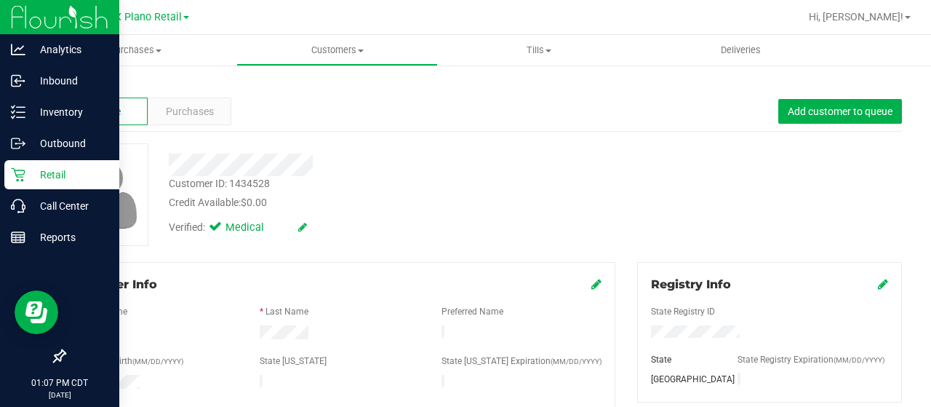
click at [14, 167] on icon at bounding box center [18, 174] width 15 height 15
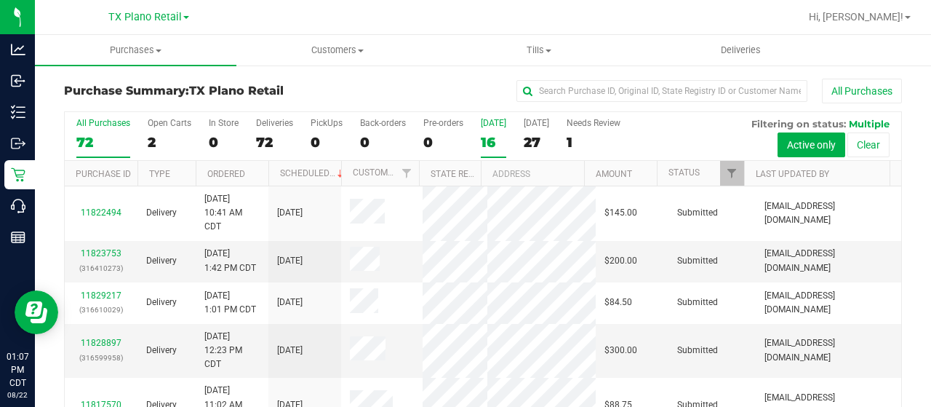
click at [487, 136] on div "16" at bounding box center [493, 142] width 25 height 17
click at [0, 0] on input "Today 16" at bounding box center [0, 0] width 0 height 0
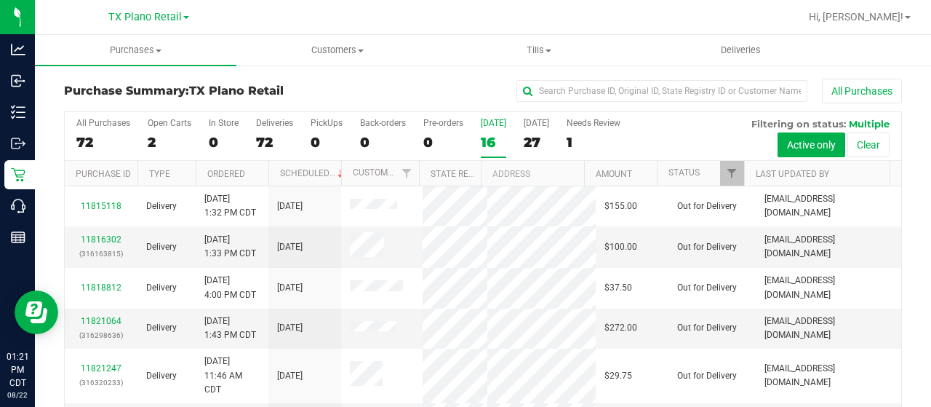
click at [492, 129] on label "Today 16" at bounding box center [493, 138] width 25 height 40
click at [0, 0] on input "Today 16" at bounding box center [0, 0] width 0 height 0
click at [485, 141] on div "14" at bounding box center [493, 142] width 25 height 17
click at [0, 0] on input "Today 14" at bounding box center [0, 0] width 0 height 0
click at [485, 141] on div "14" at bounding box center [493, 142] width 25 height 17
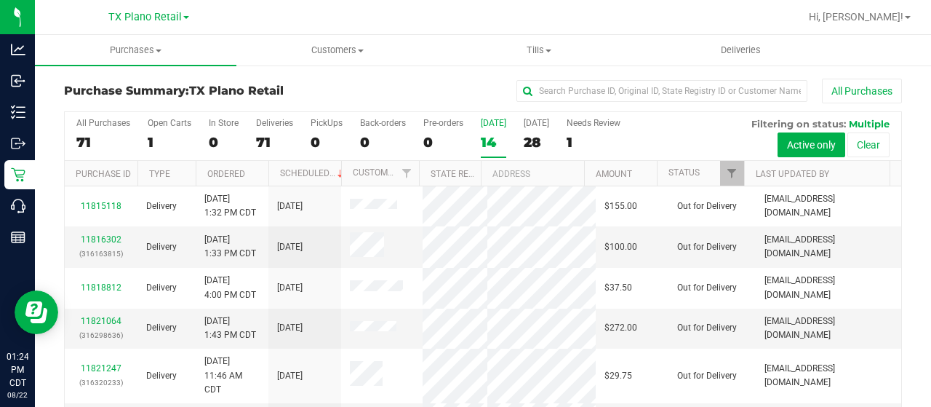
click at [0, 0] on input "Today 14" at bounding box center [0, 0] width 0 height 0
click at [338, 52] on span "Customers" at bounding box center [337, 50] width 200 height 13
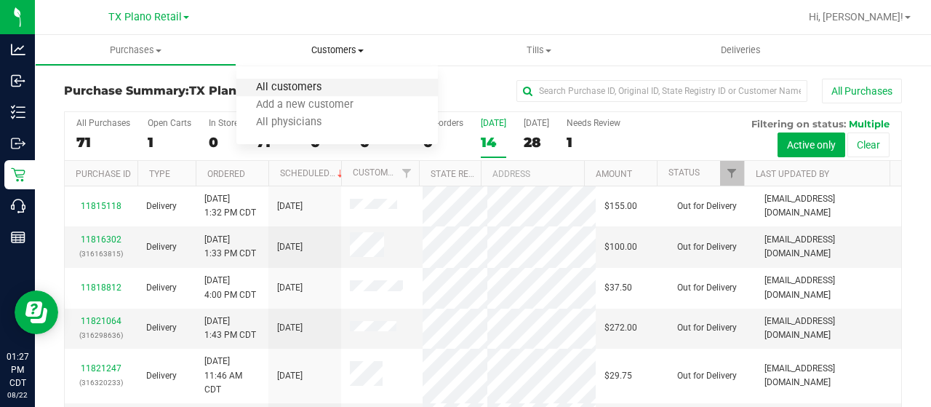
click at [303, 93] on span "All customers" at bounding box center [288, 87] width 105 height 12
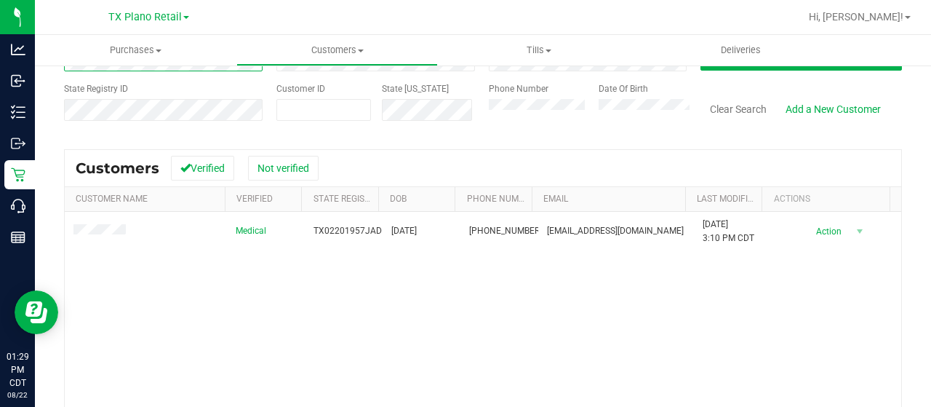
scroll to position [115, 0]
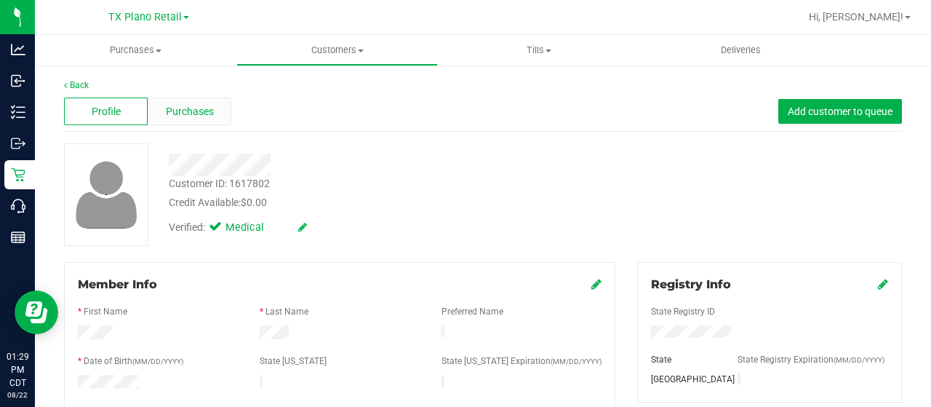
click at [208, 105] on span "Purchases" at bounding box center [190, 111] width 48 height 15
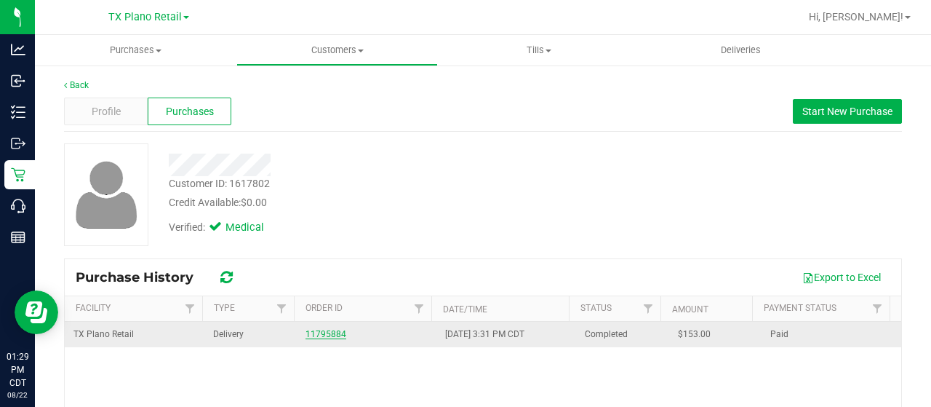
click at [333, 332] on link "11795884" at bounding box center [326, 334] width 41 height 10
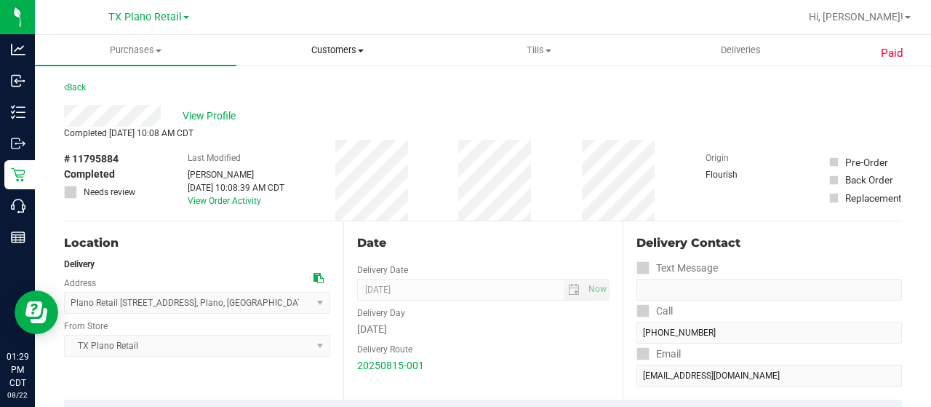
click at [340, 53] on span "Customers" at bounding box center [337, 50] width 200 height 13
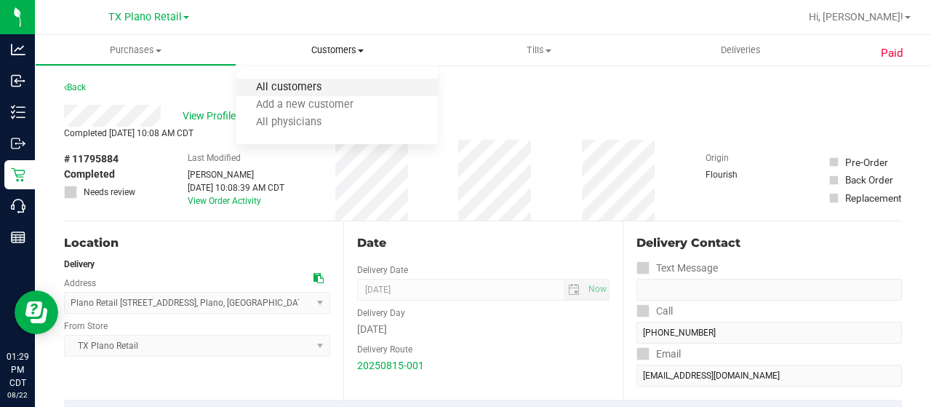
click at [289, 84] on span "All customers" at bounding box center [288, 87] width 105 height 12
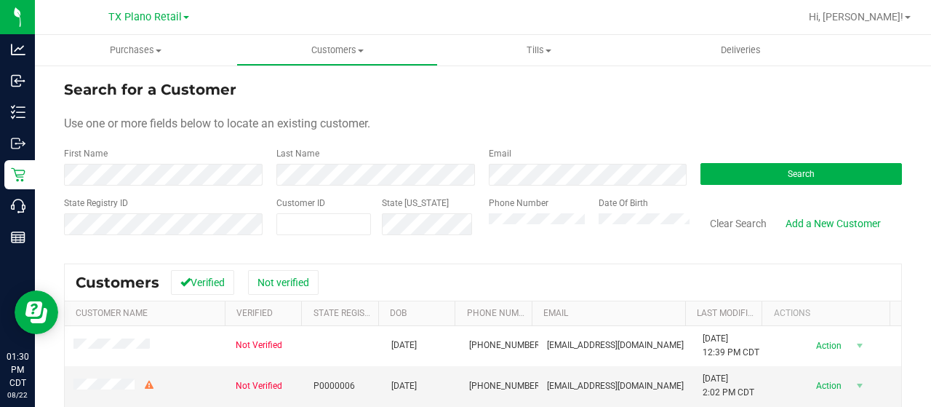
click at [173, 155] on div "First Name" at bounding box center [165, 166] width 202 height 39
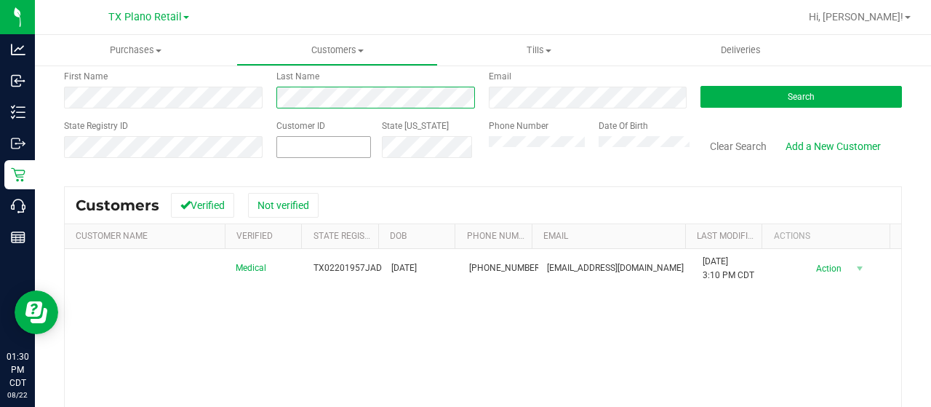
scroll to position [76, 0]
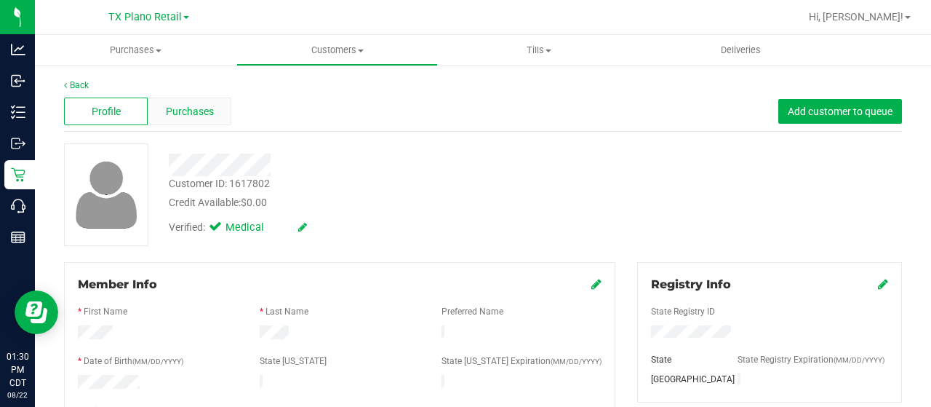
click at [211, 115] on span "Purchases" at bounding box center [190, 111] width 48 height 15
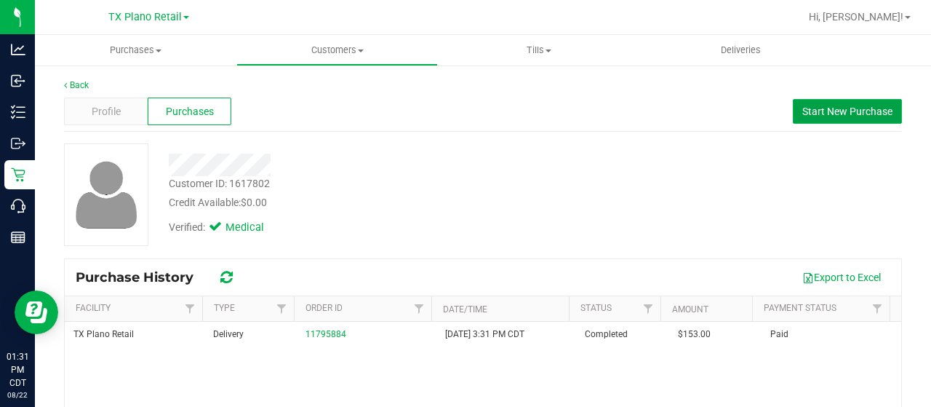
click at [832, 107] on span "Start New Purchase" at bounding box center [847, 111] width 90 height 12
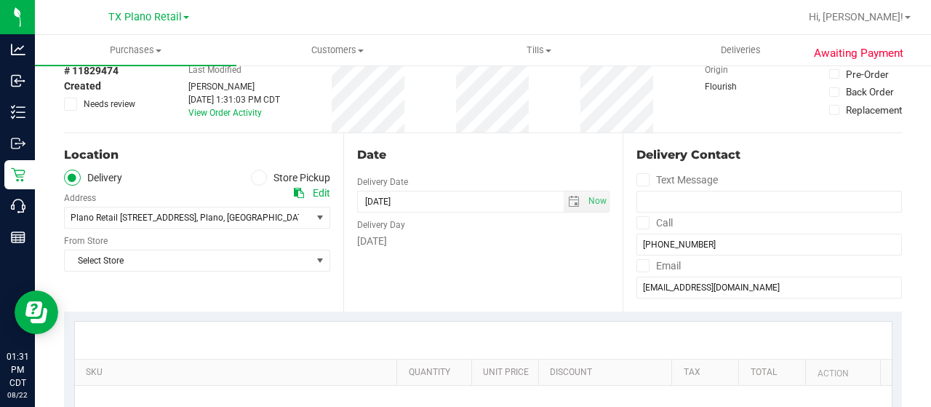
scroll to position [73, 0]
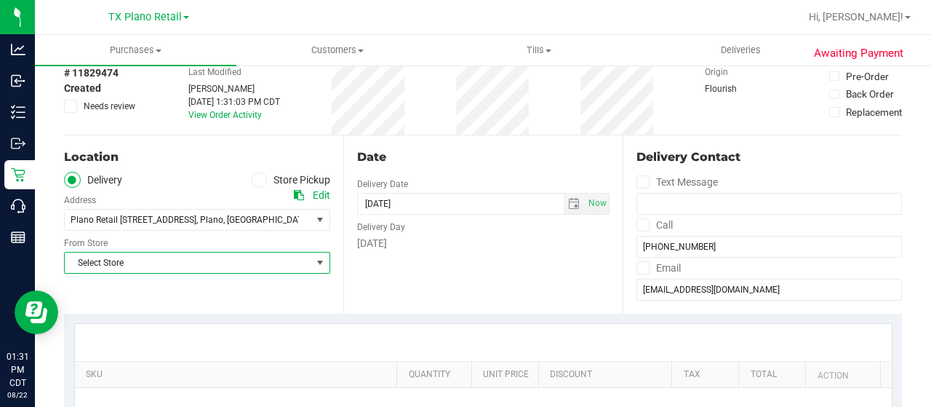
click at [196, 256] on span "Select Store" at bounding box center [188, 262] width 247 height 20
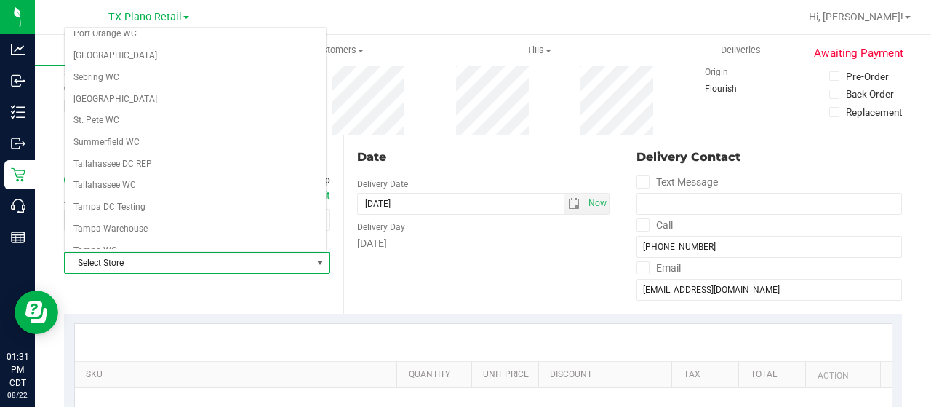
scroll to position [1029, 0]
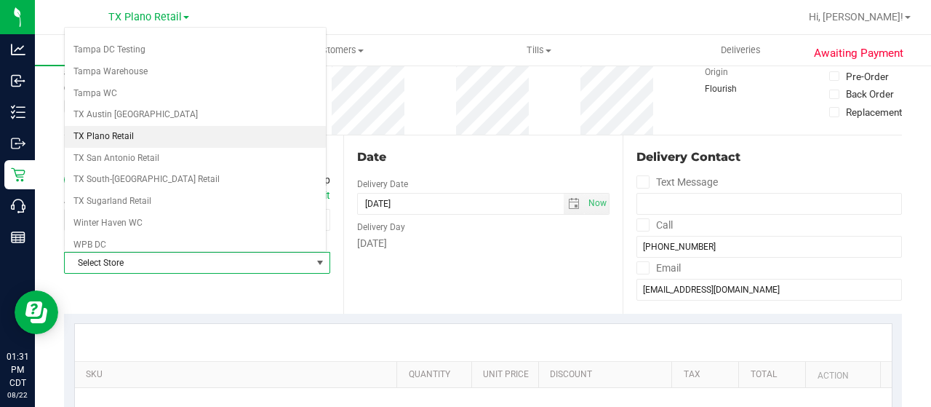
click at [160, 126] on li "TX Plano Retail" at bounding box center [195, 137] width 261 height 22
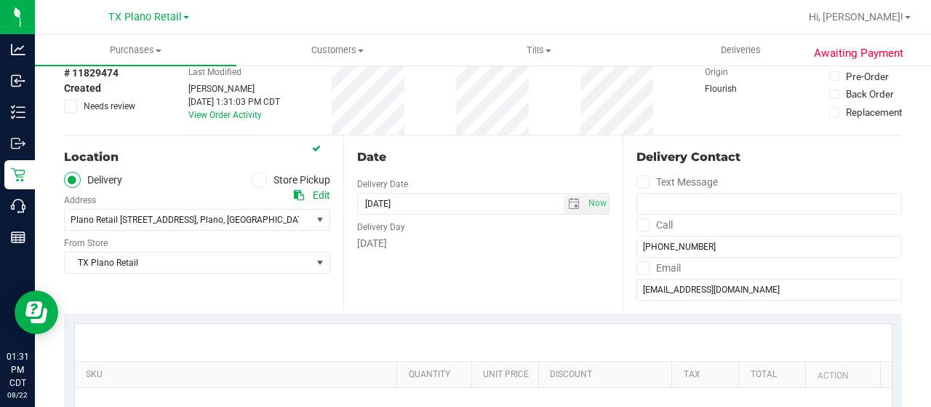
click at [431, 295] on div "Date Delivery Date 08/22/2025 Now 08/22/2025 01:31 PM Now Delivery Day Friday" at bounding box center [482, 224] width 279 height 178
click at [458, 257] on div "Date Delivery Date 08/22/2025 Now 08/22/2025 01:31 PM Now Delivery Day Friday" at bounding box center [482, 224] width 279 height 178
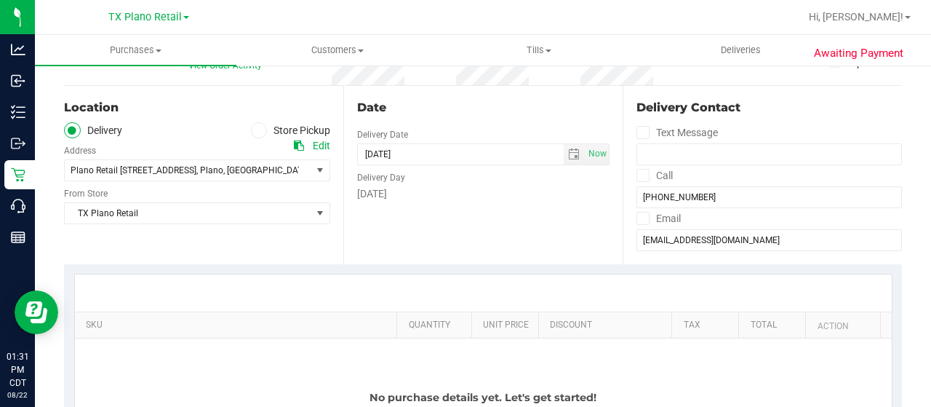
scroll to position [122, 0]
click at [568, 156] on span "select" at bounding box center [574, 154] width 12 height 12
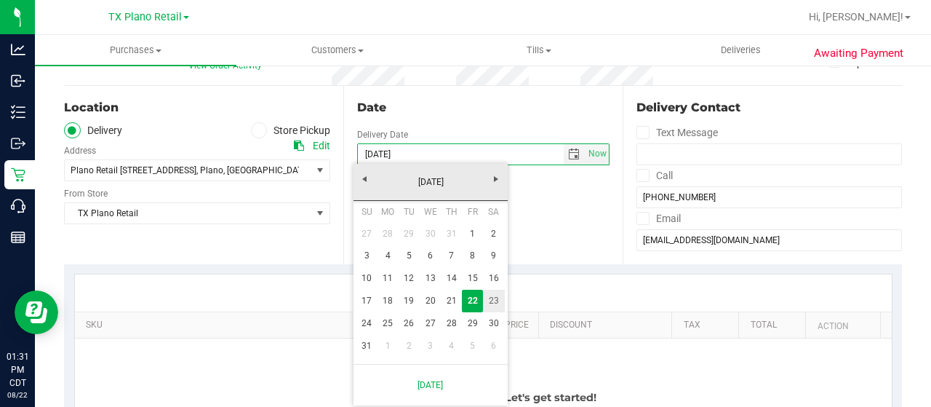
click at [495, 303] on link "23" at bounding box center [493, 301] width 21 height 23
type input "08/23/2025"
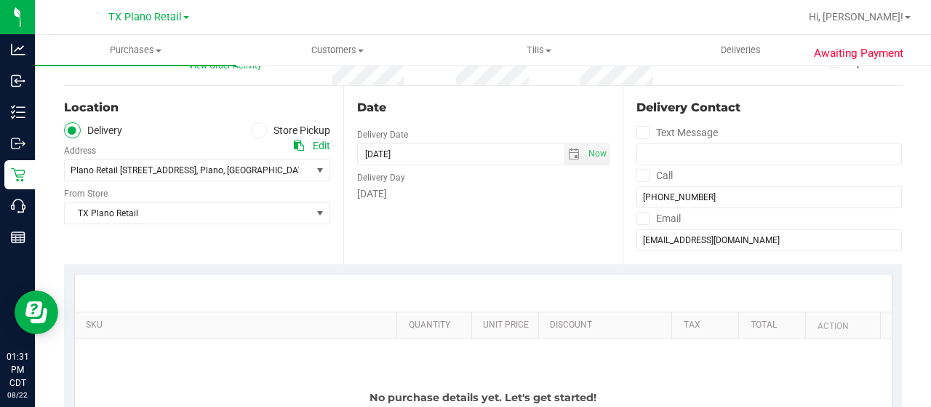
click at [469, 246] on div "Date Delivery Date 08/23/2025 Now 08/23/2025 01:31 PM Now Delivery Day Saturday" at bounding box center [482, 175] width 279 height 178
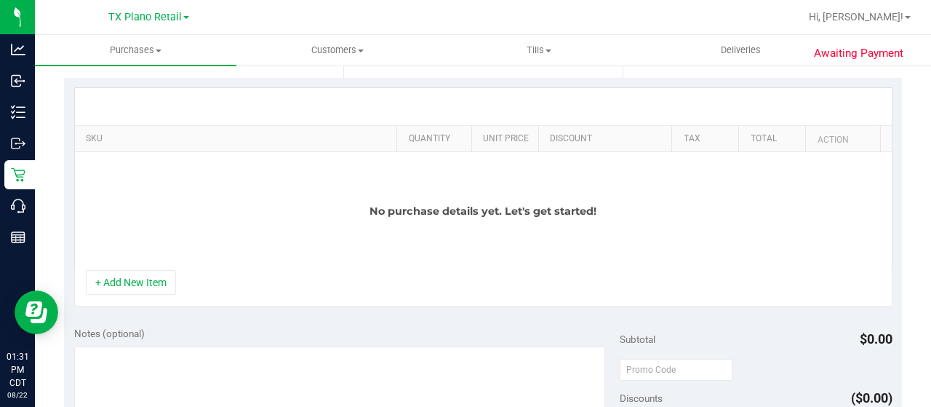
scroll to position [316, 0]
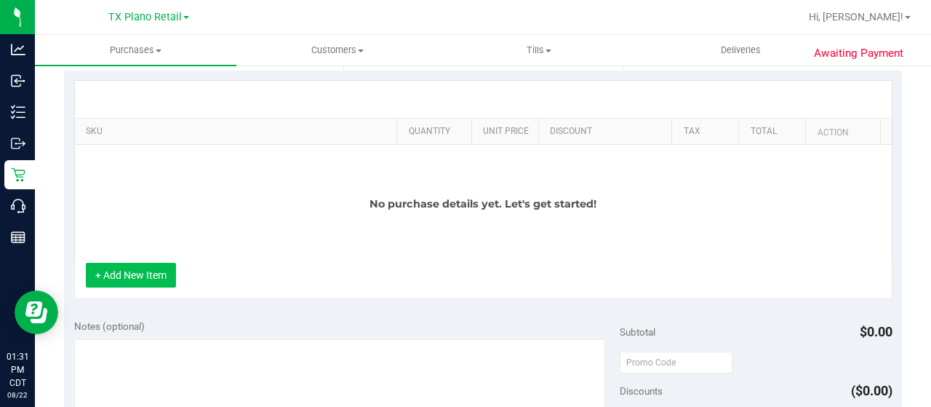
click at [127, 277] on button "+ Add New Item" at bounding box center [131, 275] width 90 height 25
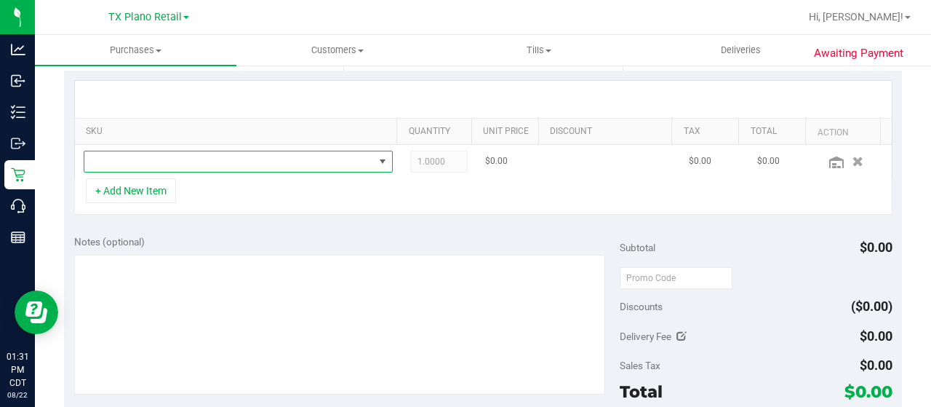
click at [207, 159] on span "NO DATA FOUND" at bounding box center [229, 161] width 290 height 20
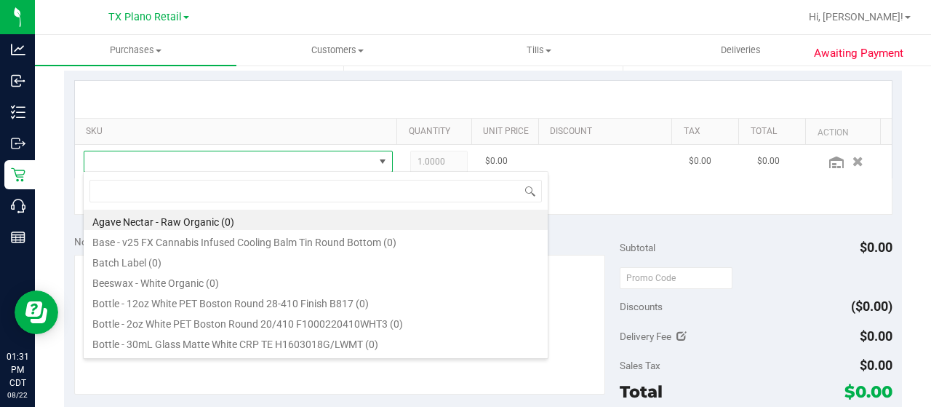
scroll to position [21, 293]
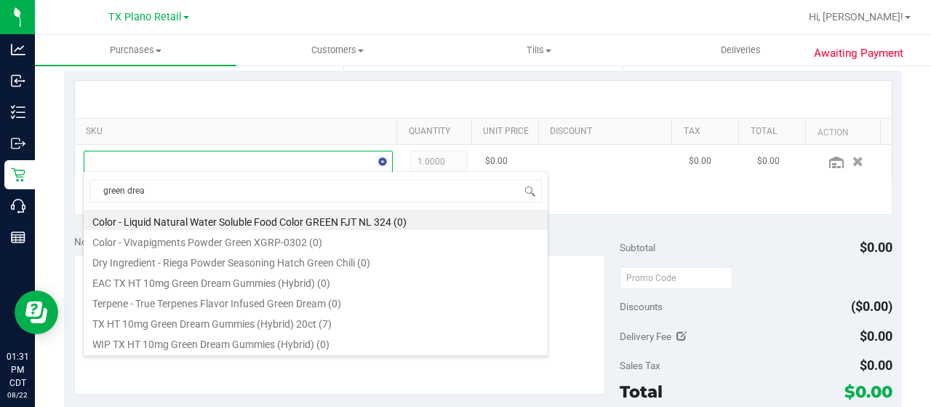
type input "green dream"
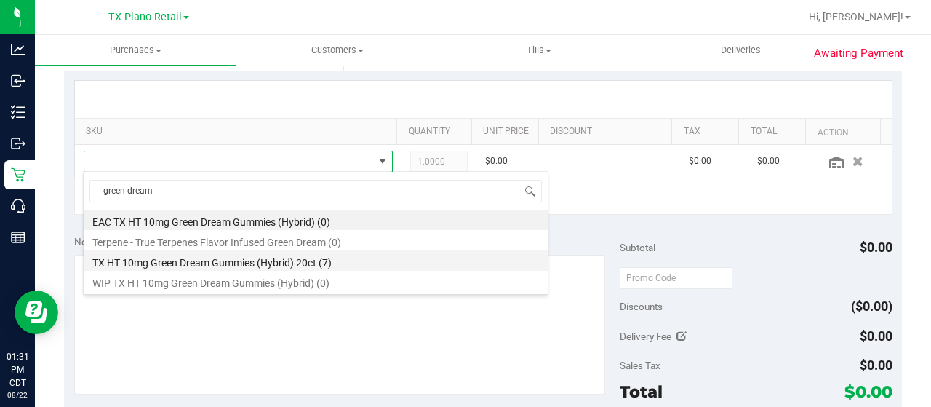
click at [245, 261] on li "TX HT 10mg Green Dream Gummies (Hybrid) 20ct (7)" at bounding box center [316, 260] width 464 height 20
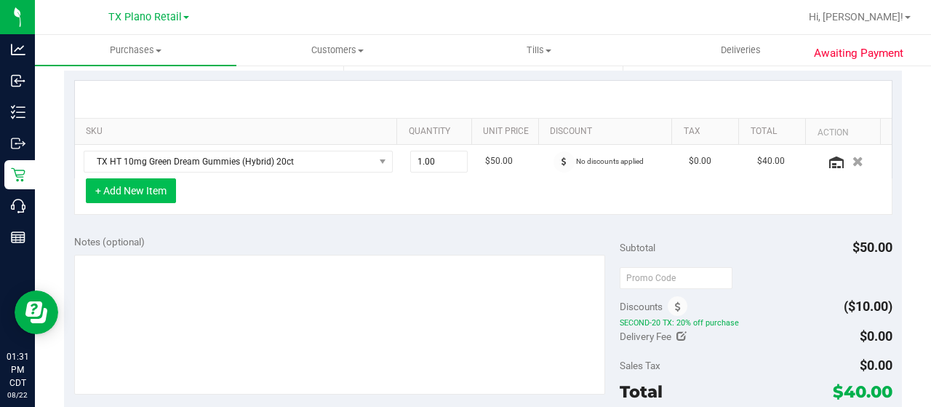
click at [164, 183] on button "+ Add New Item" at bounding box center [131, 190] width 90 height 25
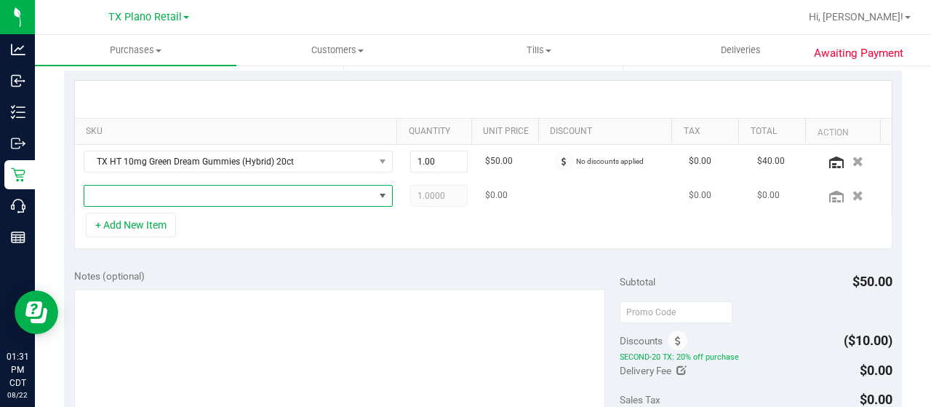
click at [175, 191] on span "NO DATA FOUND" at bounding box center [229, 196] width 290 height 20
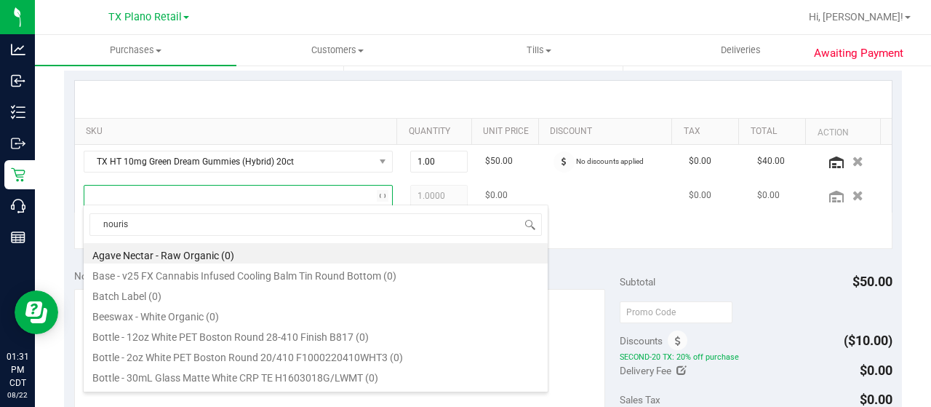
type input "nourish"
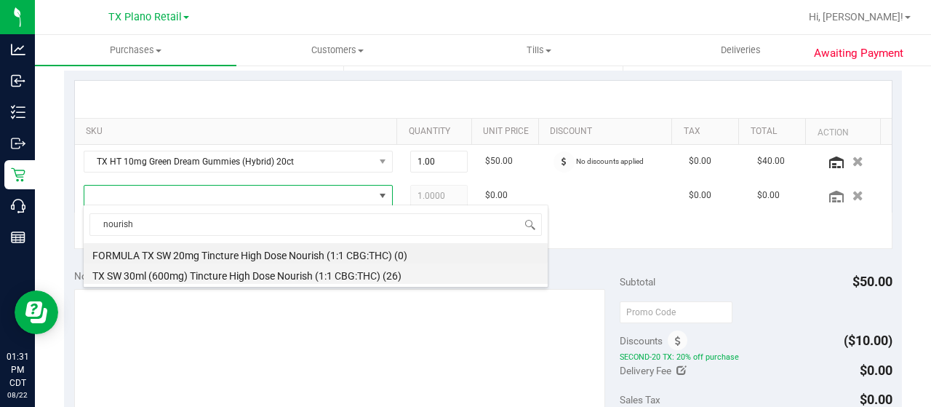
click at [265, 270] on li "TX SW 30ml (600mg) Tincture High Dose Nourish (1:1 CBG:THC) (26)" at bounding box center [316, 273] width 464 height 20
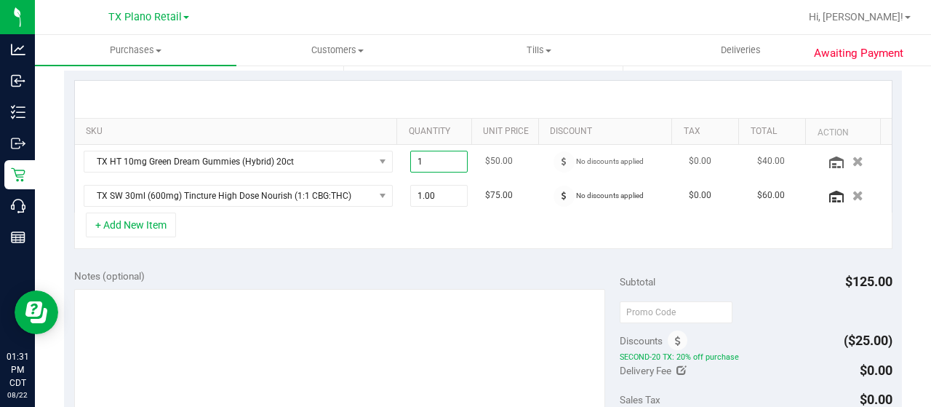
click at [437, 159] on span "1.00 1" at bounding box center [439, 162] width 58 height 22
type input "2"
type input "2.00"
click at [464, 223] on div "+ Add New Item" at bounding box center [483, 230] width 818 height 36
click at [562, 223] on div "+ Add New Item" at bounding box center [483, 230] width 818 height 36
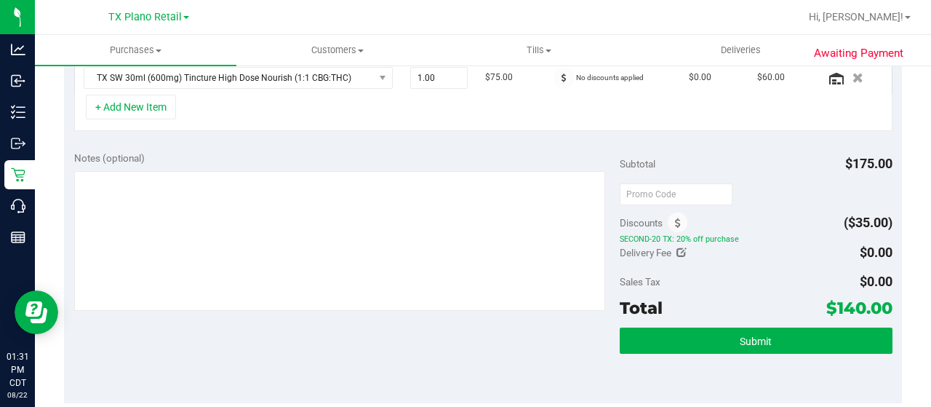
scroll to position [433, 0]
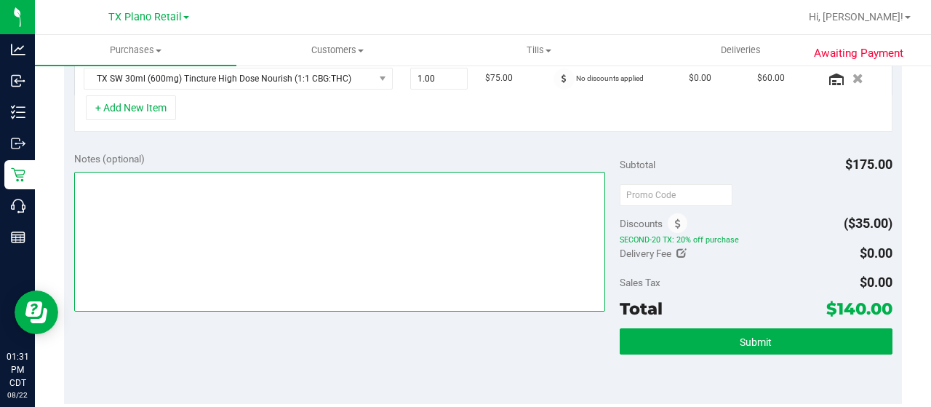
click at [503, 271] on textarea at bounding box center [339, 242] width 531 height 140
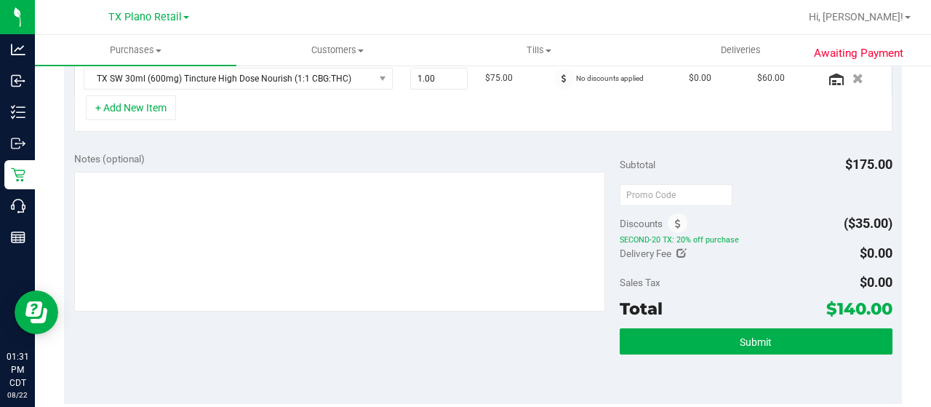
click at [522, 151] on div "Notes (optional)" at bounding box center [347, 158] width 546 height 15
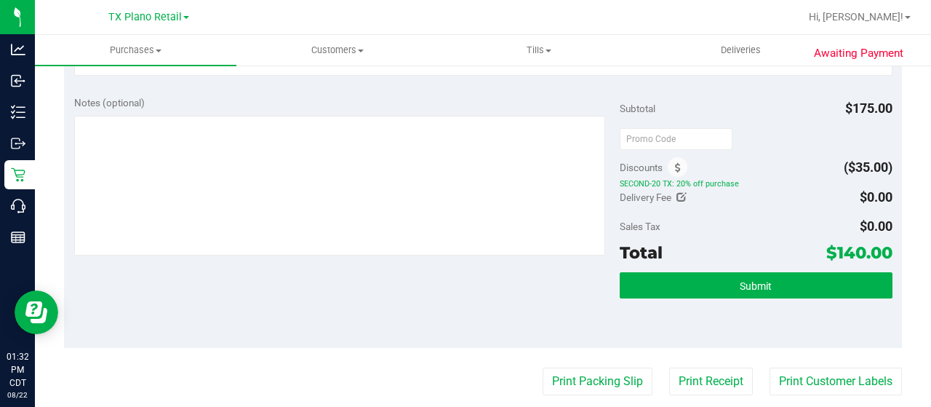
scroll to position [490, 0]
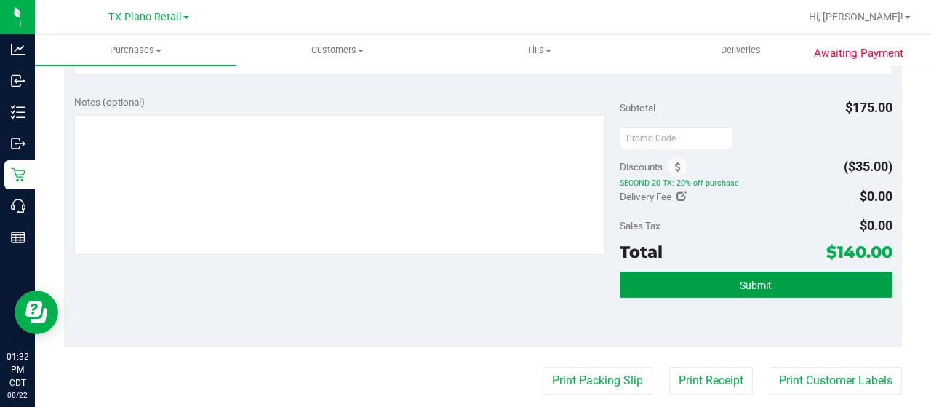
click at [666, 279] on button "Submit" at bounding box center [756, 284] width 273 height 26
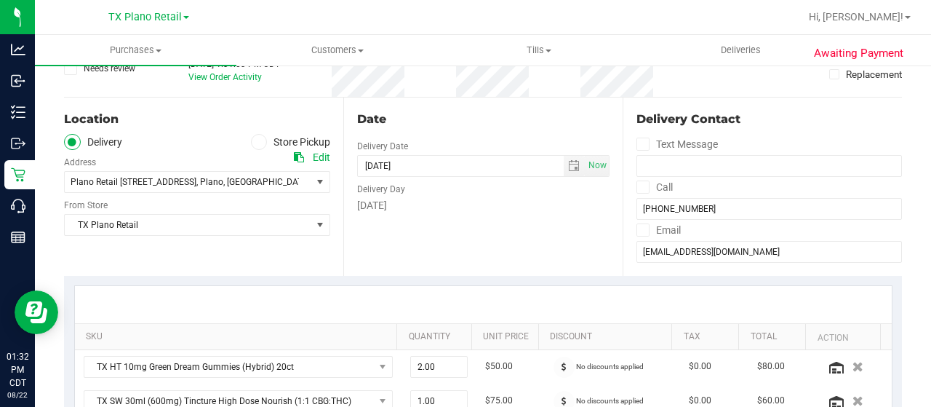
scroll to position [0, 0]
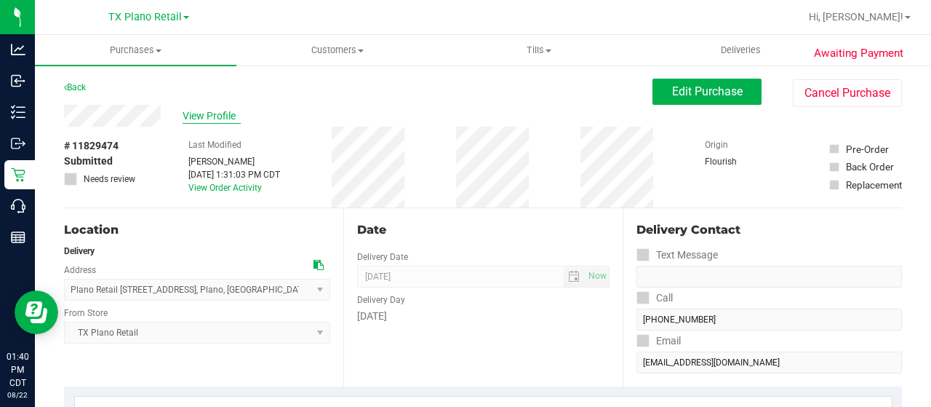
click at [199, 119] on span "View Profile" at bounding box center [212, 115] width 58 height 15
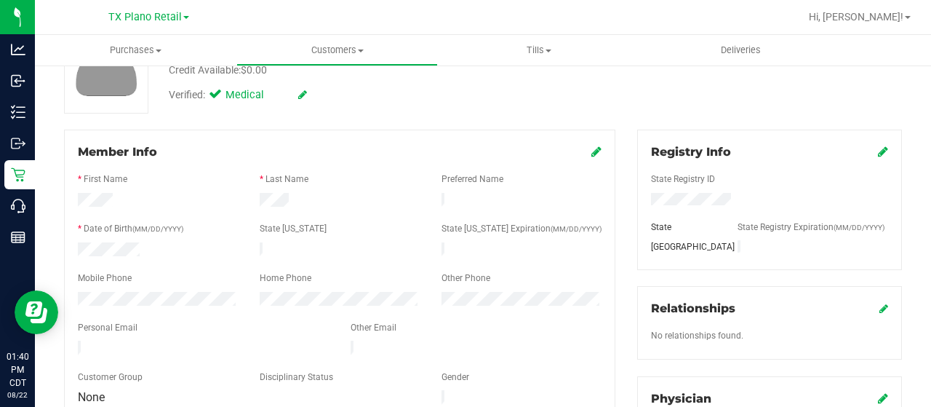
scroll to position [146, 0]
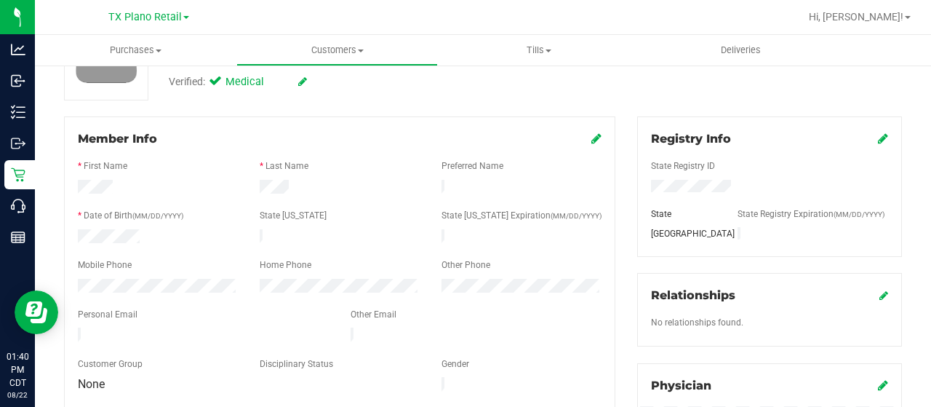
click at [218, 332] on div at bounding box center [203, 335] width 273 height 17
drag, startPoint x: 218, startPoint y: 332, endPoint x: 70, endPoint y: 319, distance: 148.9
click at [70, 327] on div at bounding box center [203, 335] width 273 height 17
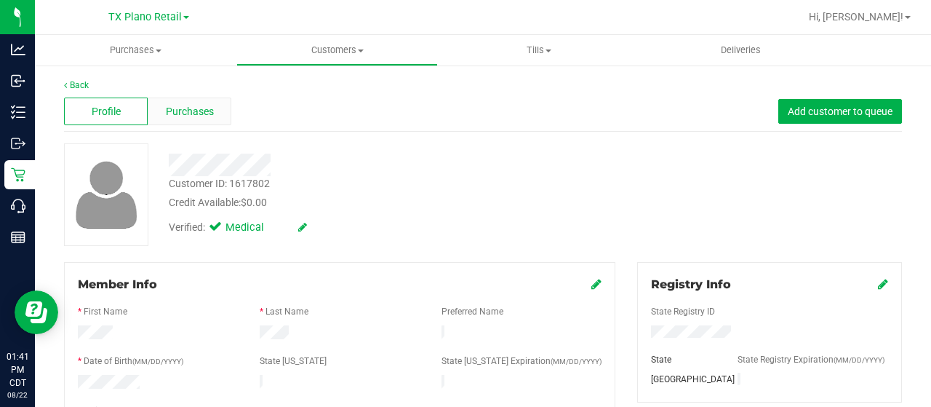
click at [196, 102] on div "Purchases" at bounding box center [190, 111] width 84 height 28
